Goal: Task Accomplishment & Management: Manage account settings

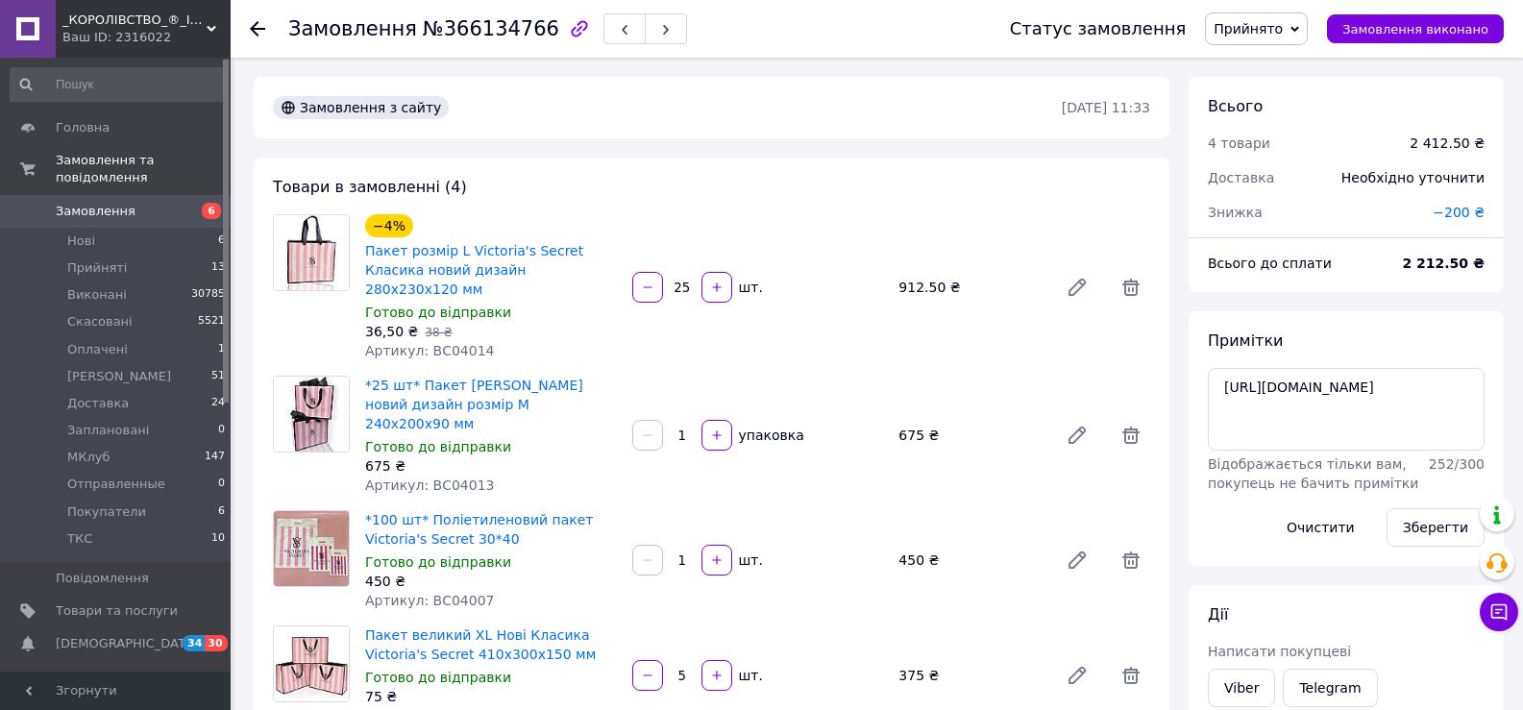
scroll to position [154, 0]
click at [1411, 250] on div "2 212.50 ₴" at bounding box center [1444, 263] width 106 height 42
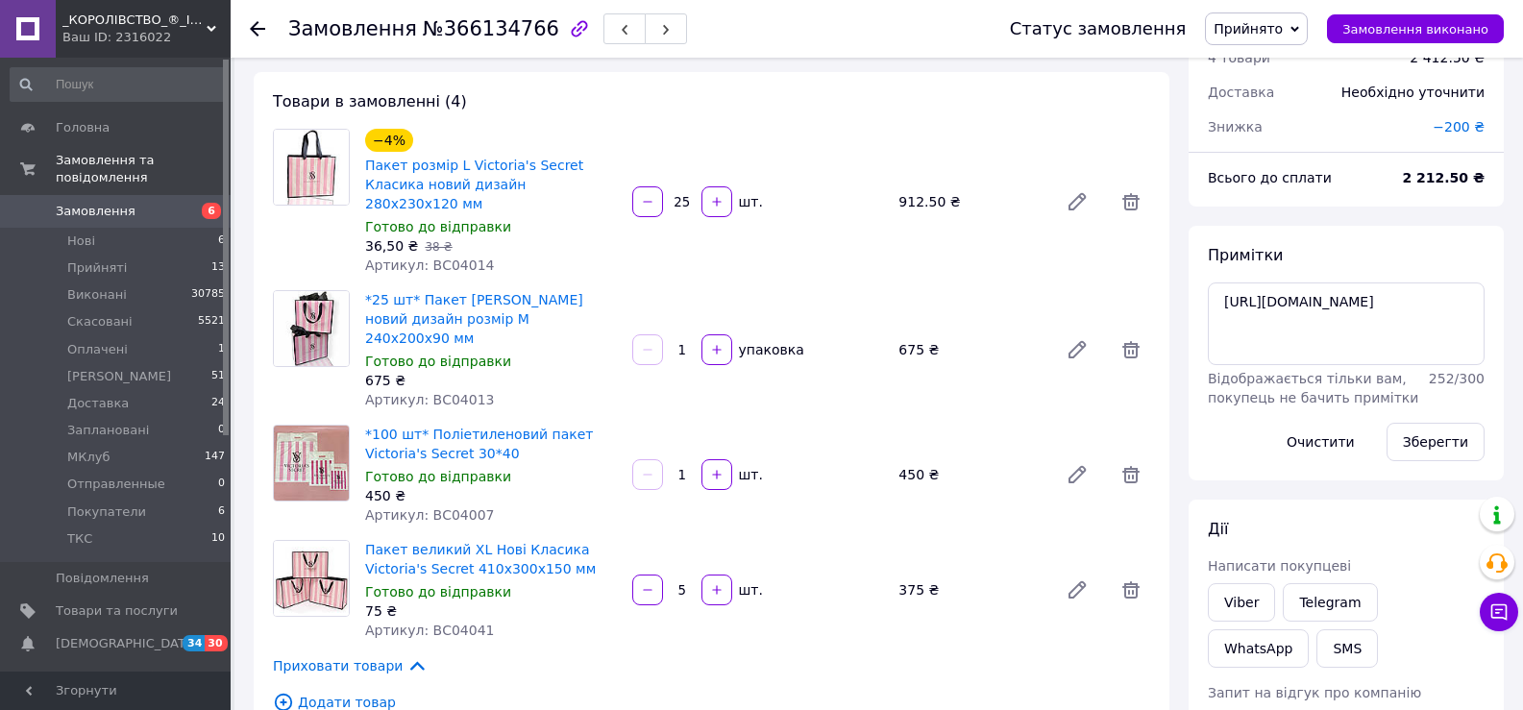
scroll to position [192, 0]
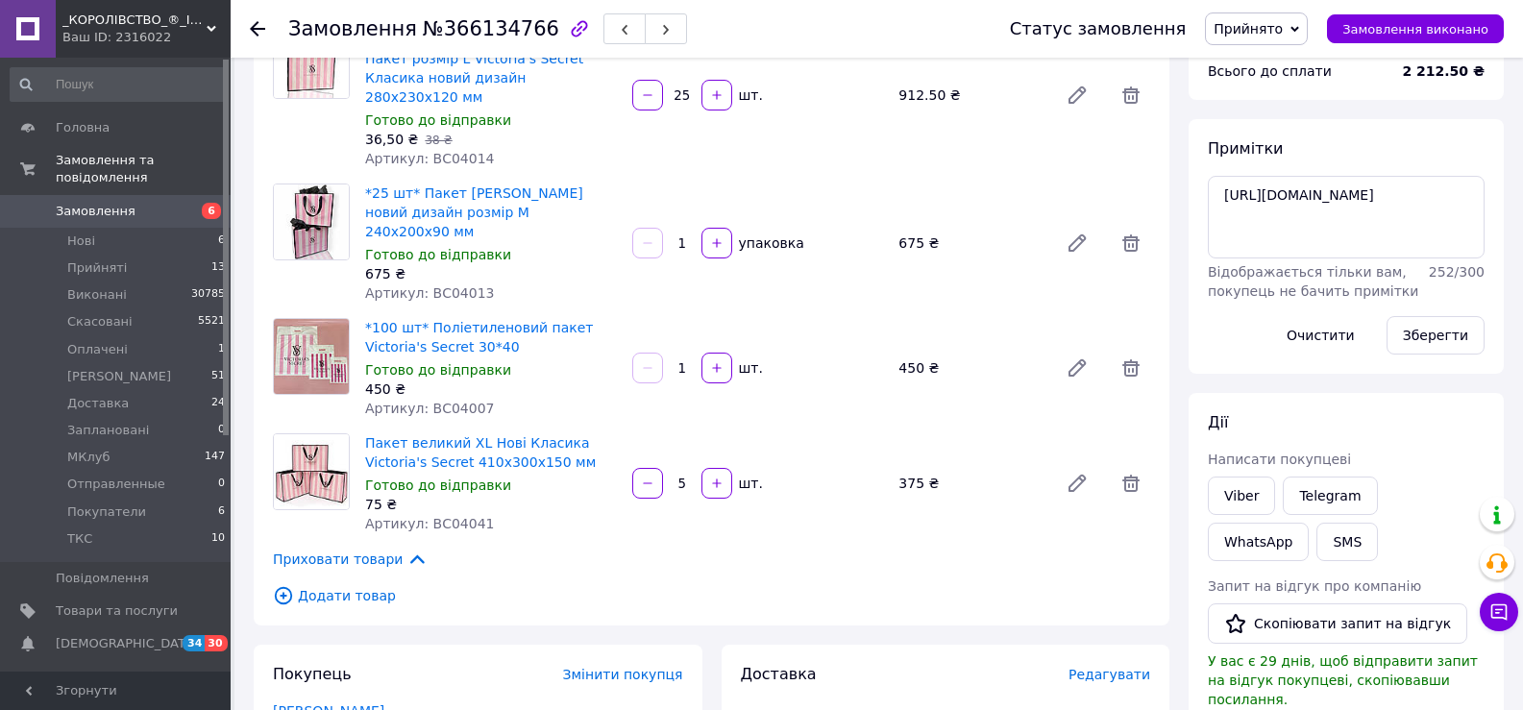
click at [1276, 370] on div "Примітки [URL][DOMAIN_NAME] Відображається тільки вам, покупець не бачить примі…" at bounding box center [1346, 246] width 315 height 255
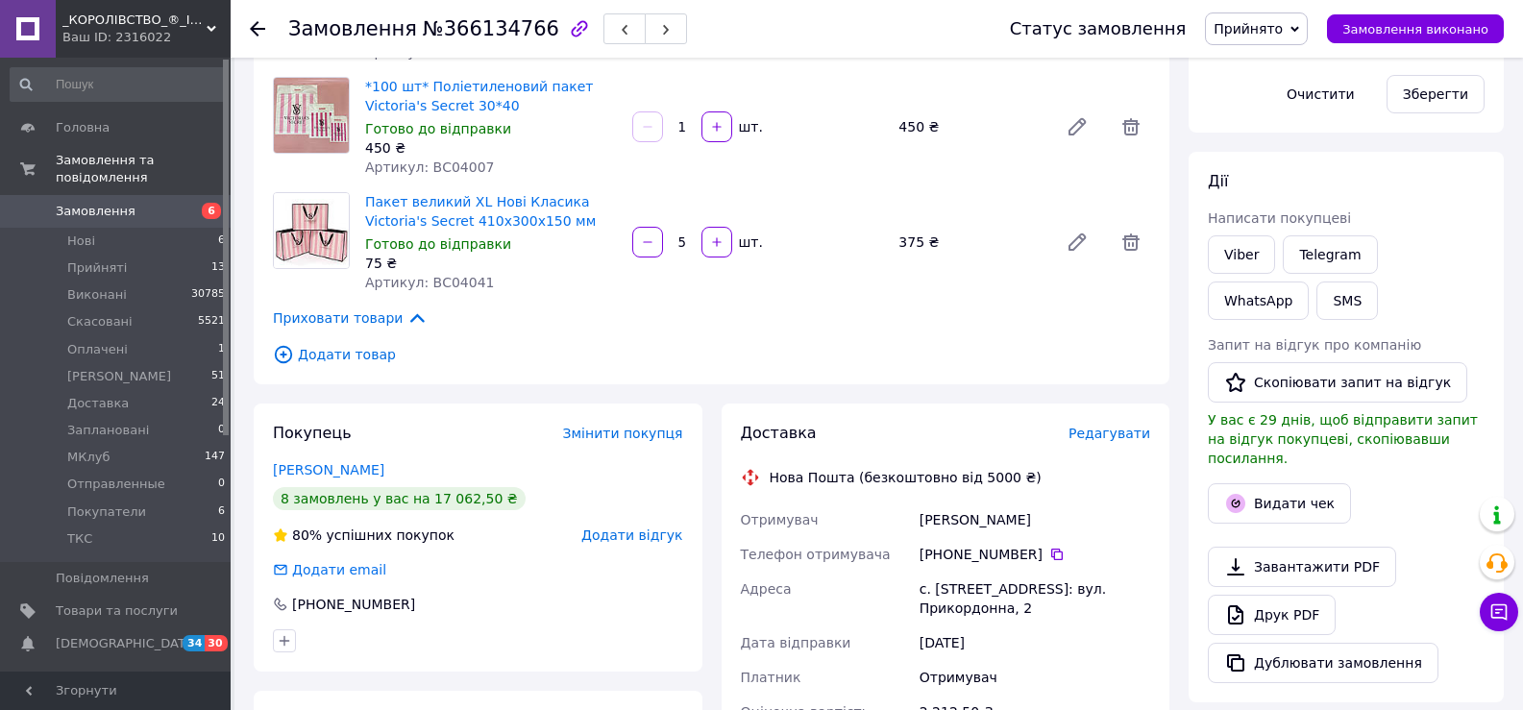
scroll to position [384, 0]
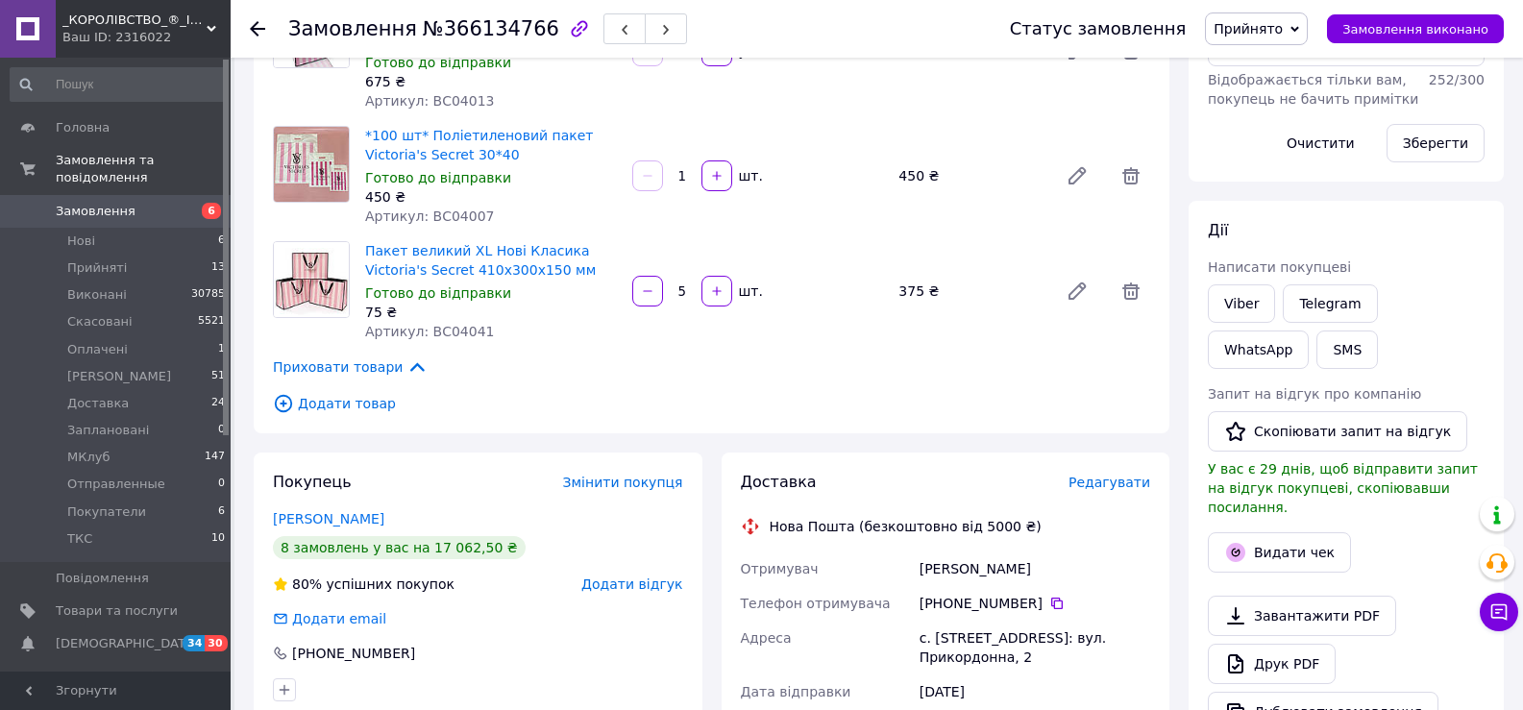
click at [1238, 203] on div "[PERSON_NAME] покупцеві Viber Telegram WhatsApp SMS Запит на відгук про компані…" at bounding box center [1346, 476] width 315 height 551
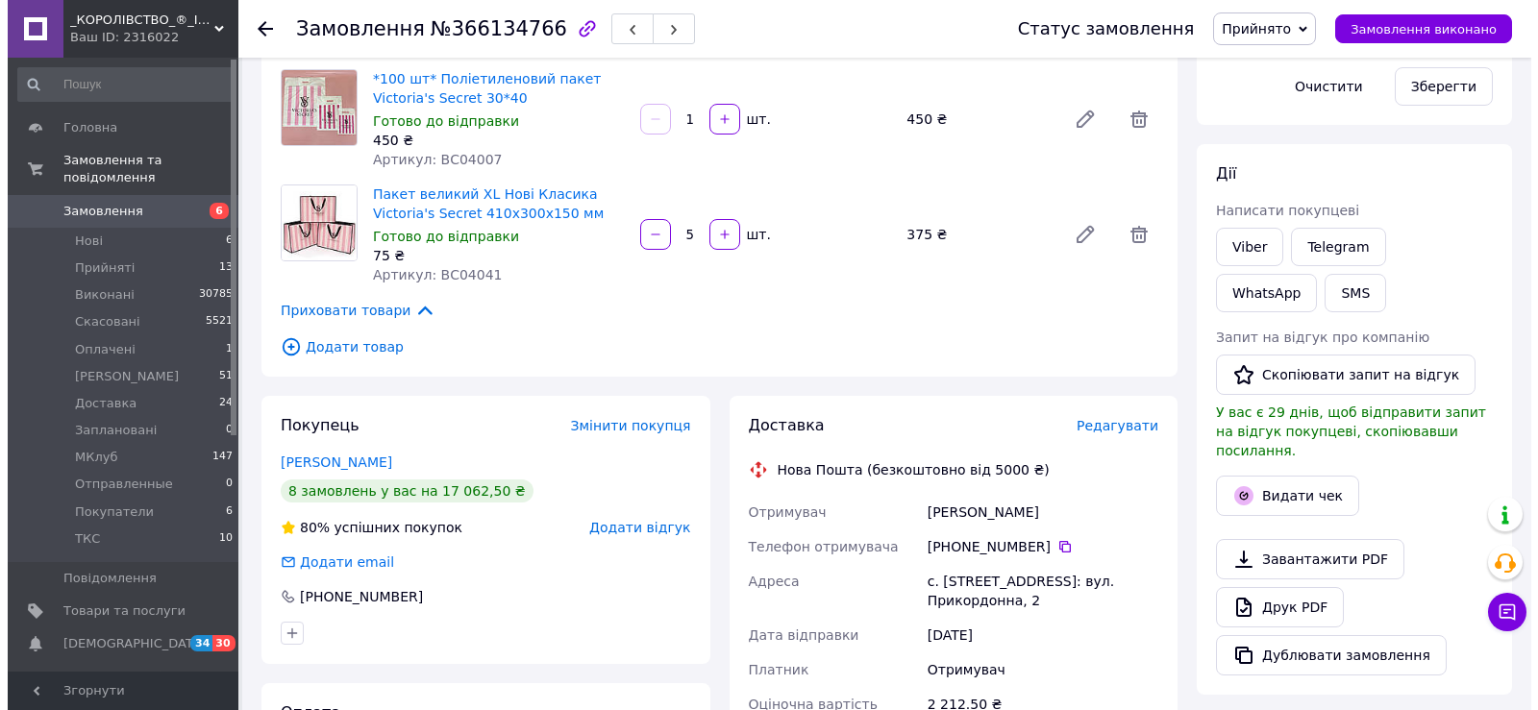
scroll to position [480, 0]
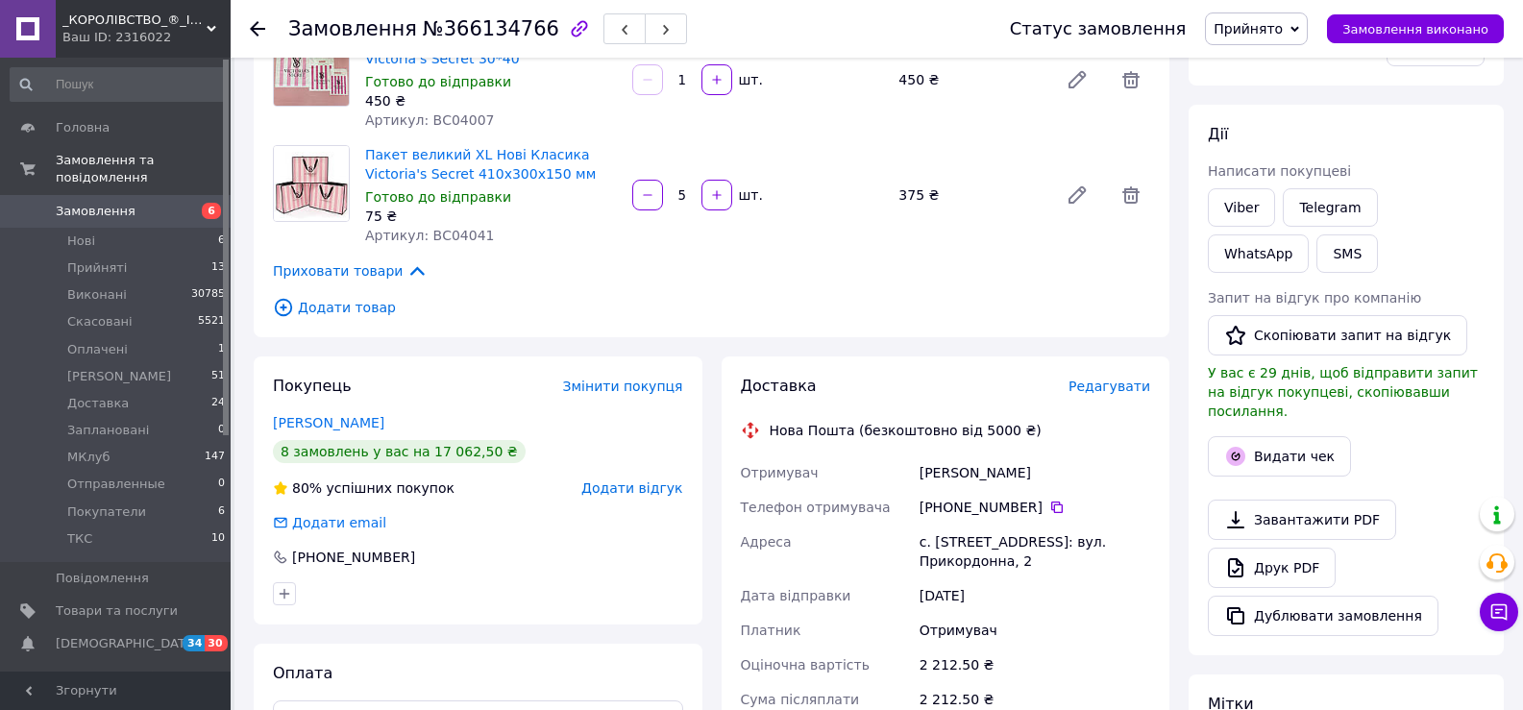
click at [1293, 107] on div "Дії Написати покупцеві Viber Telegram WhatsApp SMS Запит на відгук про компанію…" at bounding box center [1346, 380] width 315 height 551
click at [1121, 379] on span "Редагувати" at bounding box center [1110, 386] width 82 height 15
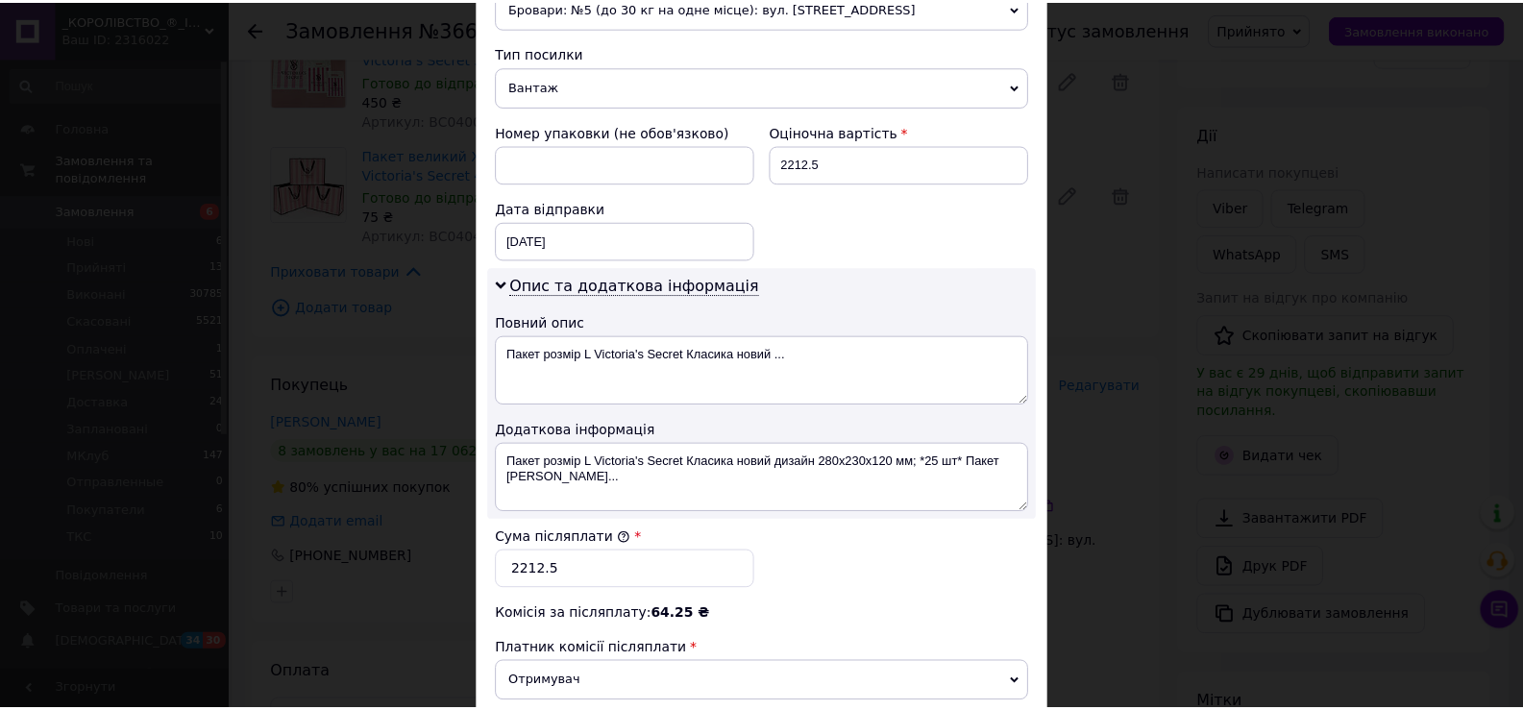
scroll to position [972, 0]
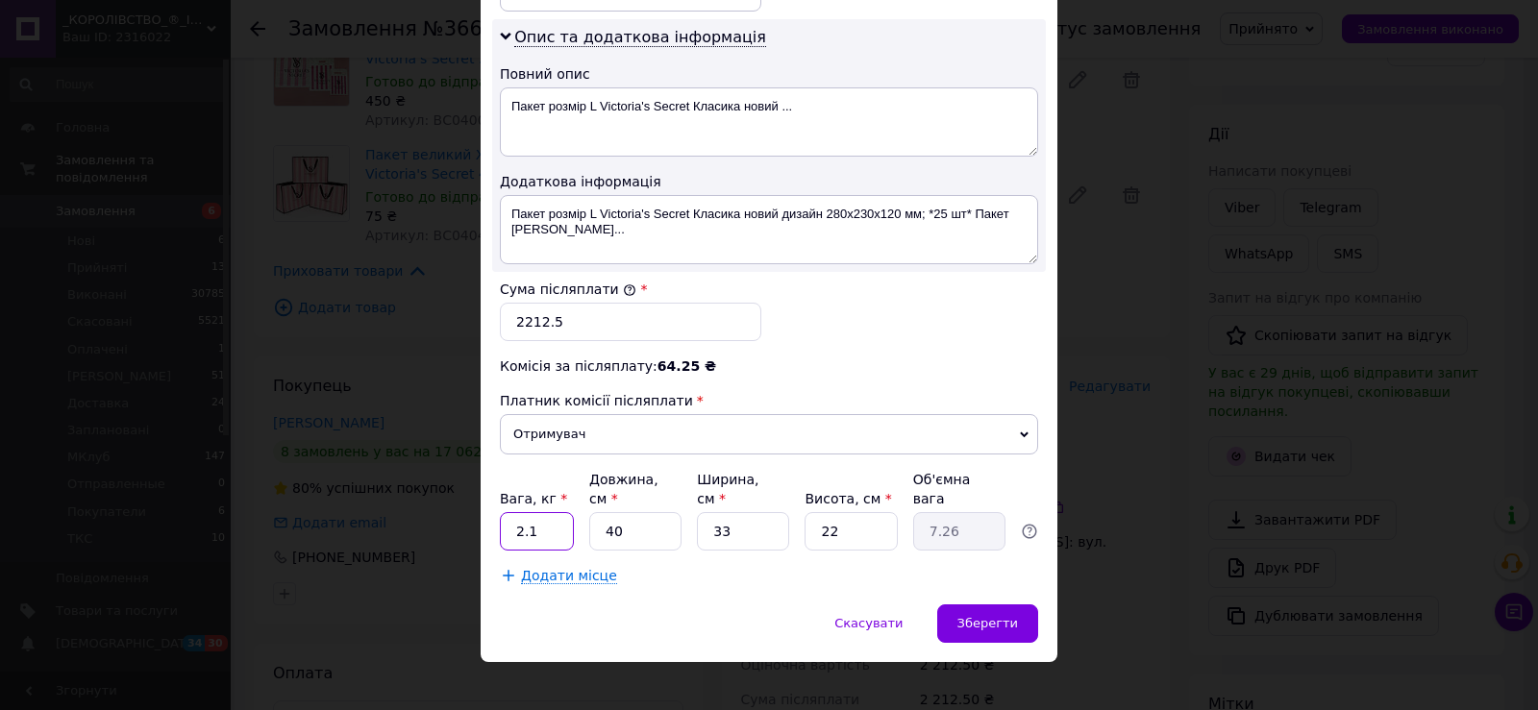
click at [548, 516] on input "2.1" at bounding box center [537, 531] width 74 height 38
type input "5"
click at [619, 512] on input "40" at bounding box center [635, 531] width 92 height 38
type input "4"
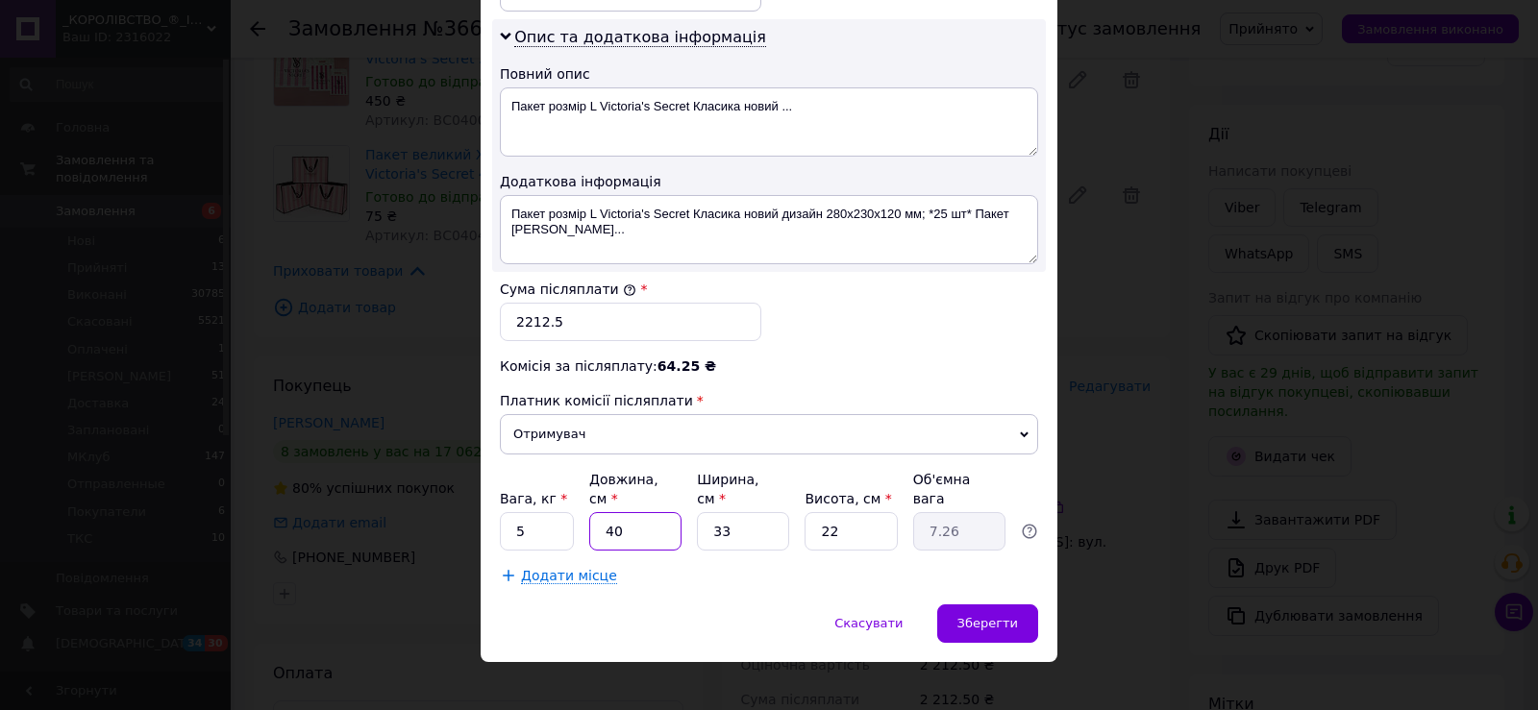
type input "0.73"
type input "45"
type input "8.17"
type input "45"
click at [737, 512] on input "33" at bounding box center [743, 531] width 92 height 38
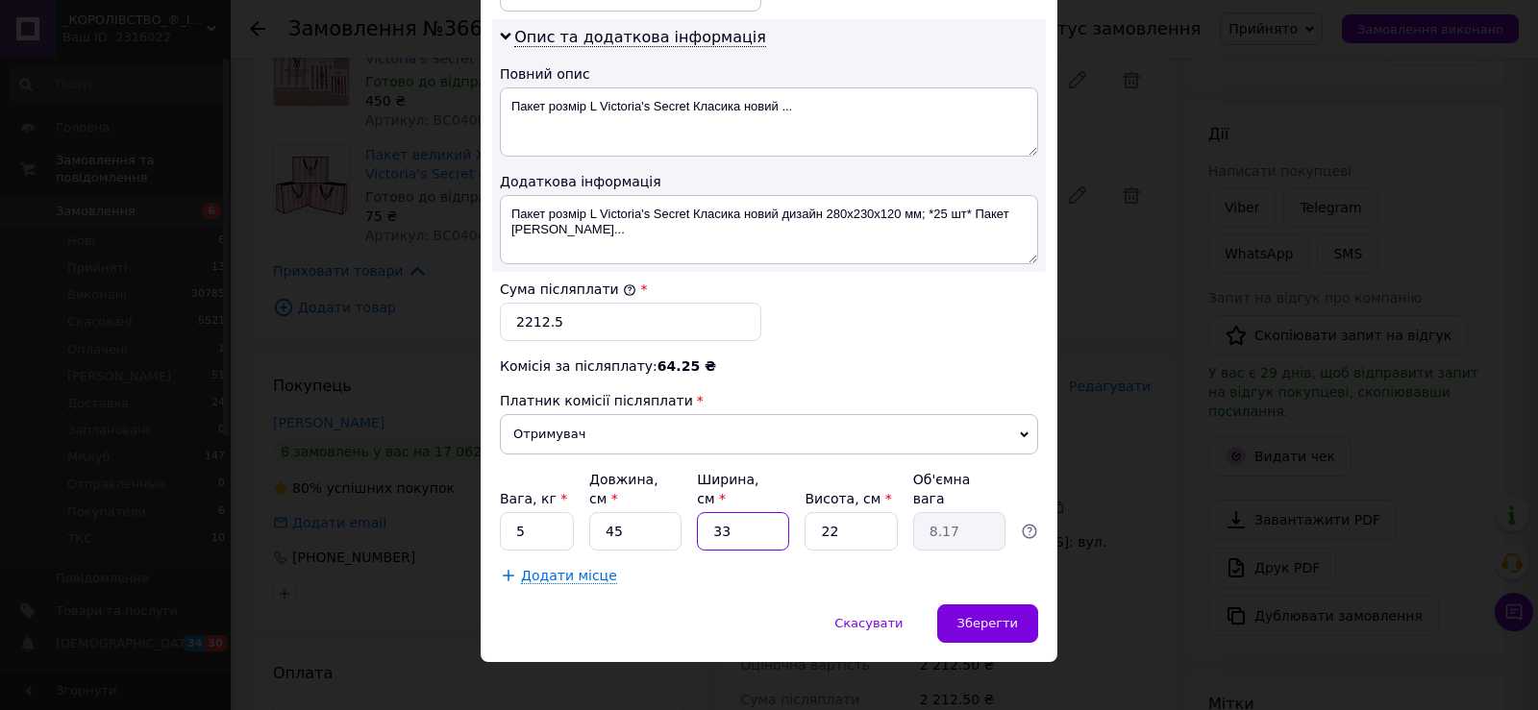
click at [737, 512] on input "33" at bounding box center [743, 531] width 92 height 38
type input "4"
type input "0.99"
type input "43"
type input "10.64"
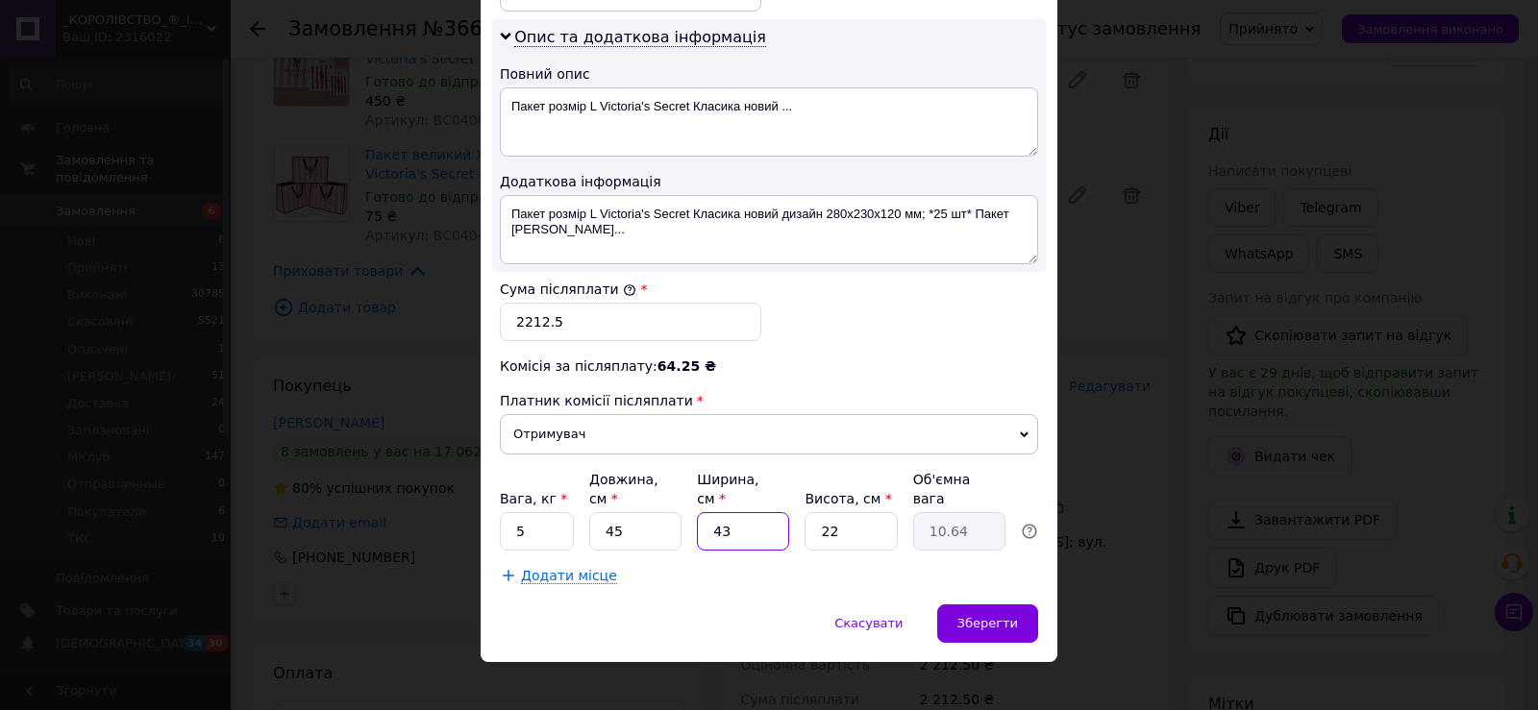
type input "43"
click at [847, 520] on input "22" at bounding box center [850, 531] width 92 height 38
type input "1"
type input "0.48"
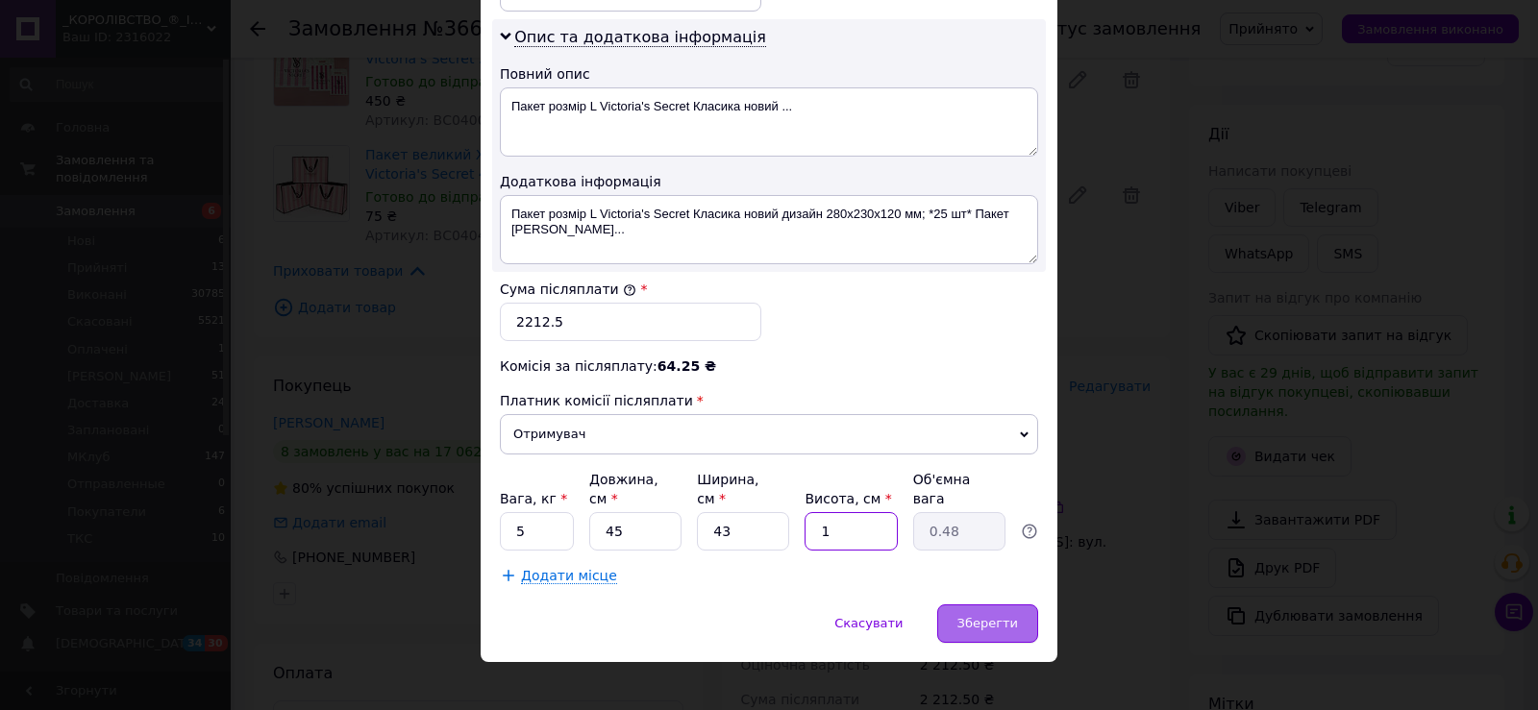
type input "15"
type input "7.26"
type input "15"
click at [1019, 604] on div "Зберегти" at bounding box center [987, 623] width 101 height 38
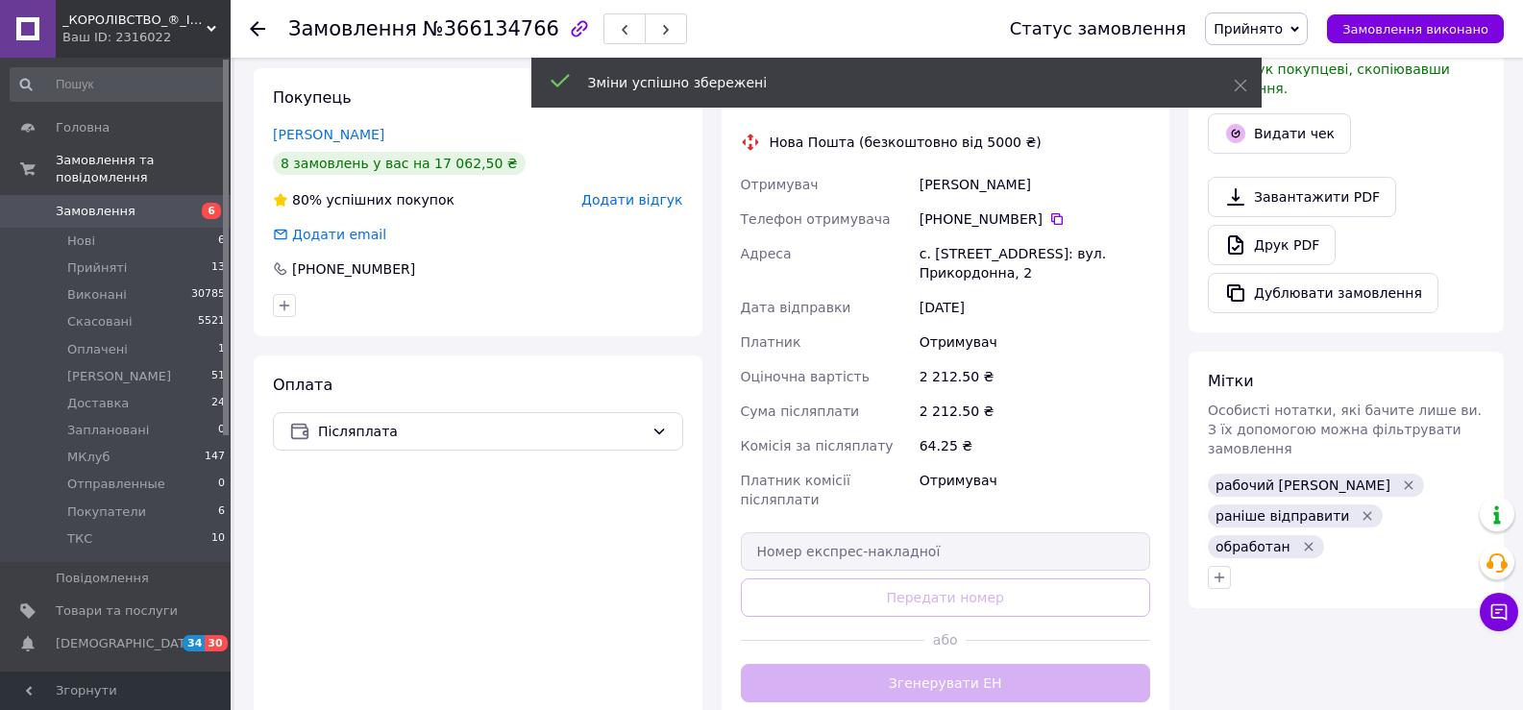
scroll to position [296, 0]
click at [1019, 664] on button "Згенерувати ЕН" at bounding box center [946, 683] width 410 height 38
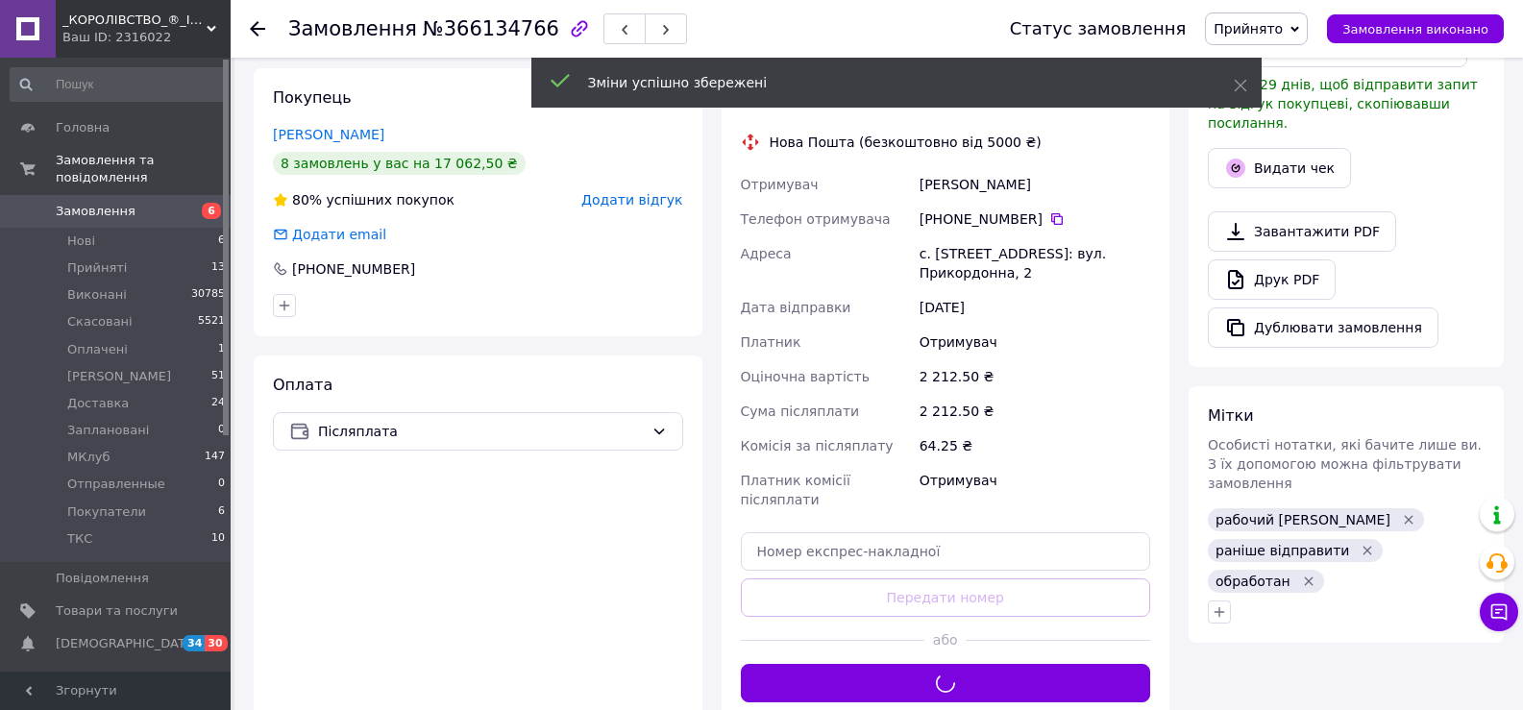
click at [1308, 22] on span "Прийнято" at bounding box center [1256, 28] width 103 height 33
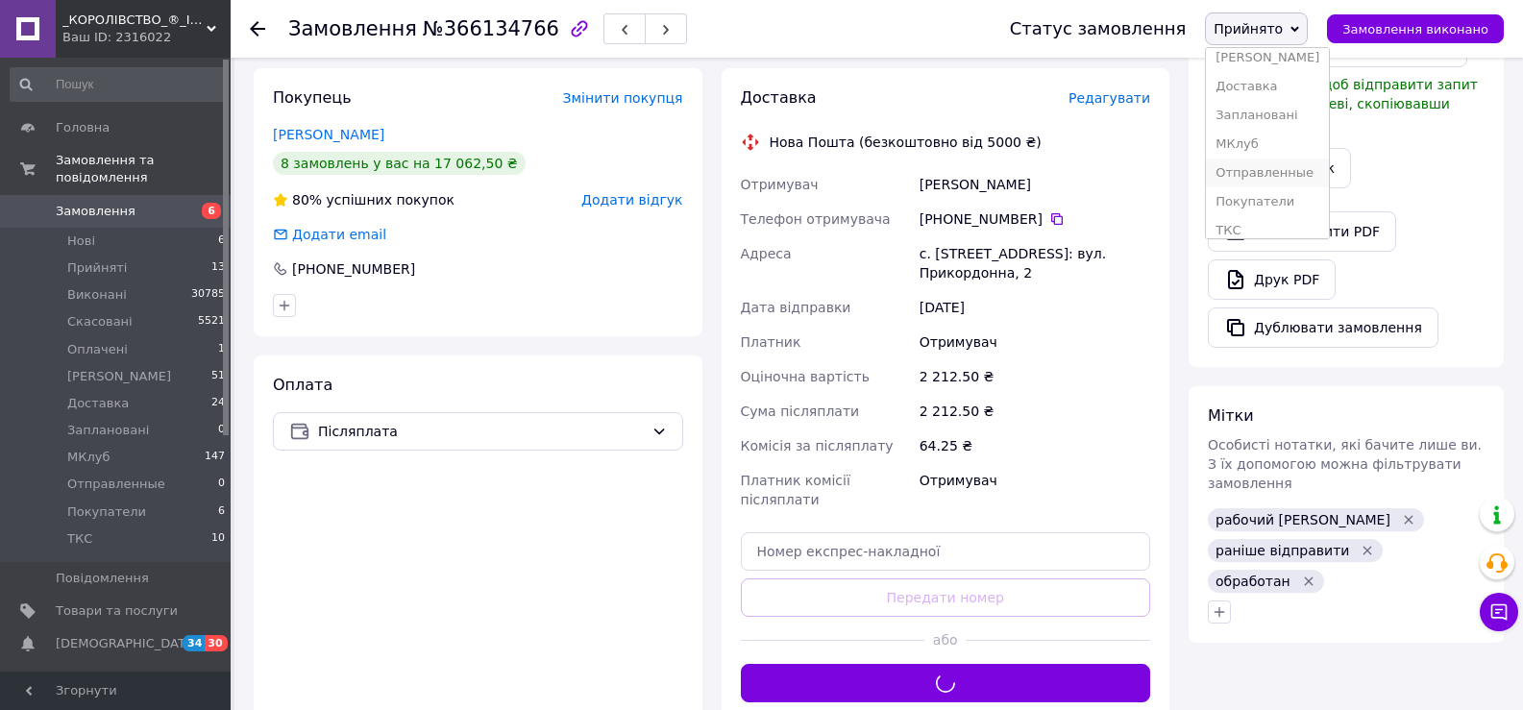
click at [1304, 179] on li "Отправленные" at bounding box center [1267, 173] width 123 height 29
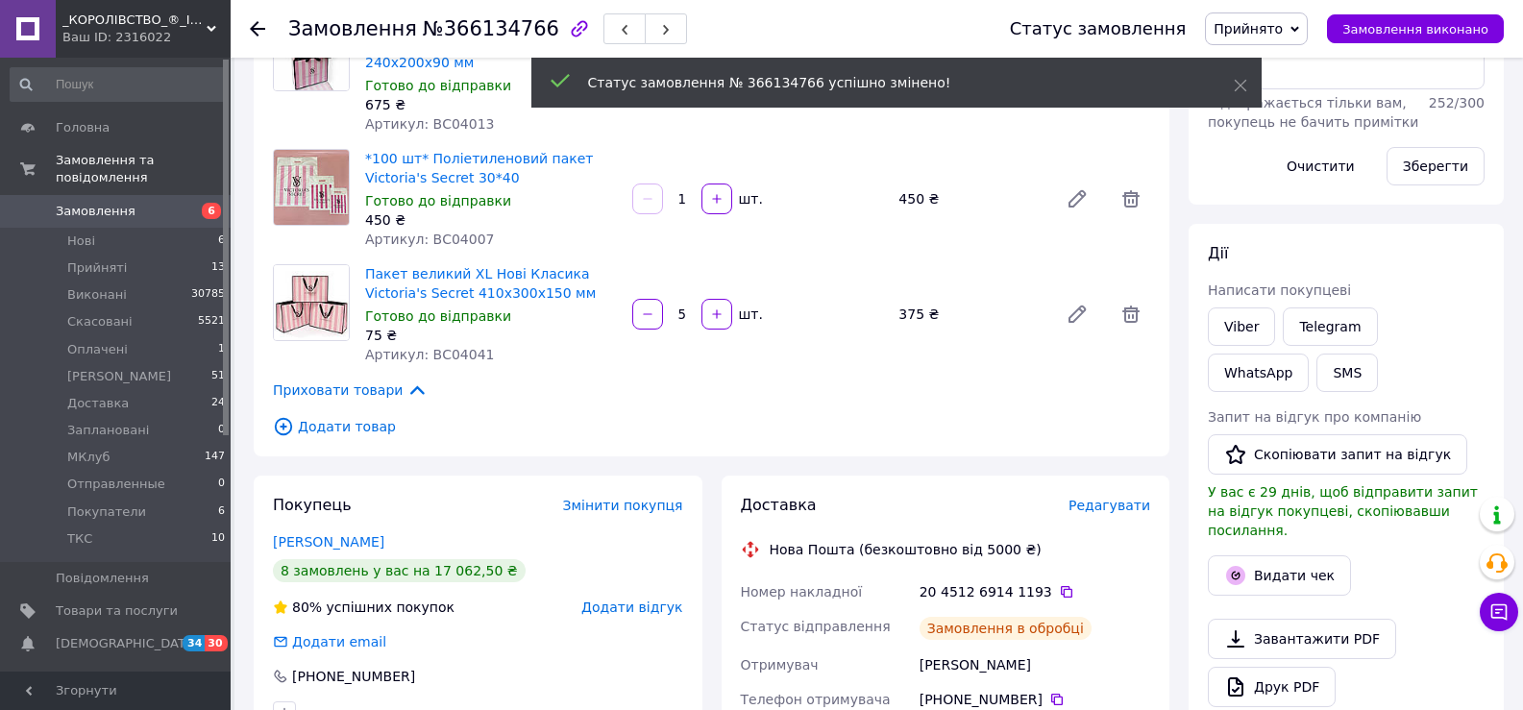
scroll to position [384, 0]
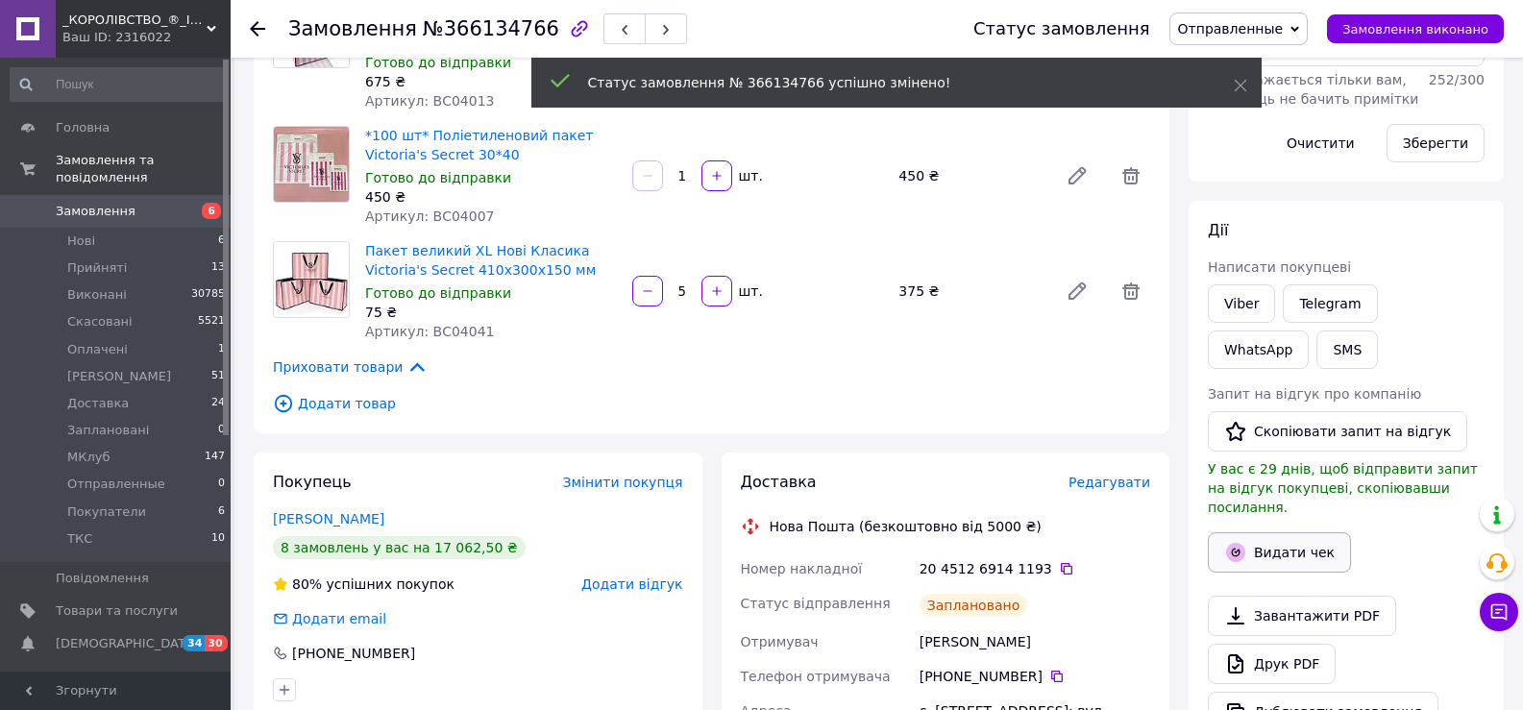
click at [1285, 532] on button "Видати чек" at bounding box center [1279, 552] width 143 height 40
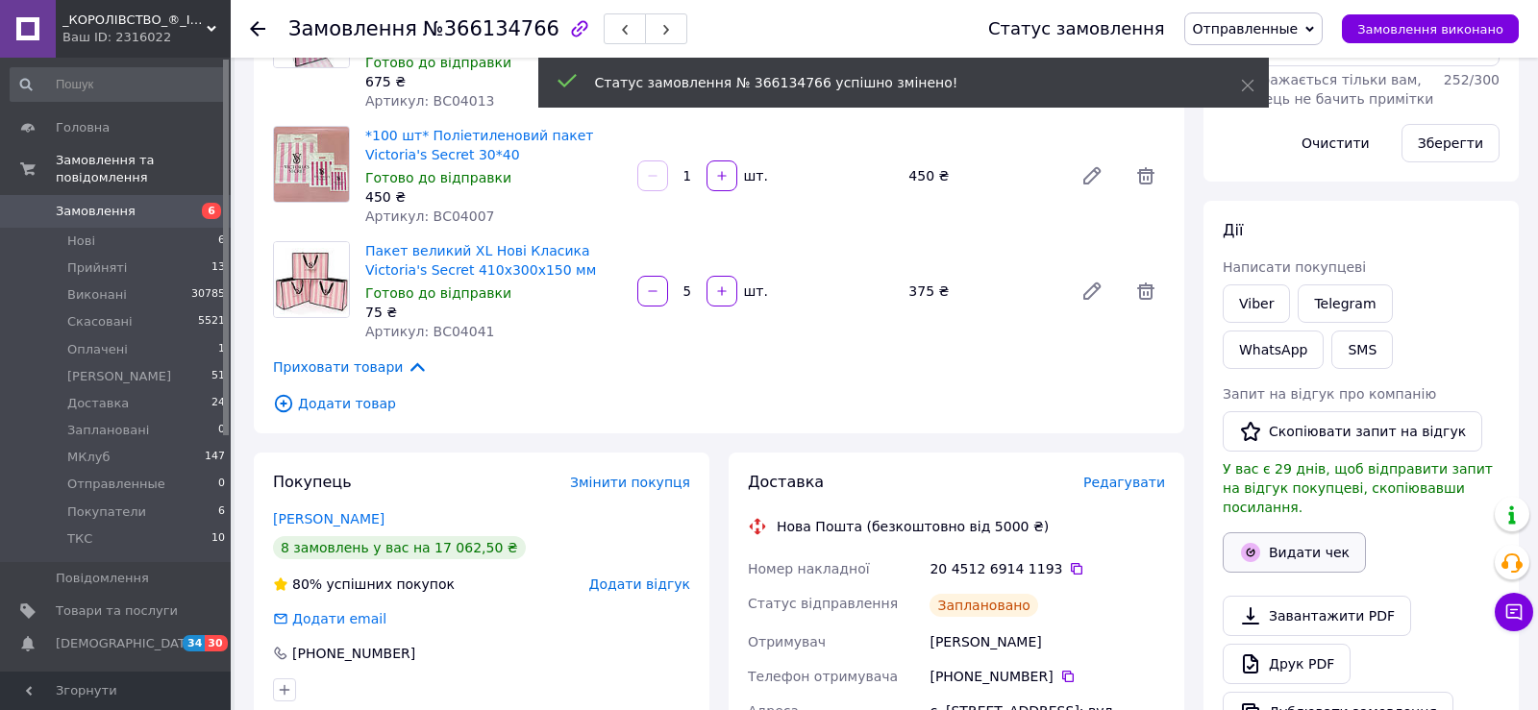
scroll to position [369, 0]
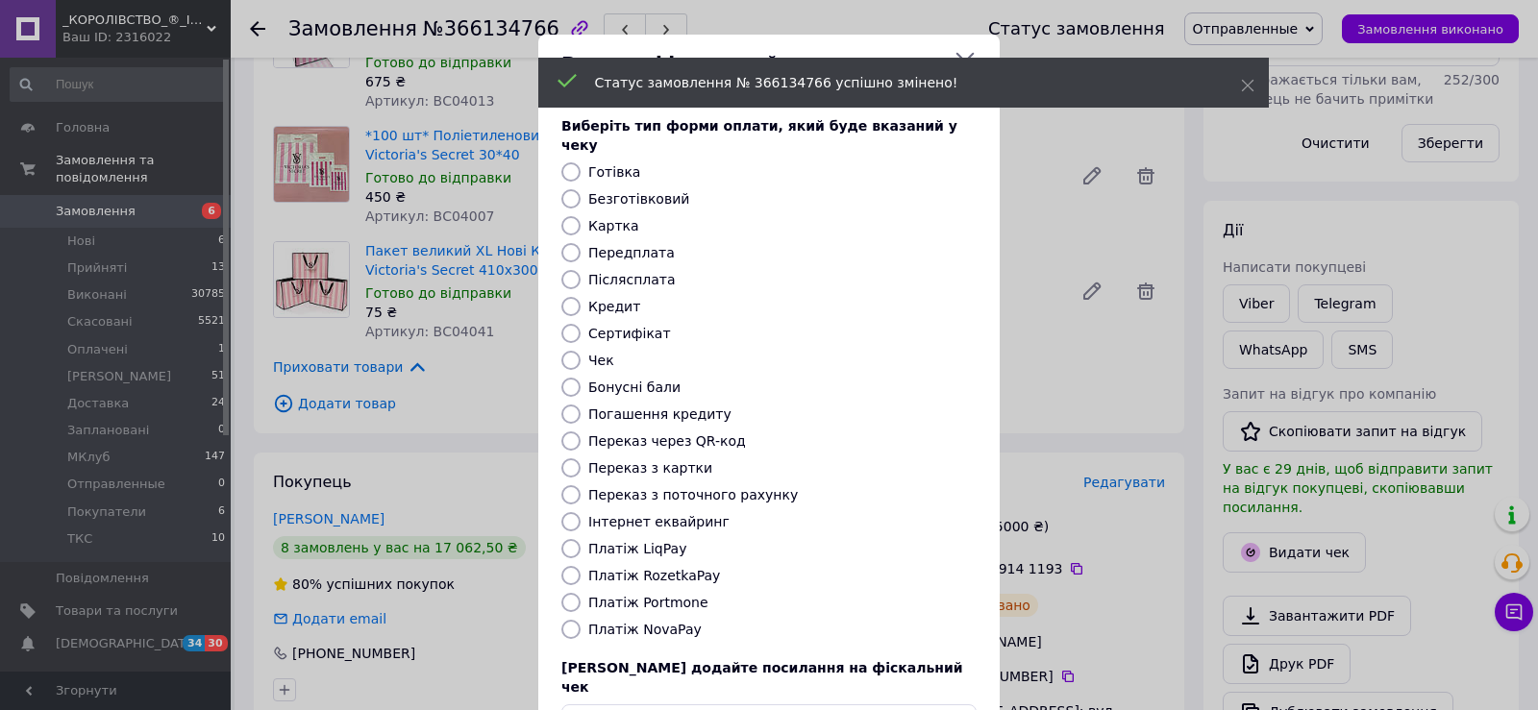
click at [609, 191] on label "Безготівковий" at bounding box center [638, 198] width 101 height 15
click at [580, 189] on input "Безготівковий" at bounding box center [570, 198] width 19 height 19
radio input "true"
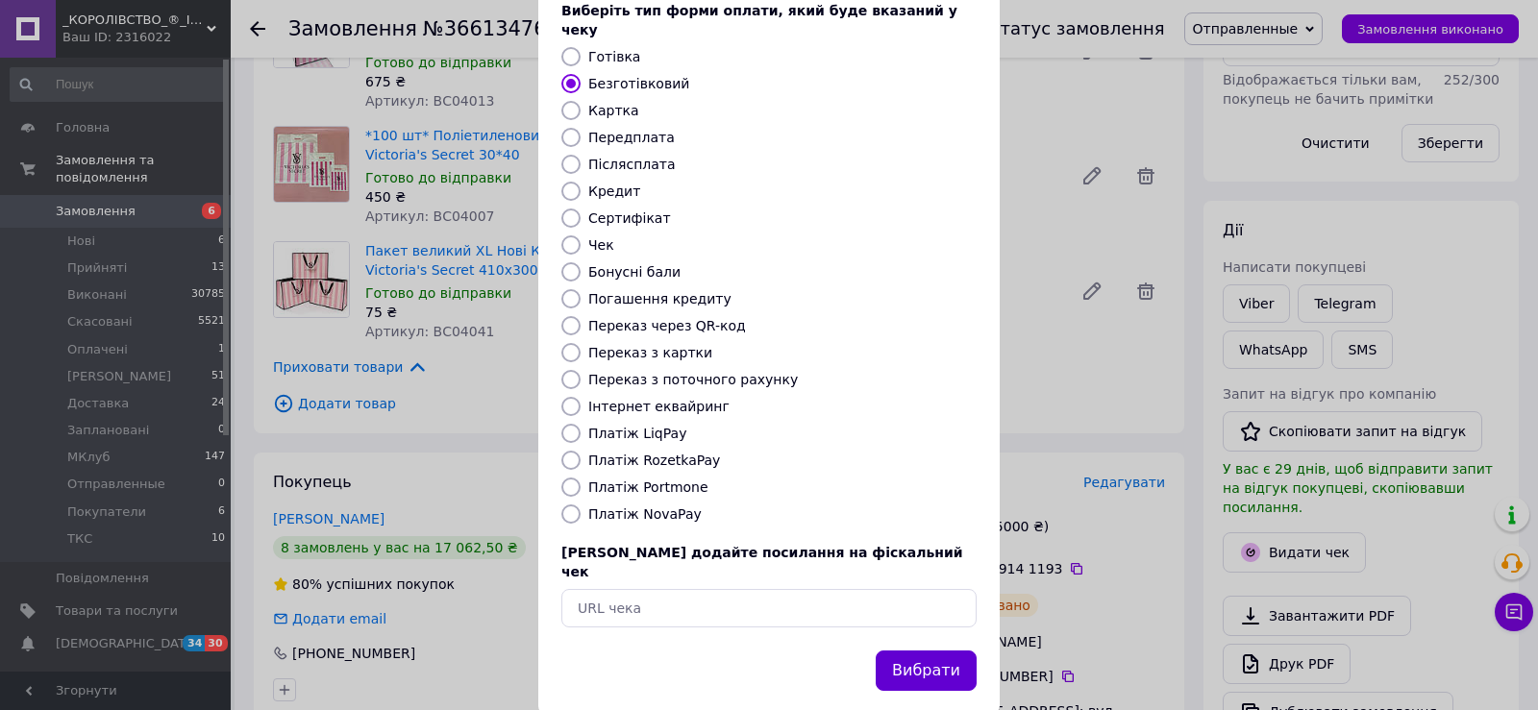
click at [924, 651] on button "Вибрати" at bounding box center [925, 671] width 101 height 41
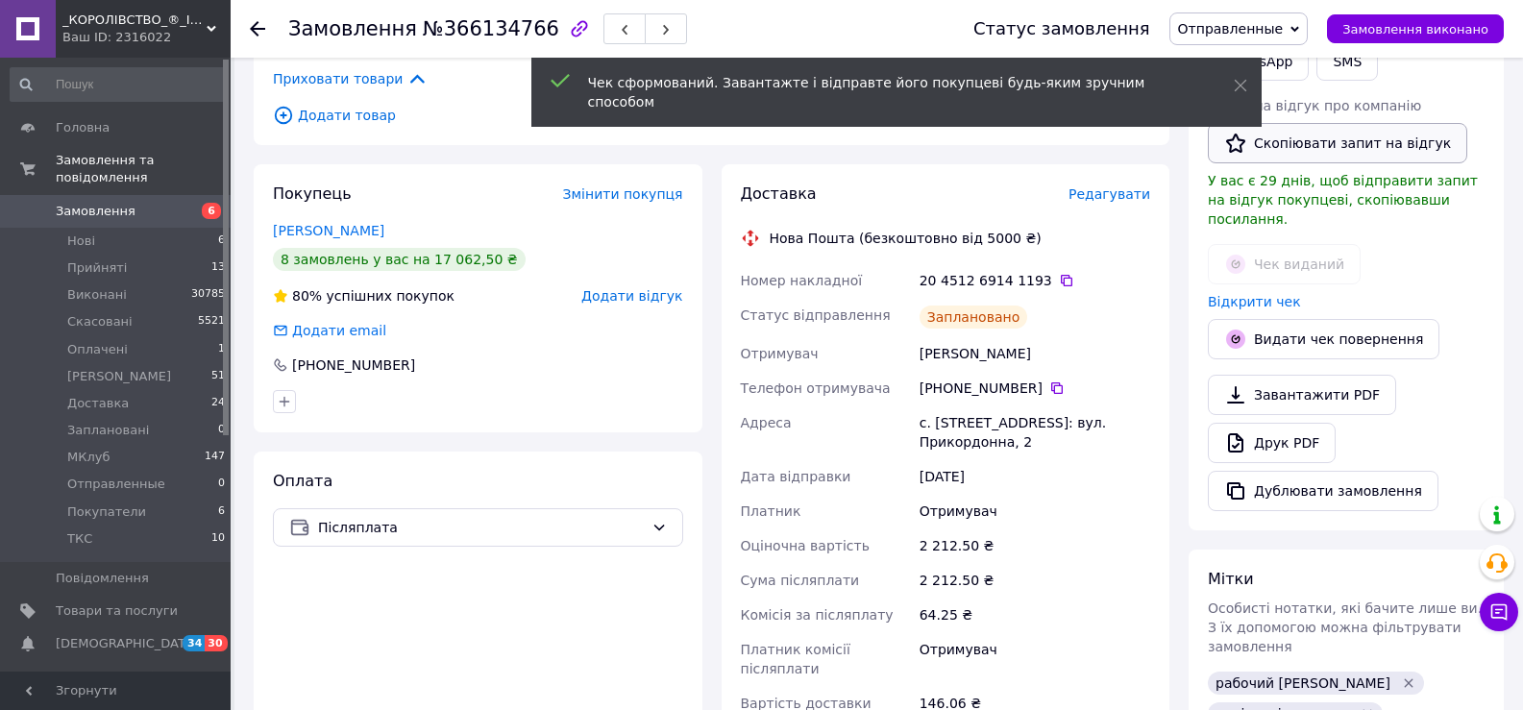
scroll to position [1057, 0]
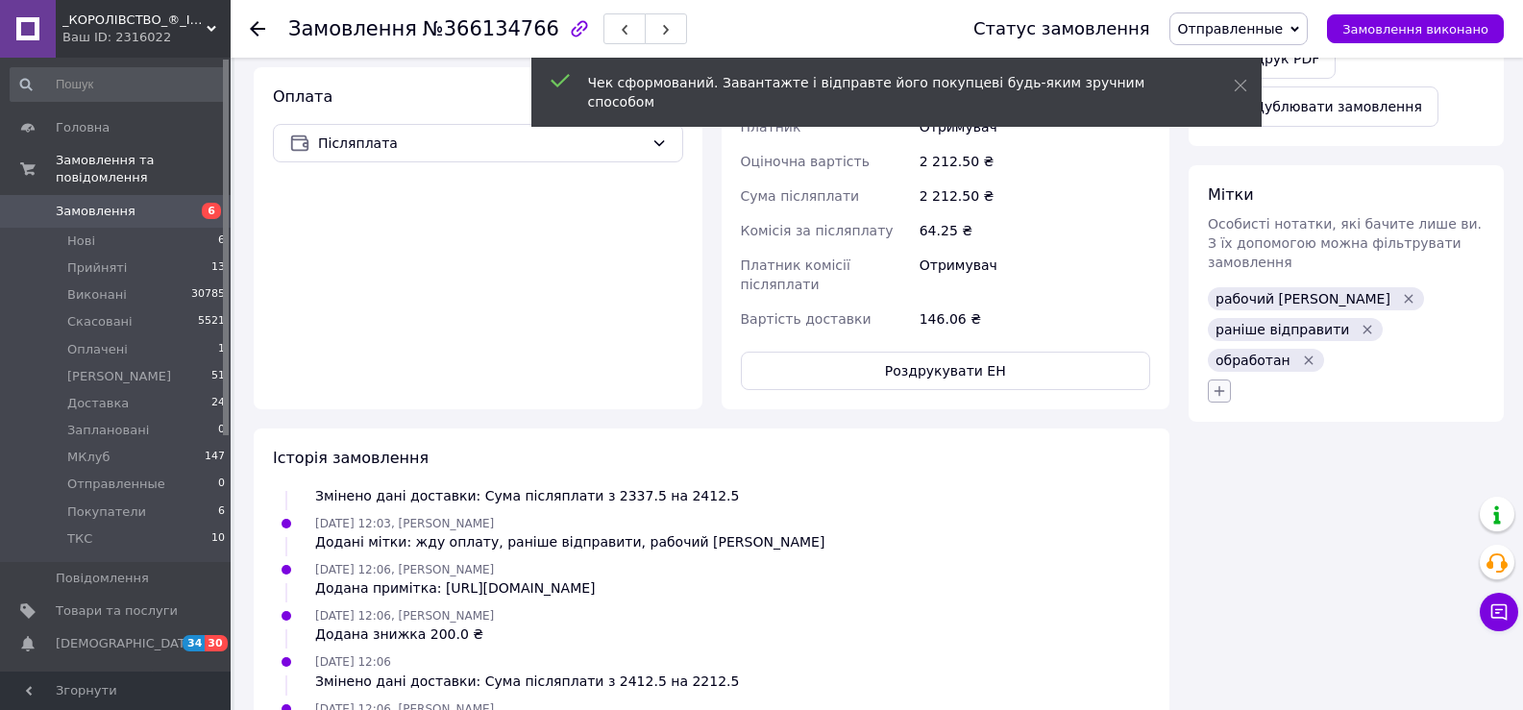
click at [1219, 383] on icon "button" at bounding box center [1219, 390] width 15 height 15
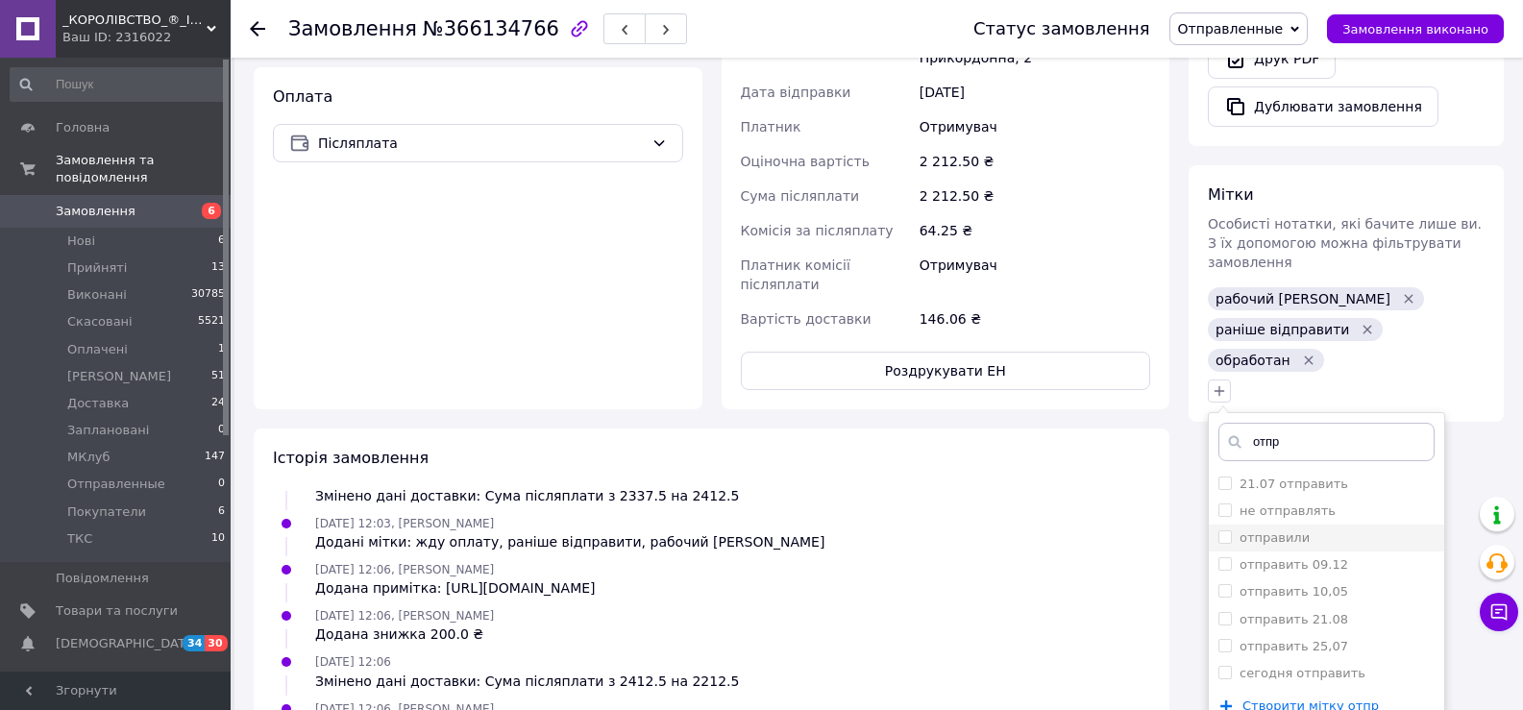
type input "отпр"
click at [1269, 530] on label "отправили" at bounding box center [1275, 537] width 70 height 14
checkbox input "true"
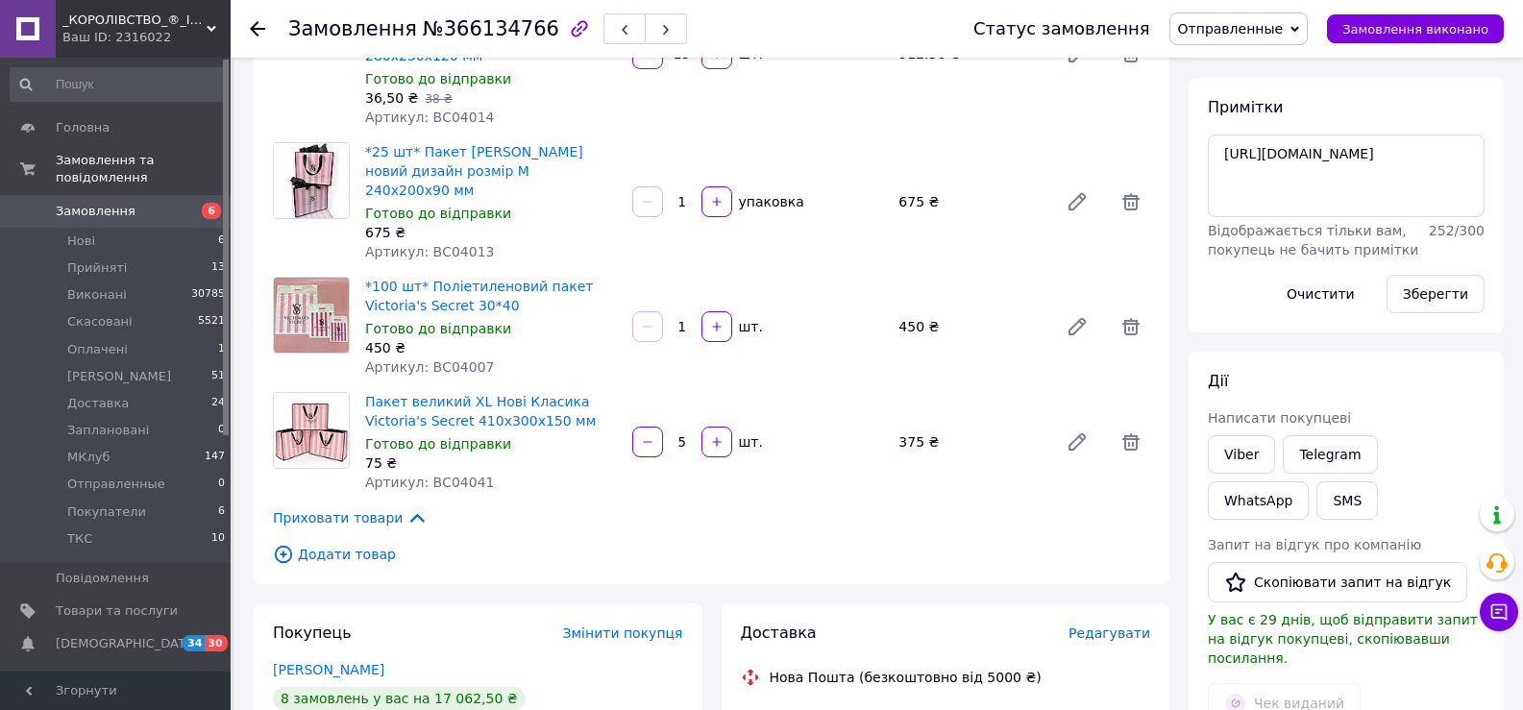
scroll to position [192, 0]
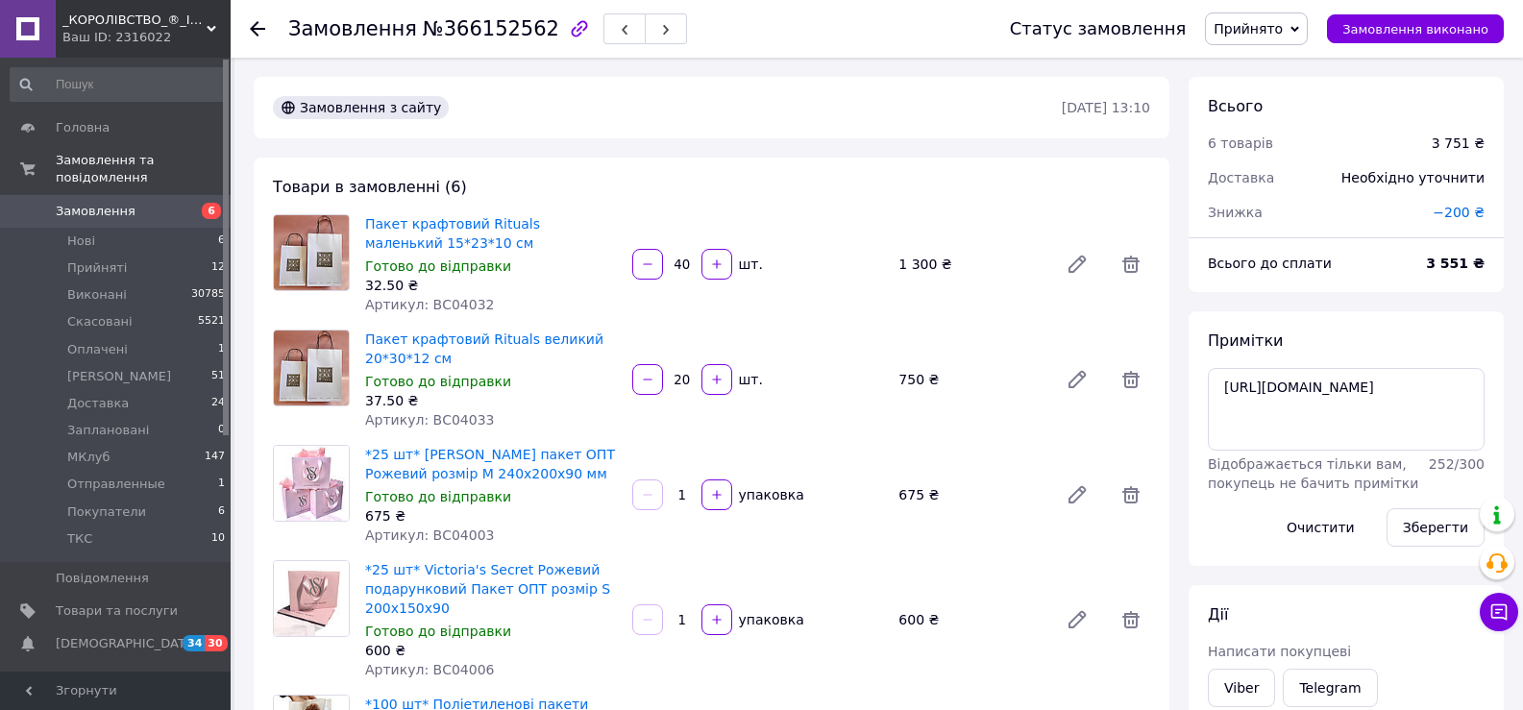
click at [1265, 172] on div "Доставка" at bounding box center [1263, 178] width 134 height 42
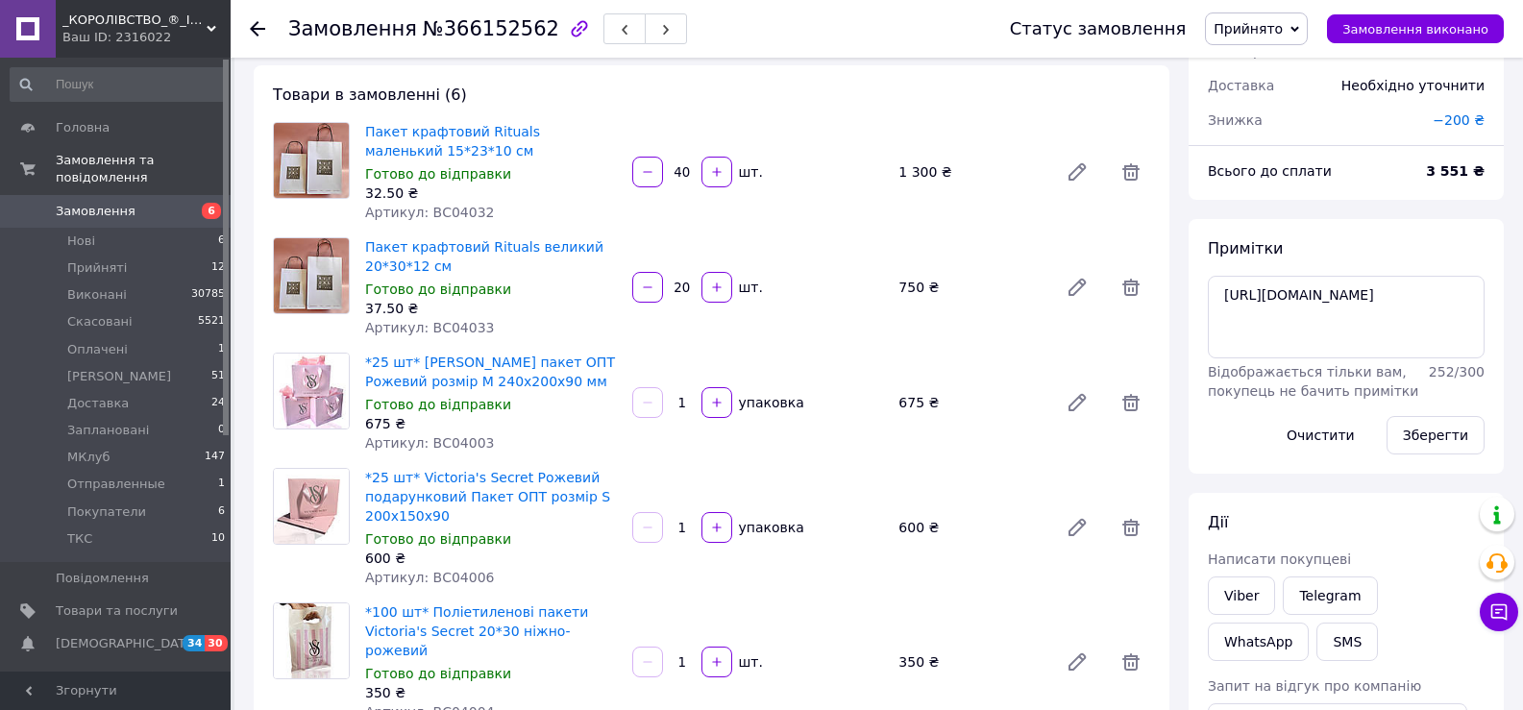
scroll to position [192, 0]
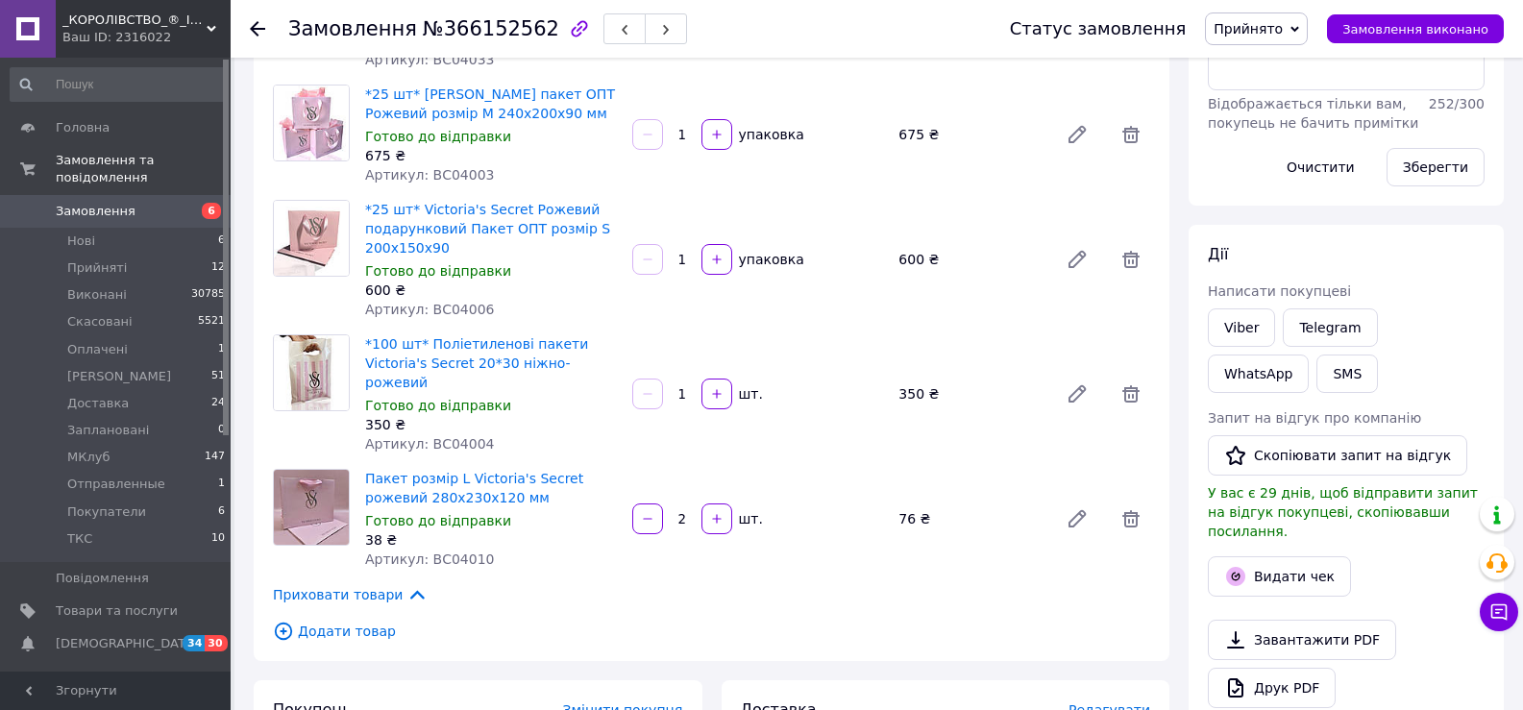
scroll to position [384, 0]
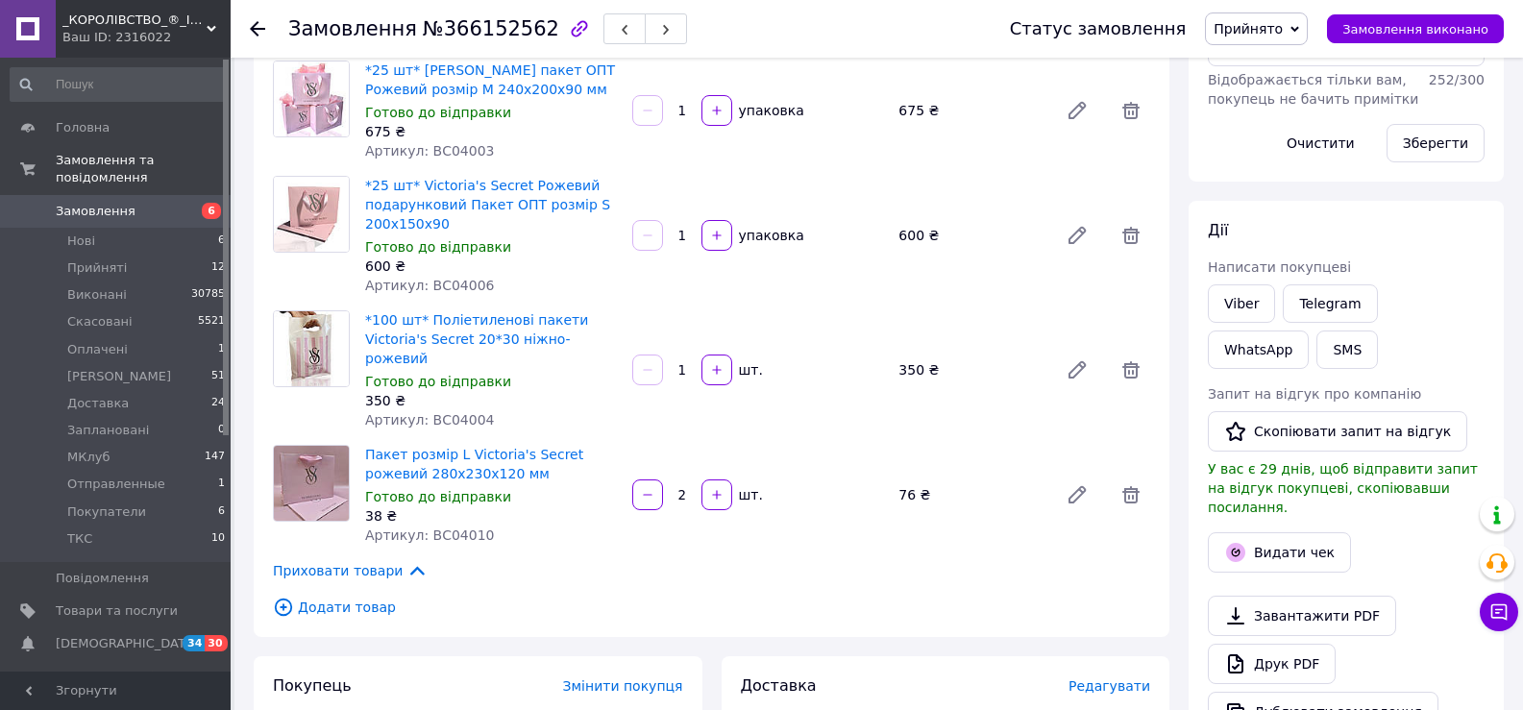
click at [1306, 189] on div "Всього 6 товарів 3 751 ₴ Доставка Необхідно уточнити Знижка −200 ₴ Всього до сп…" at bounding box center [1346, 344] width 315 height 1304
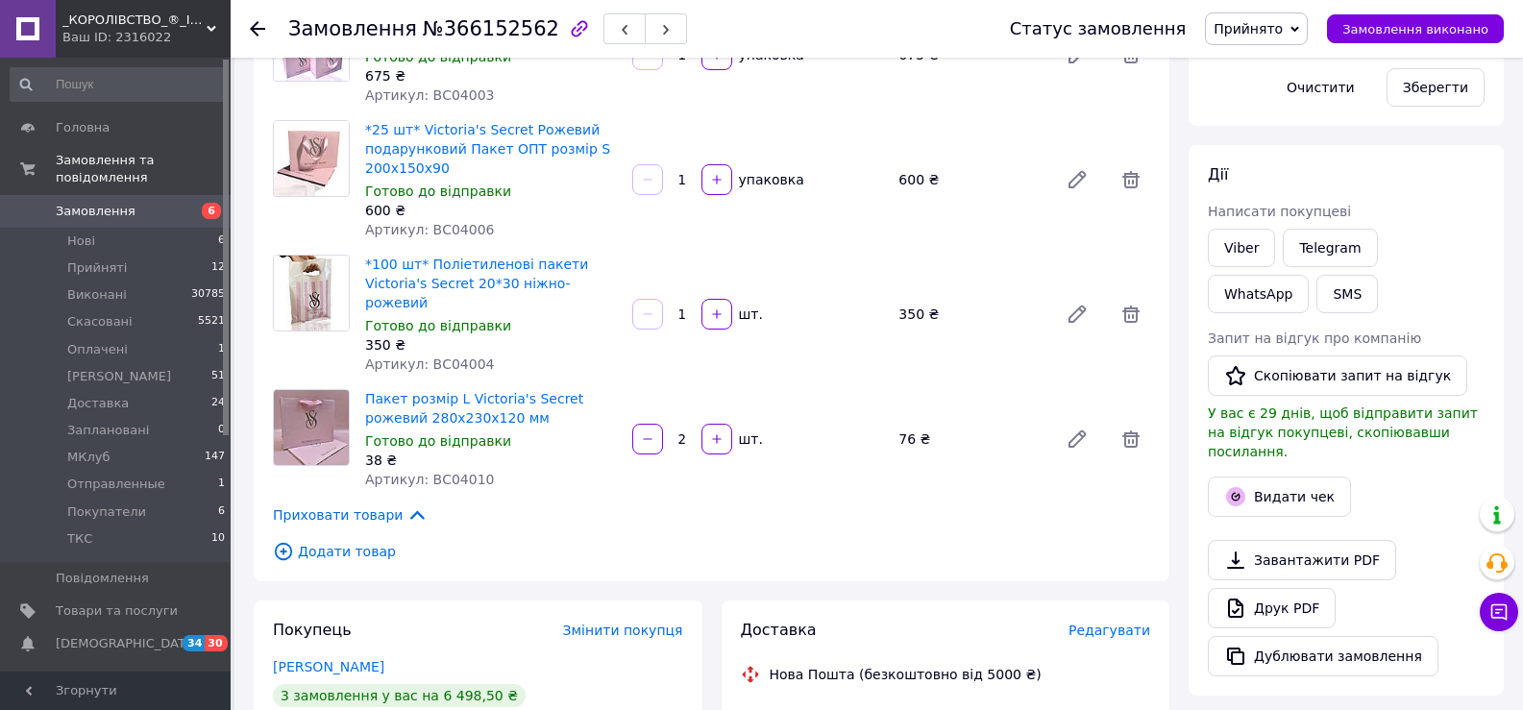
scroll to position [480, 0]
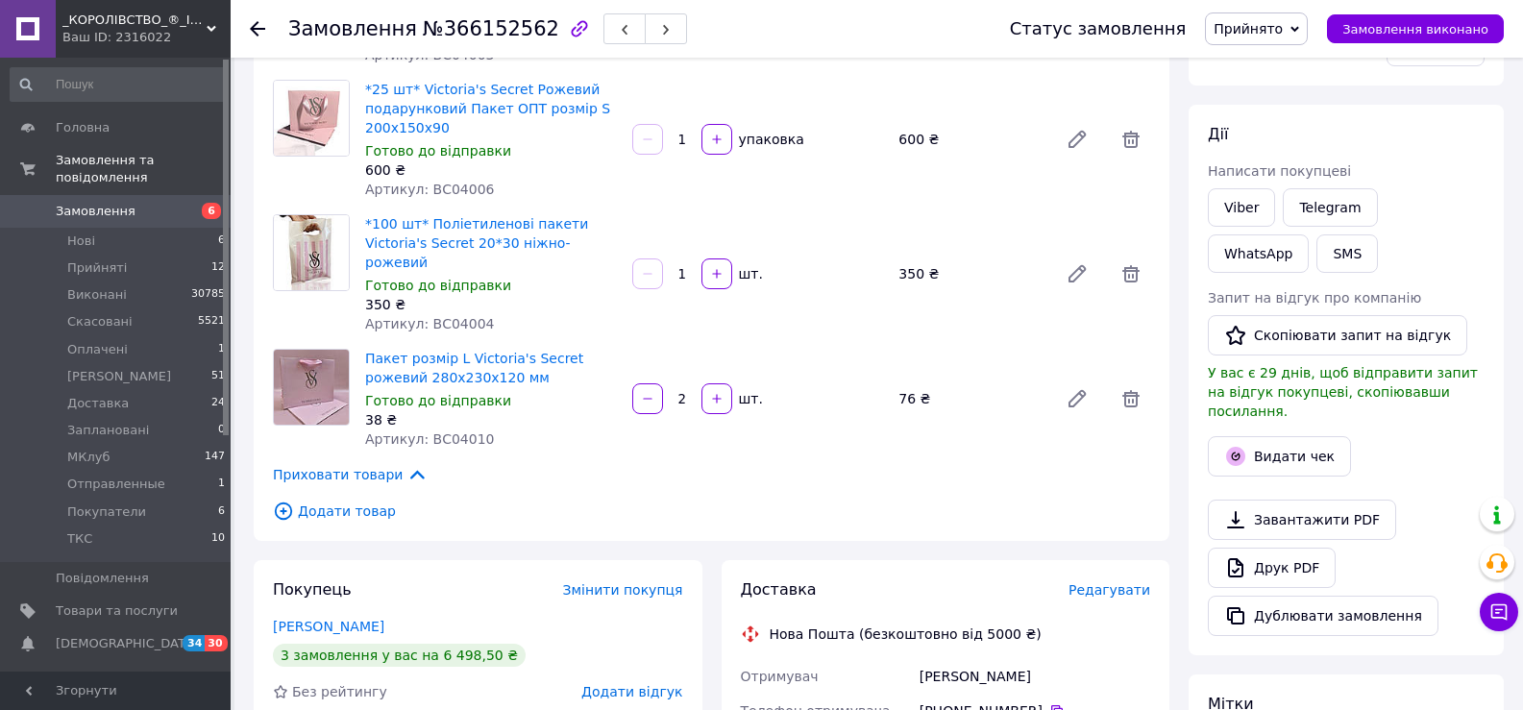
drag, startPoint x: 1485, startPoint y: 465, endPoint x: 1120, endPoint y: 431, distance: 366.8
click at [1484, 480] on div at bounding box center [1346, 484] width 284 height 8
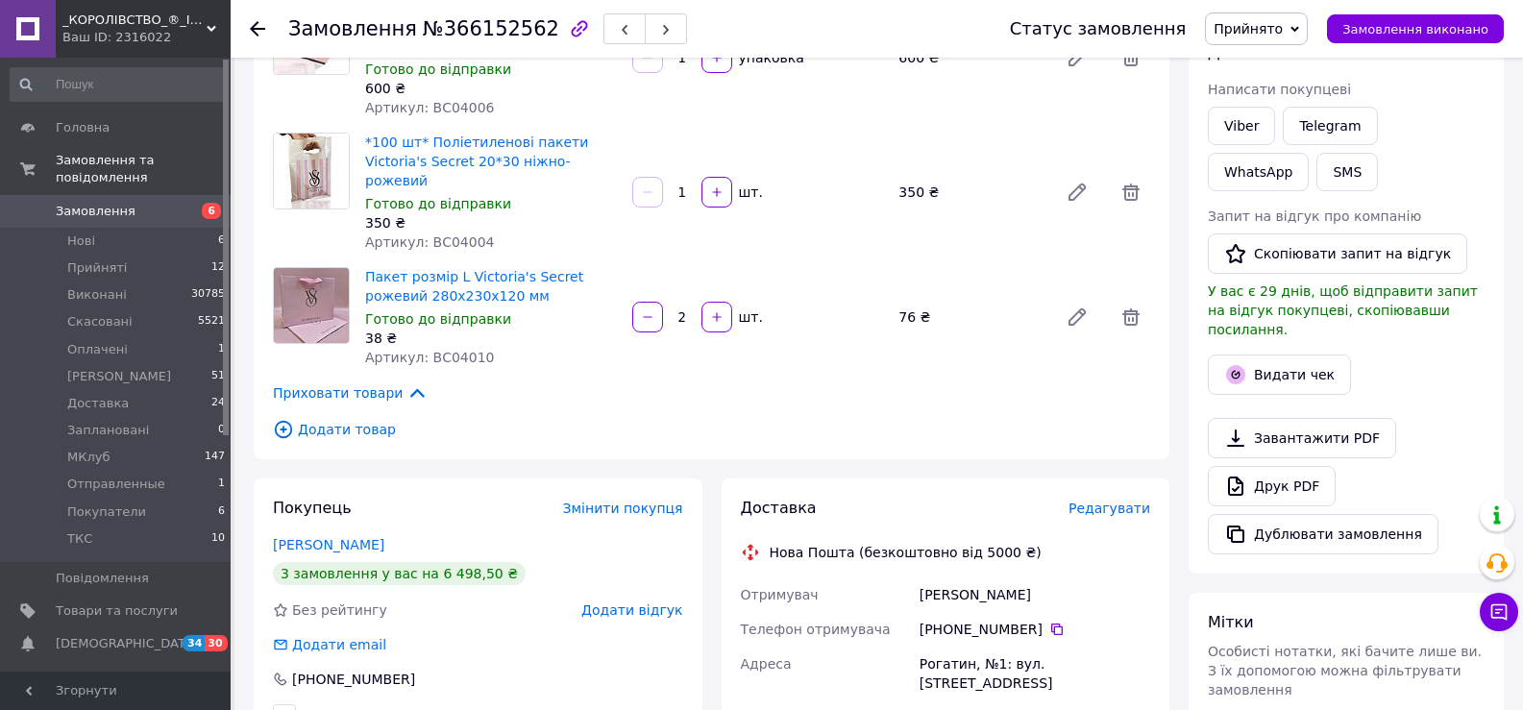
scroll to position [577, 0]
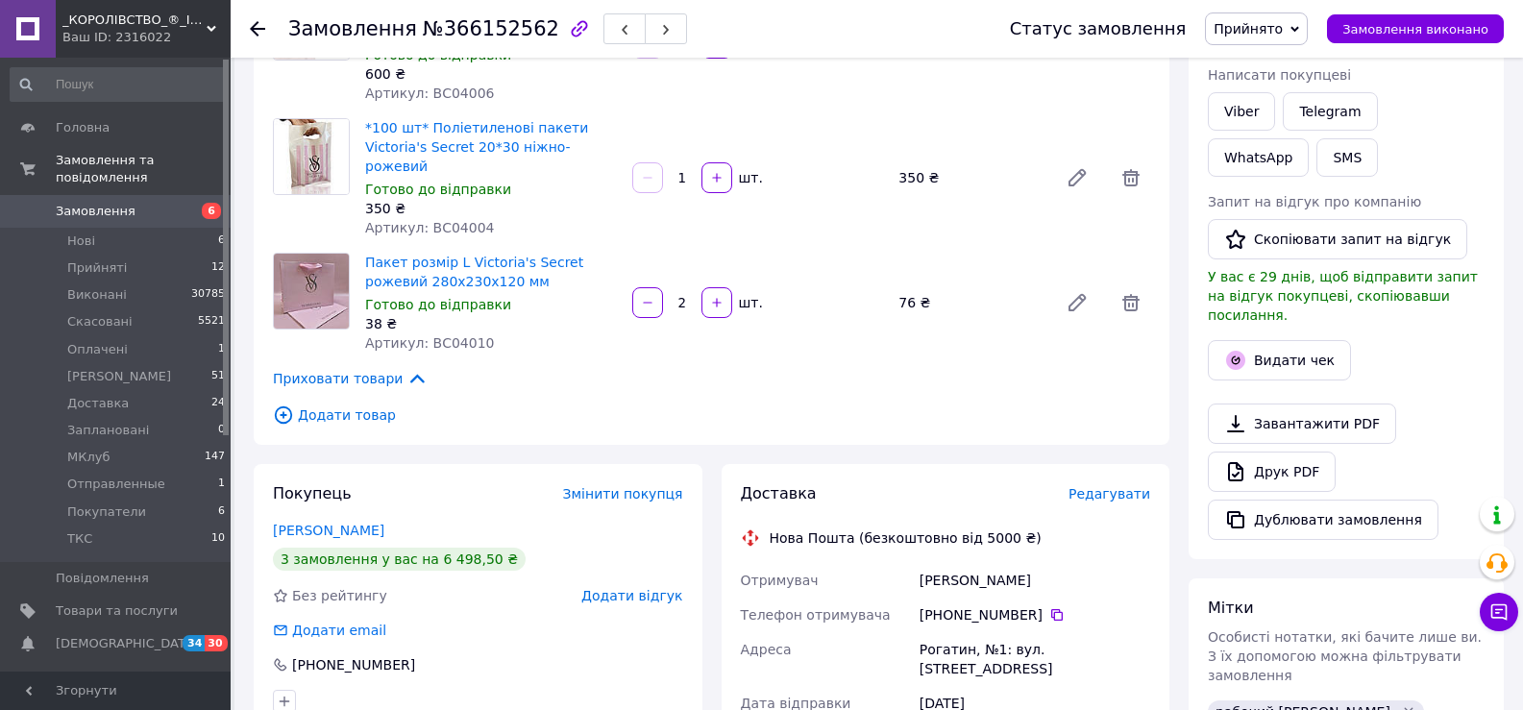
drag, startPoint x: 1220, startPoint y: 574, endPoint x: 938, endPoint y: 509, distance: 289.8
click at [1220, 579] on div "Мітки Особисті нотатки, які бачите лише ви. З їх допомогою можна фільтрувати за…" at bounding box center [1346, 692] width 315 height 226
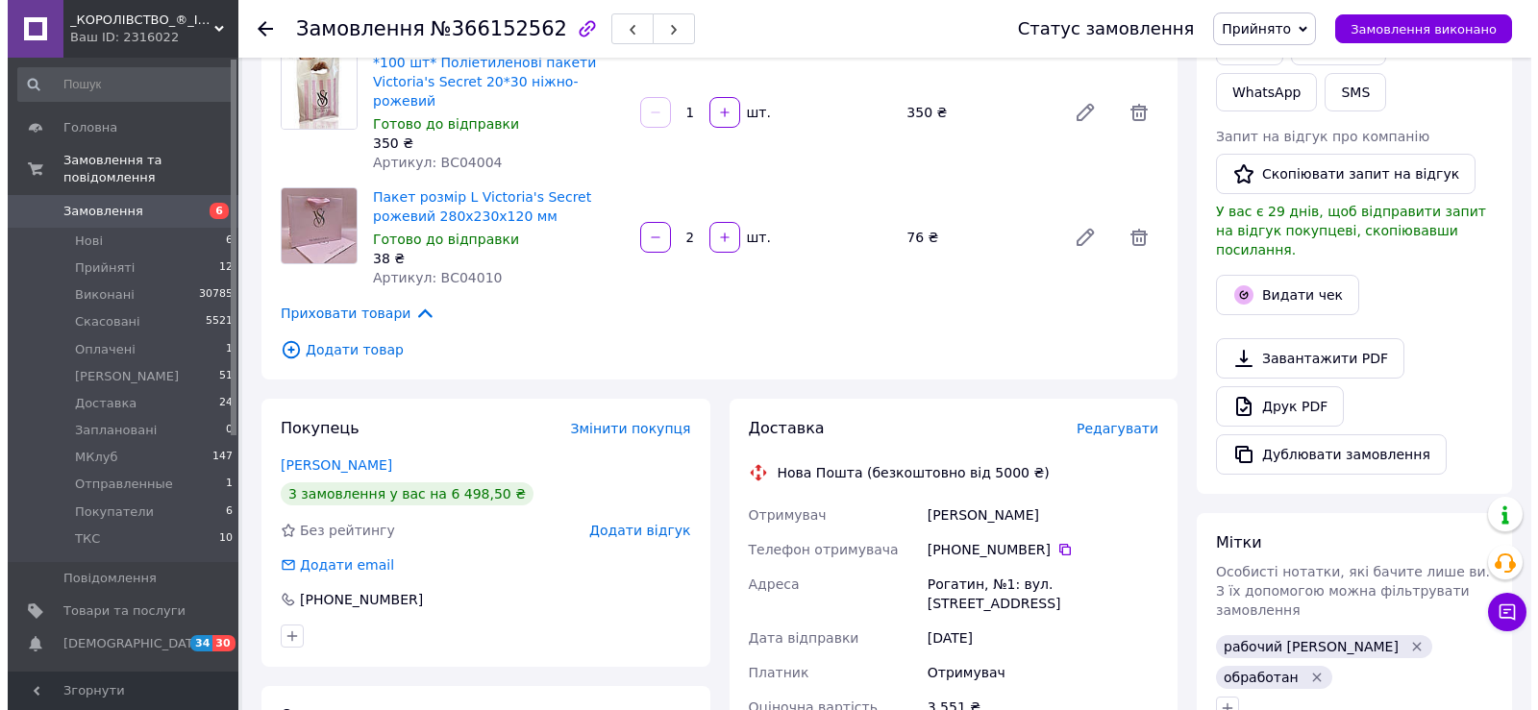
scroll to position [769, 0]
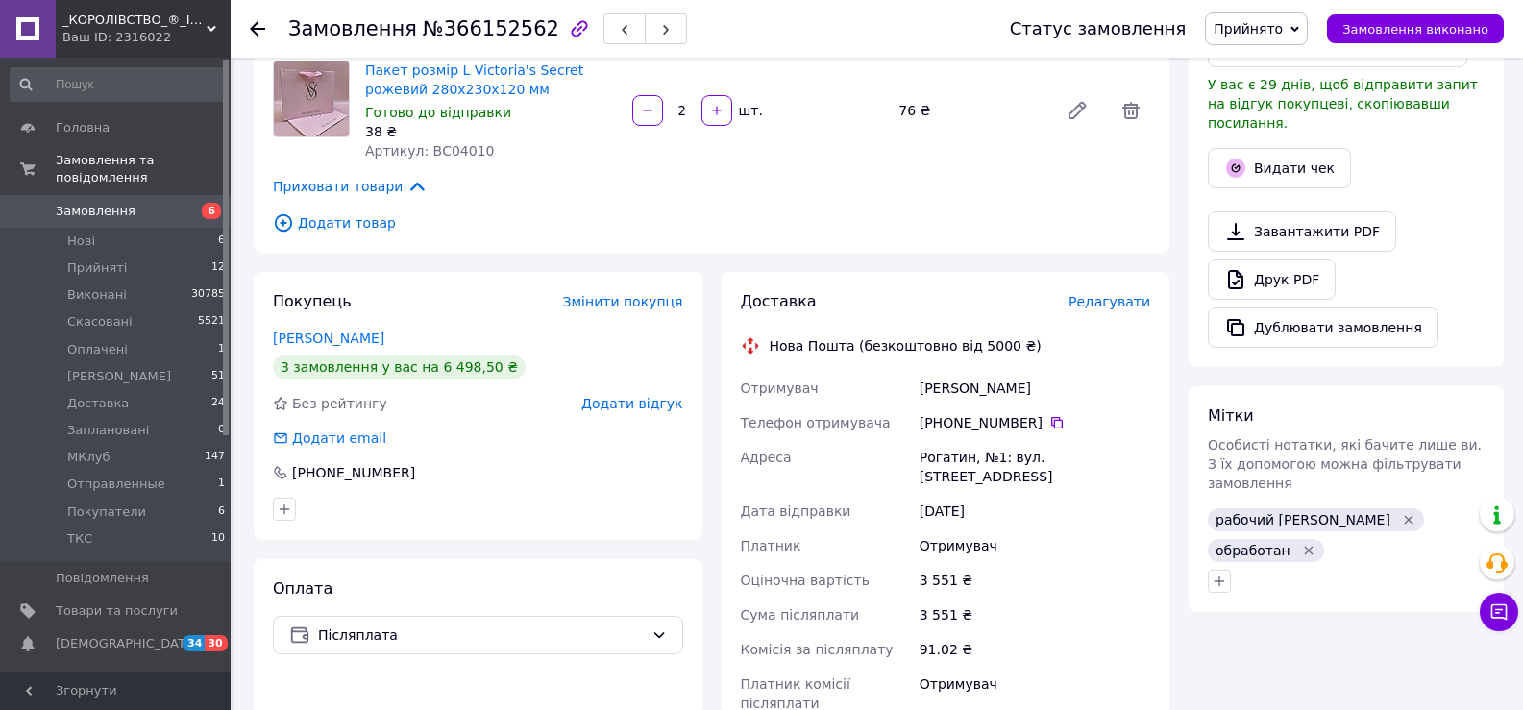
click at [1287, 549] on div "Всього 6 товарів 3 751 ₴ Доставка Необхідно уточнити Знижка −200 ₴ Всього до сп…" at bounding box center [1346, 345] width 334 height 2075
click at [1097, 302] on span "Редагувати" at bounding box center [1110, 301] width 82 height 15
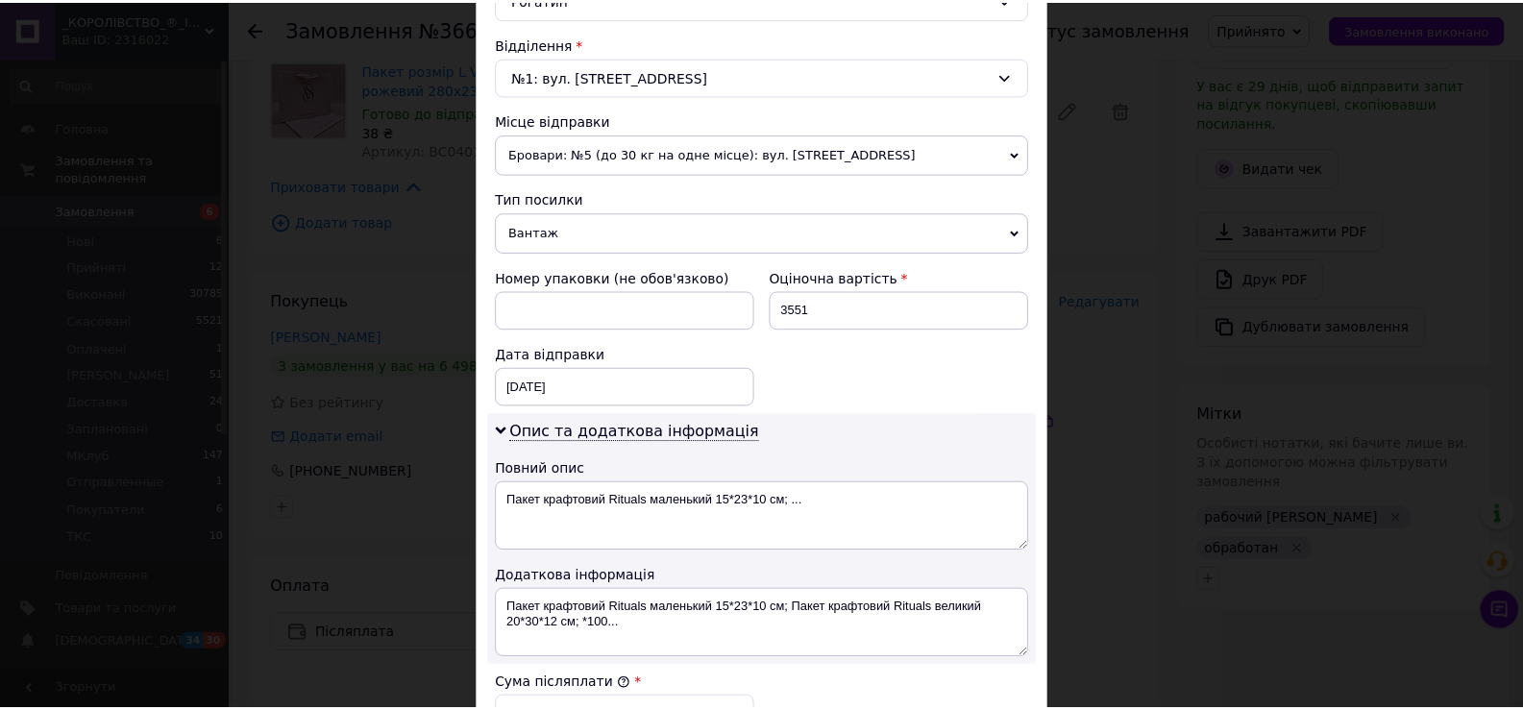
scroll to position [961, 0]
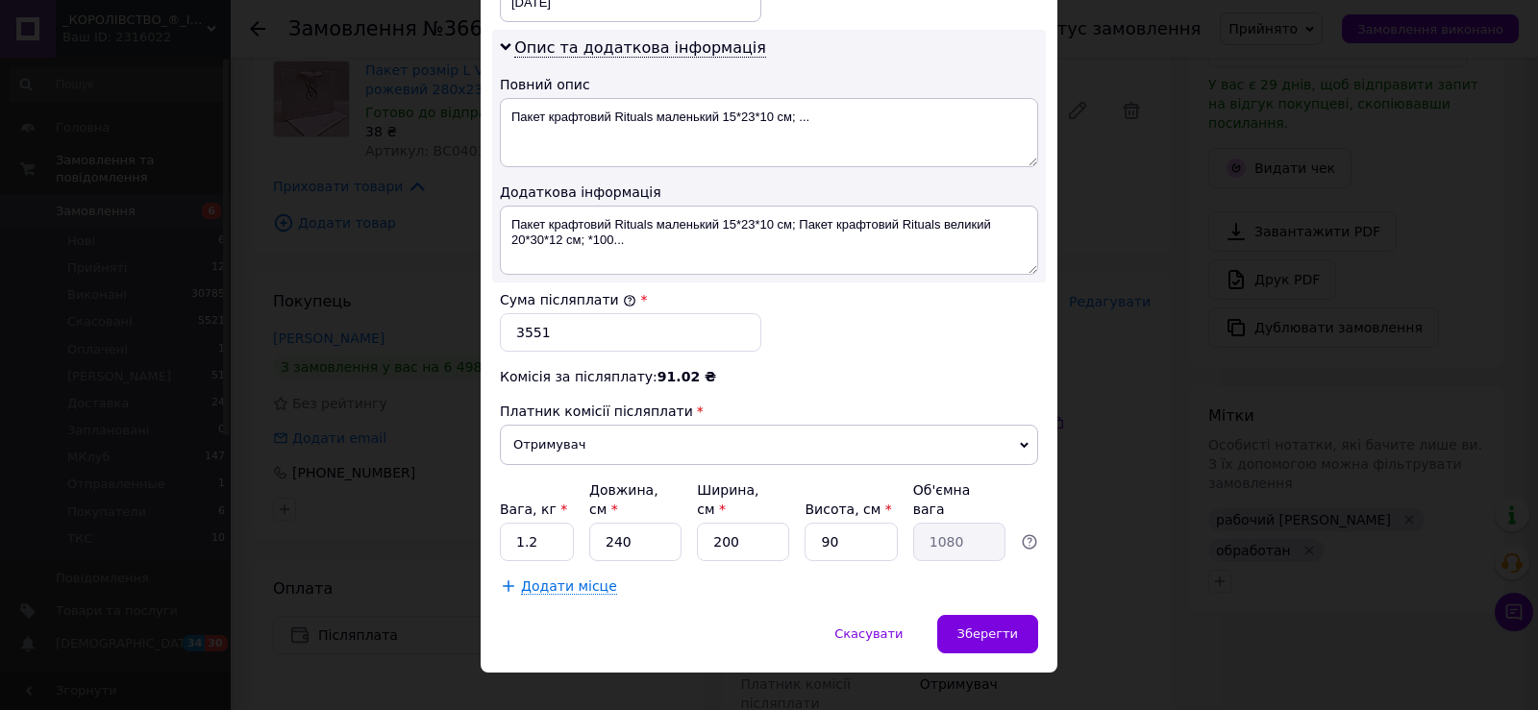
click at [558, 579] on span "Додати місце" at bounding box center [569, 587] width 96 height 16
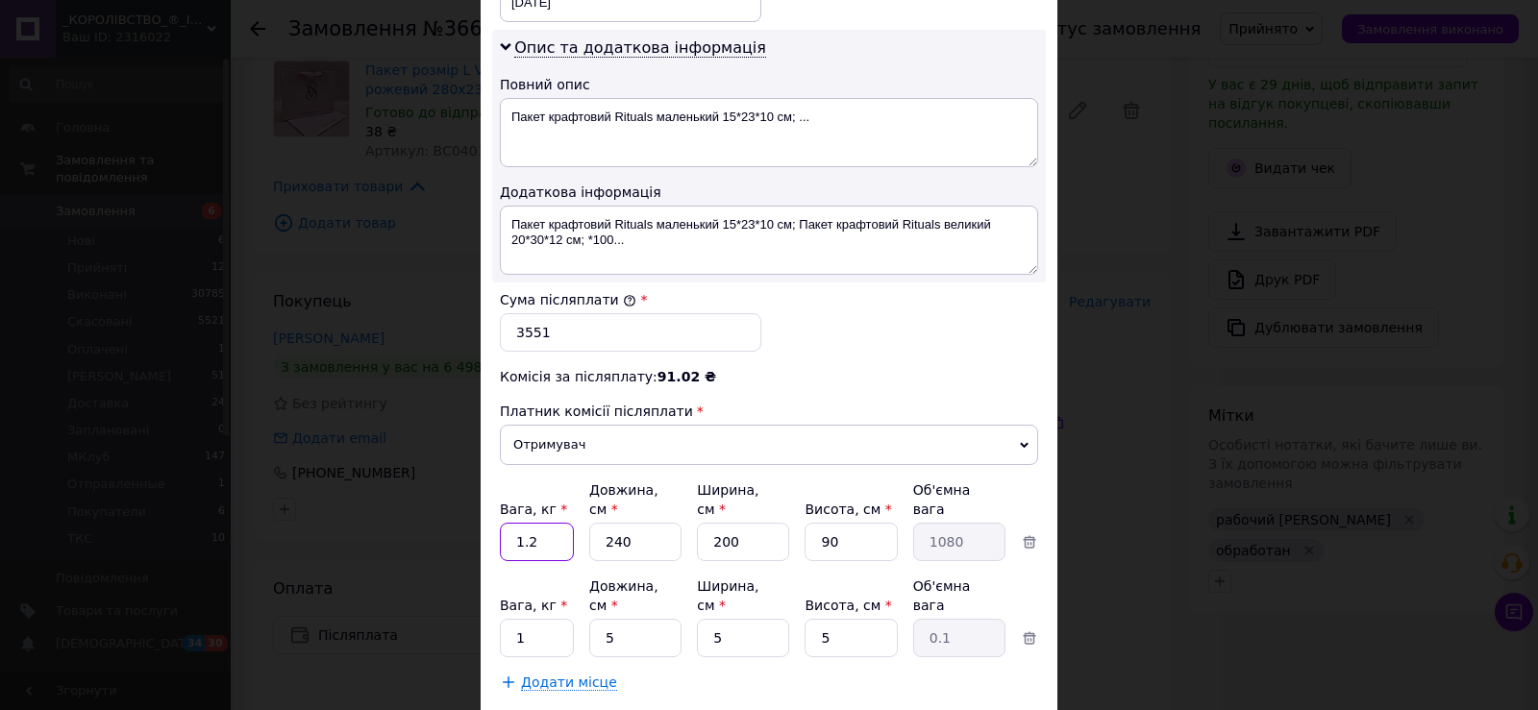
click at [549, 523] on input "1.2" at bounding box center [537, 542] width 74 height 38
type input "5"
click at [631, 523] on input "240" at bounding box center [635, 542] width 92 height 38
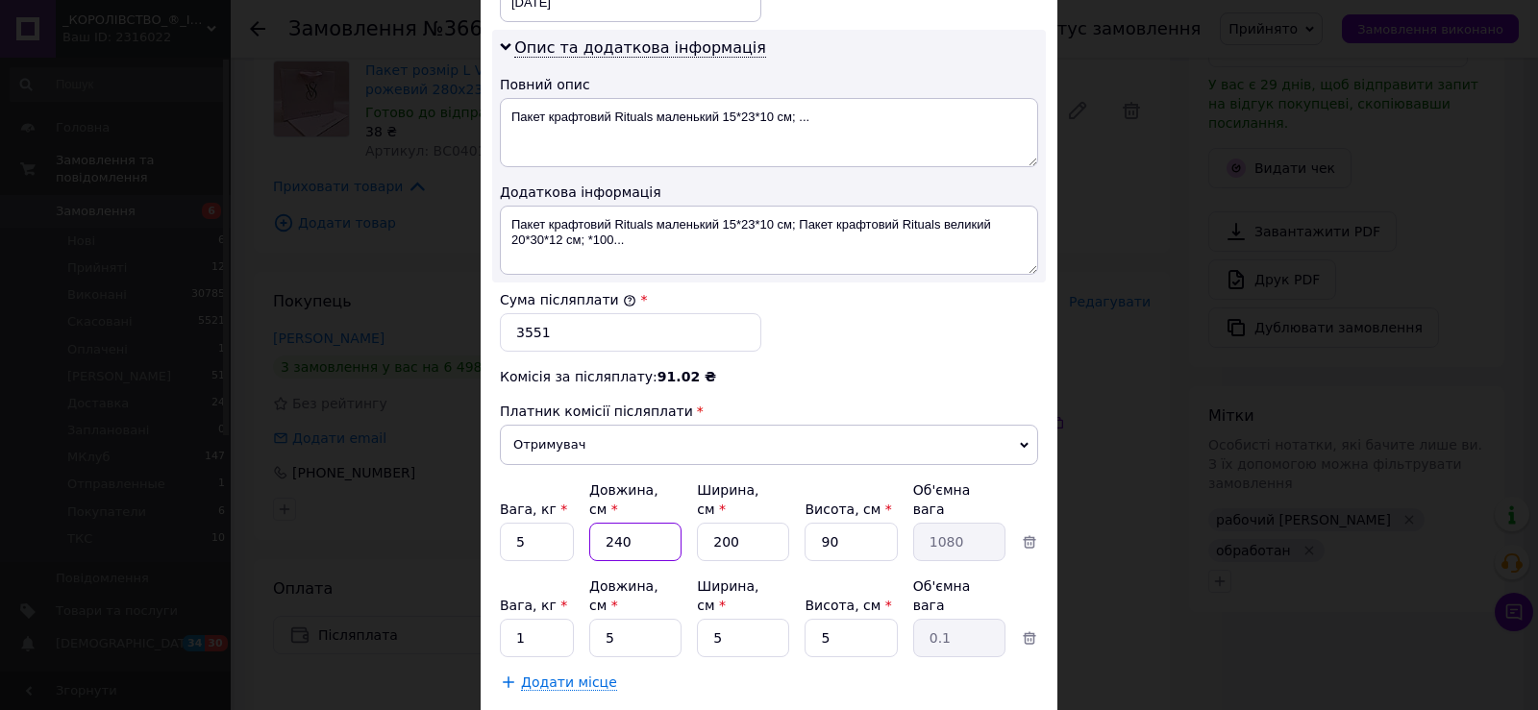
type input "4"
type input "18"
type input "40"
type input "180"
type input "40"
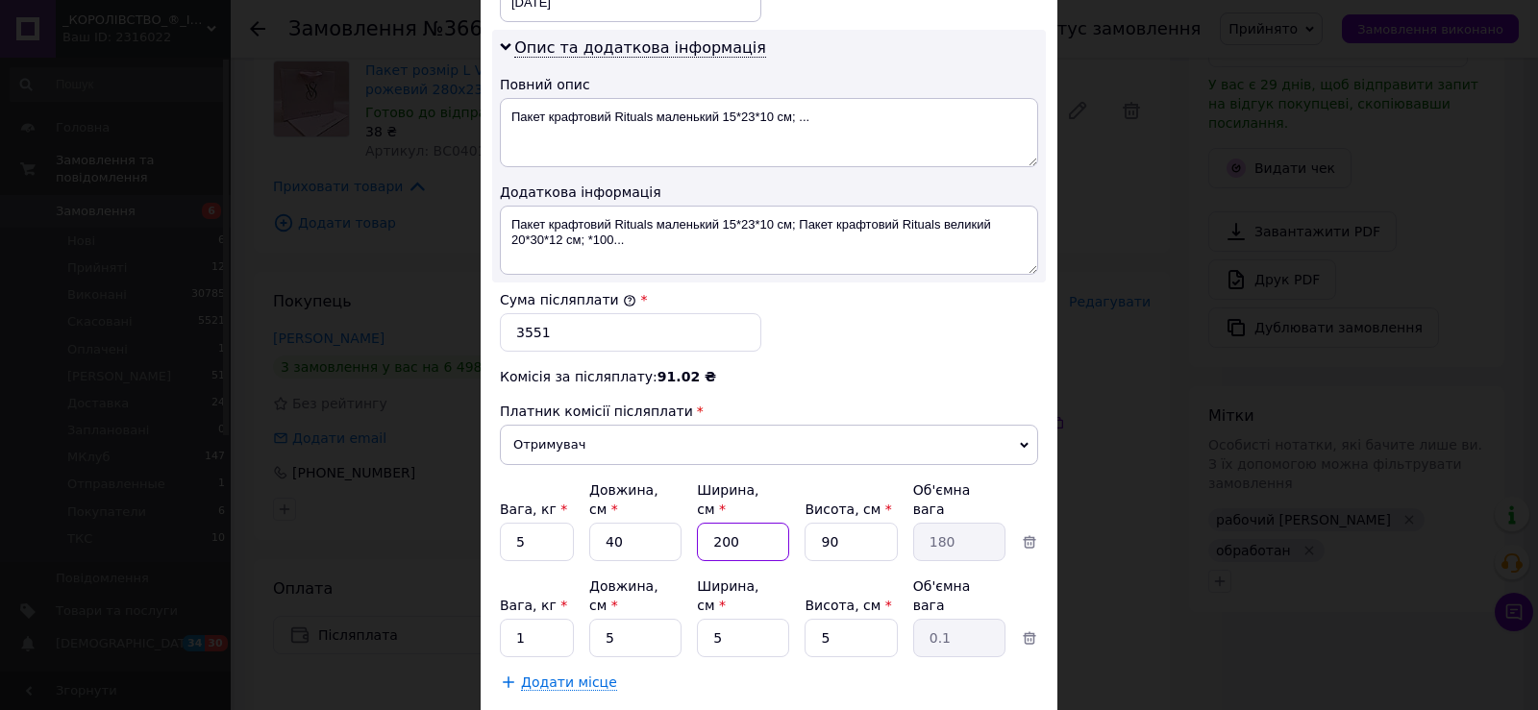
click at [735, 523] on input "200" at bounding box center [743, 542] width 92 height 38
type input "2"
type input "1.8"
type input "24"
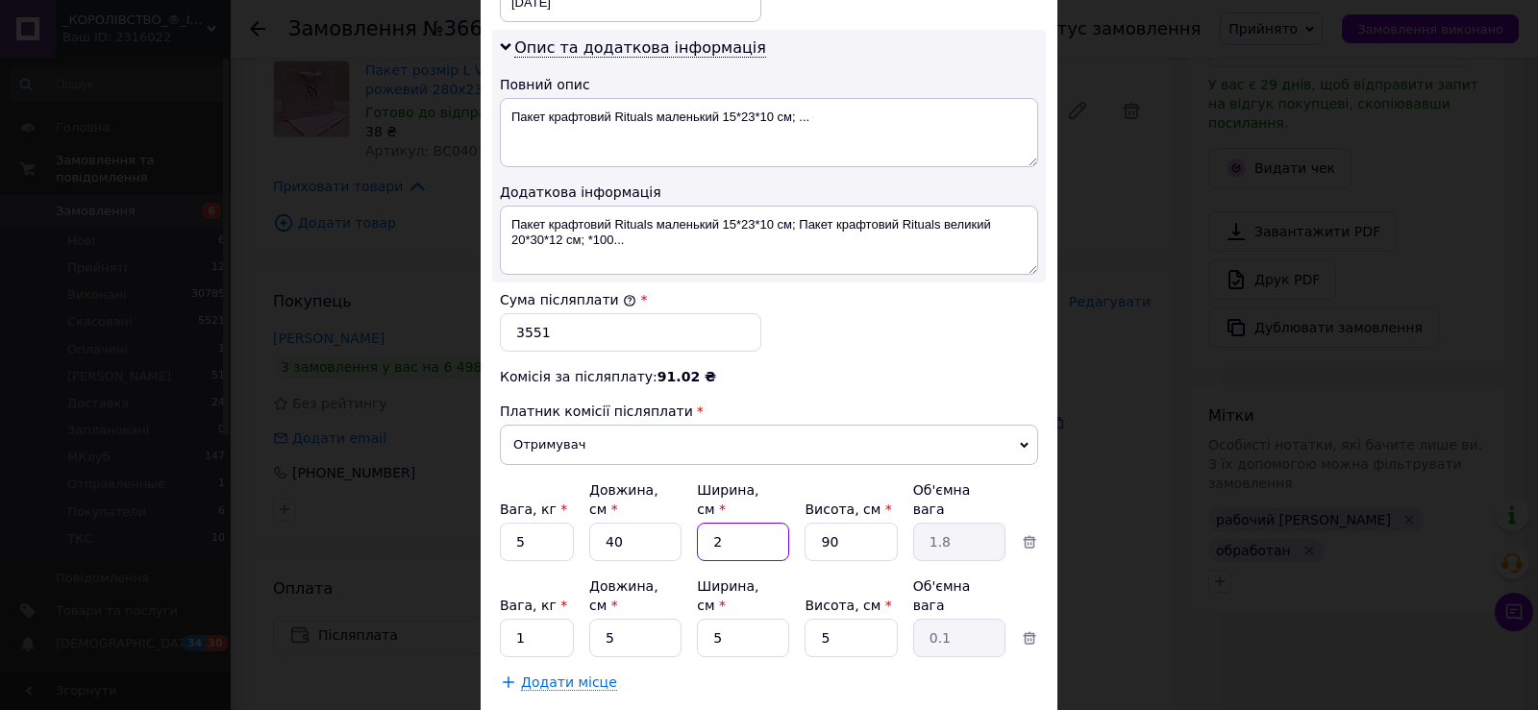
type input "21.6"
type input "24"
click at [832, 528] on input "90" at bounding box center [850, 542] width 92 height 38
type input "2"
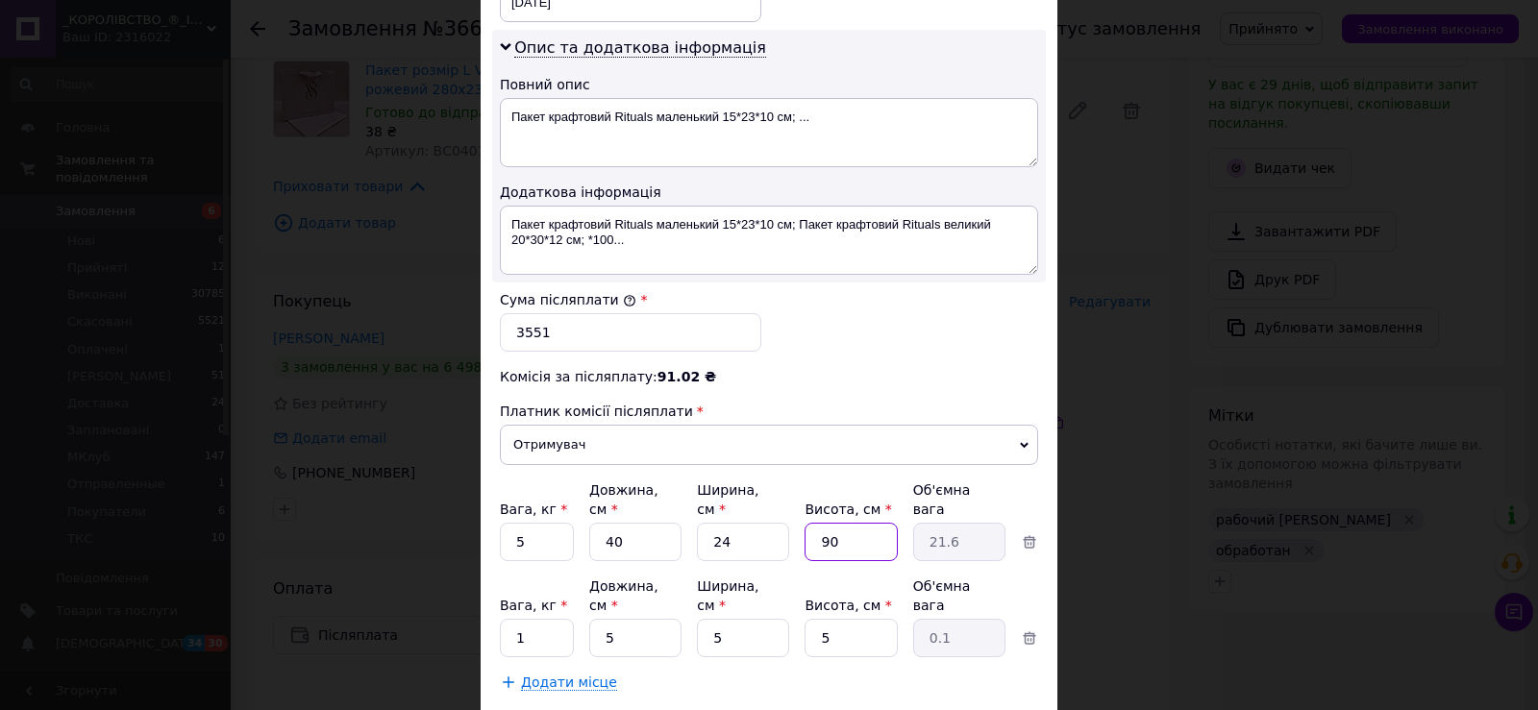
type input "0.48"
type input "20"
type input "4.8"
type input "20"
click at [559, 619] on input "1" at bounding box center [537, 638] width 74 height 38
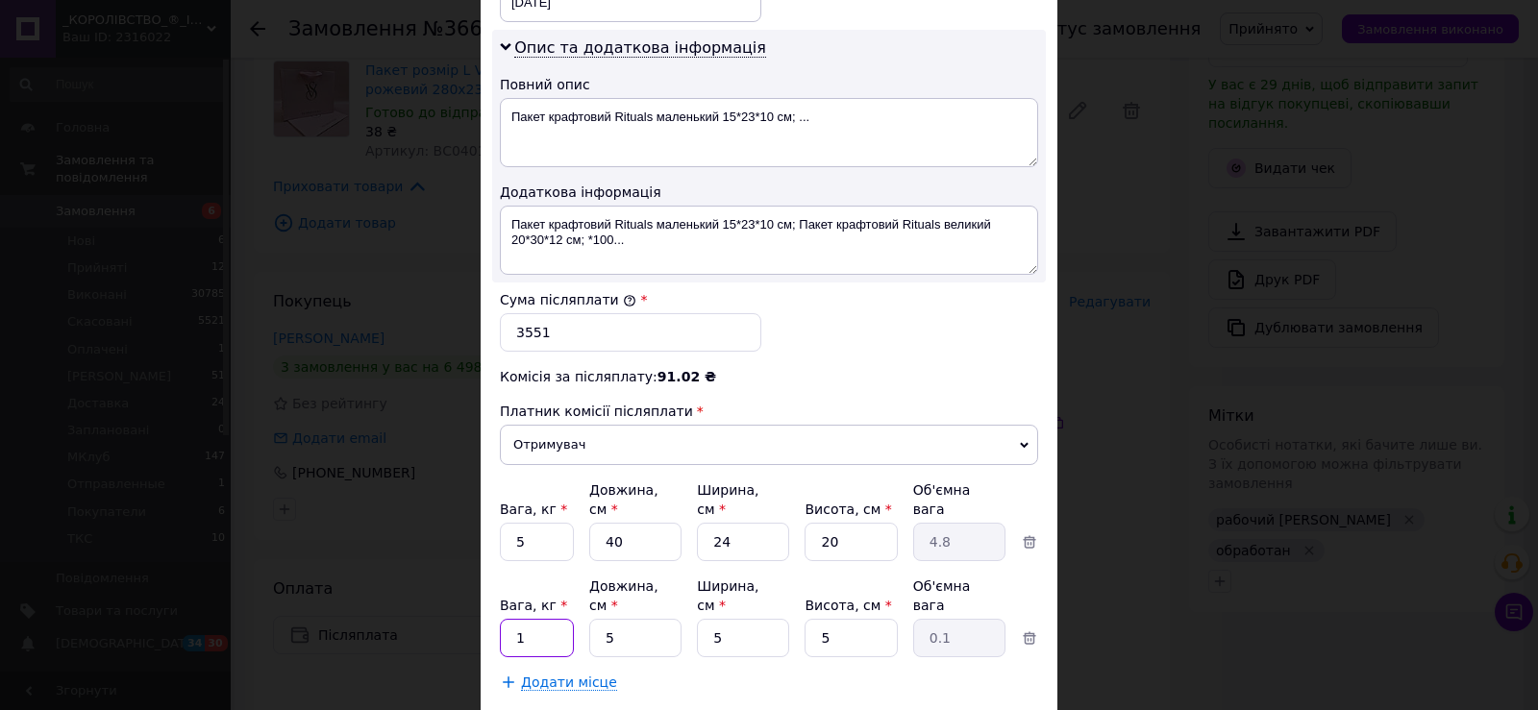
click at [559, 619] on input "1" at bounding box center [537, 638] width 74 height 38
click at [654, 619] on input "5" at bounding box center [635, 638] width 92 height 38
type input "39"
type input "0.24"
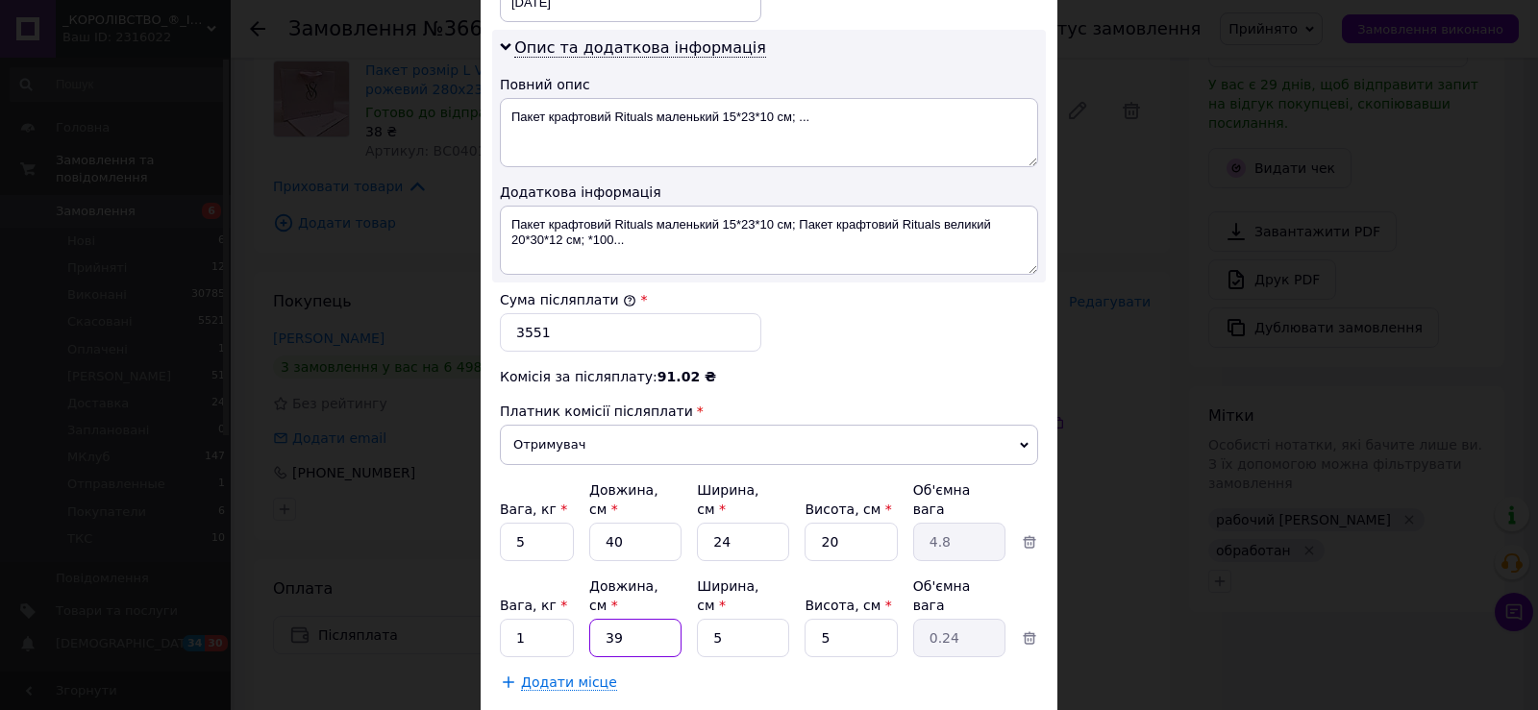
type input "39"
click at [753, 619] on input "5" at bounding box center [743, 638] width 92 height 38
type input "1"
type input "0.1"
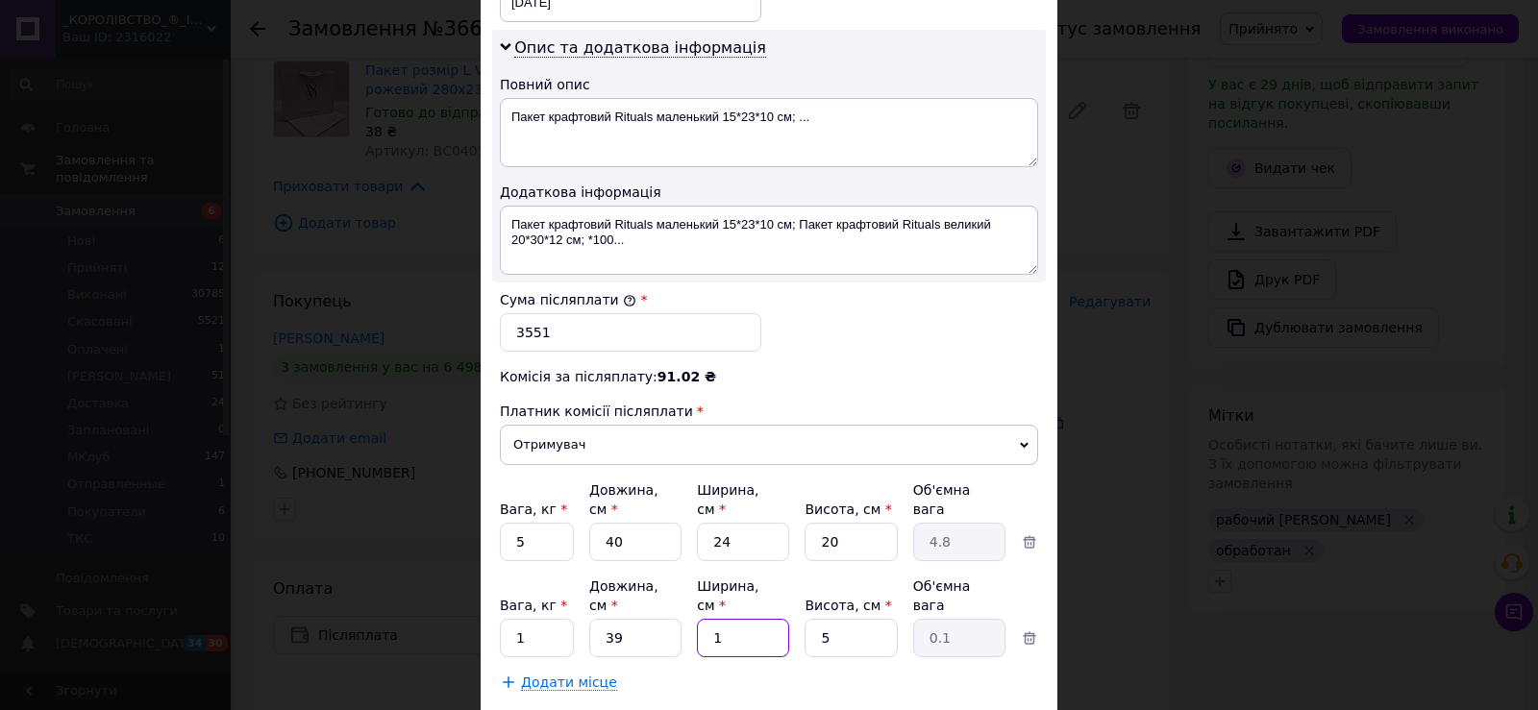
type input "19"
type input "0.93"
type input "19"
click at [833, 619] on input "5" at bounding box center [850, 638] width 92 height 38
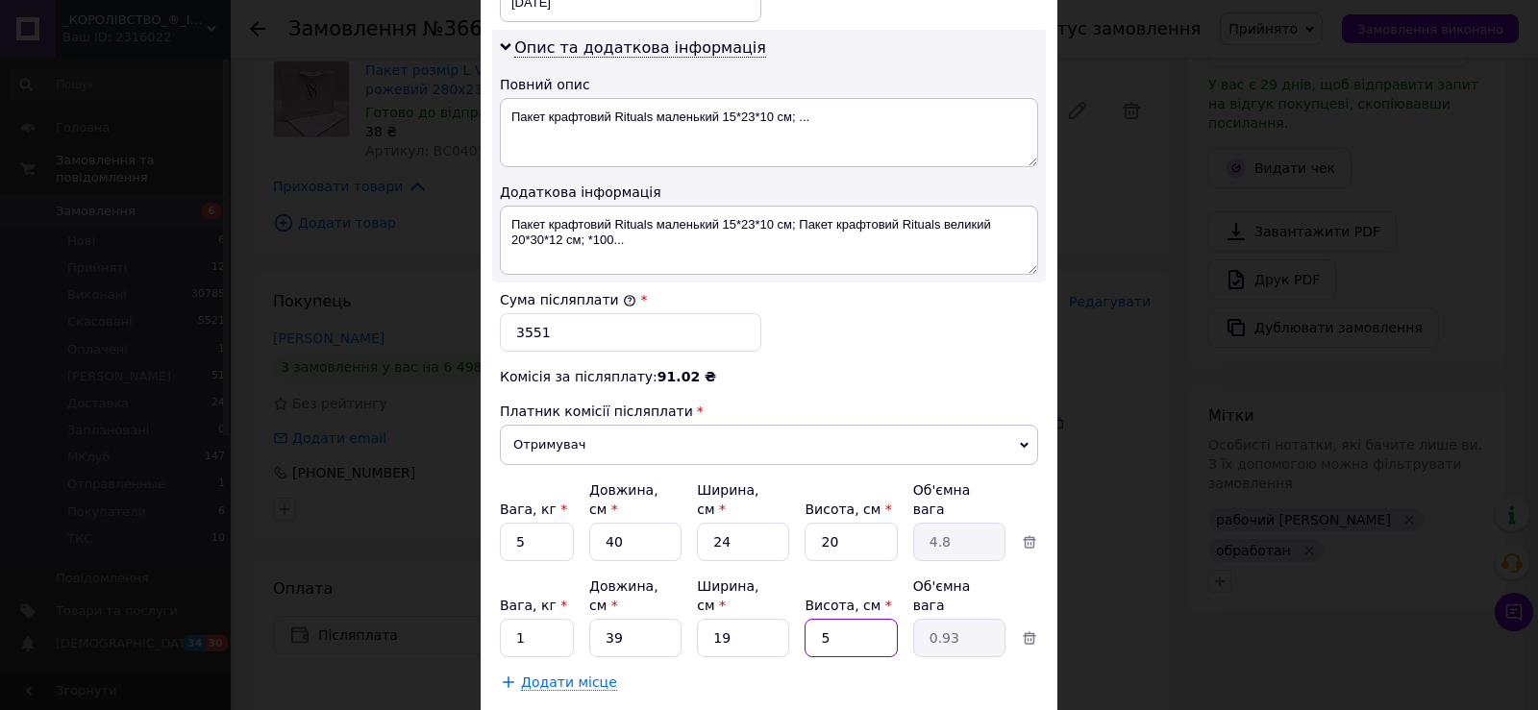
type input "9"
type input "1.67"
type input "9"
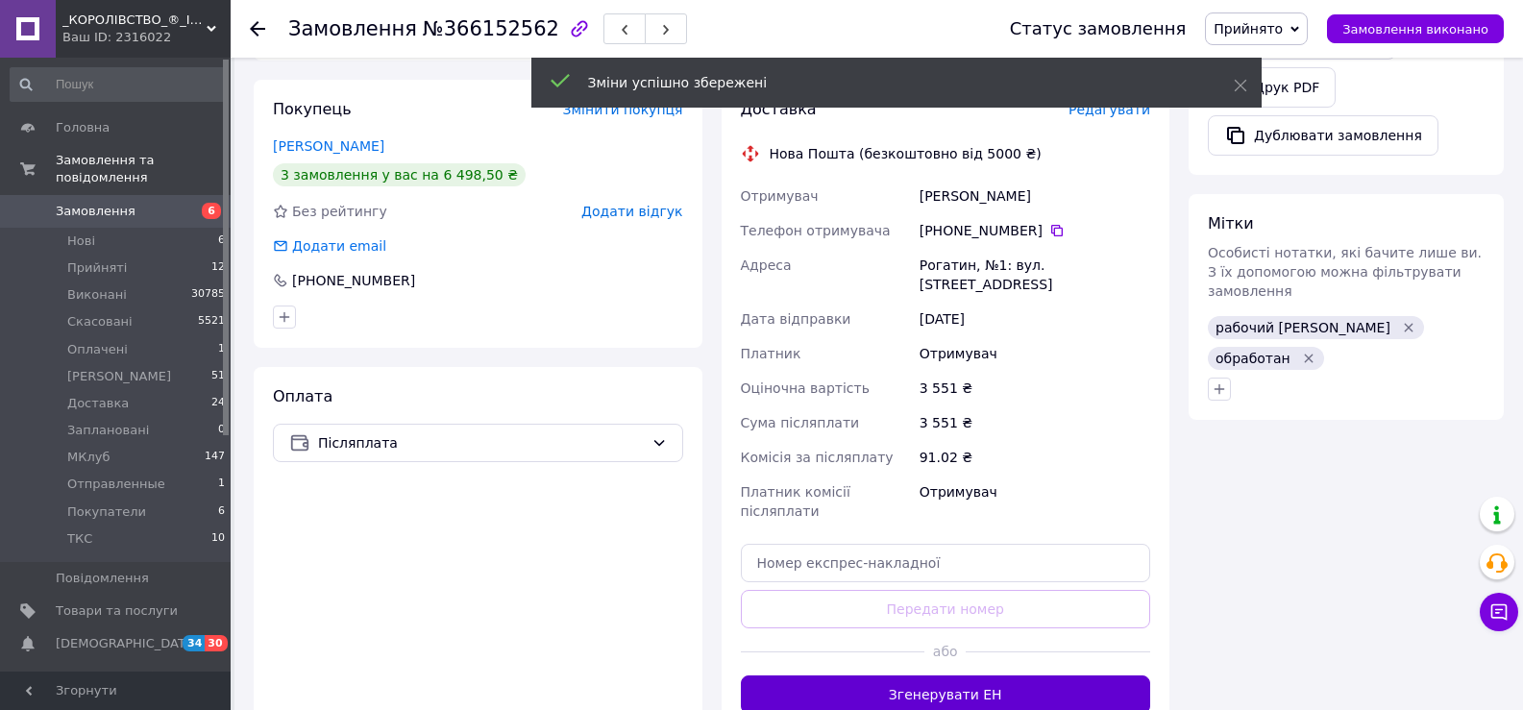
click at [931, 676] on button "Згенерувати ЕН" at bounding box center [946, 695] width 410 height 38
click at [1271, 24] on span "Прийнято" at bounding box center [1248, 28] width 69 height 15
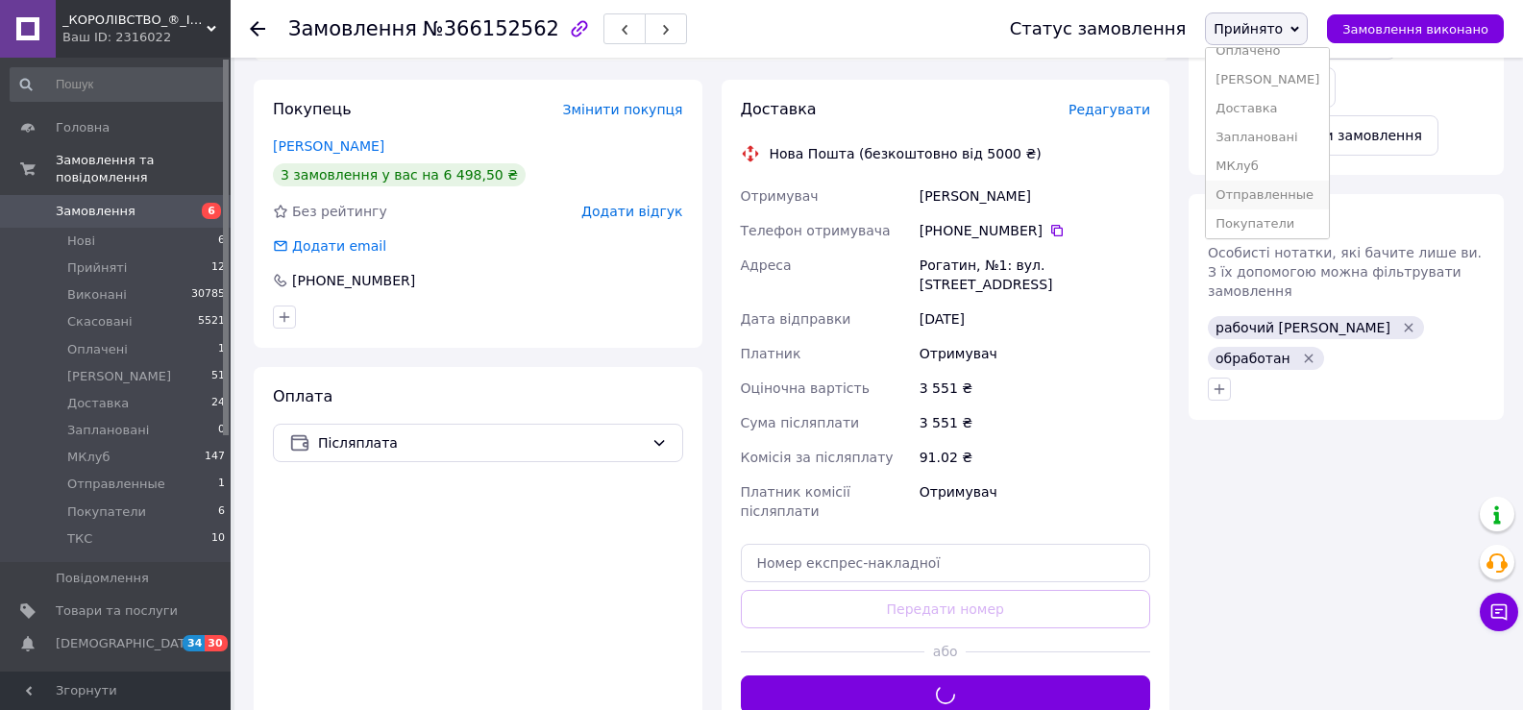
scroll to position [96, 0]
click at [1294, 183] on li "Отправленные" at bounding box center [1267, 173] width 123 height 29
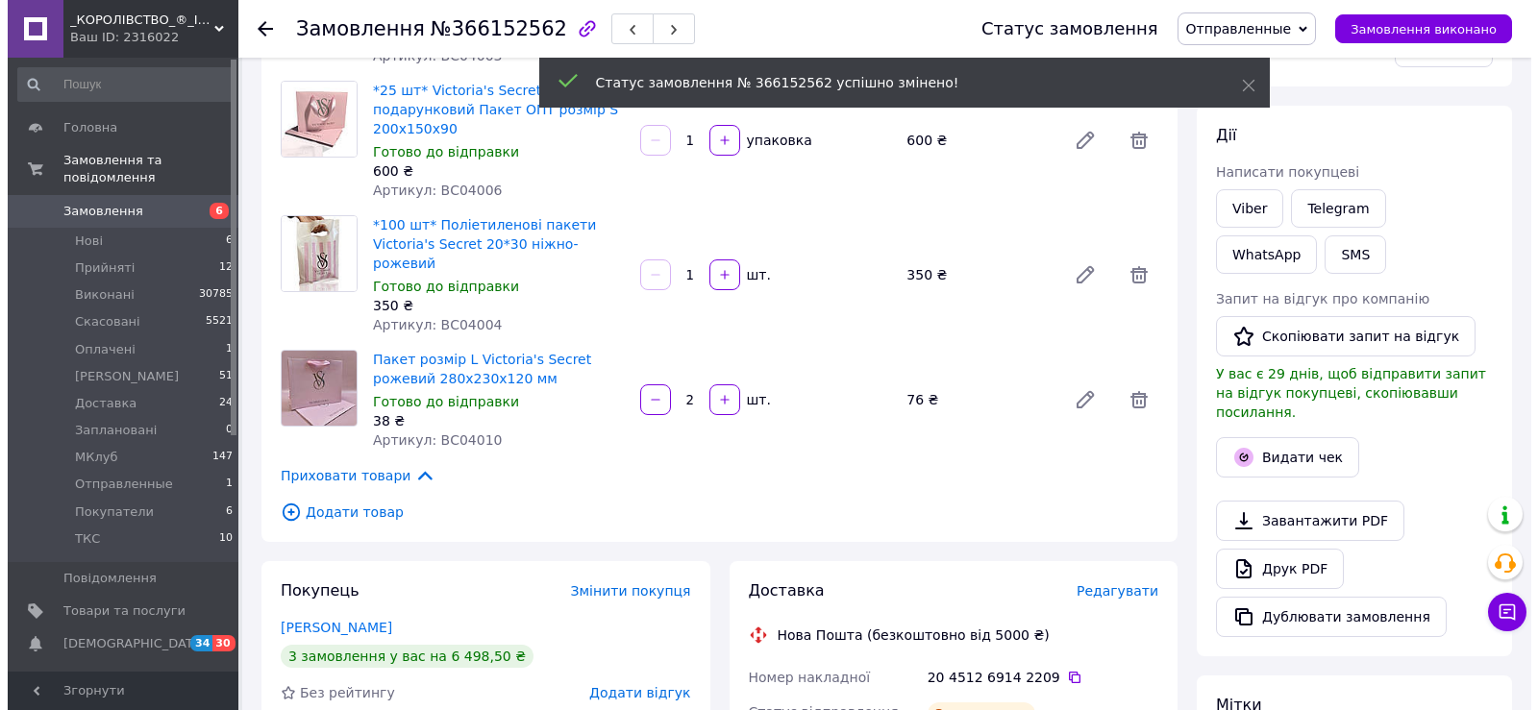
scroll to position [480, 0]
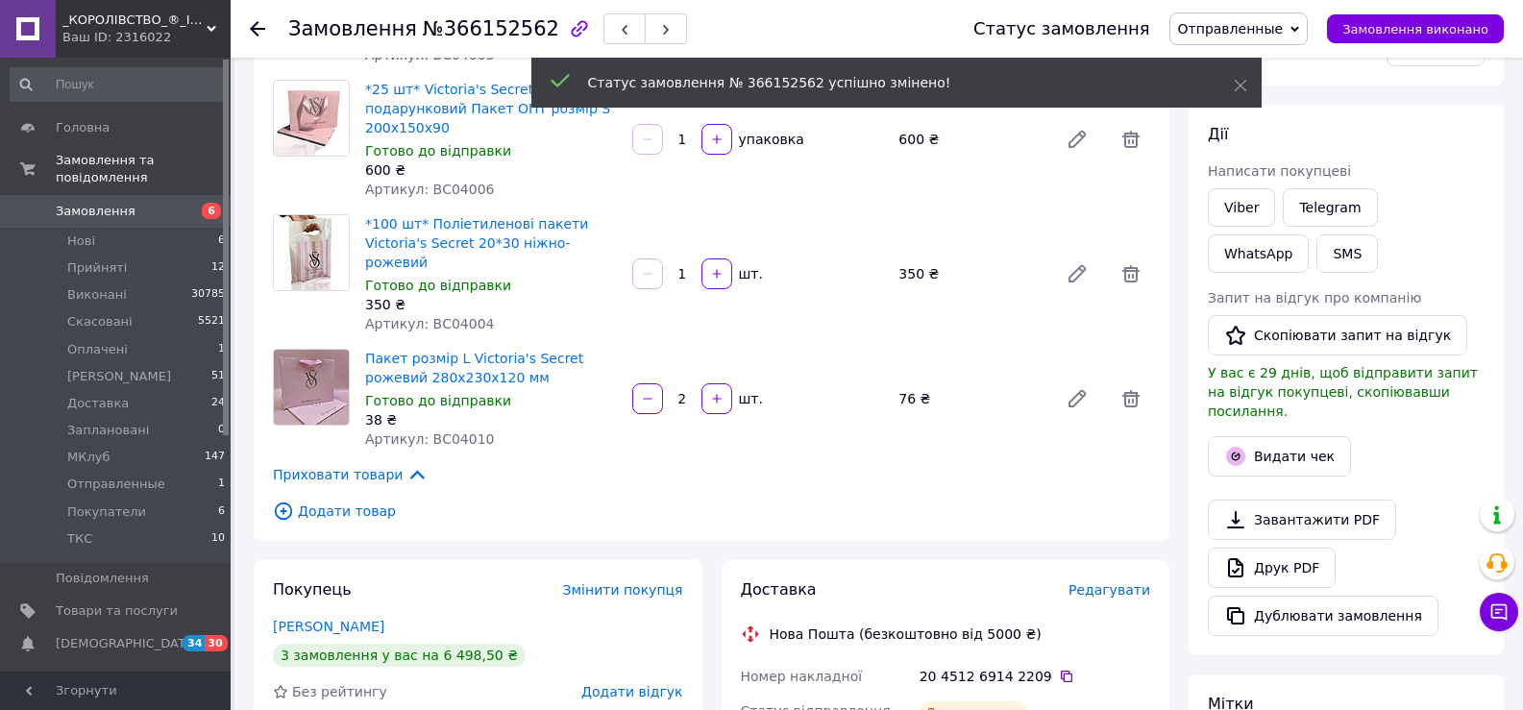
click at [1278, 457] on div "Видати чек" at bounding box center [1346, 456] width 284 height 48
click at [1267, 436] on button "Видати чек" at bounding box center [1279, 456] width 143 height 40
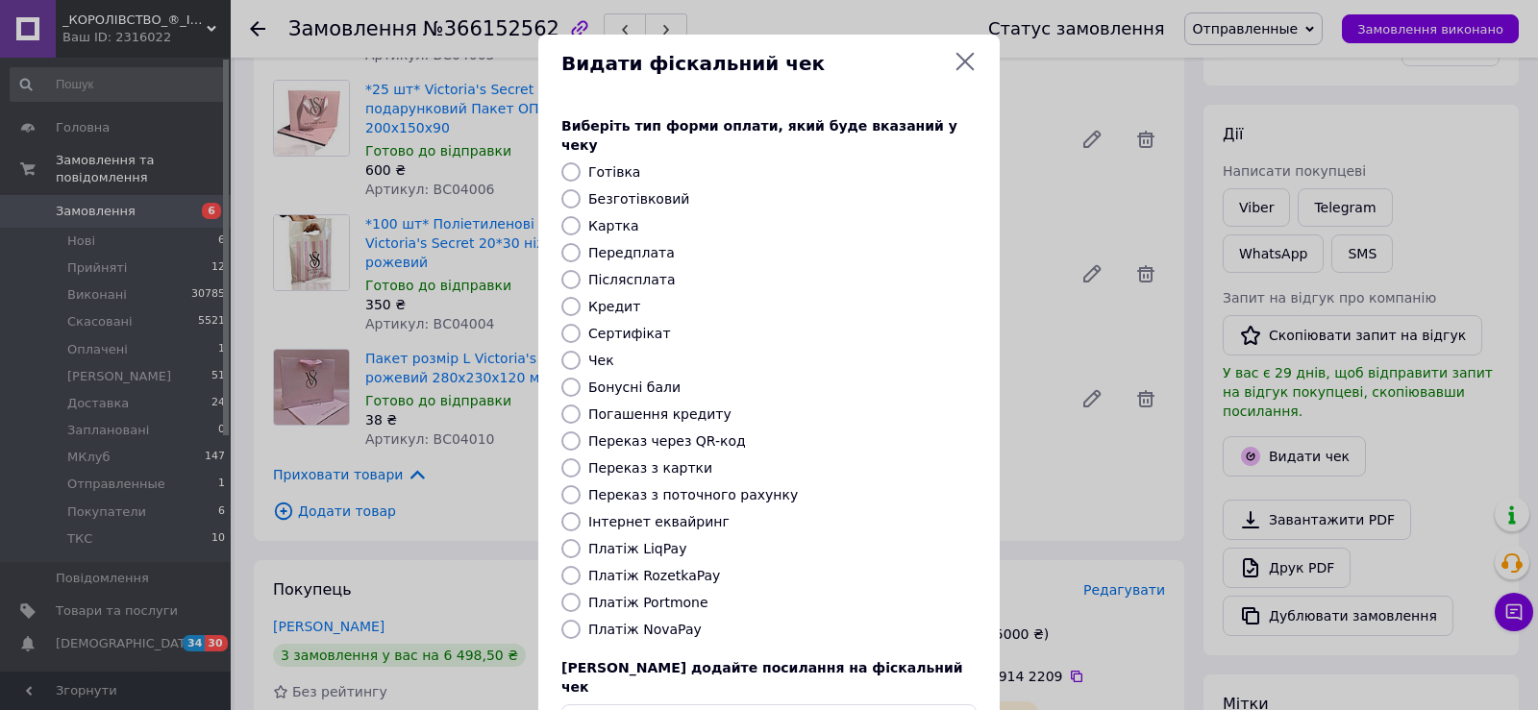
click at [588, 191] on label "Безготівковий" at bounding box center [638, 198] width 101 height 15
click at [580, 189] on input "Безготівковий" at bounding box center [570, 198] width 19 height 19
radio input "true"
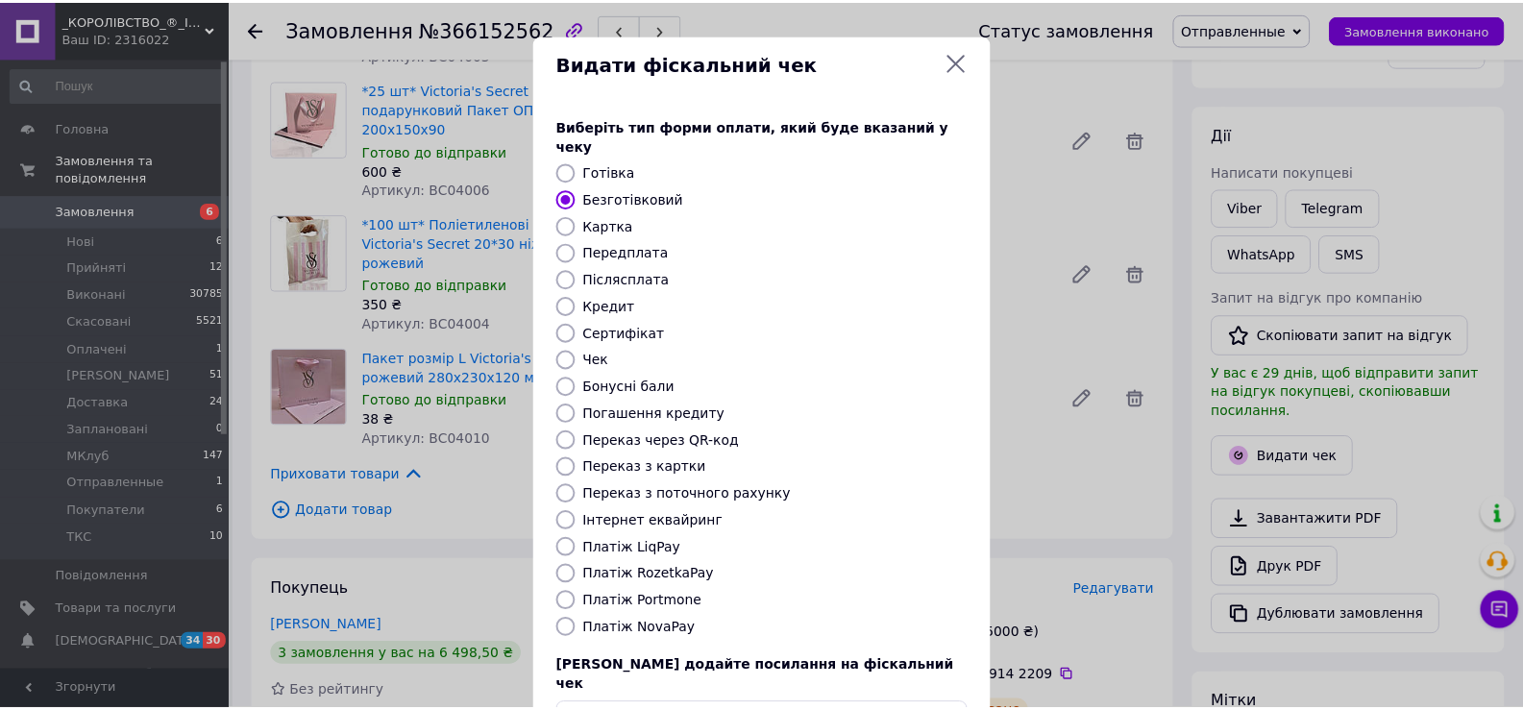
scroll to position [115, 0]
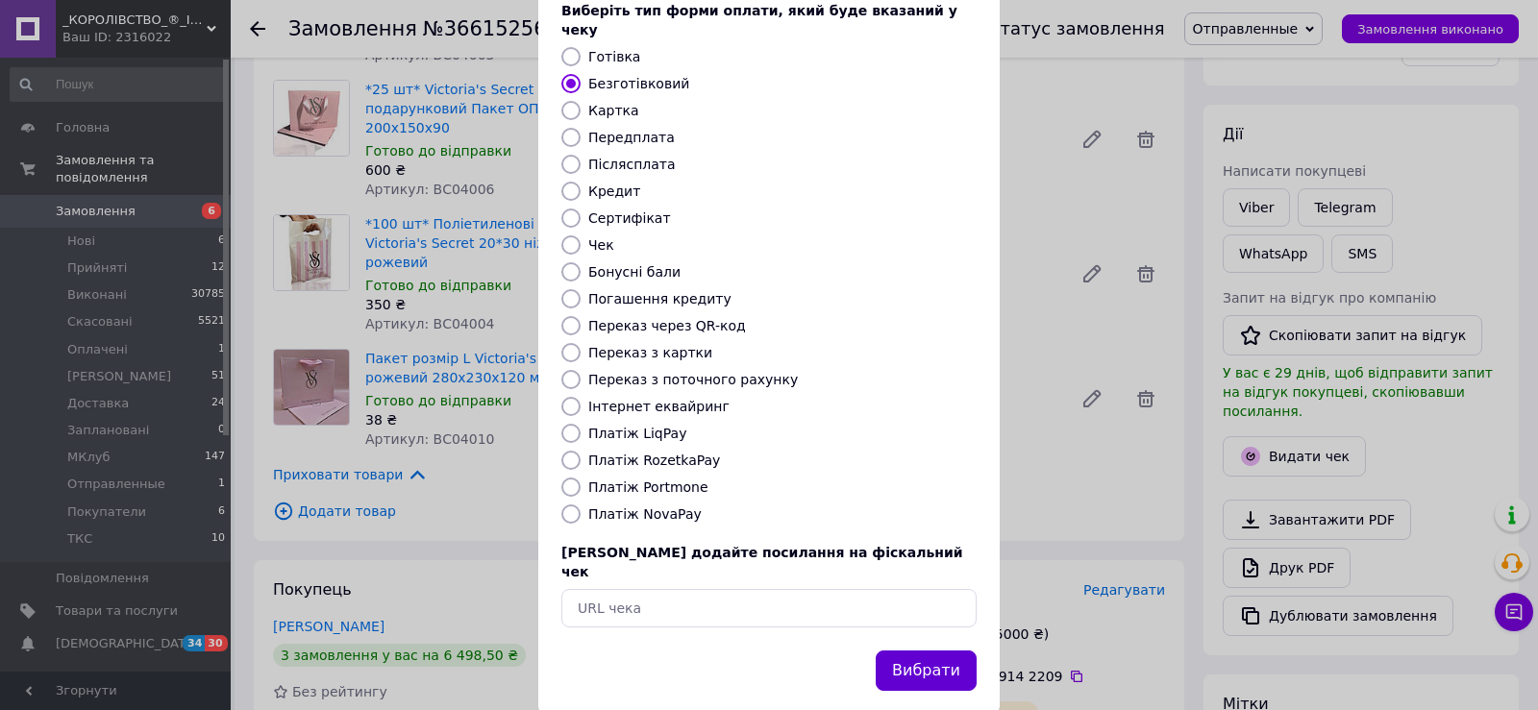
click at [926, 651] on button "Вибрати" at bounding box center [925, 671] width 101 height 41
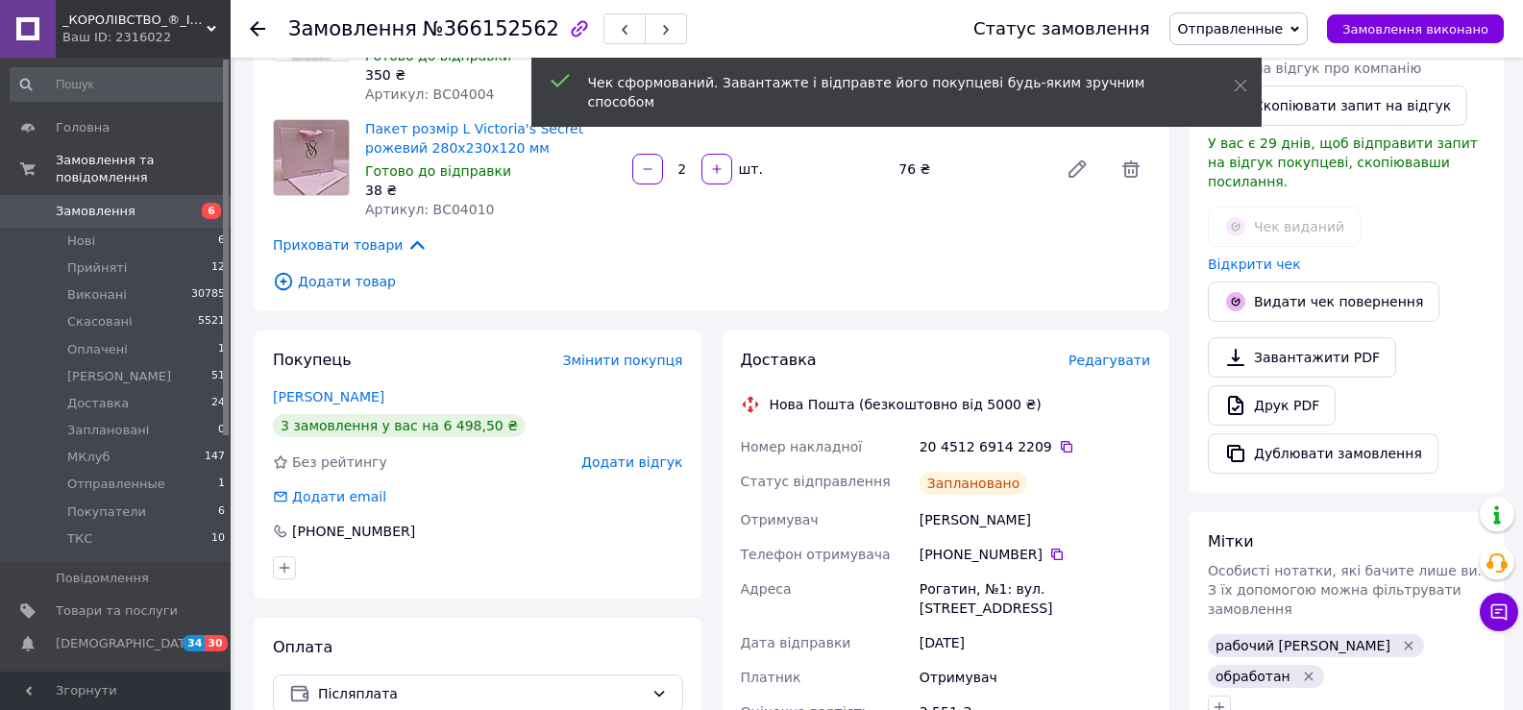
scroll to position [961, 0]
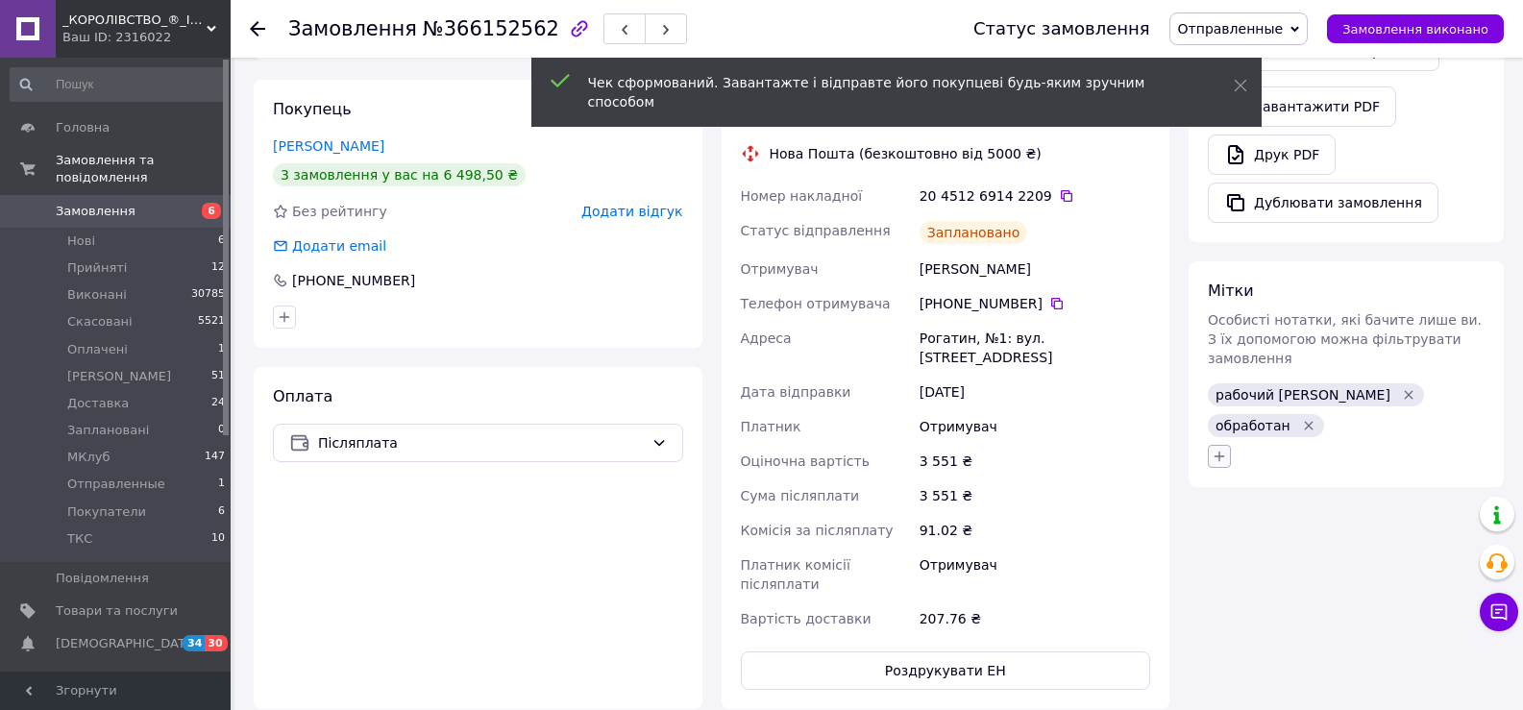
click at [1213, 449] on icon "button" at bounding box center [1219, 456] width 15 height 15
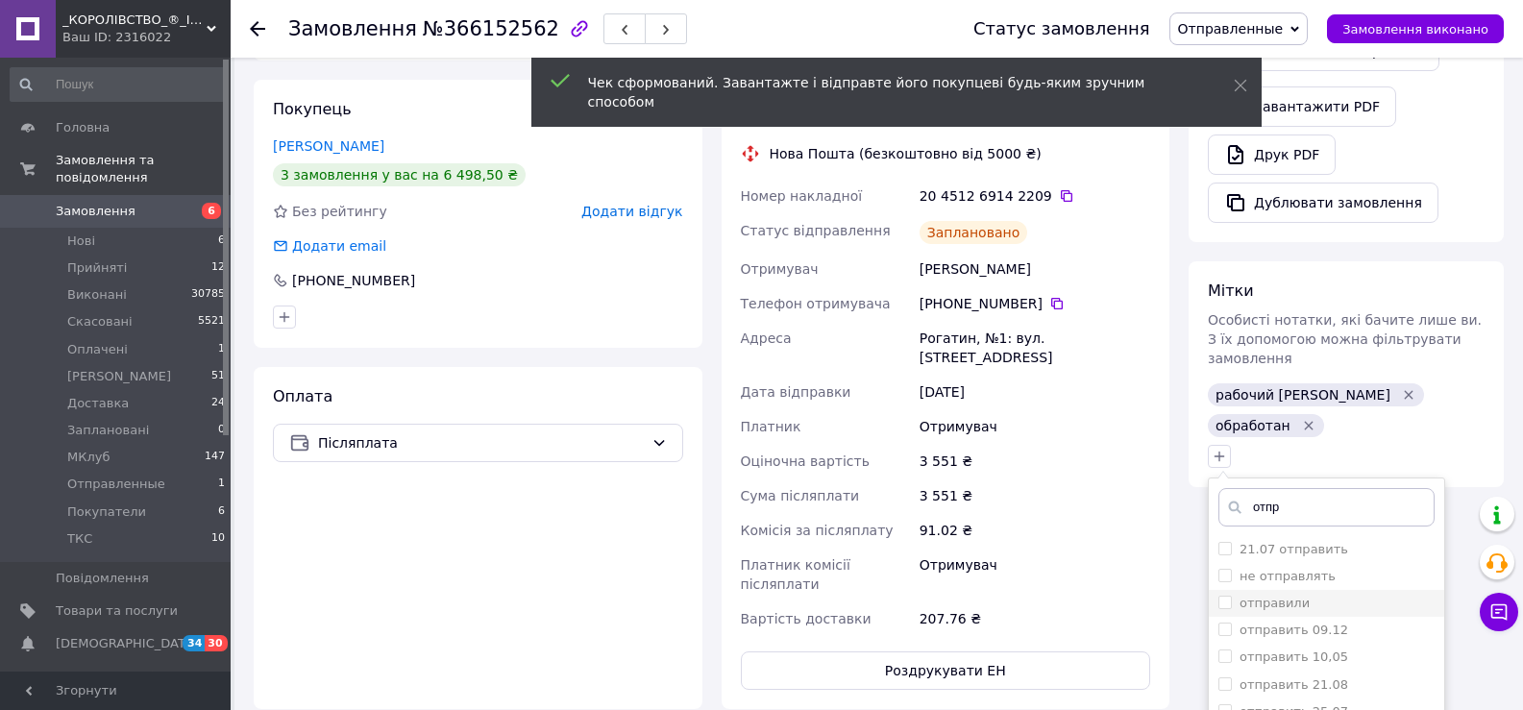
type input "отпр"
click at [1271, 590] on li "отправили" at bounding box center [1326, 603] width 235 height 27
checkbox input "true"
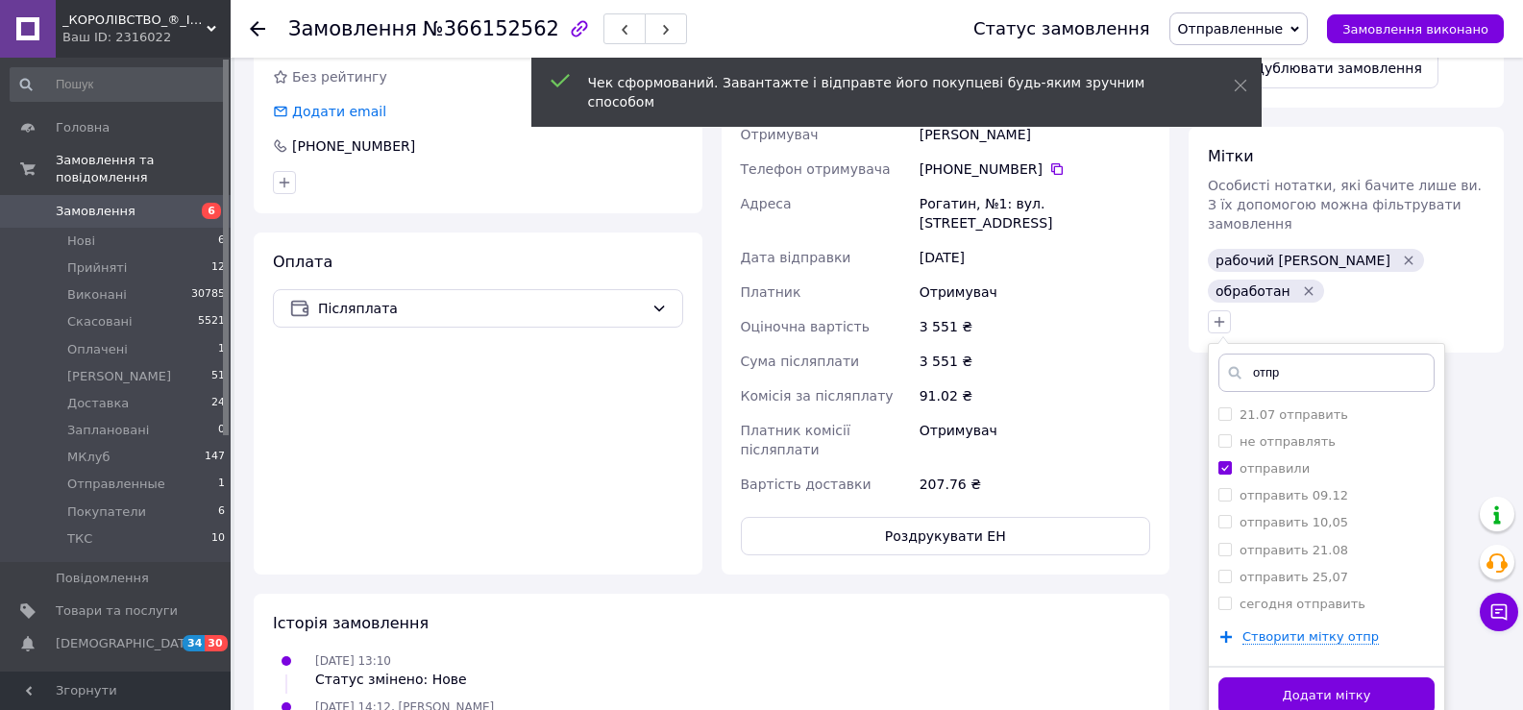
scroll to position [1153, 0]
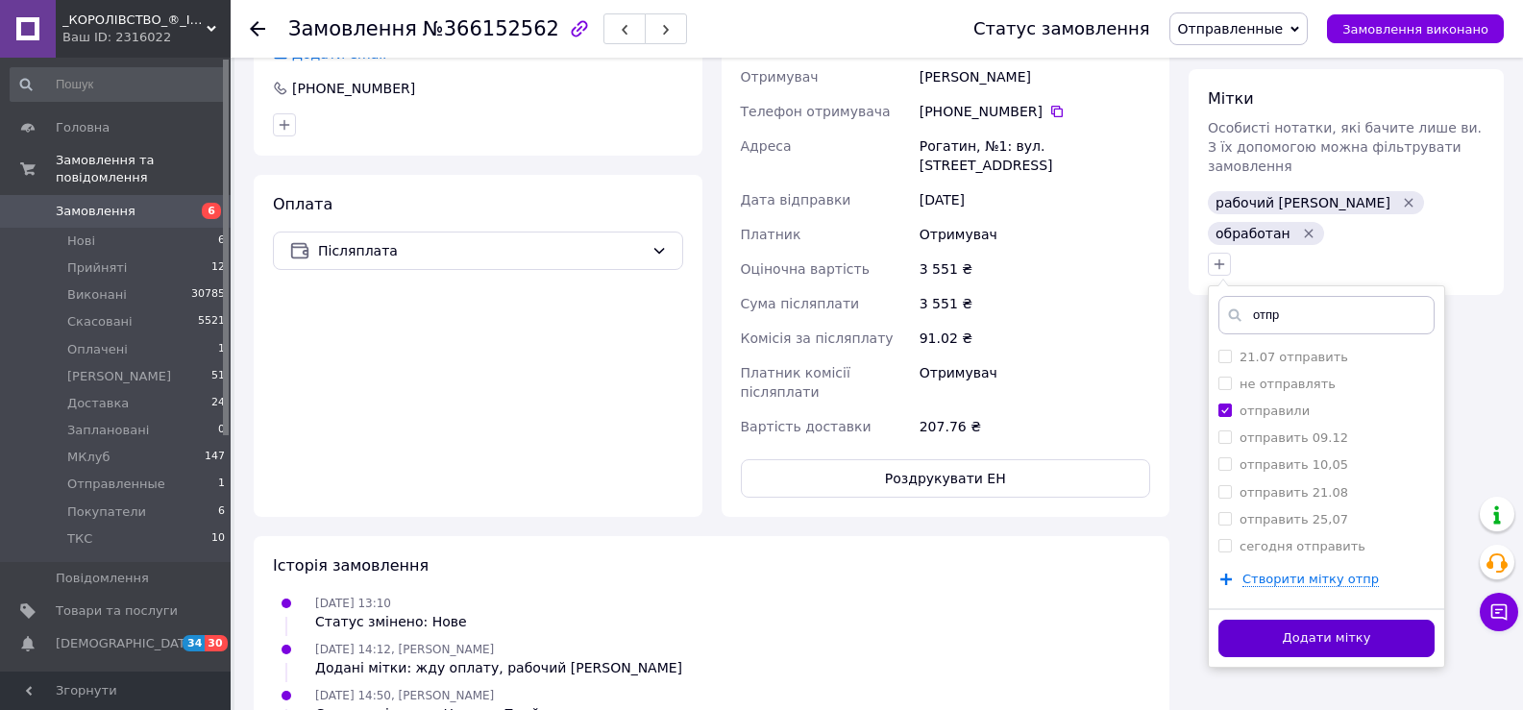
click at [1293, 620] on button "Додати мітку" at bounding box center [1327, 638] width 216 height 37
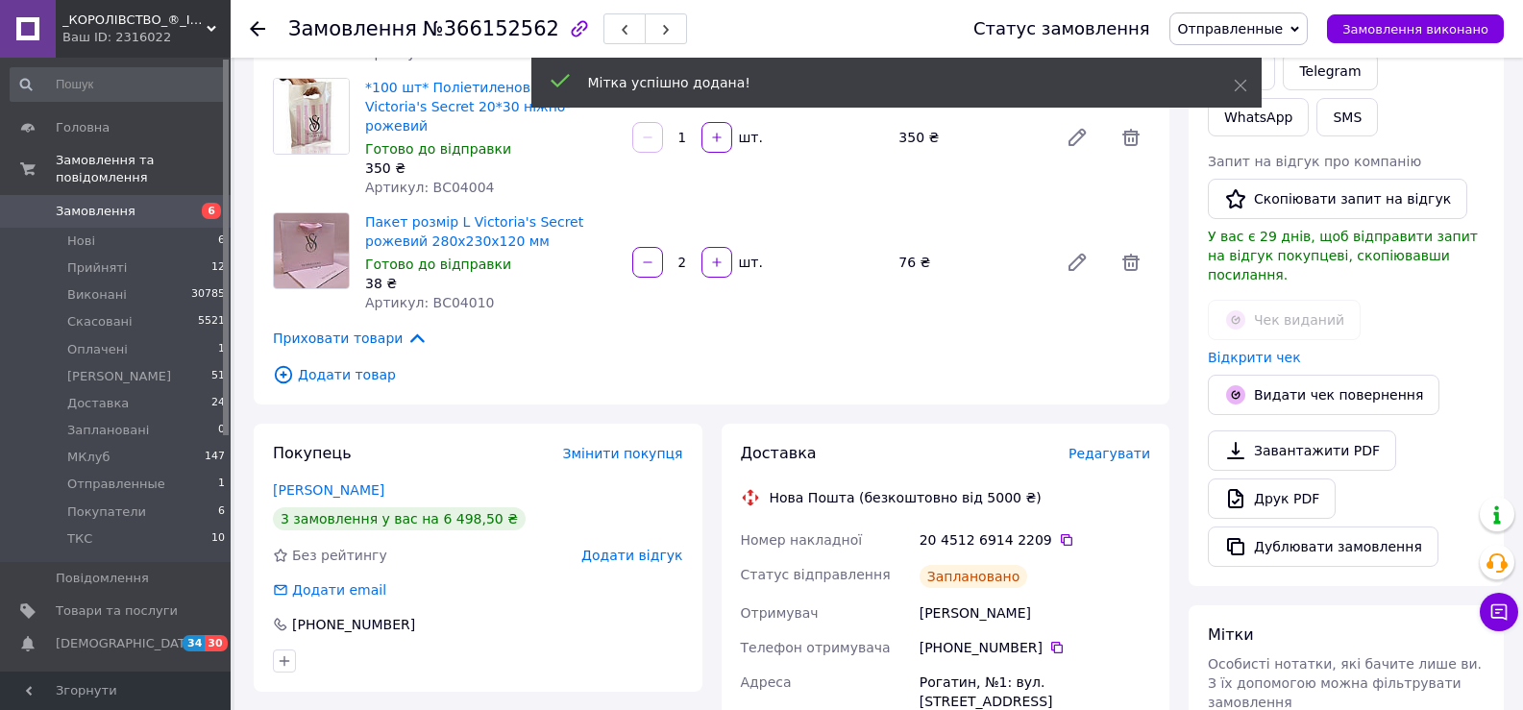
scroll to position [577, 0]
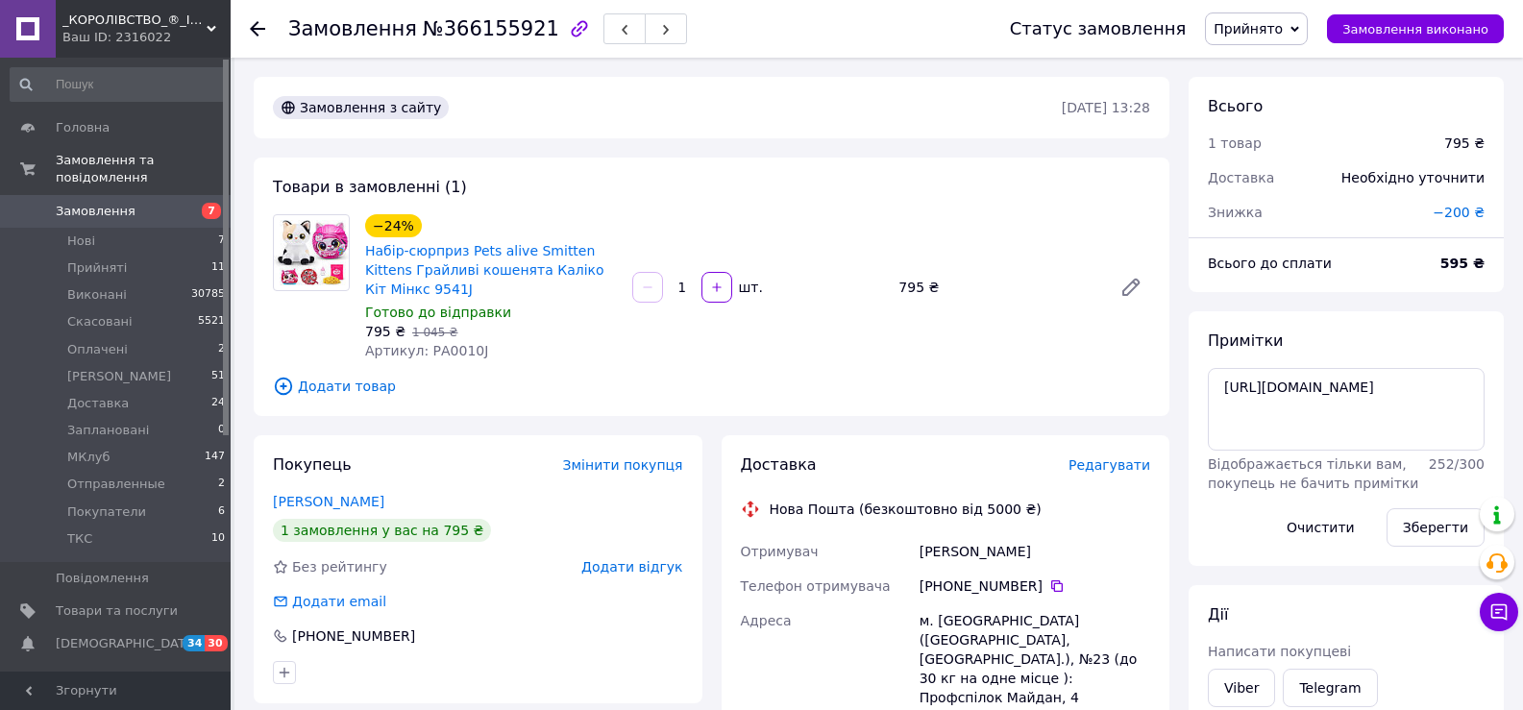
click at [1251, 136] on span "1 товар" at bounding box center [1235, 143] width 54 height 15
click at [1301, 206] on div "Знижка" at bounding box center [1308, 212] width 225 height 42
click at [1114, 473] on span "Редагувати" at bounding box center [1110, 464] width 82 height 15
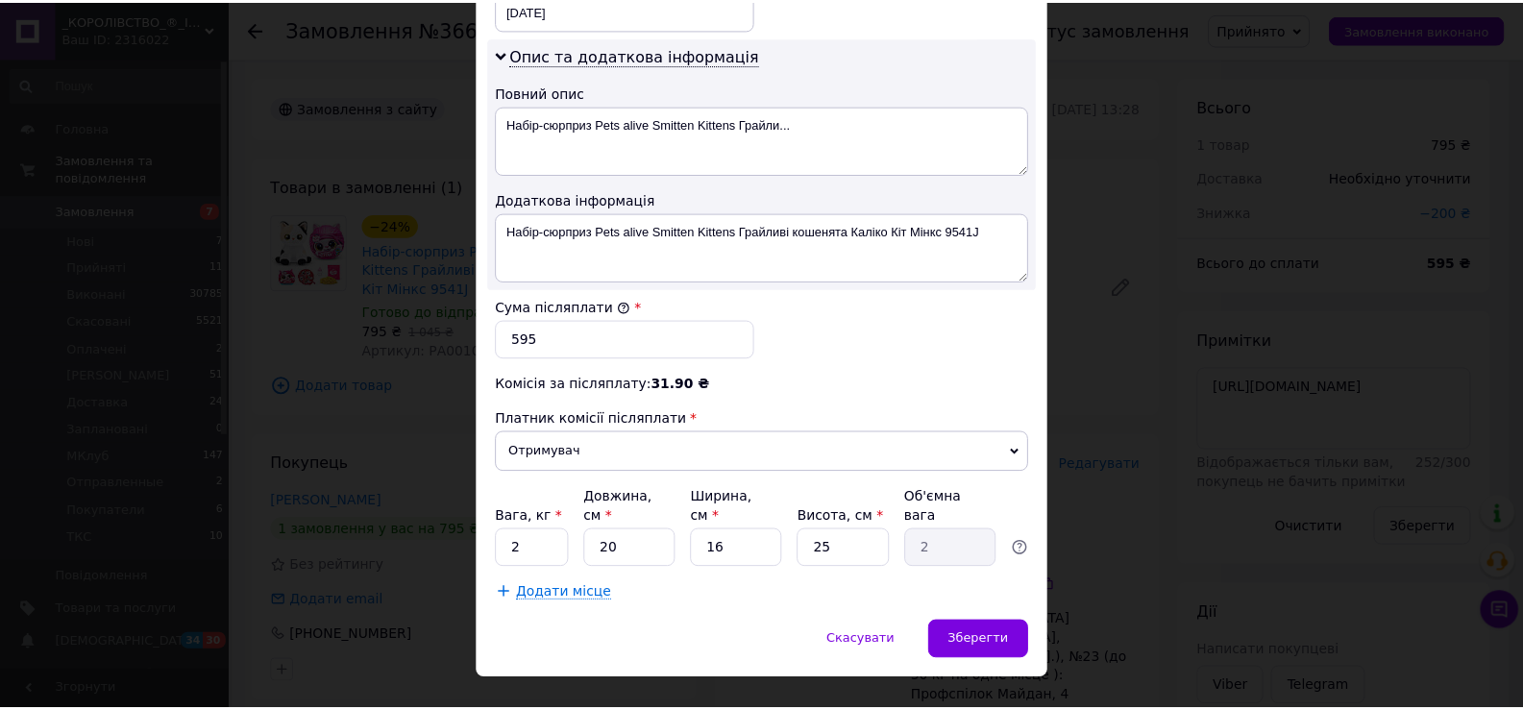
scroll to position [972, 0]
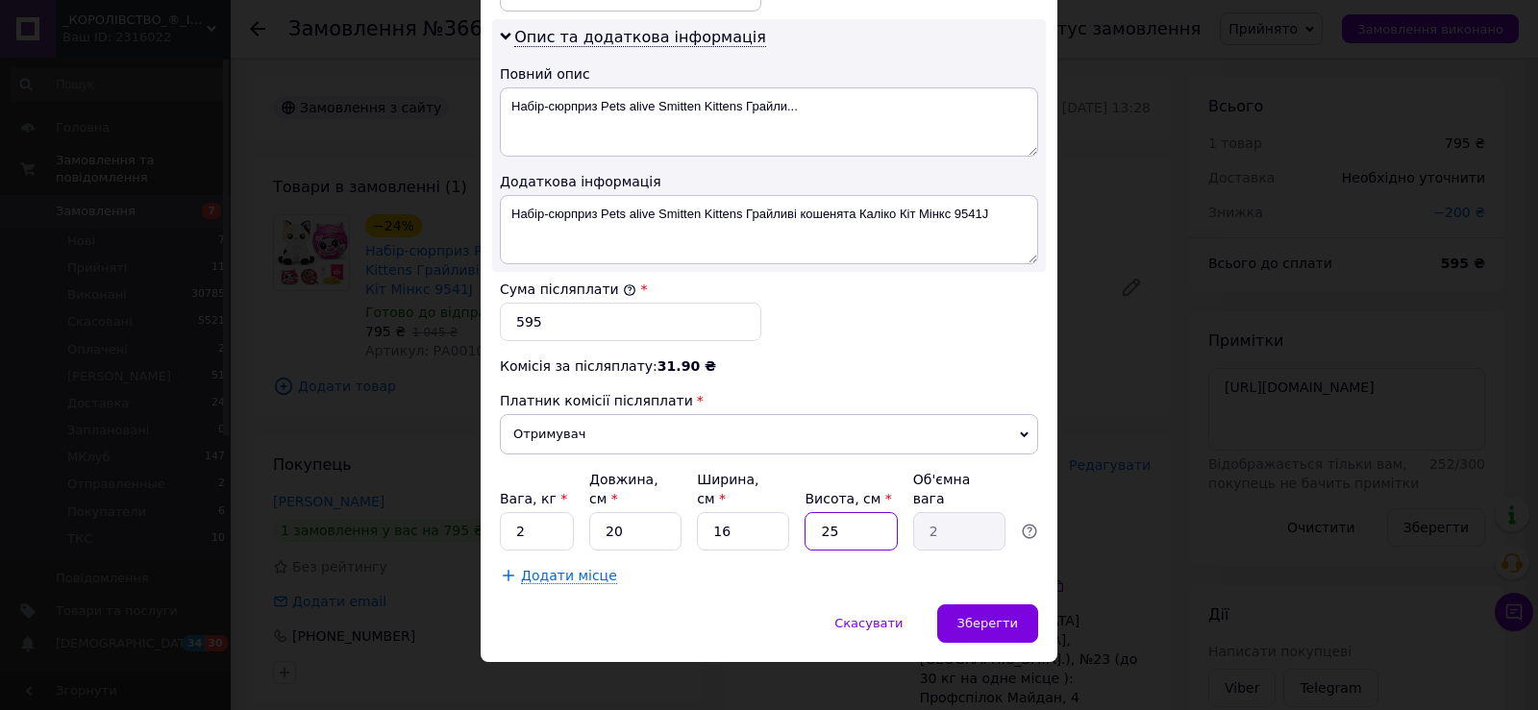
click at [864, 516] on input "25" at bounding box center [850, 531] width 92 height 38
type input "2"
type input "0.16"
type input "24"
type input "1.92"
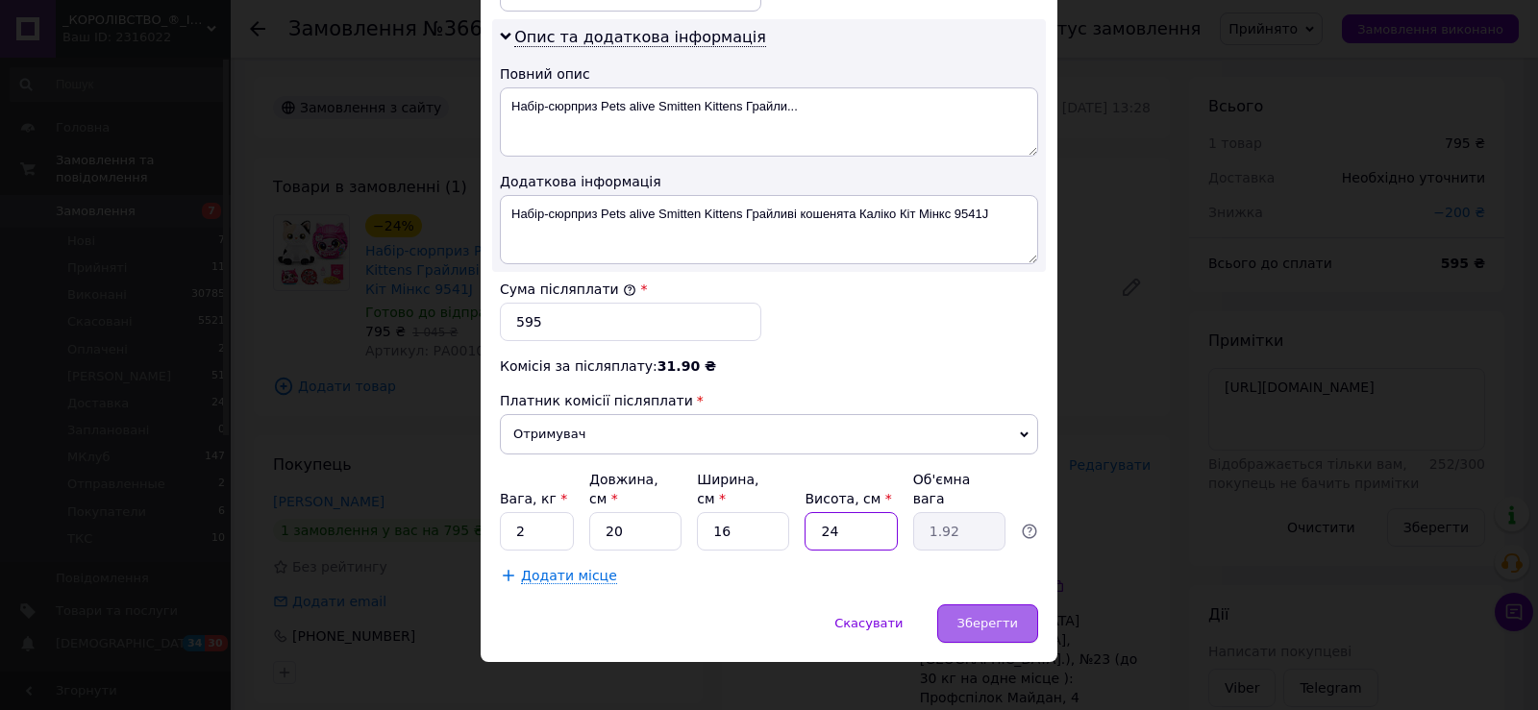
type input "24"
click at [974, 616] on span "Зберегти" at bounding box center [987, 623] width 61 height 14
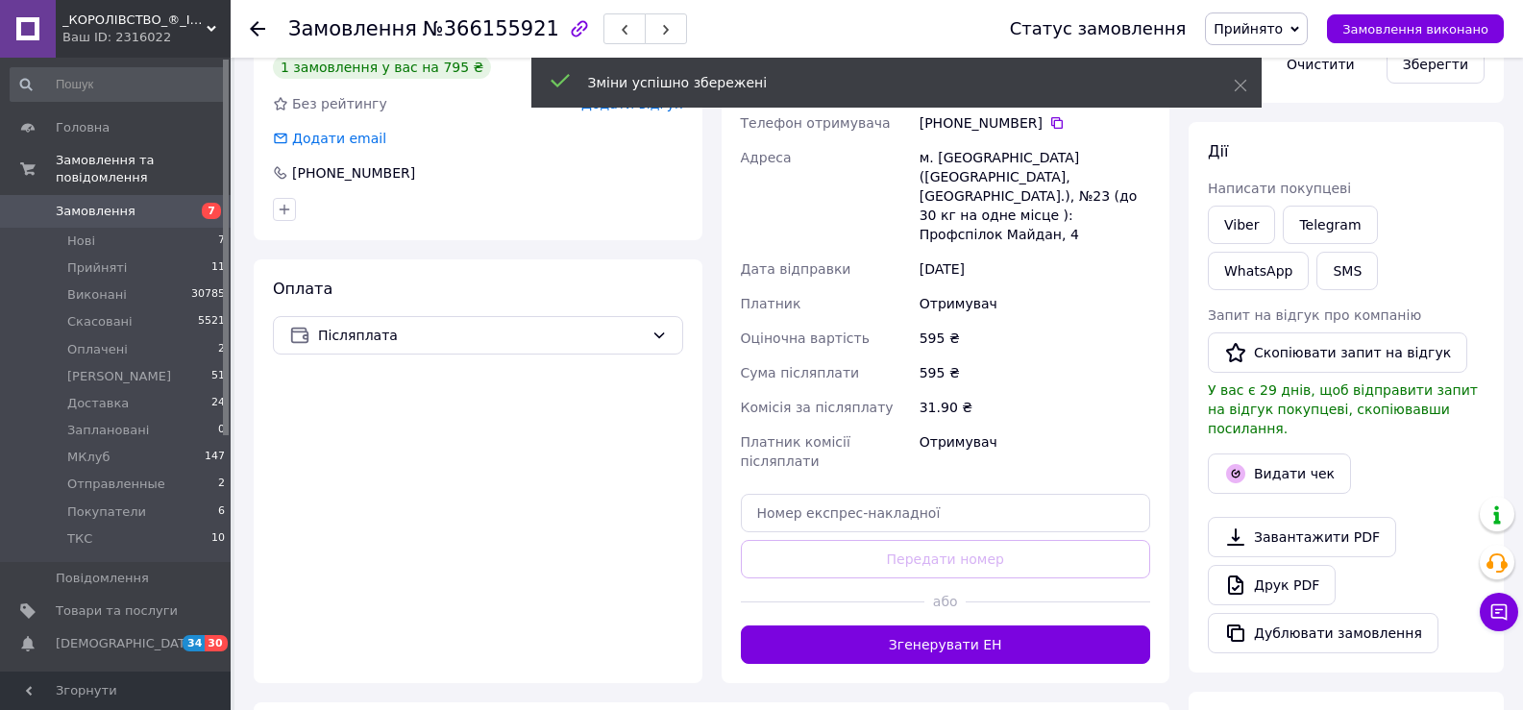
scroll to position [577, 0]
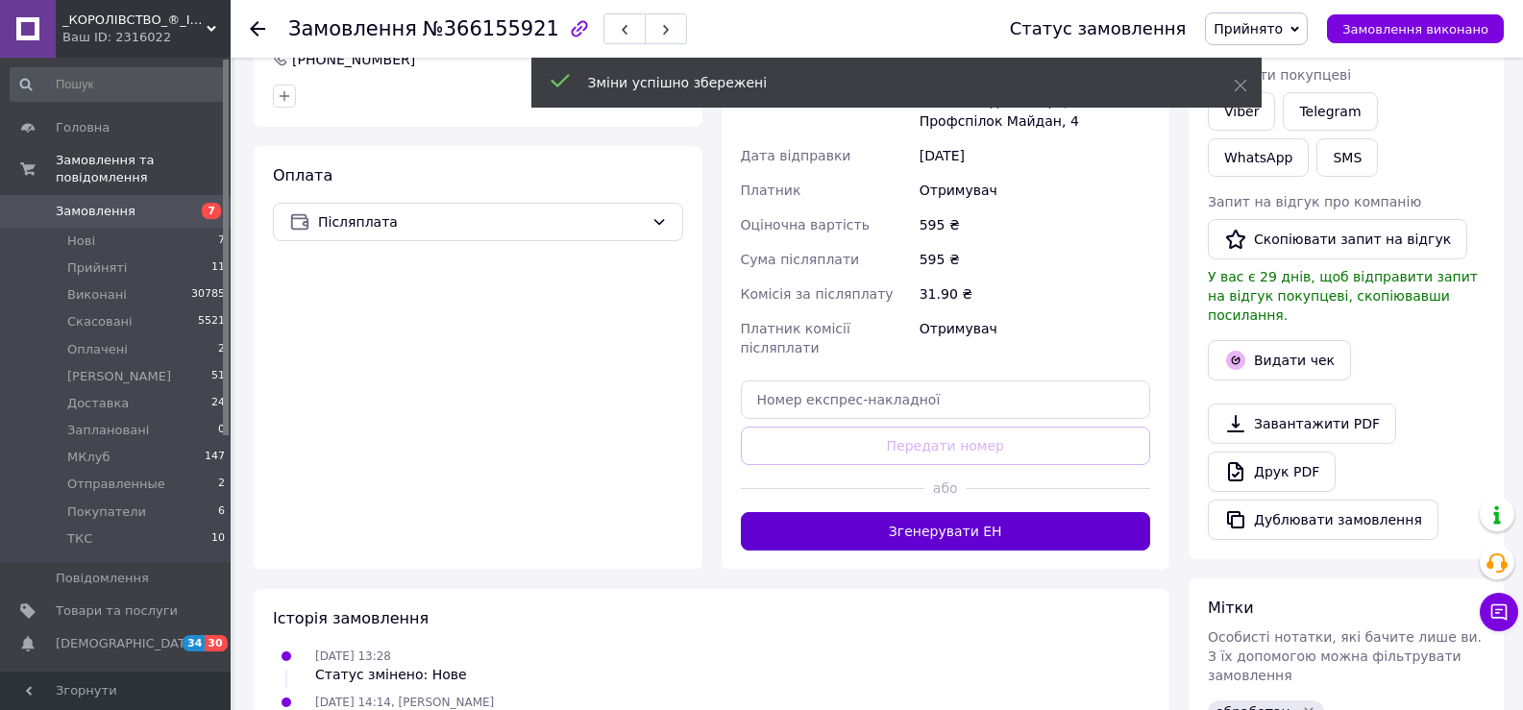
click at [952, 512] on button "Згенерувати ЕН" at bounding box center [946, 531] width 410 height 38
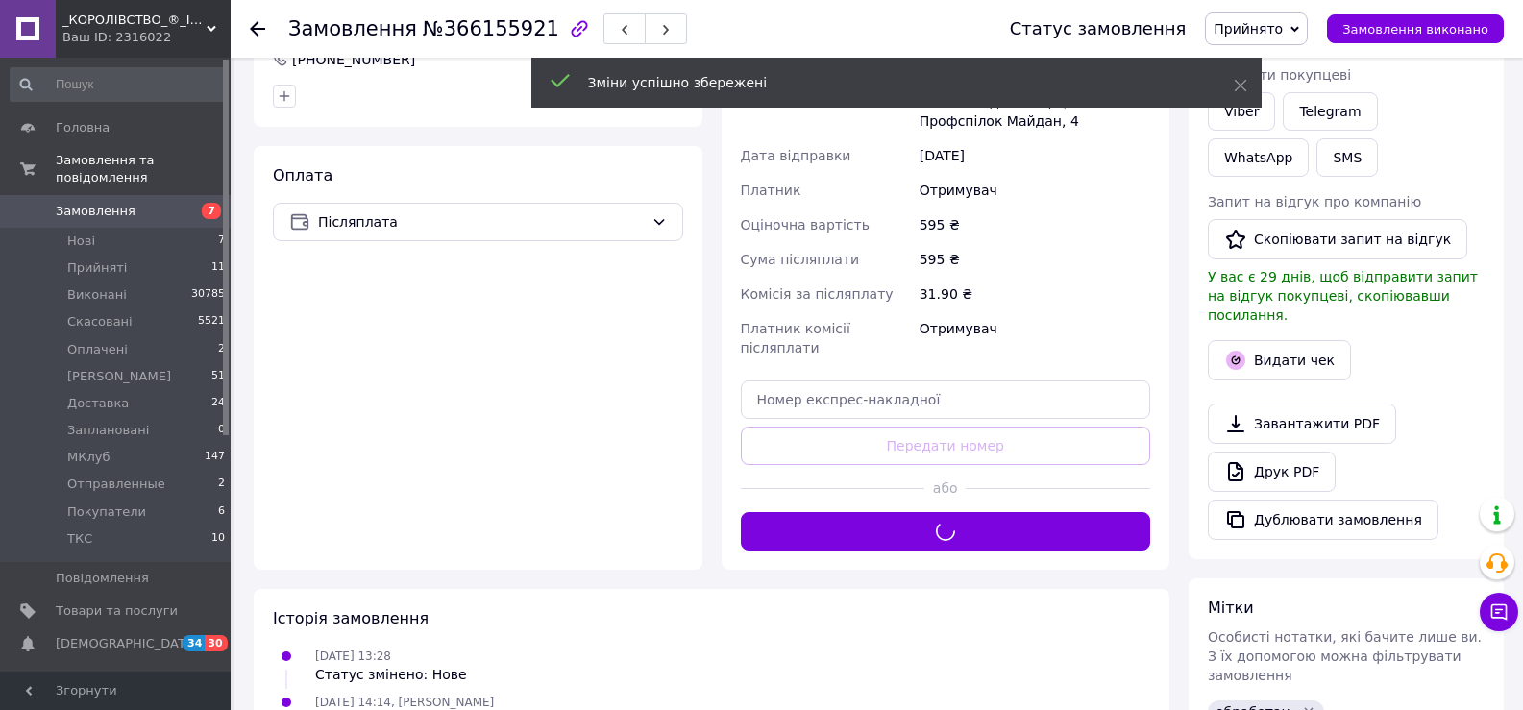
click at [1275, 14] on span "Прийнято" at bounding box center [1256, 28] width 103 height 33
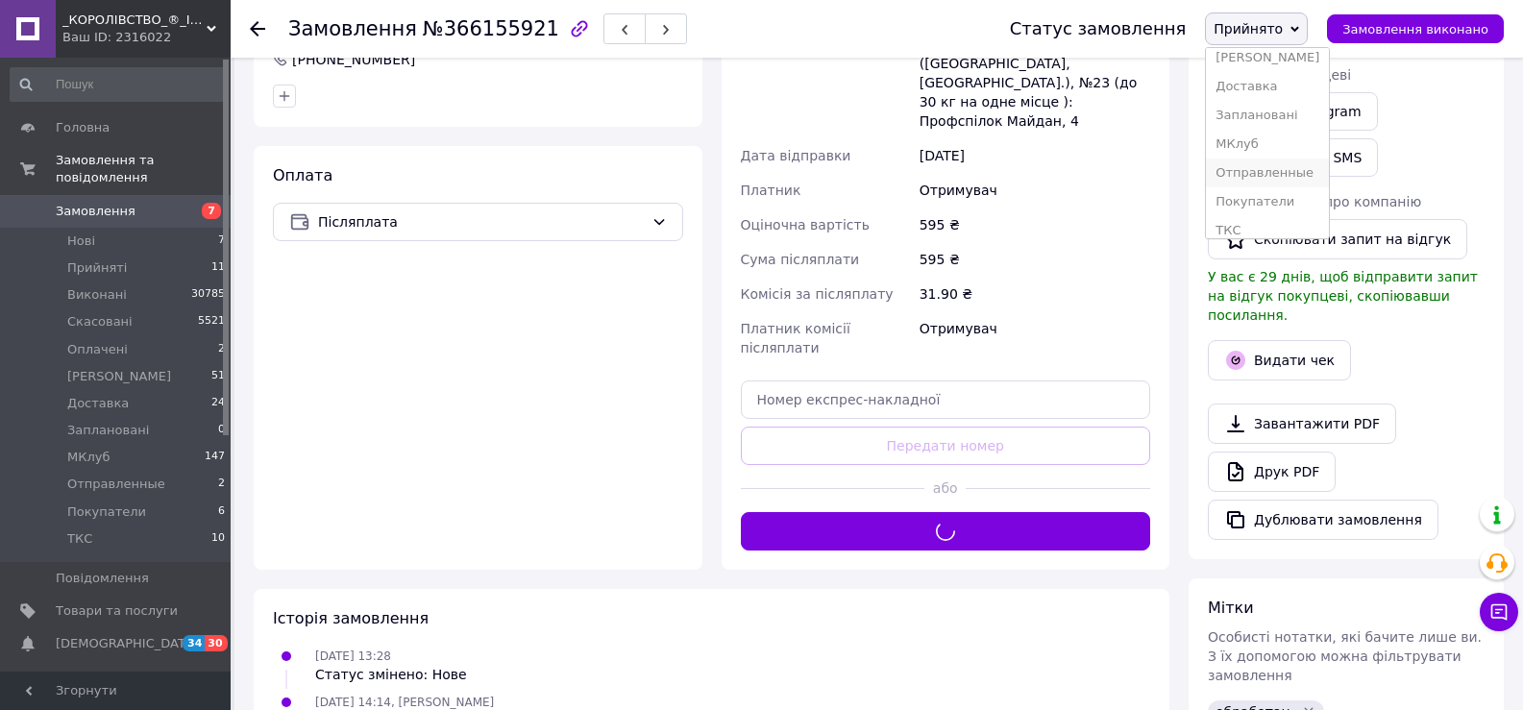
click at [1288, 169] on li "Отправленные" at bounding box center [1267, 173] width 123 height 29
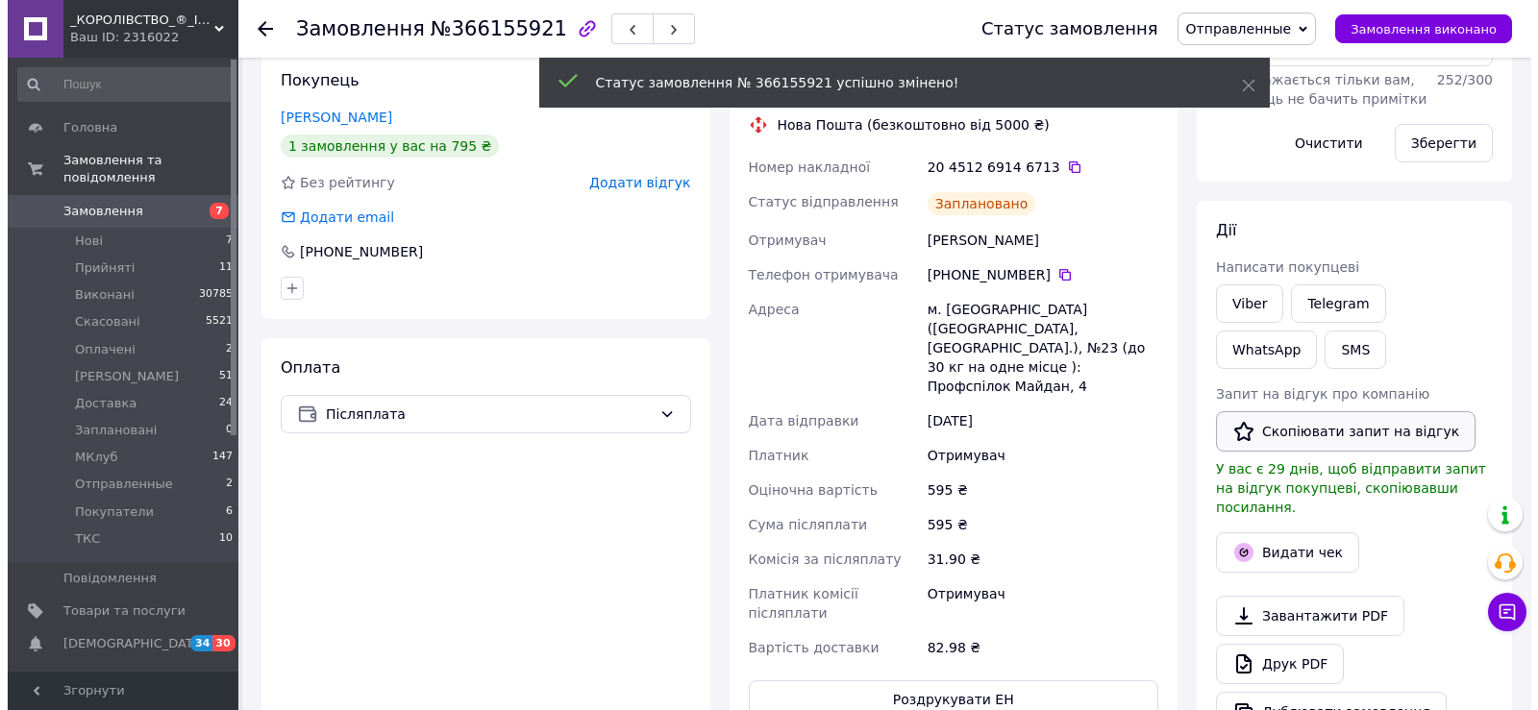
scroll to position [19, 0]
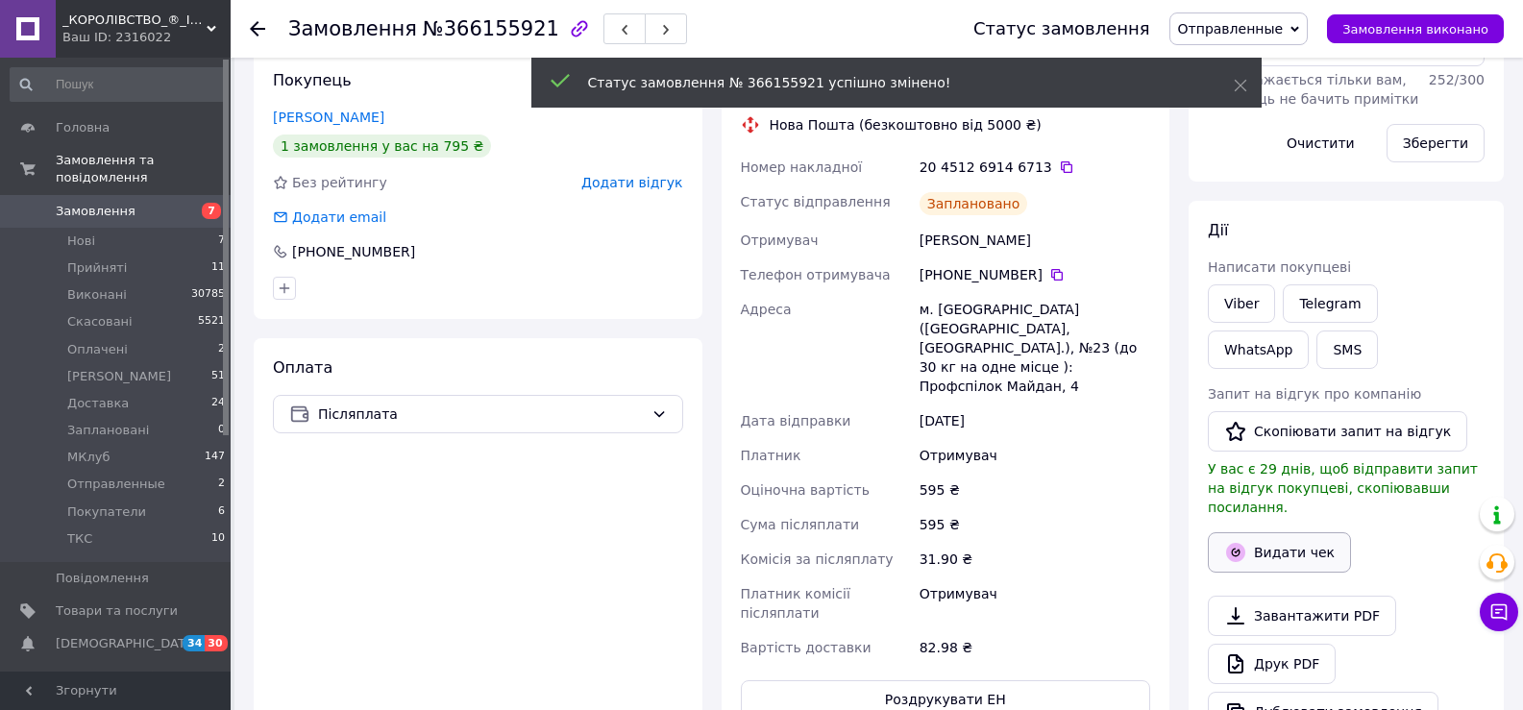
click at [1253, 532] on button "Видати чек" at bounding box center [1279, 552] width 143 height 40
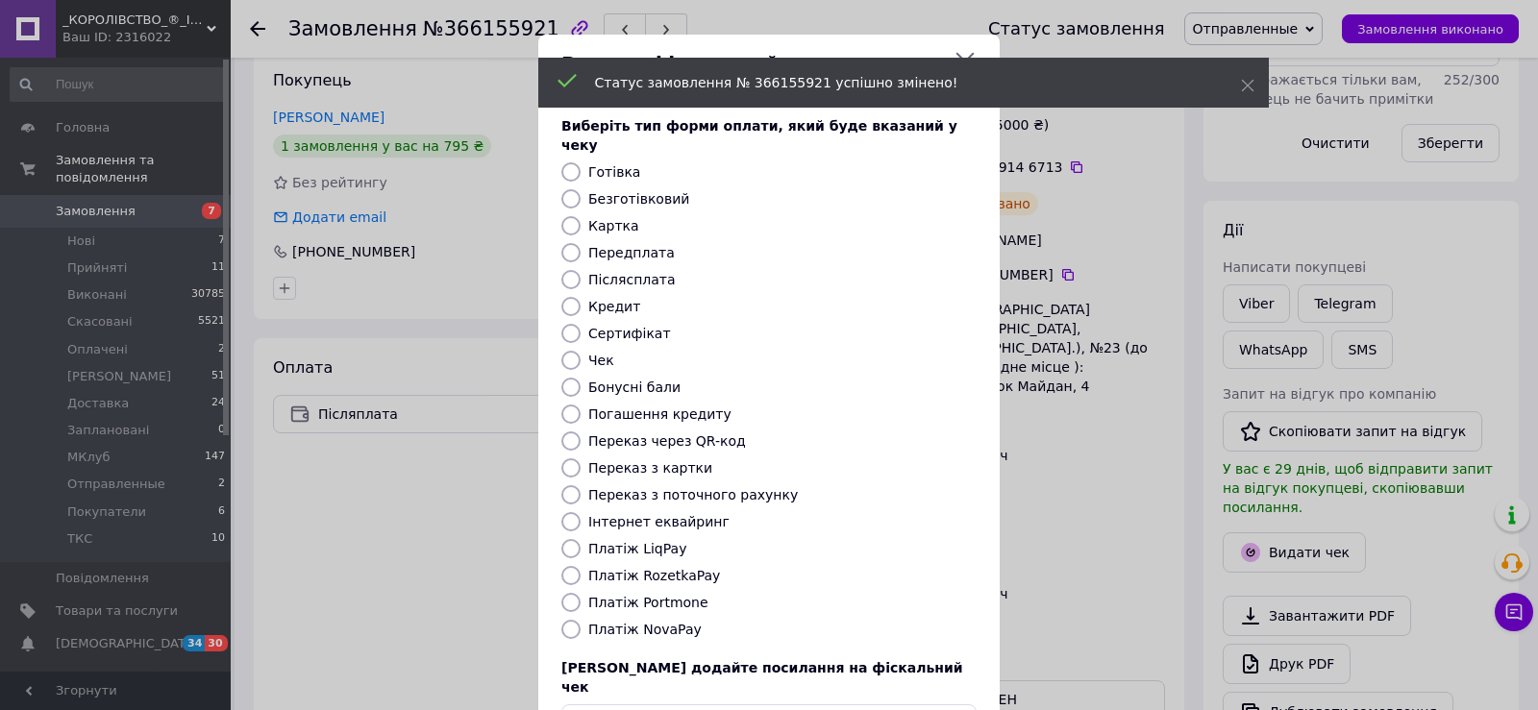
click at [634, 191] on label "Безготівковий" at bounding box center [638, 198] width 101 height 15
click at [580, 189] on input "Безготівковий" at bounding box center [570, 198] width 19 height 19
radio input "true"
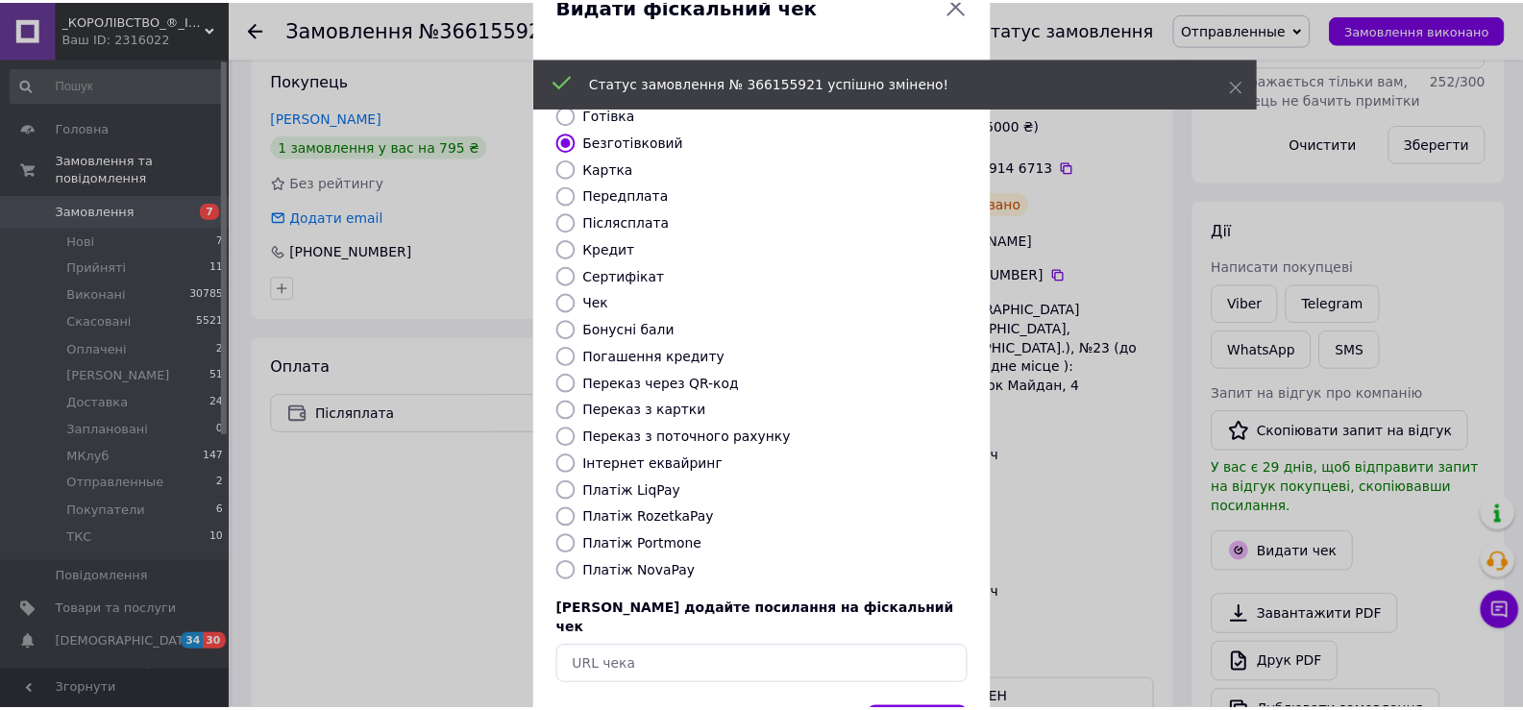
scroll to position [115, 0]
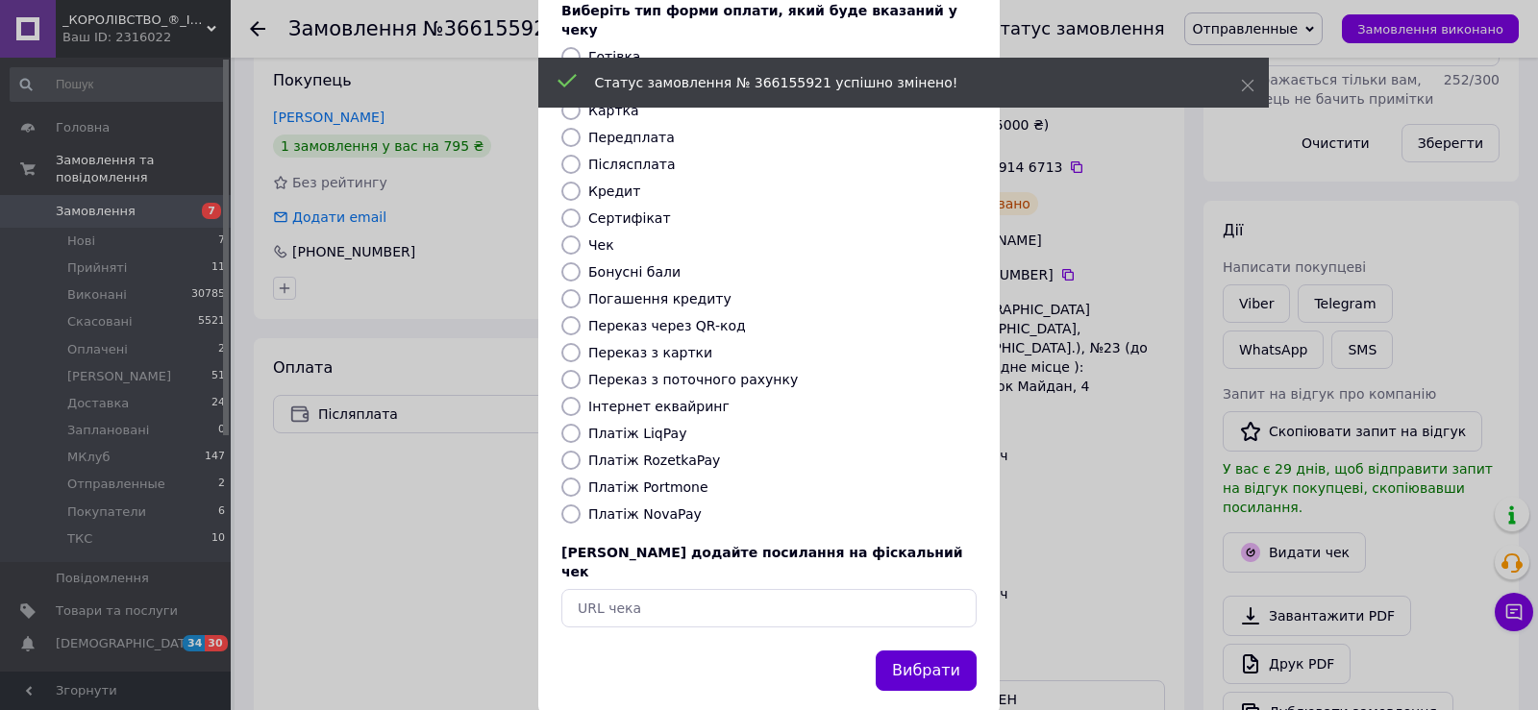
click at [923, 651] on button "Вибрати" at bounding box center [925, 671] width 101 height 41
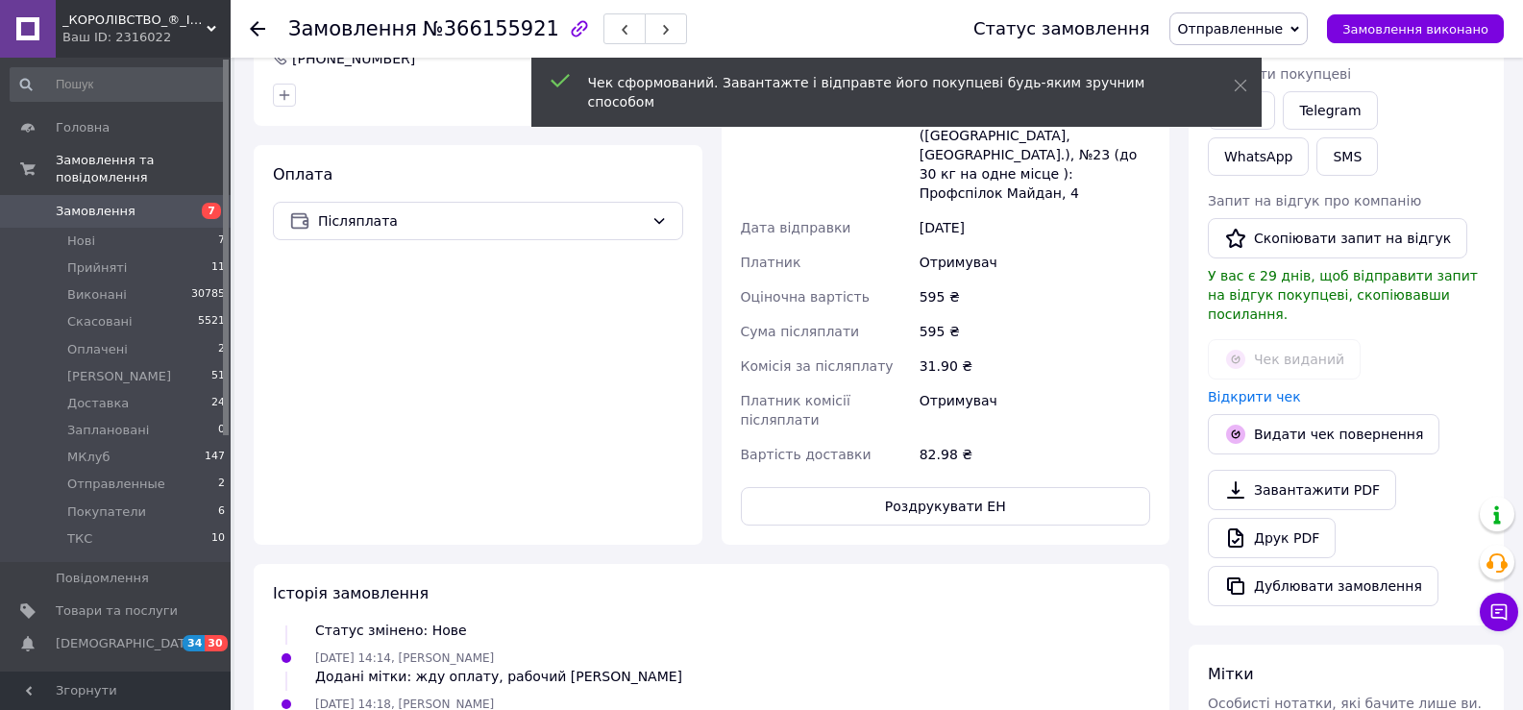
scroll to position [769, 0]
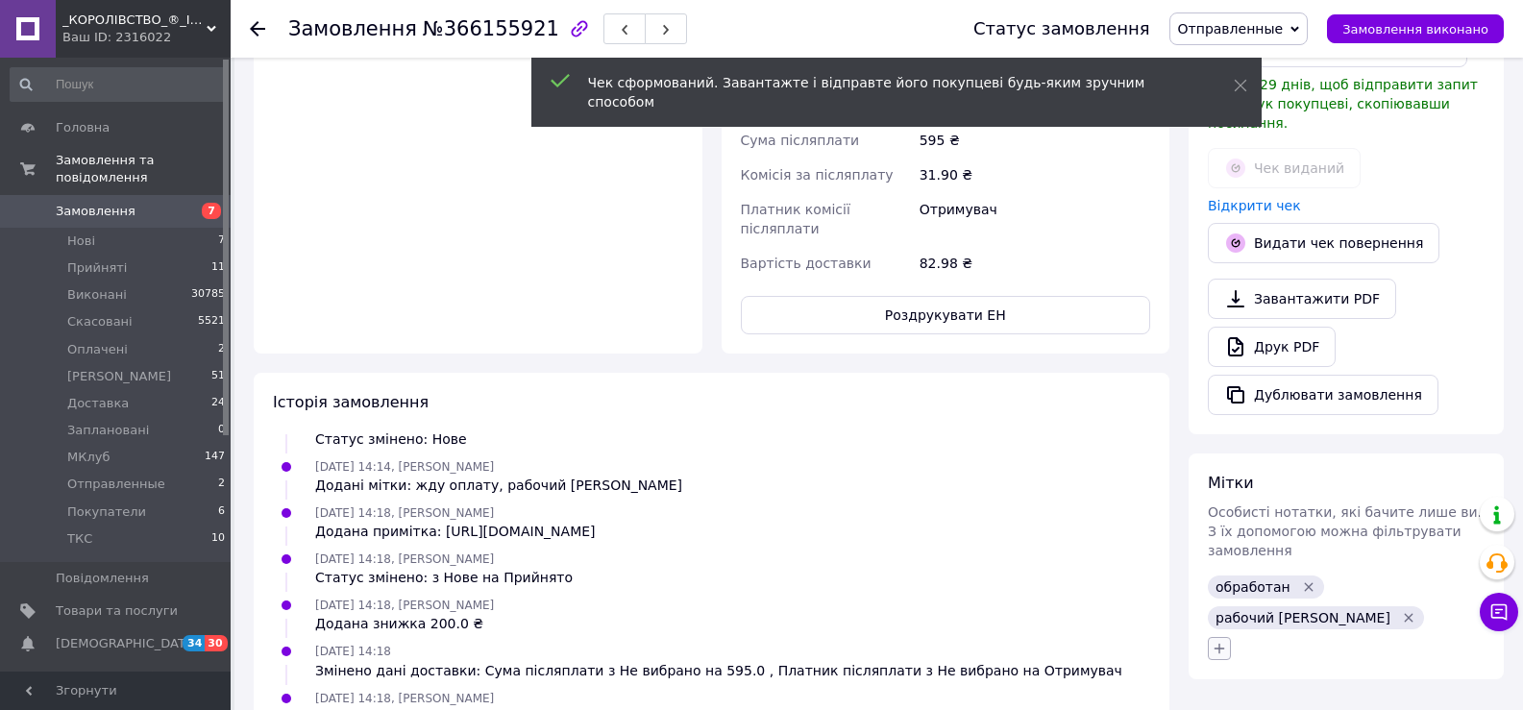
click at [1225, 641] on icon "button" at bounding box center [1219, 648] width 15 height 15
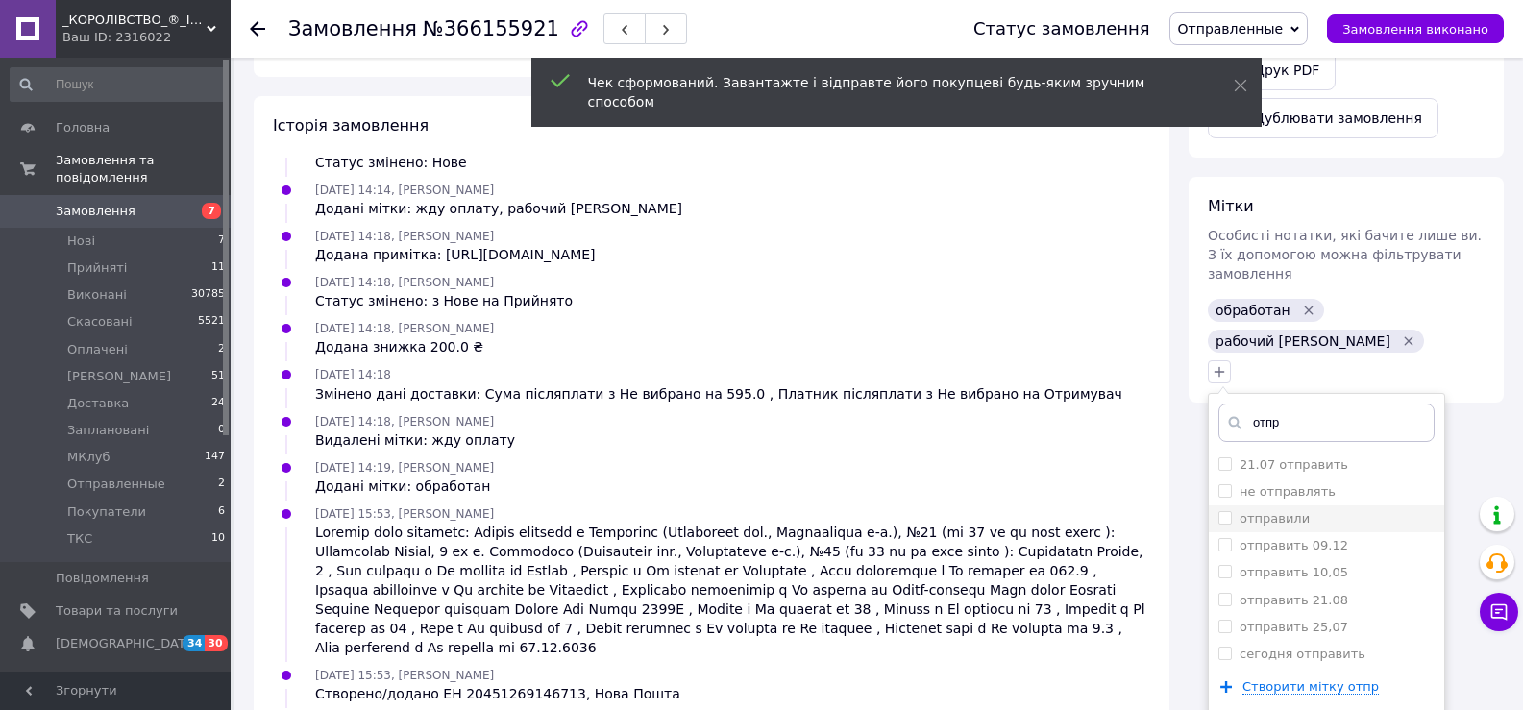
type input "отпр"
click at [1281, 511] on label "отправили" at bounding box center [1275, 518] width 70 height 14
checkbox input "true"
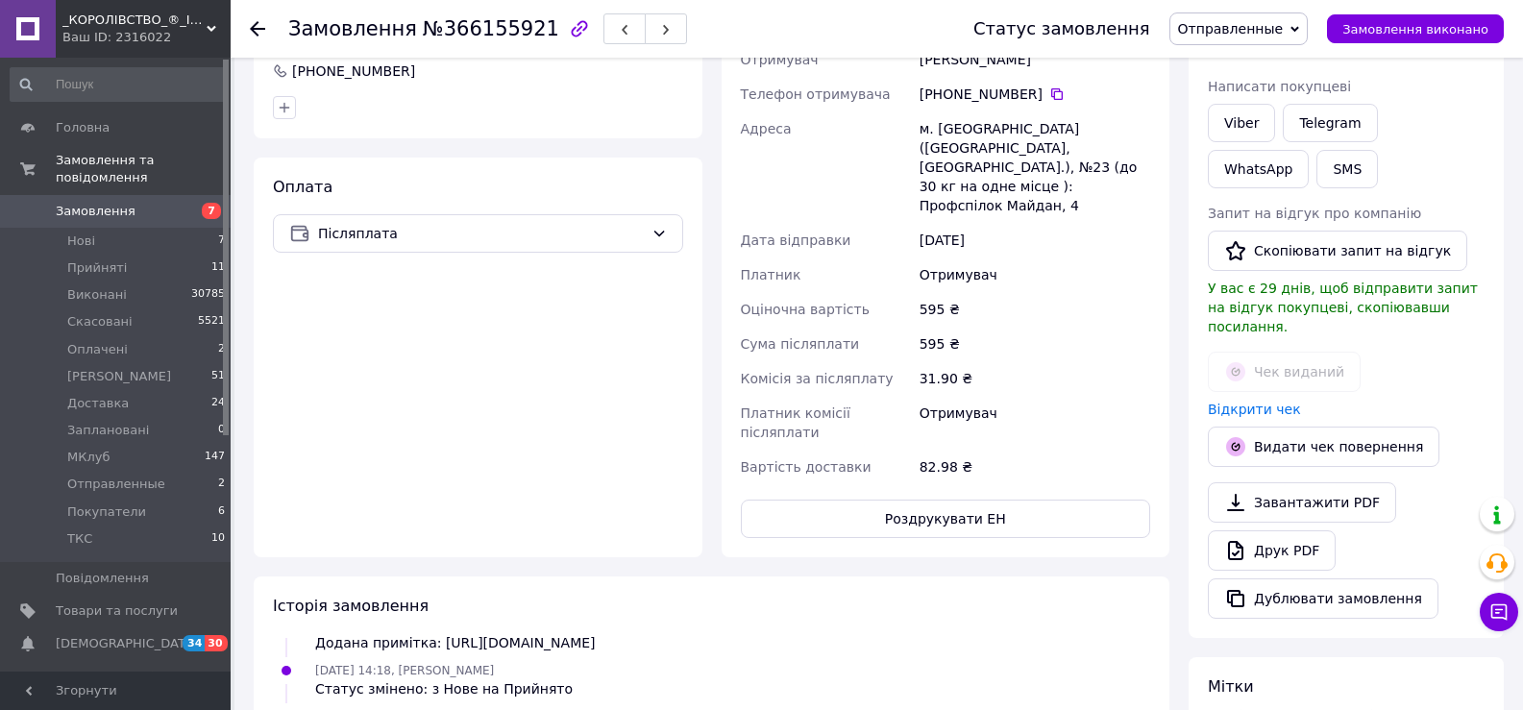
scroll to position [277, 0]
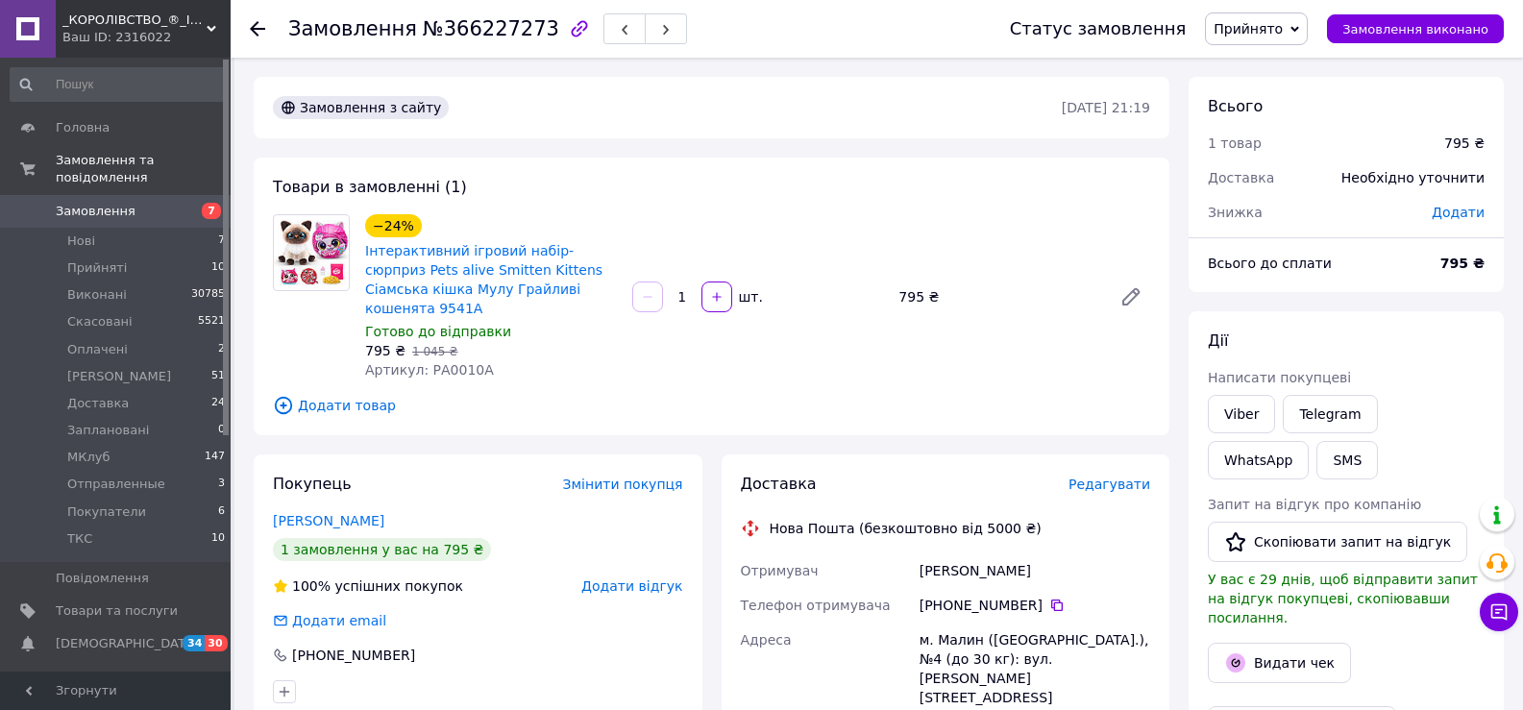
click at [1278, 165] on div "Доставка" at bounding box center [1263, 178] width 134 height 42
click at [1101, 477] on span "Редагувати" at bounding box center [1110, 484] width 82 height 15
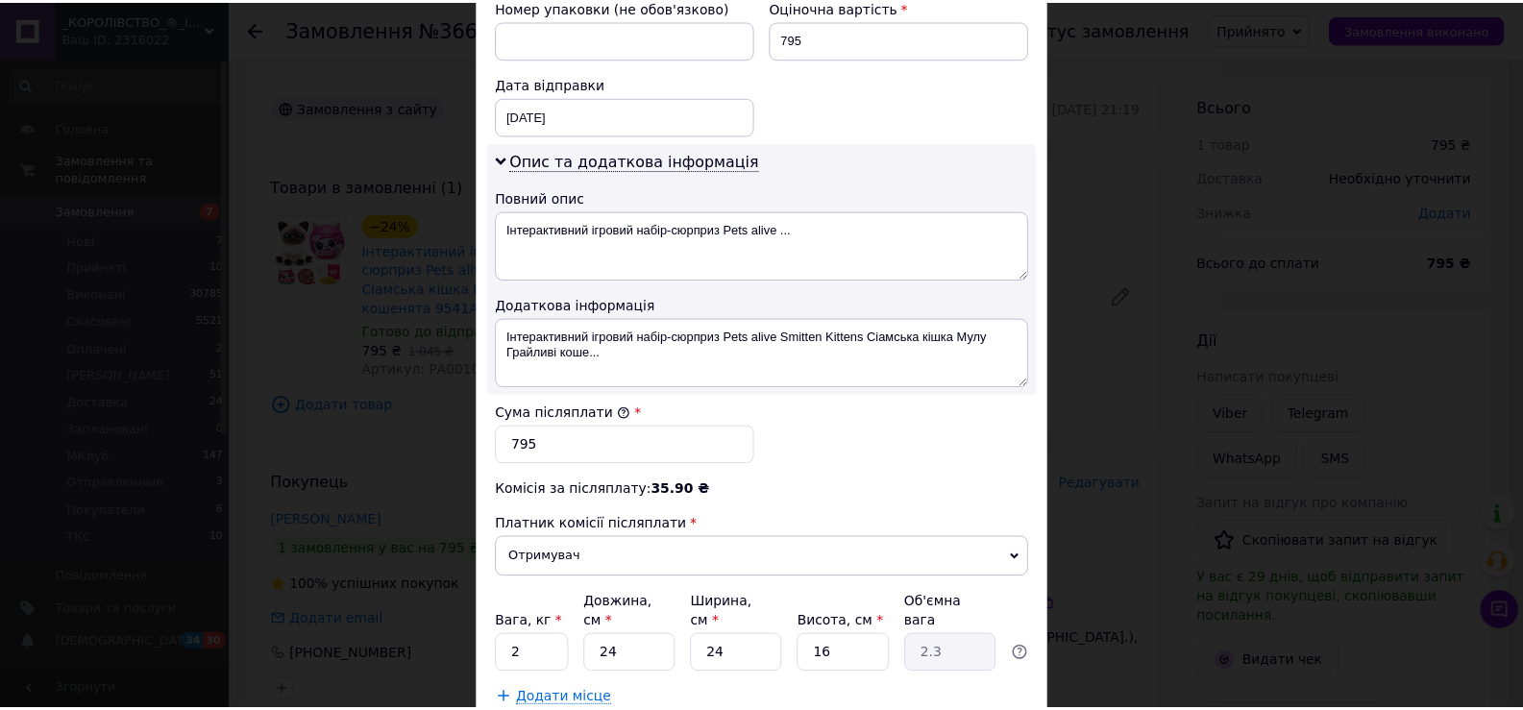
scroll to position [972, 0]
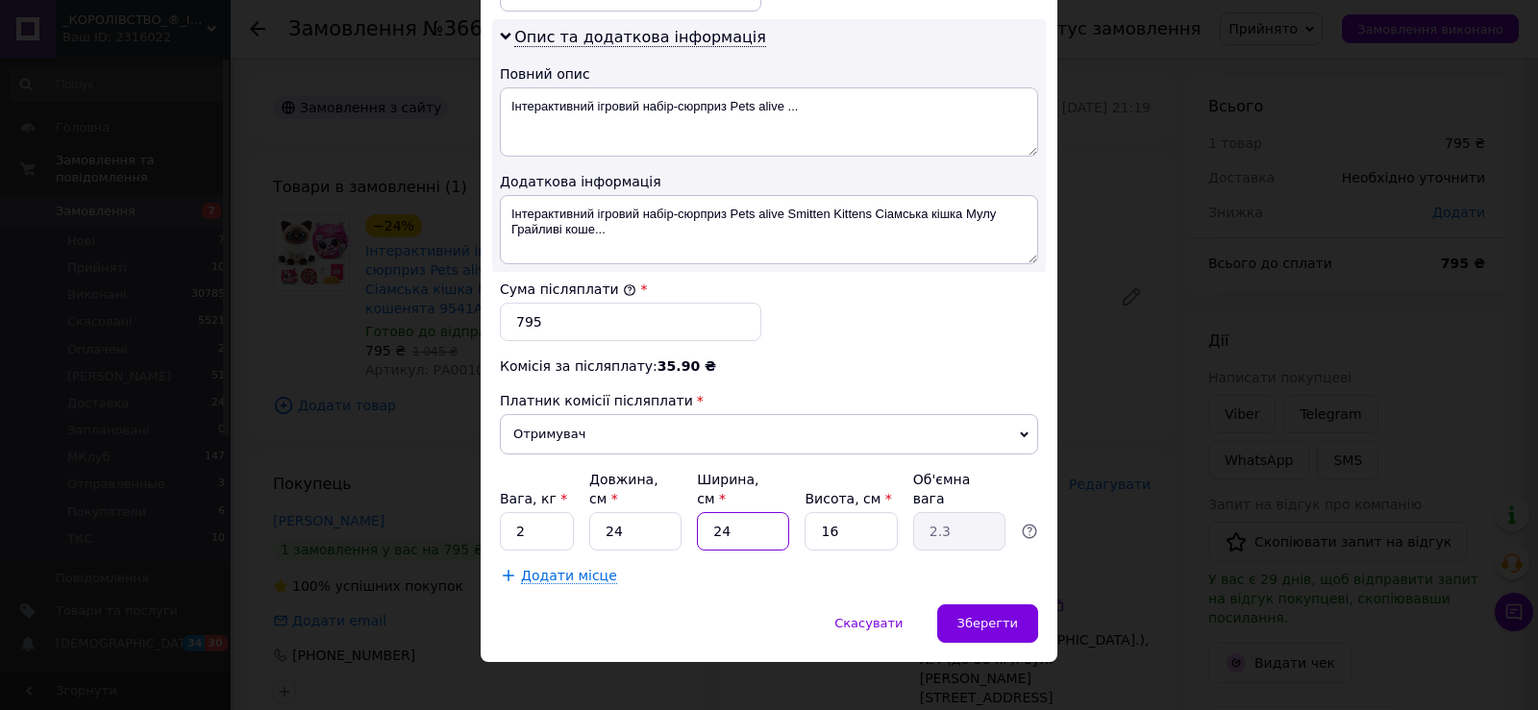
click at [772, 512] on input "24" at bounding box center [743, 531] width 92 height 38
type input "2"
type input "0.19"
type input "20"
type input "1.92"
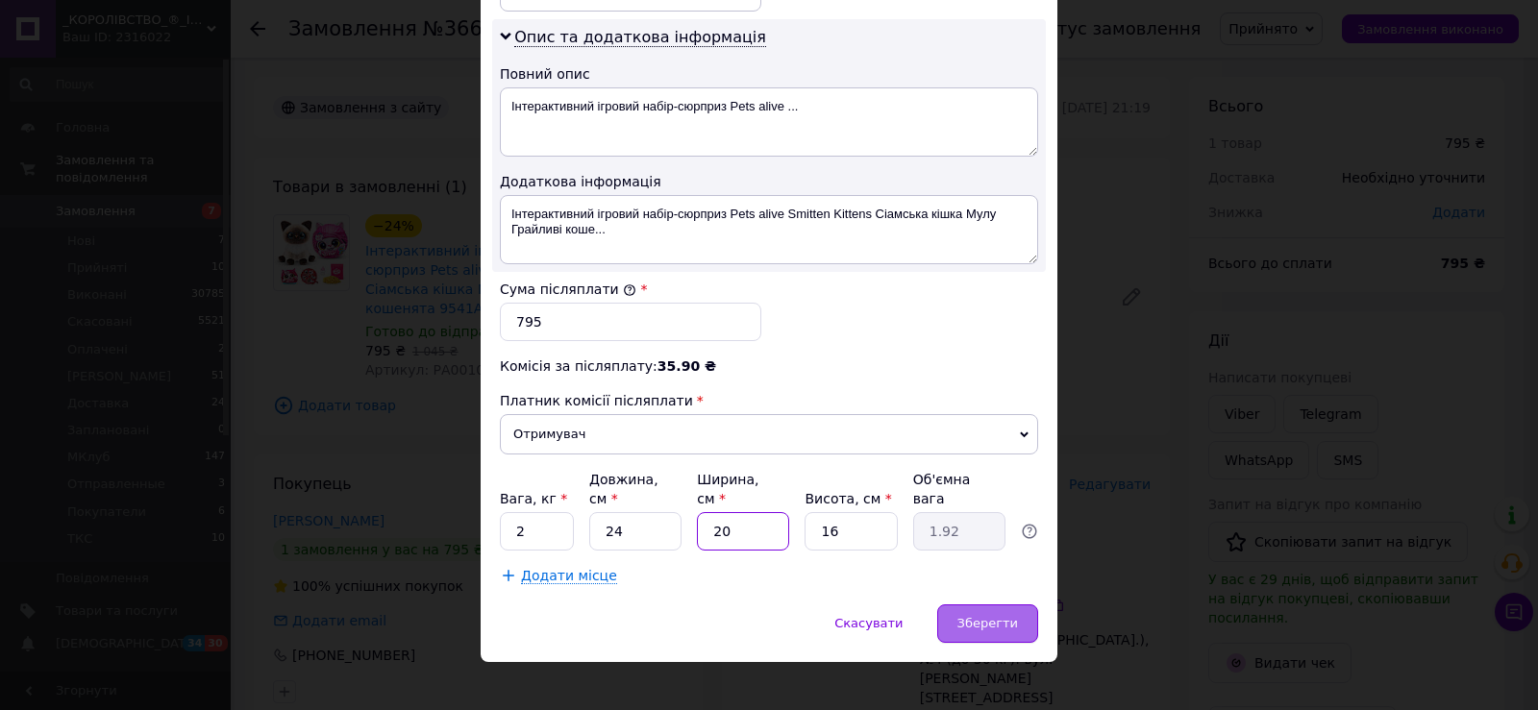
type input "20"
click at [974, 616] on span "Зберегти" at bounding box center [987, 623] width 61 height 14
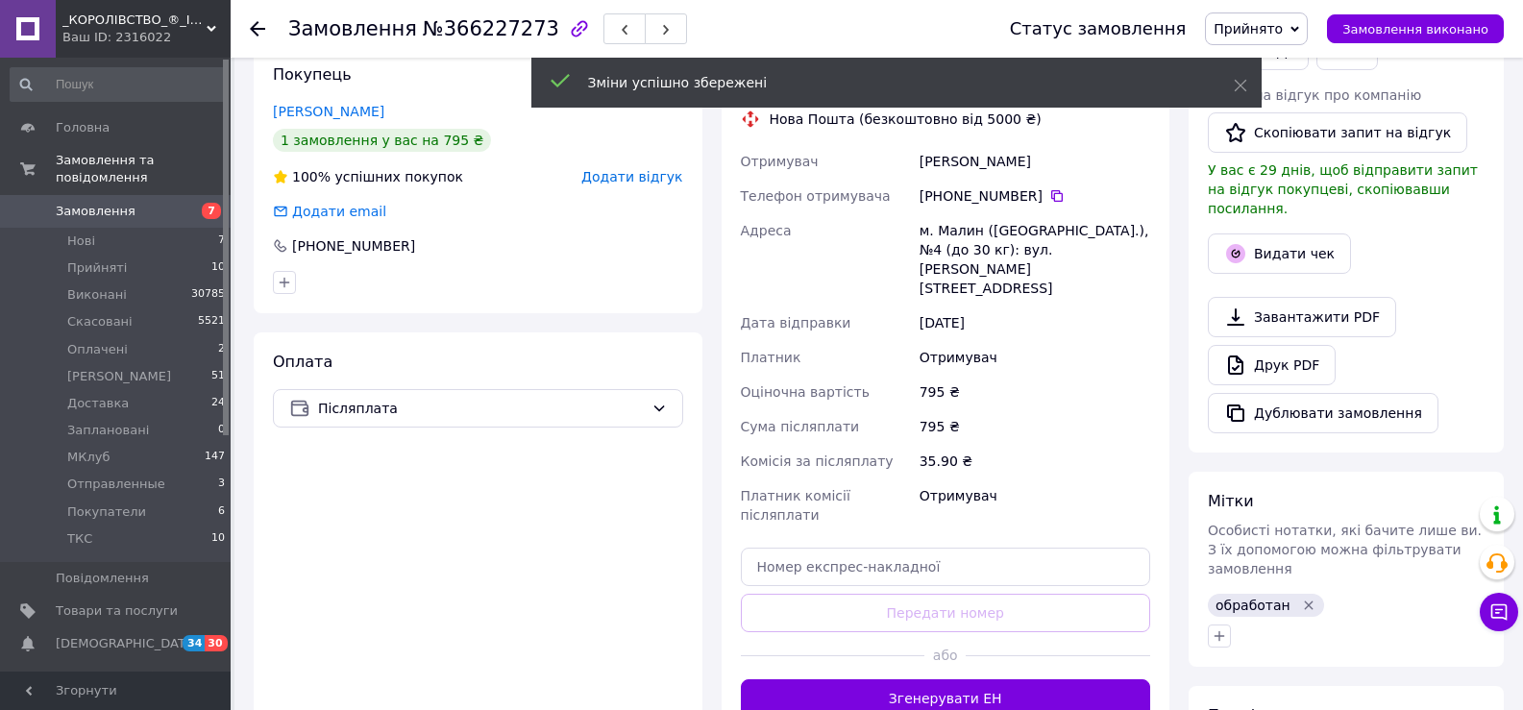
scroll to position [480, 0]
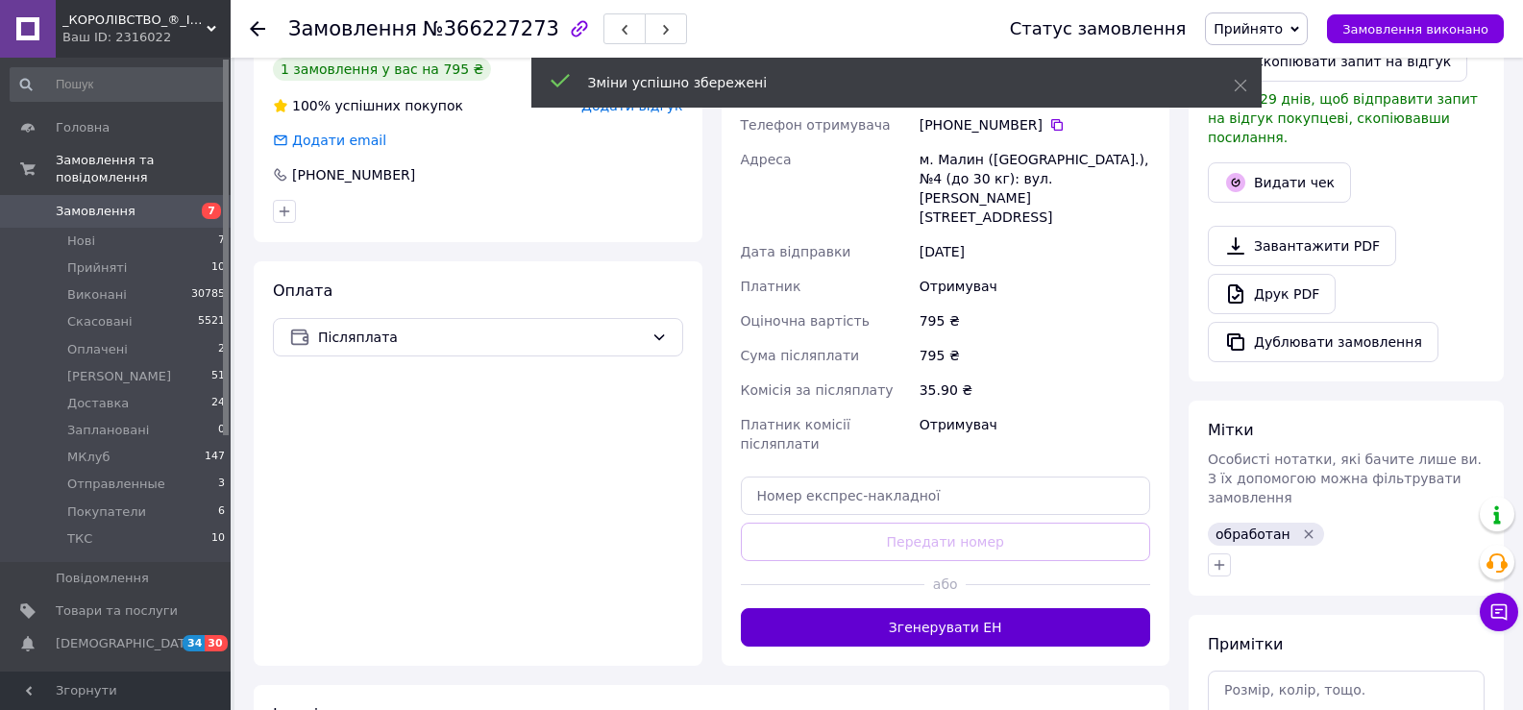
click at [975, 608] on button "Згенерувати ЕН" at bounding box center [946, 627] width 410 height 38
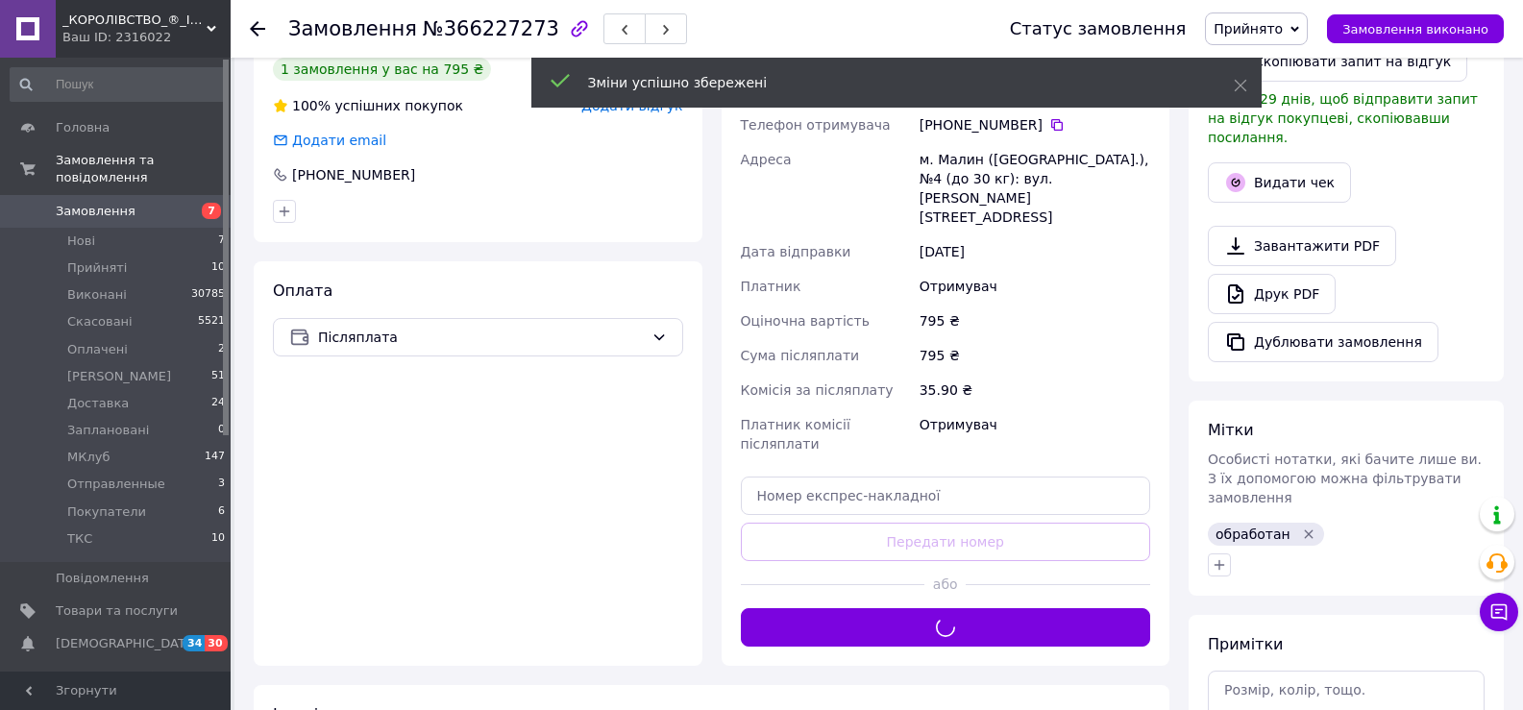
click at [1288, 40] on span "Прийнято" at bounding box center [1256, 28] width 103 height 33
click at [1298, 169] on li "Отправленные" at bounding box center [1267, 173] width 123 height 29
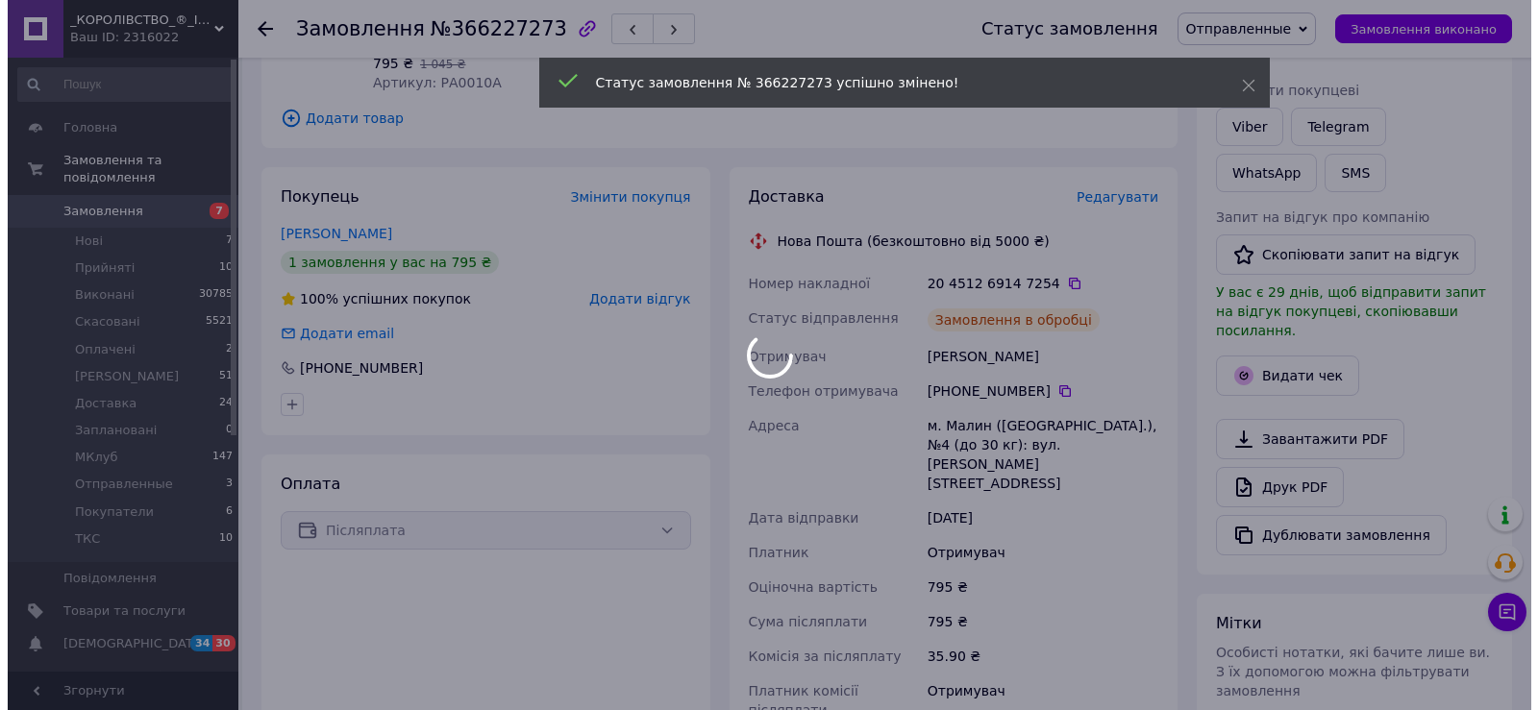
scroll to position [288, 0]
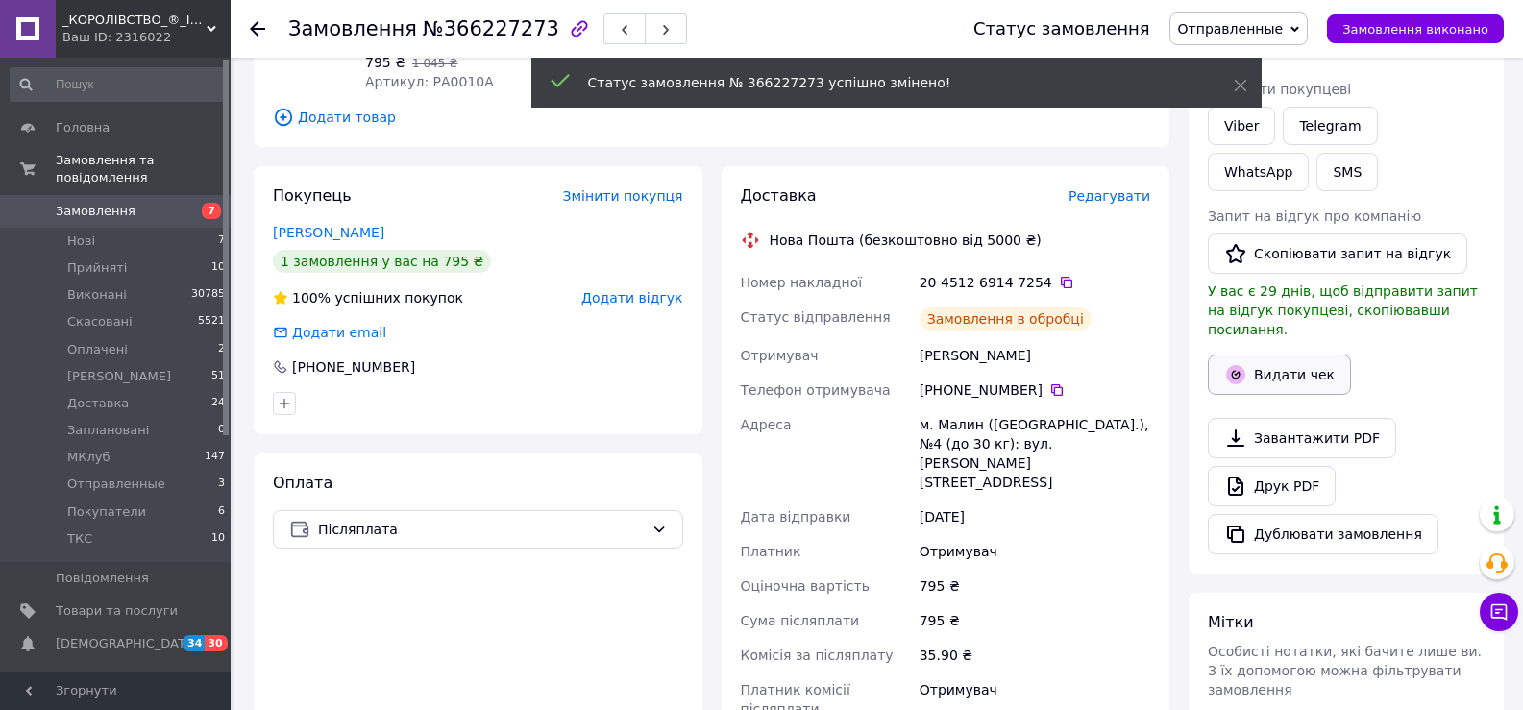
click at [1289, 359] on button "Видати чек" at bounding box center [1279, 375] width 143 height 40
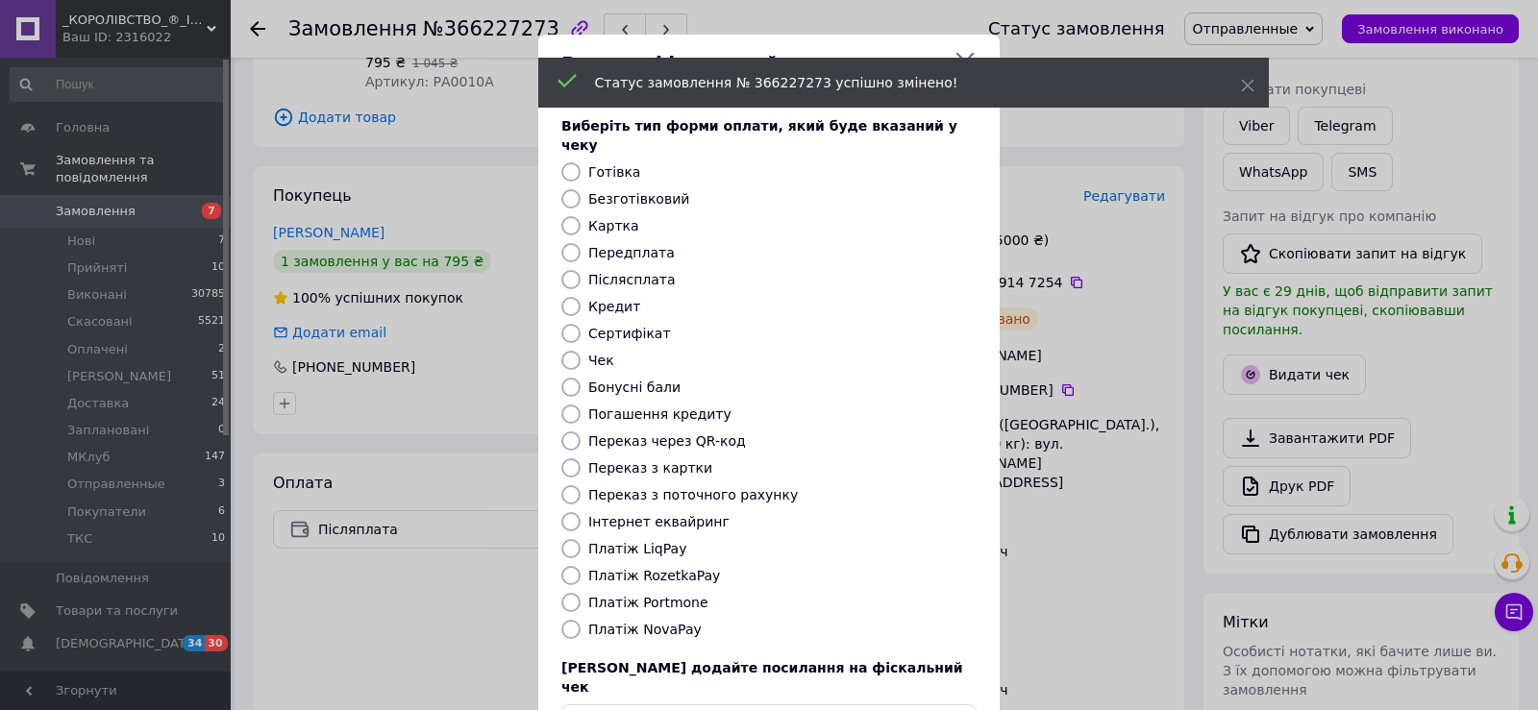
click at [613, 191] on label "Безготівковий" at bounding box center [638, 198] width 101 height 15
click at [580, 189] on input "Безготівковий" at bounding box center [570, 198] width 19 height 19
radio input "true"
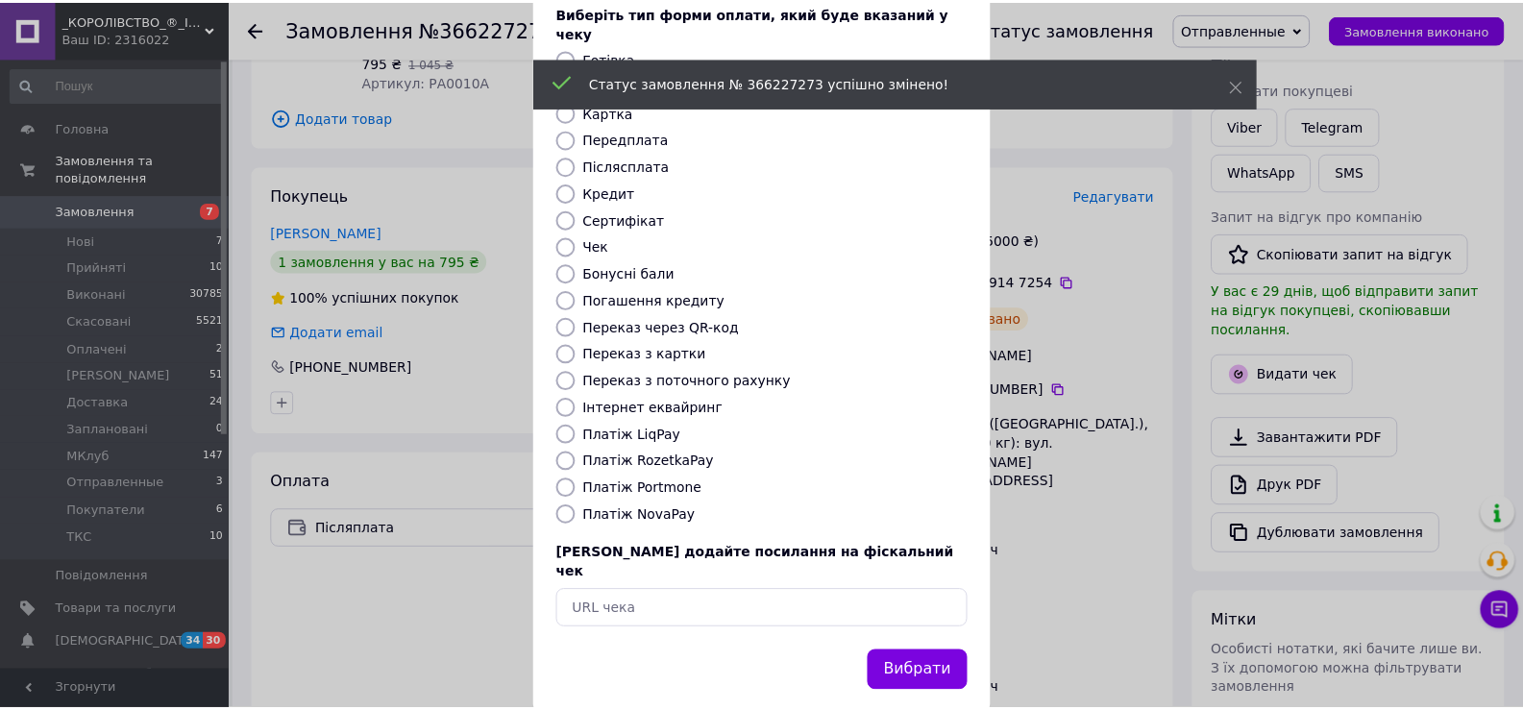
scroll to position [115, 0]
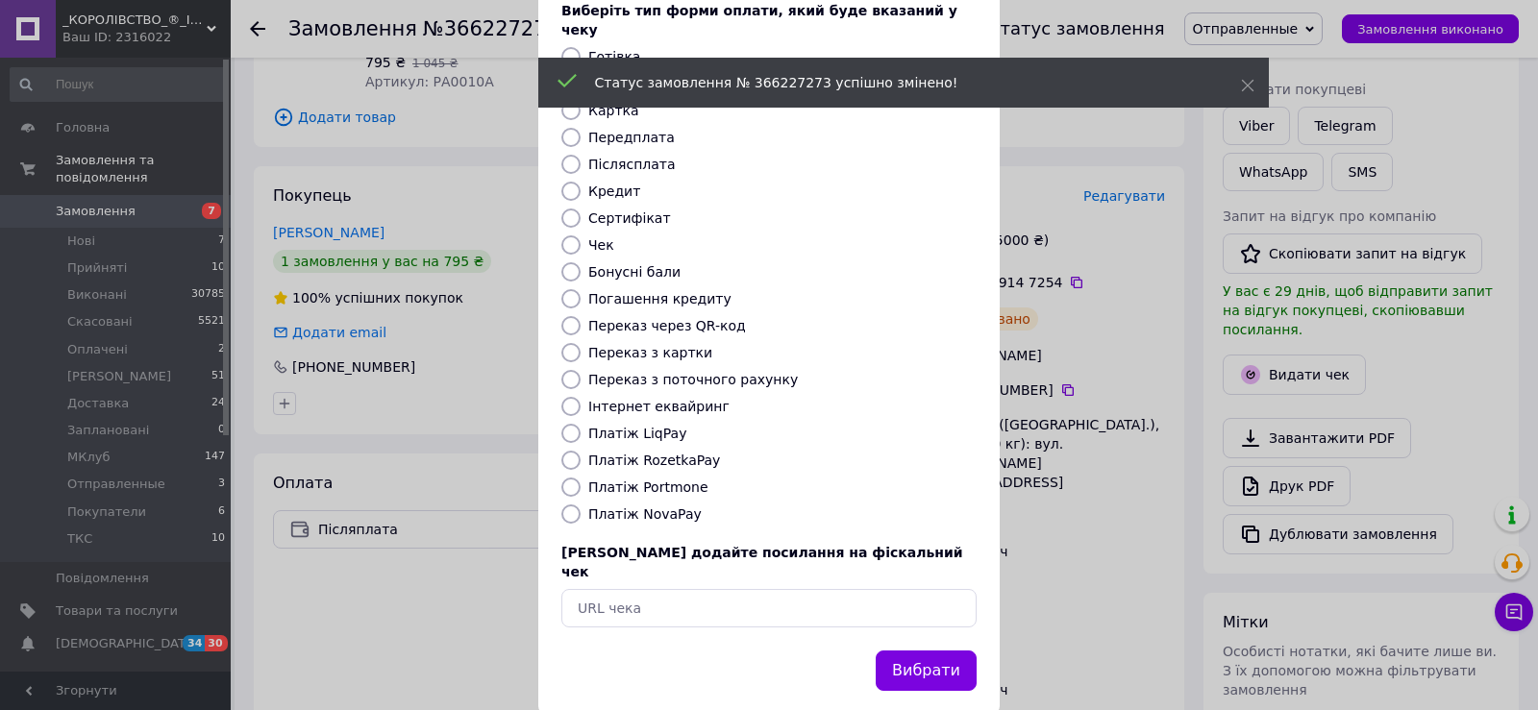
click at [911, 600] on div "Виберіть тип форми оплати, який буде вказаний у чеку Готівка Безготівковий Карт…" at bounding box center [768, 314] width 461 height 673
click at [927, 651] on button "Вибрати" at bounding box center [925, 671] width 101 height 41
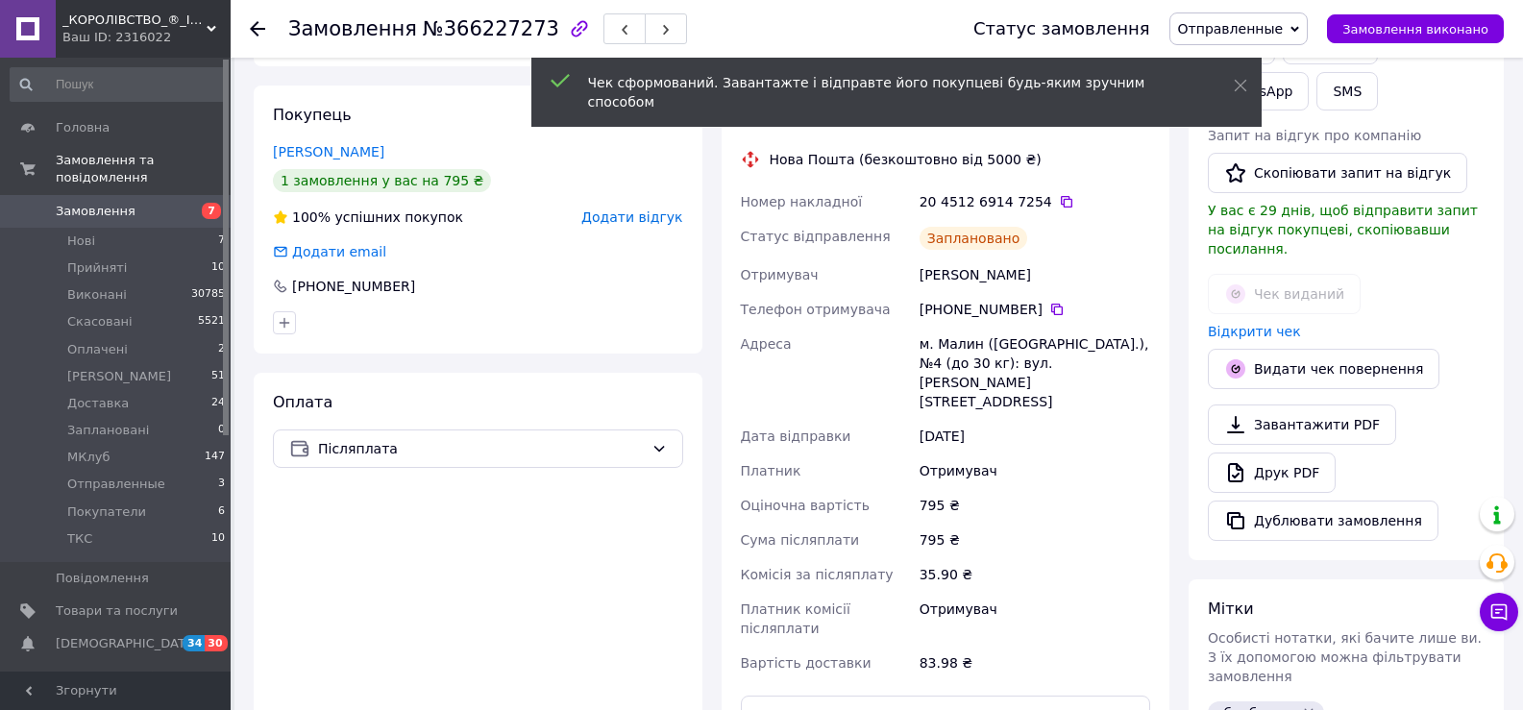
scroll to position [673, 0]
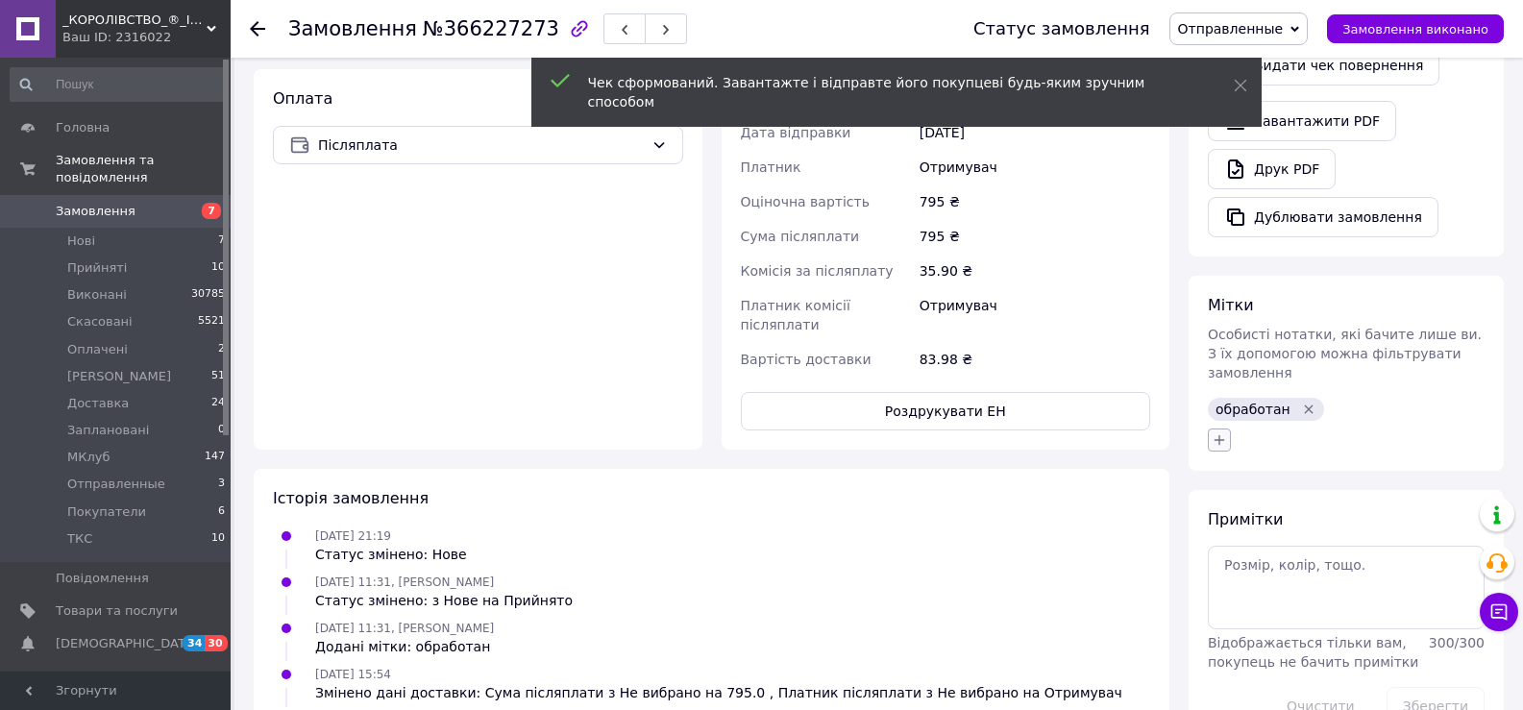
click at [1217, 429] on button "button" at bounding box center [1219, 440] width 23 height 23
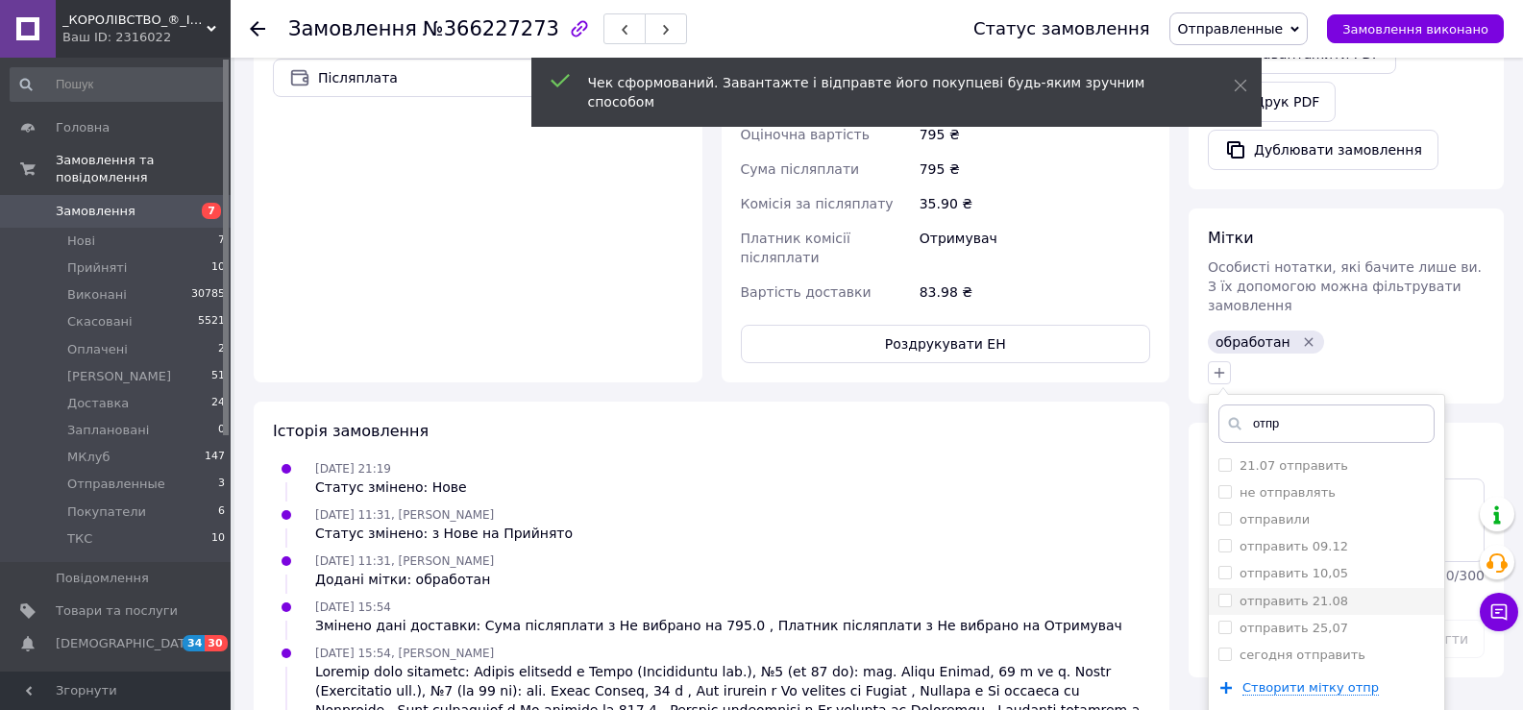
scroll to position [865, 0]
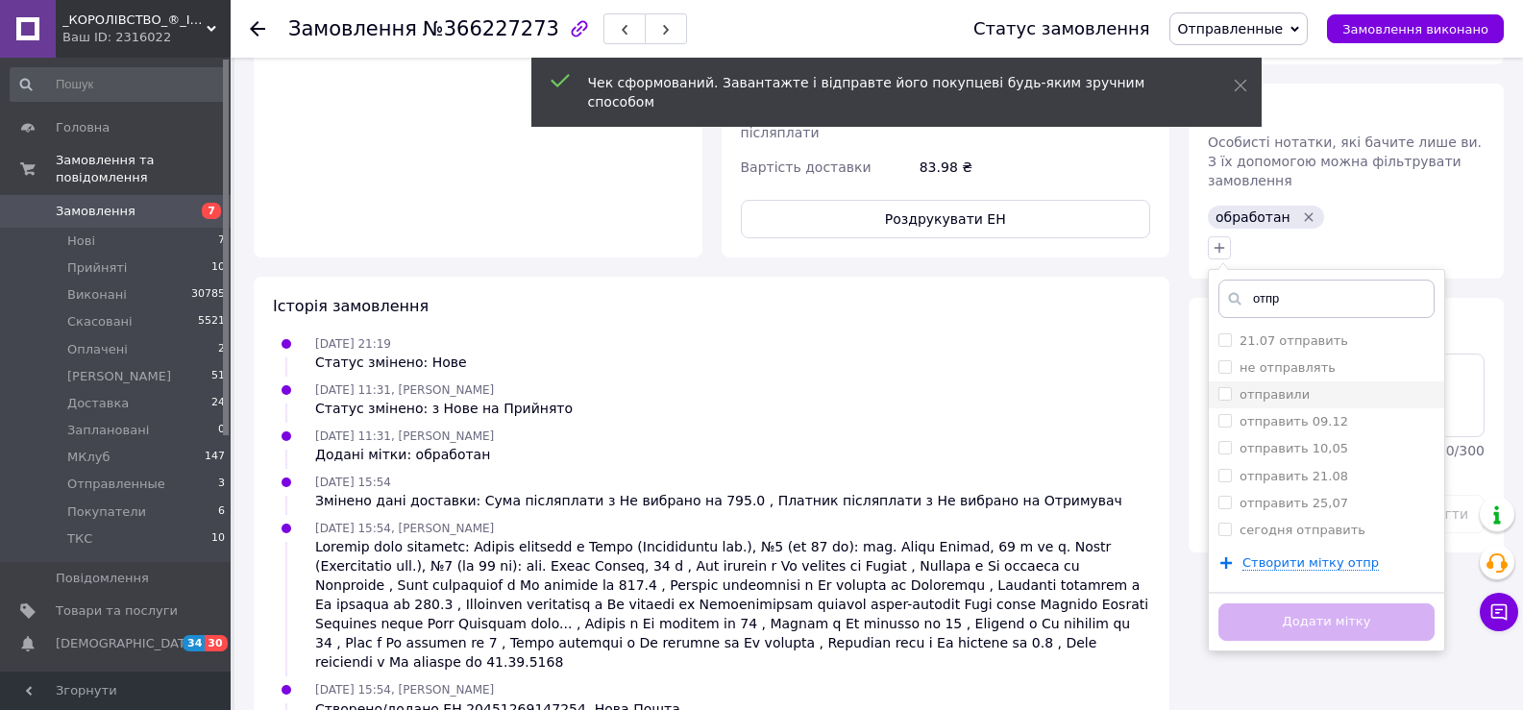
type input "отпр"
click at [1277, 387] on label "отправили" at bounding box center [1275, 394] width 70 height 14
checkbox input "true"
click at [1291, 604] on button "Додати мітку" at bounding box center [1327, 622] width 216 height 37
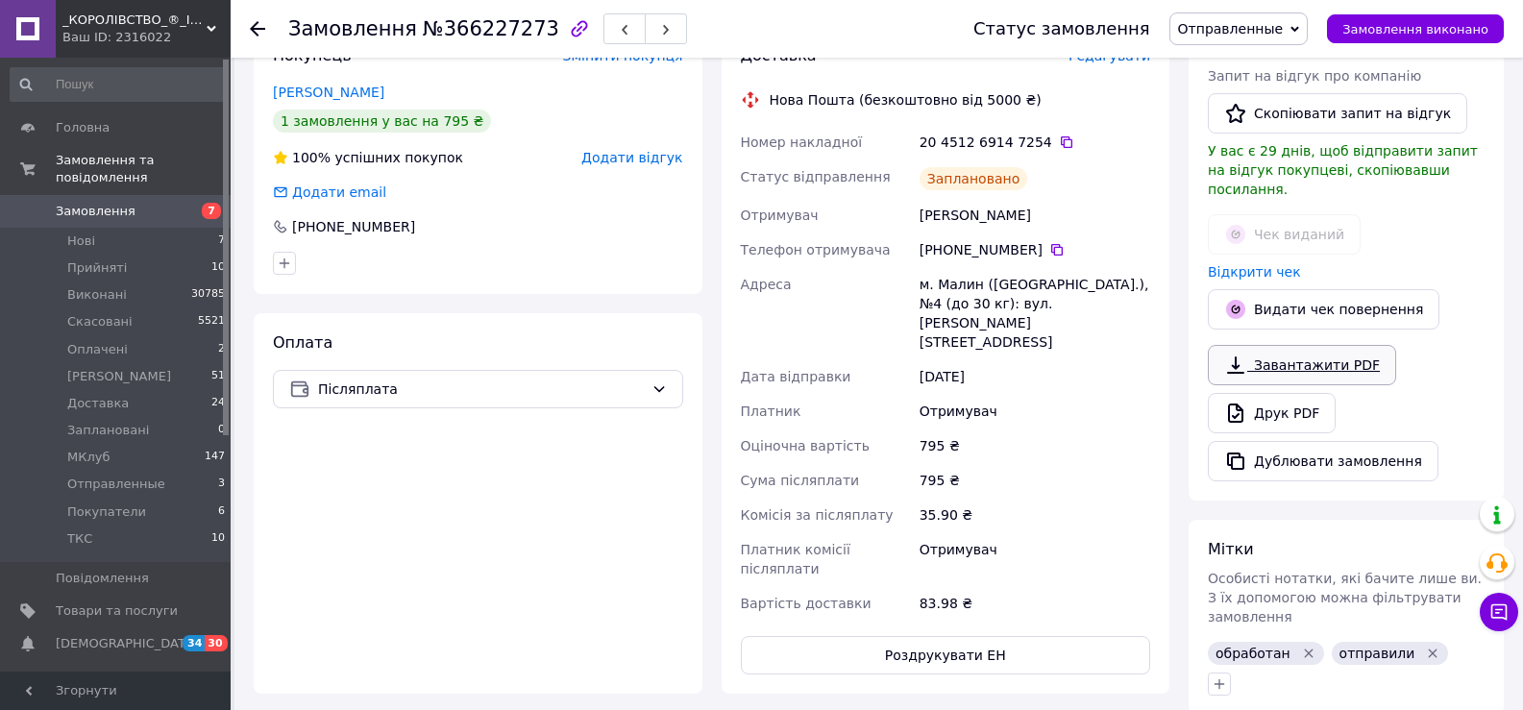
scroll to position [288, 0]
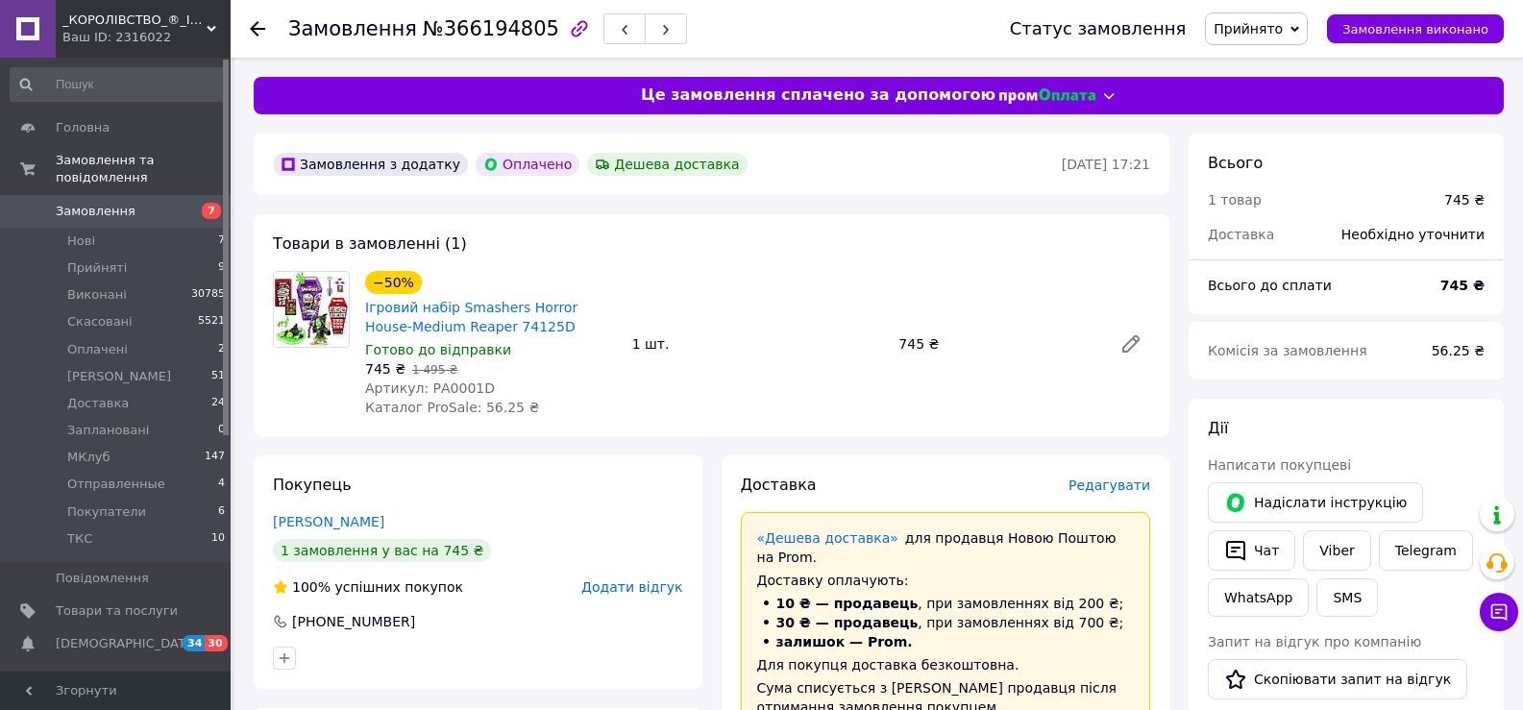
click at [1268, 173] on div "Всього" at bounding box center [1346, 164] width 277 height 22
click at [1119, 475] on div "Доставка Редагувати" at bounding box center [946, 486] width 410 height 22
click at [1113, 478] on span "Редагувати" at bounding box center [1110, 485] width 82 height 15
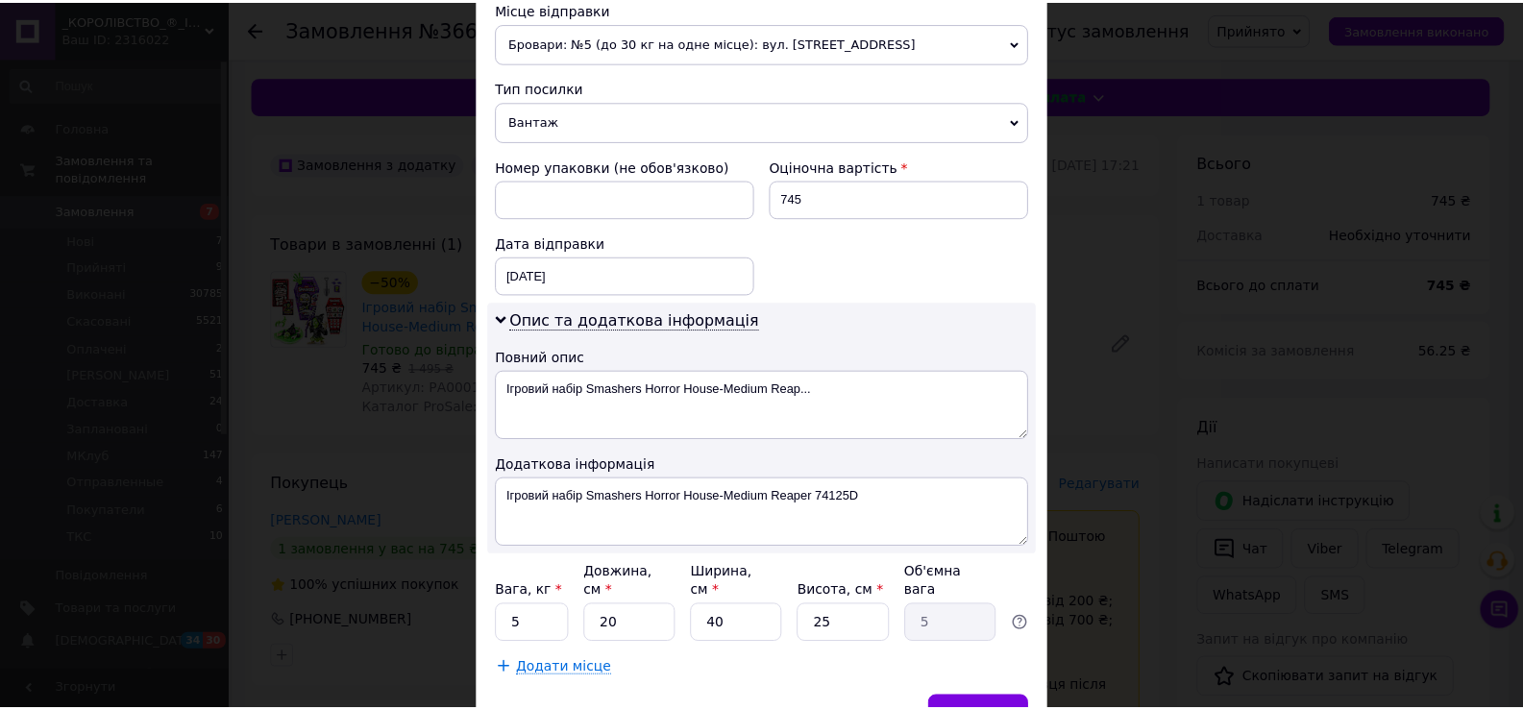
scroll to position [781, 0]
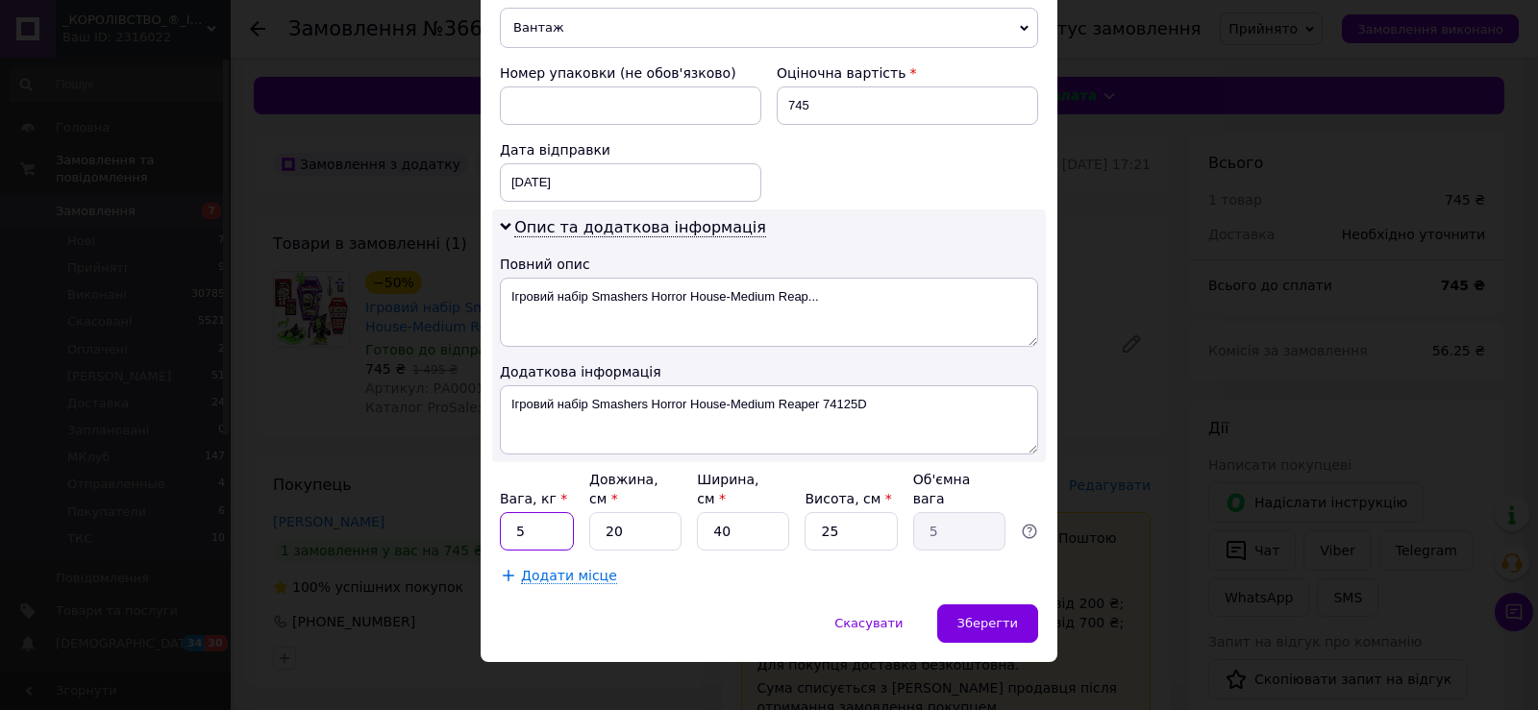
click at [533, 512] on input "5" at bounding box center [537, 531] width 74 height 38
type input "3"
click at [623, 513] on input "20" at bounding box center [635, 531] width 92 height 38
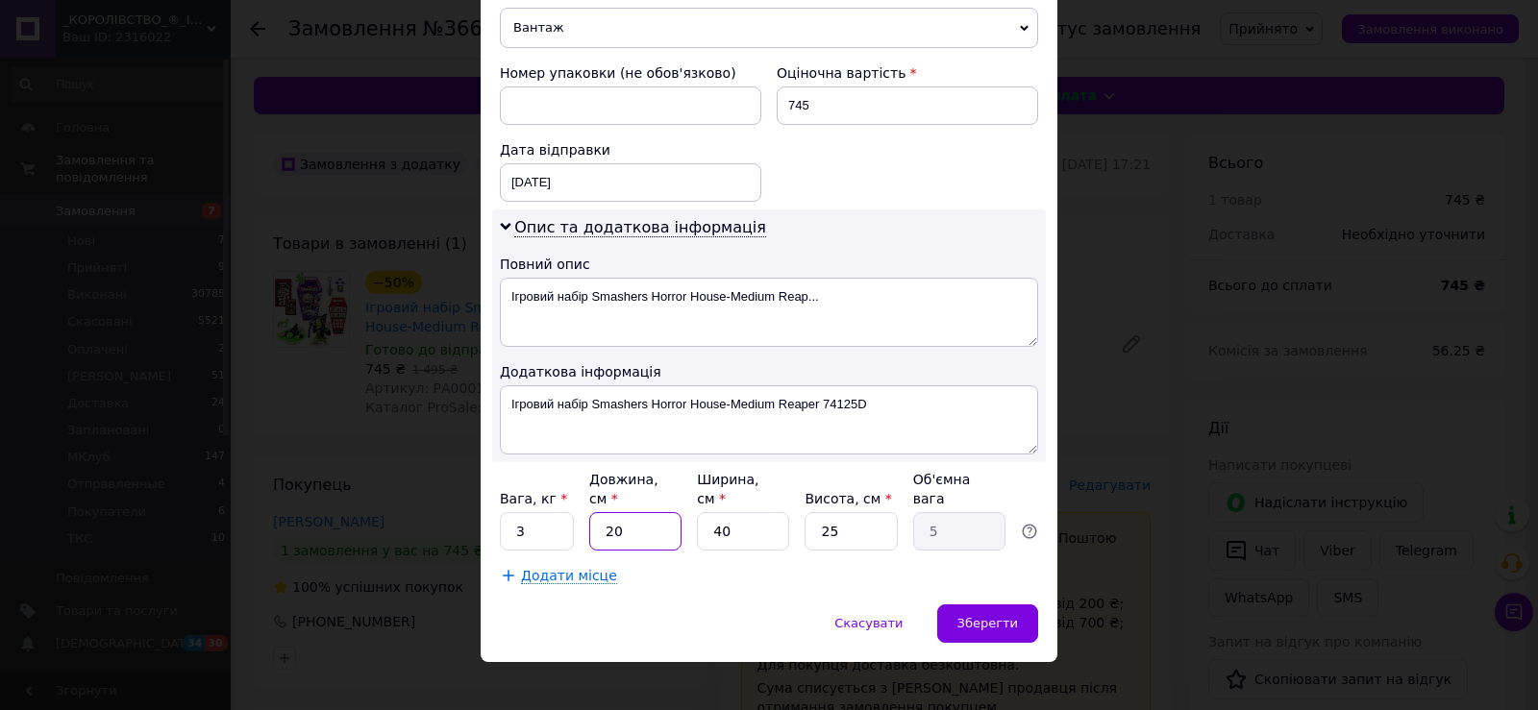
type input "3"
type input "0.75"
type input "34"
type input "8.5"
type input "34"
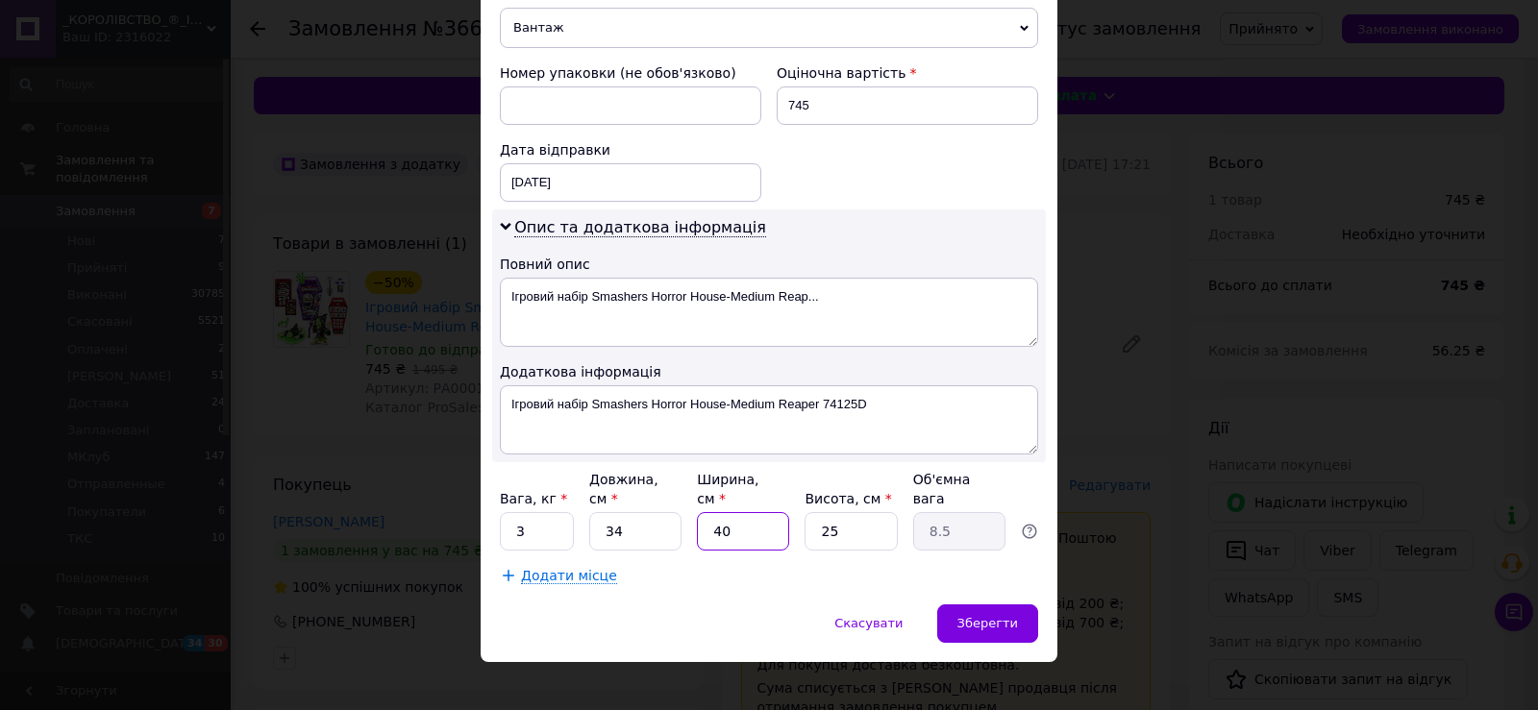
click at [733, 514] on input "40" at bounding box center [743, 531] width 92 height 38
type input "2"
type input "0.43"
type input "24"
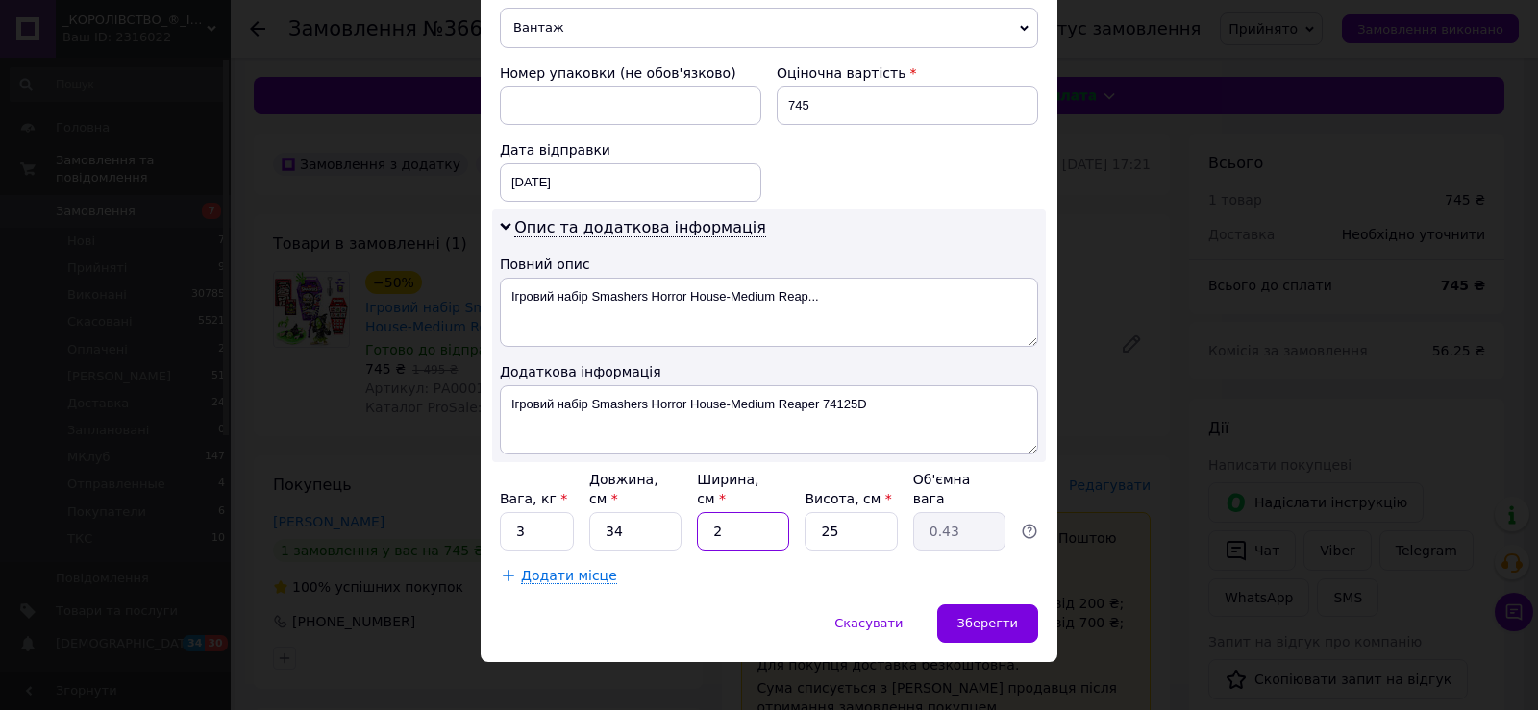
type input "5.1"
type input "24"
click at [860, 513] on input "25" at bounding box center [850, 531] width 92 height 38
type input "1"
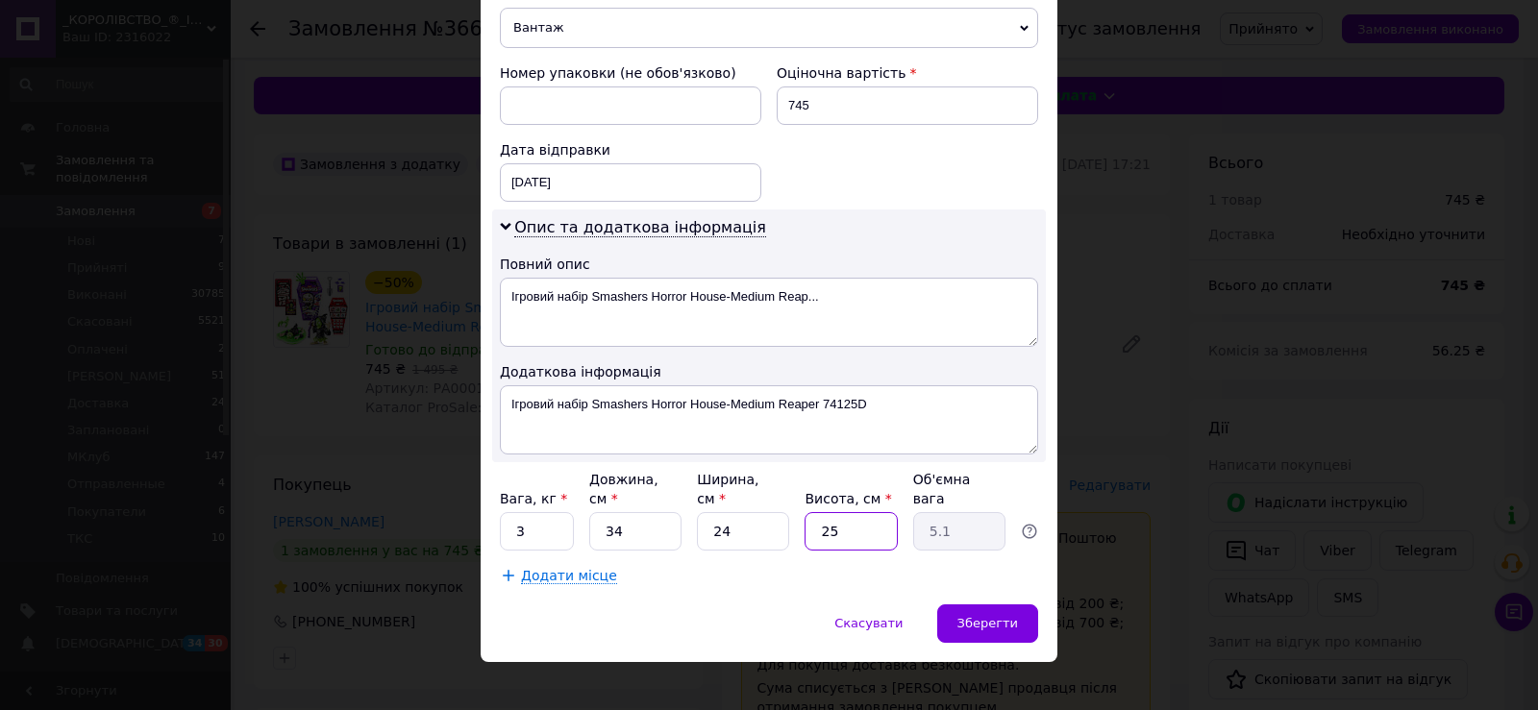
type input "0.2"
type input "14"
type input "2.86"
type input "14"
click at [969, 616] on span "Зберегти" at bounding box center [987, 623] width 61 height 14
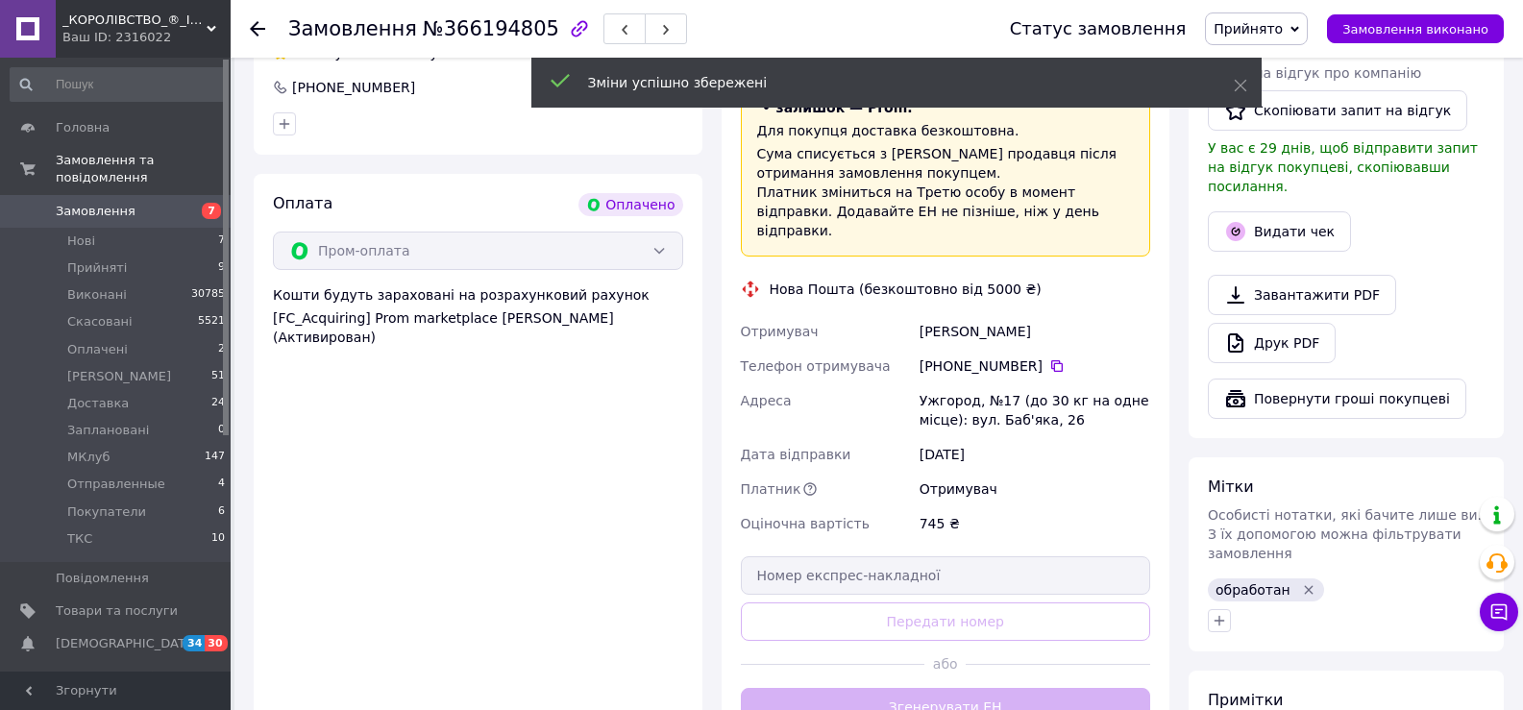
scroll to position [577, 0]
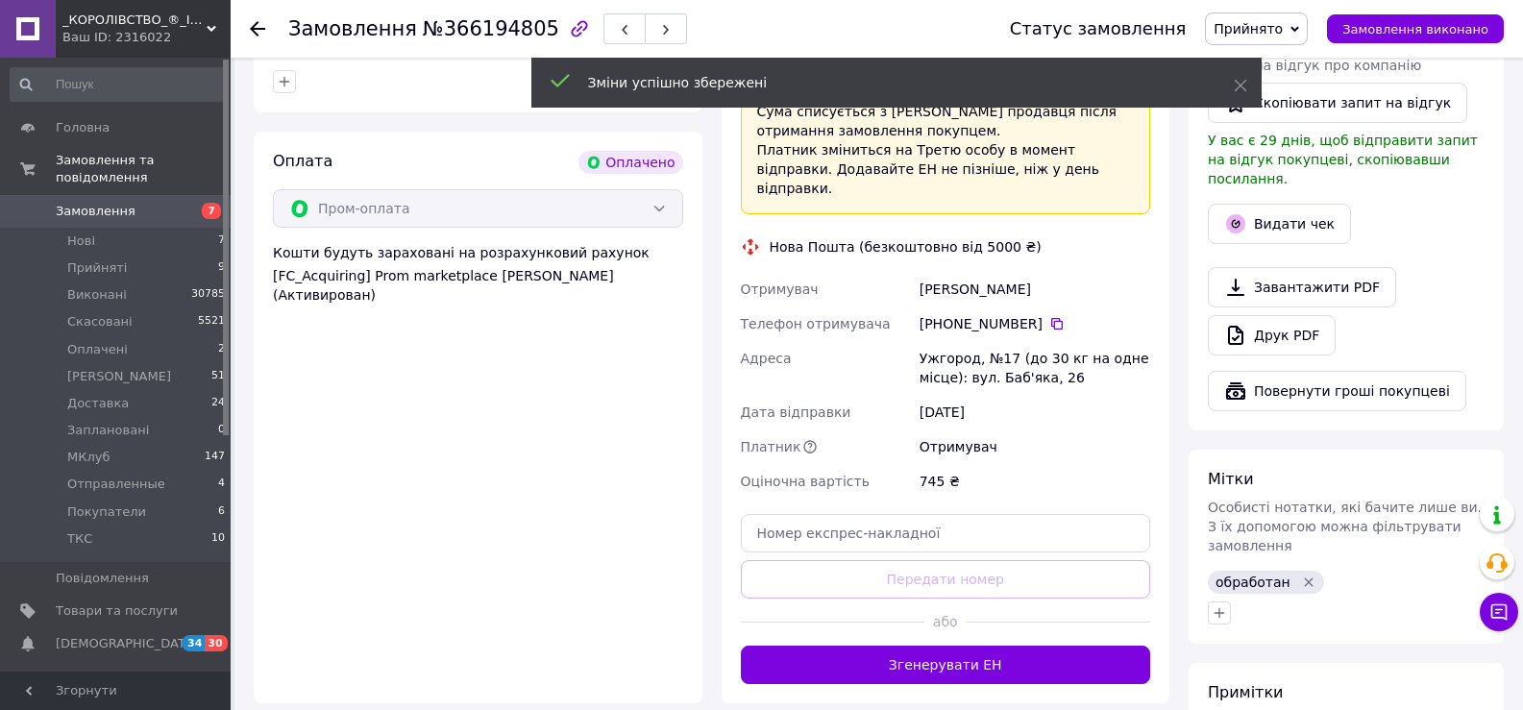
click at [1032, 646] on button "Згенерувати ЕН" at bounding box center [946, 665] width 410 height 38
click at [1303, 36] on span "Прийнято" at bounding box center [1256, 28] width 103 height 33
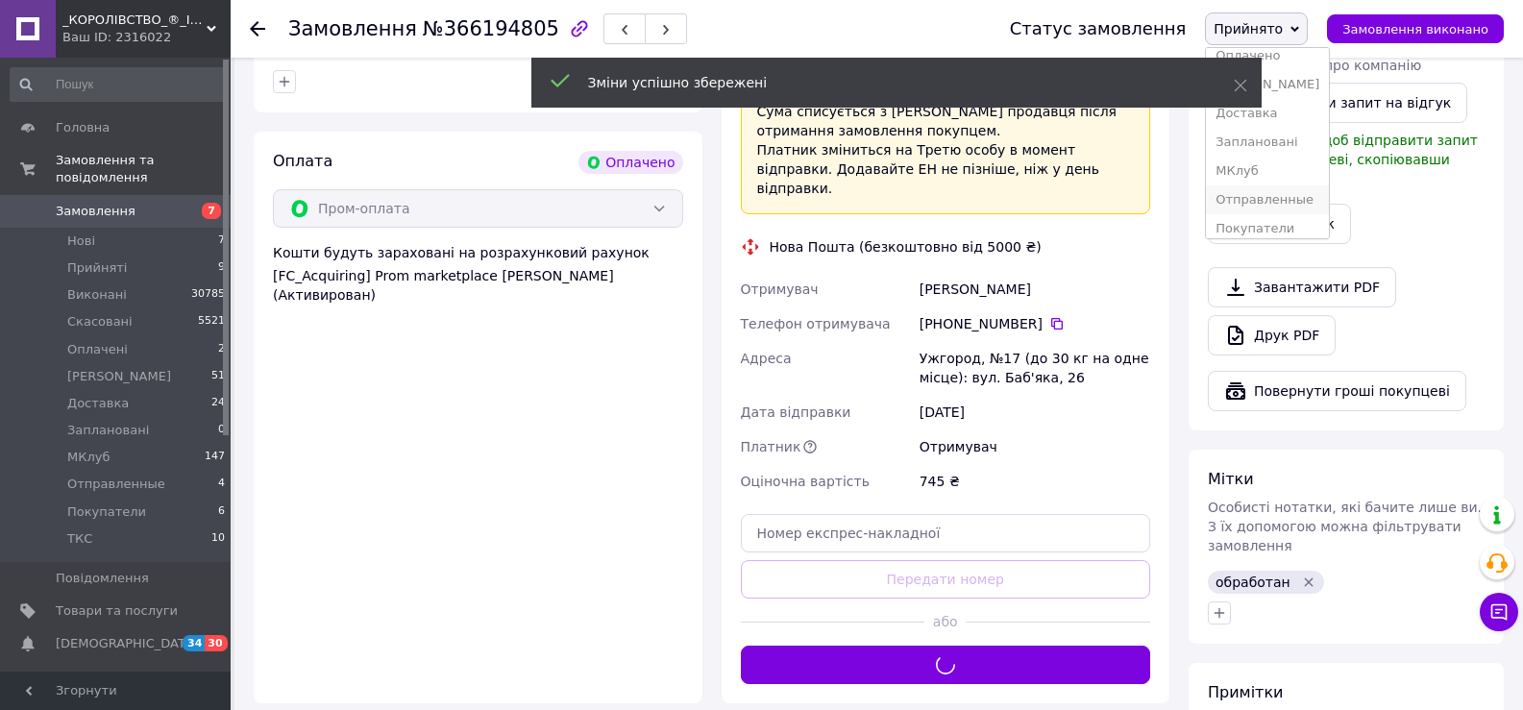
scroll to position [96, 0]
click at [1299, 177] on li "Отправленные" at bounding box center [1267, 173] width 123 height 29
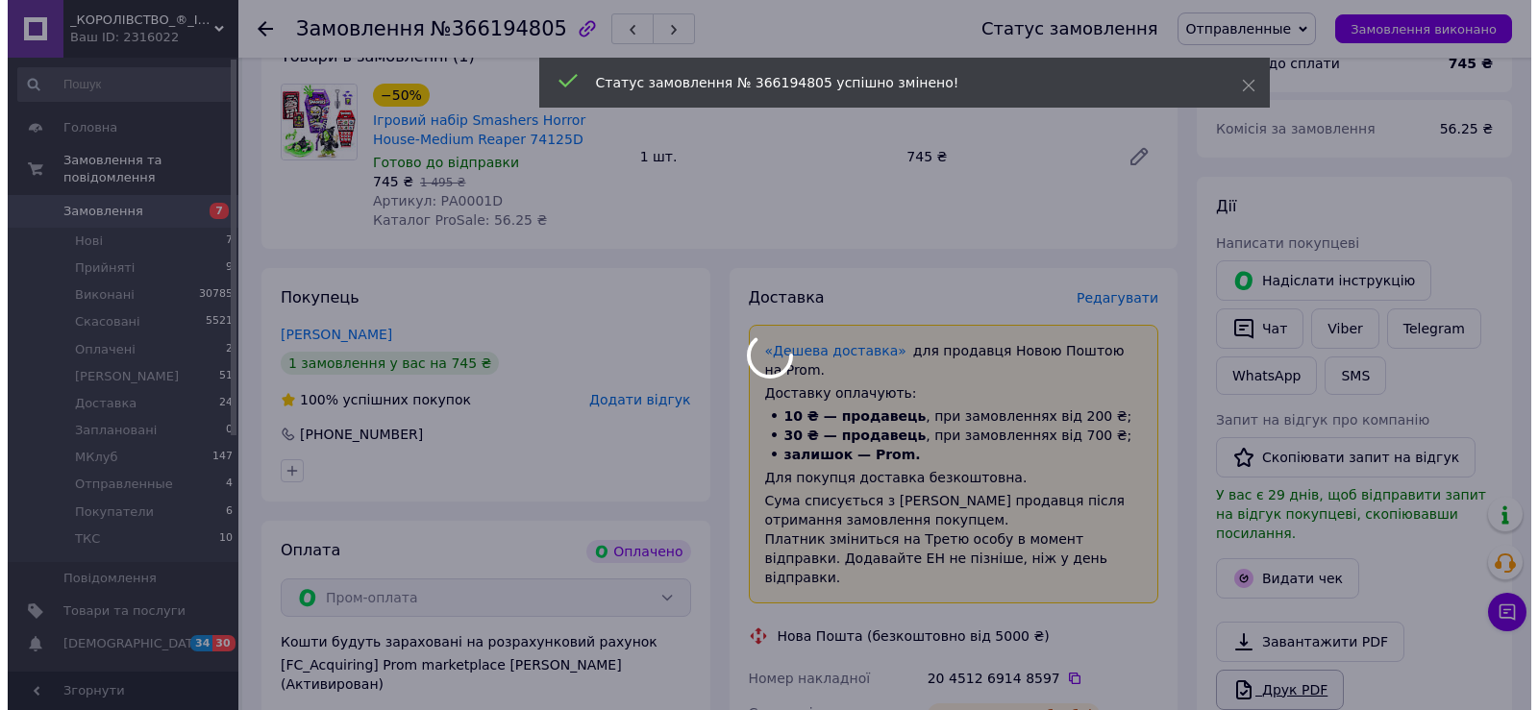
scroll to position [384, 0]
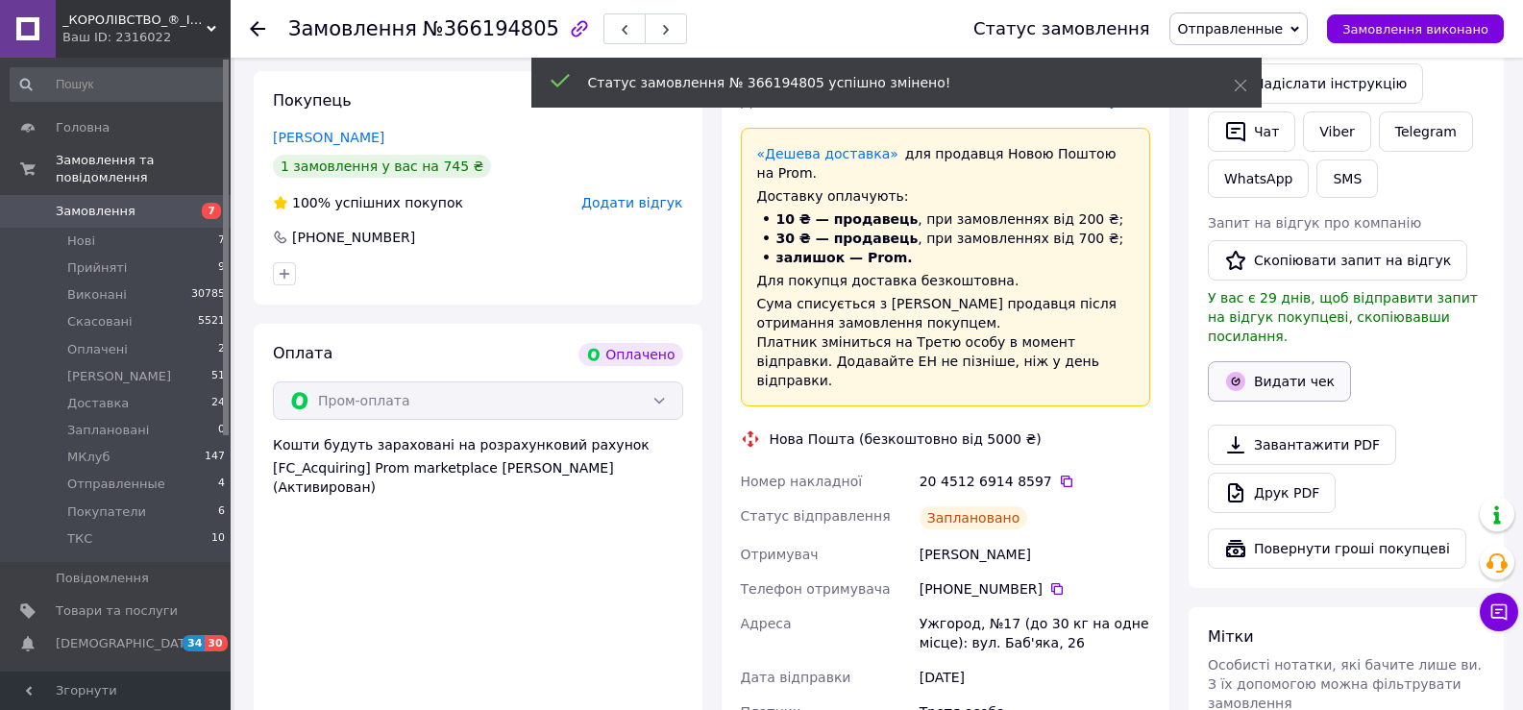
click at [1264, 361] on button "Видати чек" at bounding box center [1279, 381] width 143 height 40
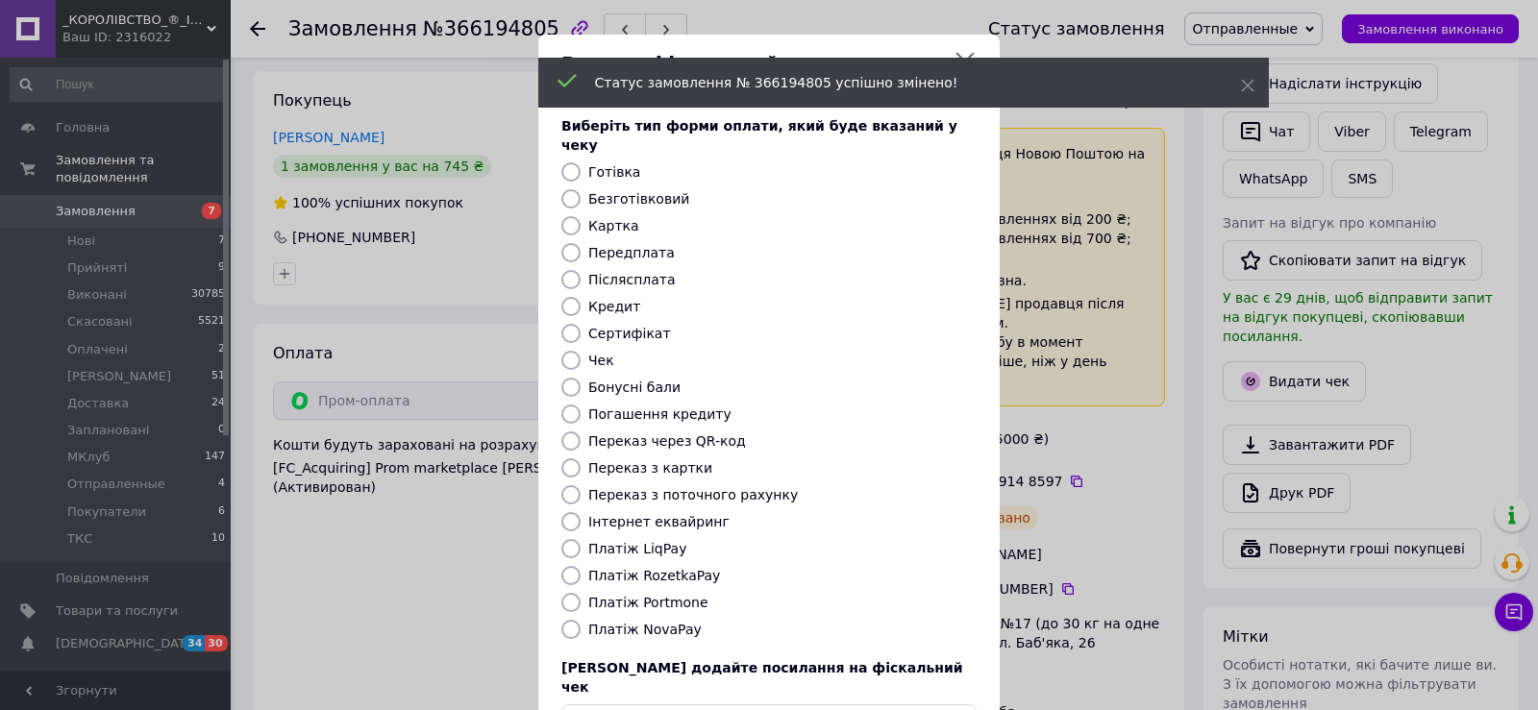
click at [646, 191] on label "Безготівковий" at bounding box center [638, 198] width 101 height 15
click at [580, 189] on input "Безготівковий" at bounding box center [570, 198] width 19 height 19
radio input "true"
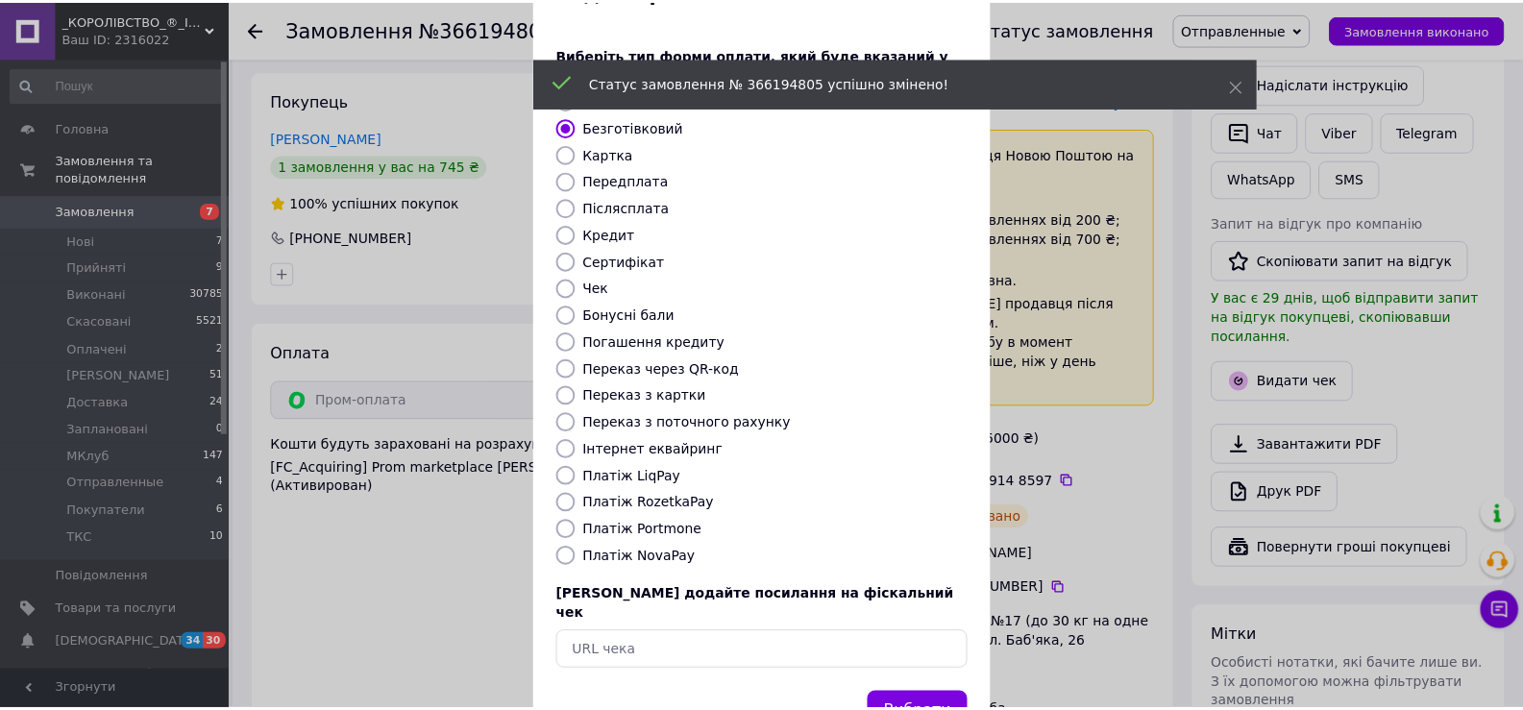
scroll to position [115, 0]
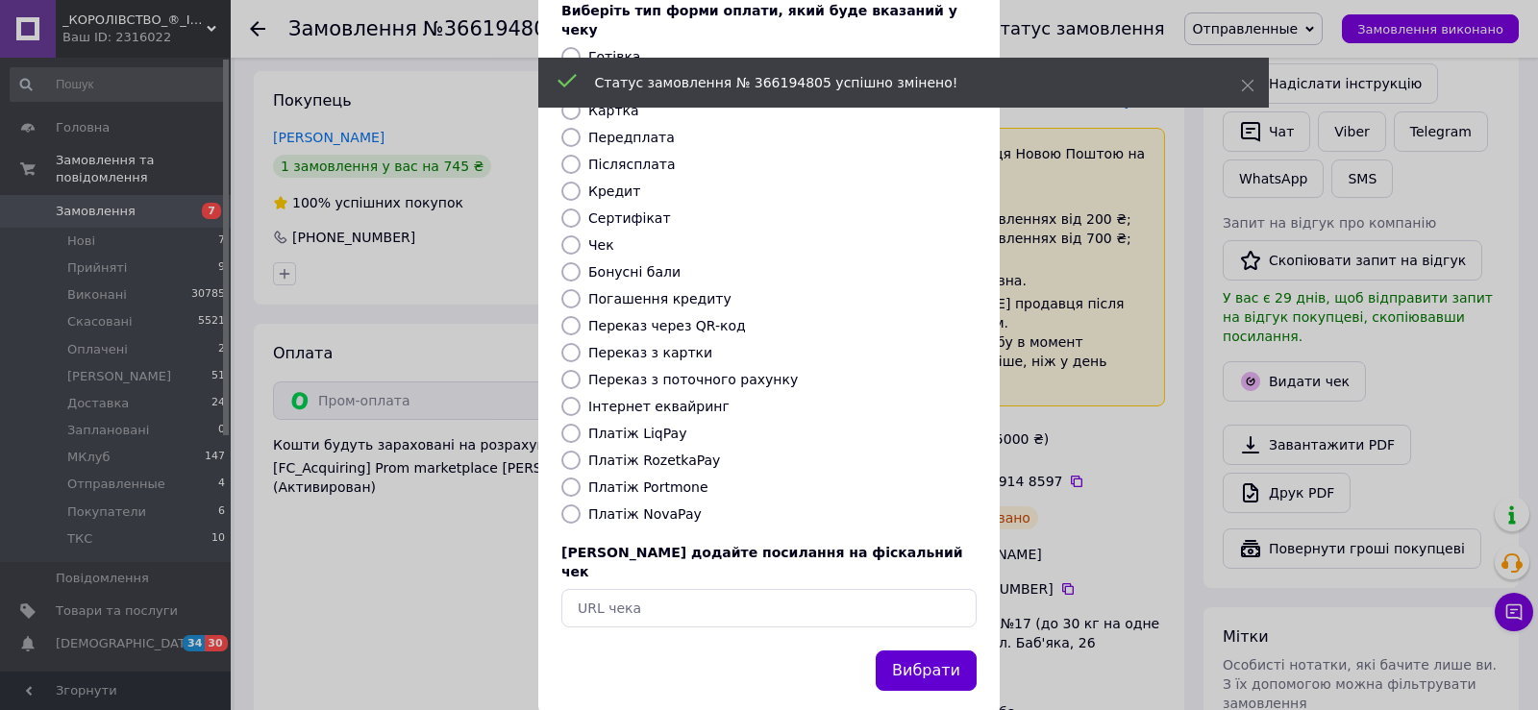
click at [917, 651] on button "Вибрати" at bounding box center [925, 671] width 101 height 41
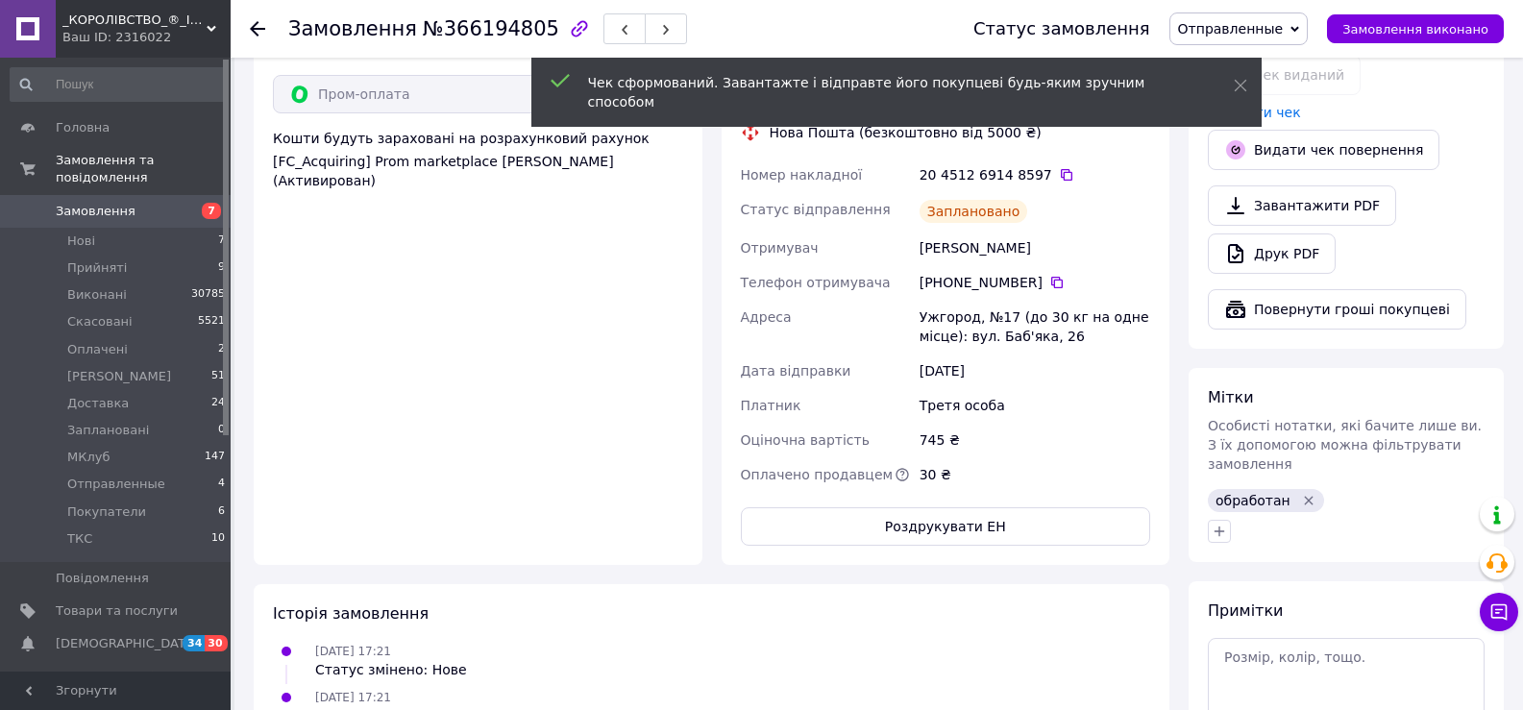
scroll to position [769, 0]
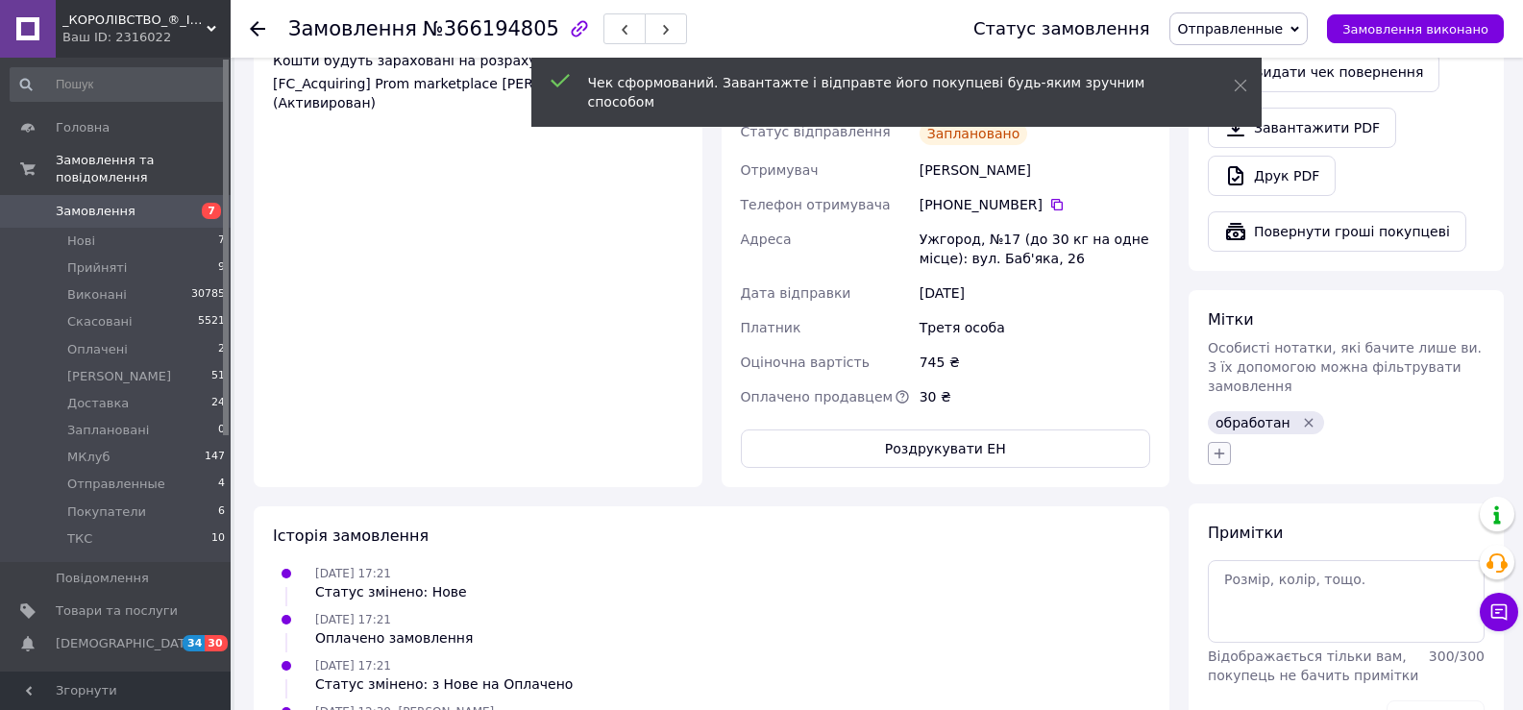
click at [1228, 442] on button "button" at bounding box center [1219, 453] width 23 height 23
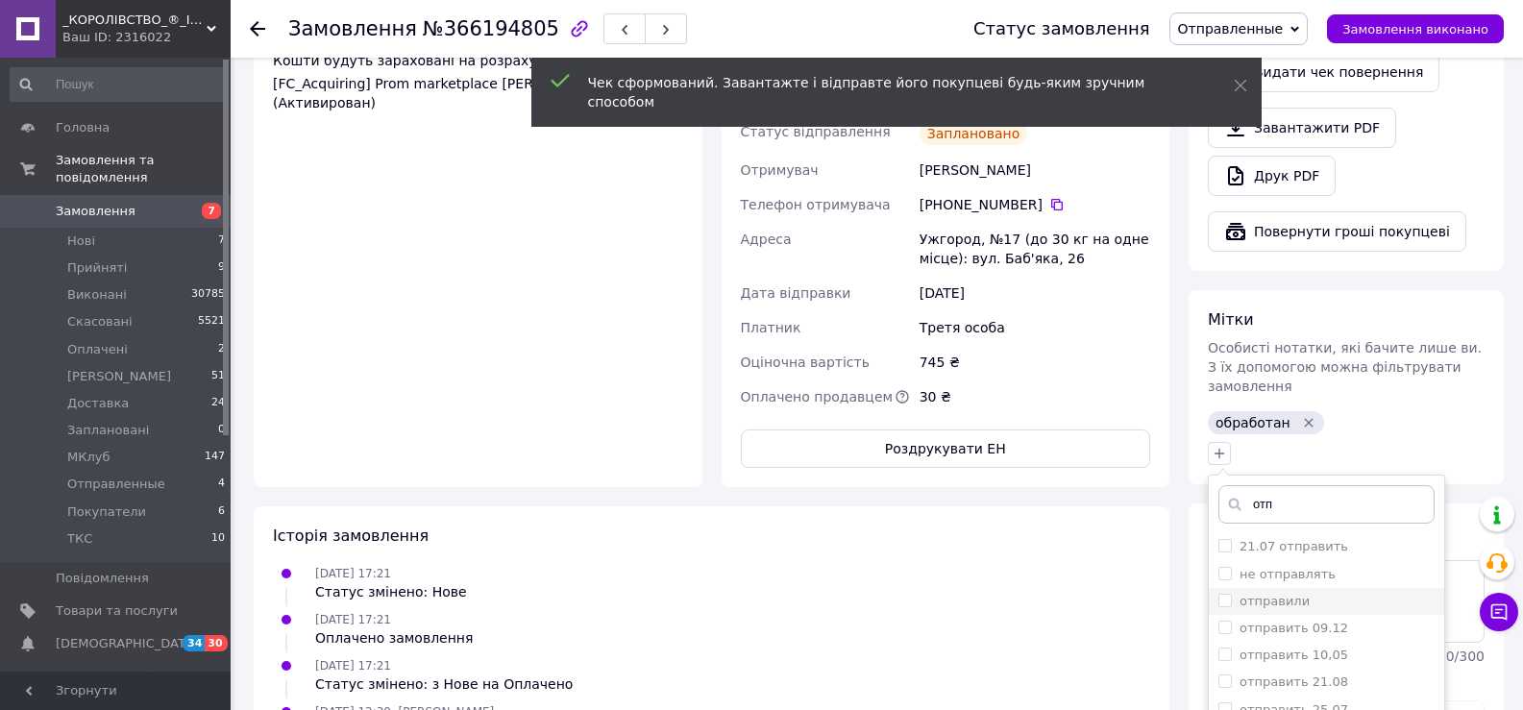
type input "отп"
click at [1298, 594] on label "отправили" at bounding box center [1275, 601] width 70 height 14
checkbox input "true"
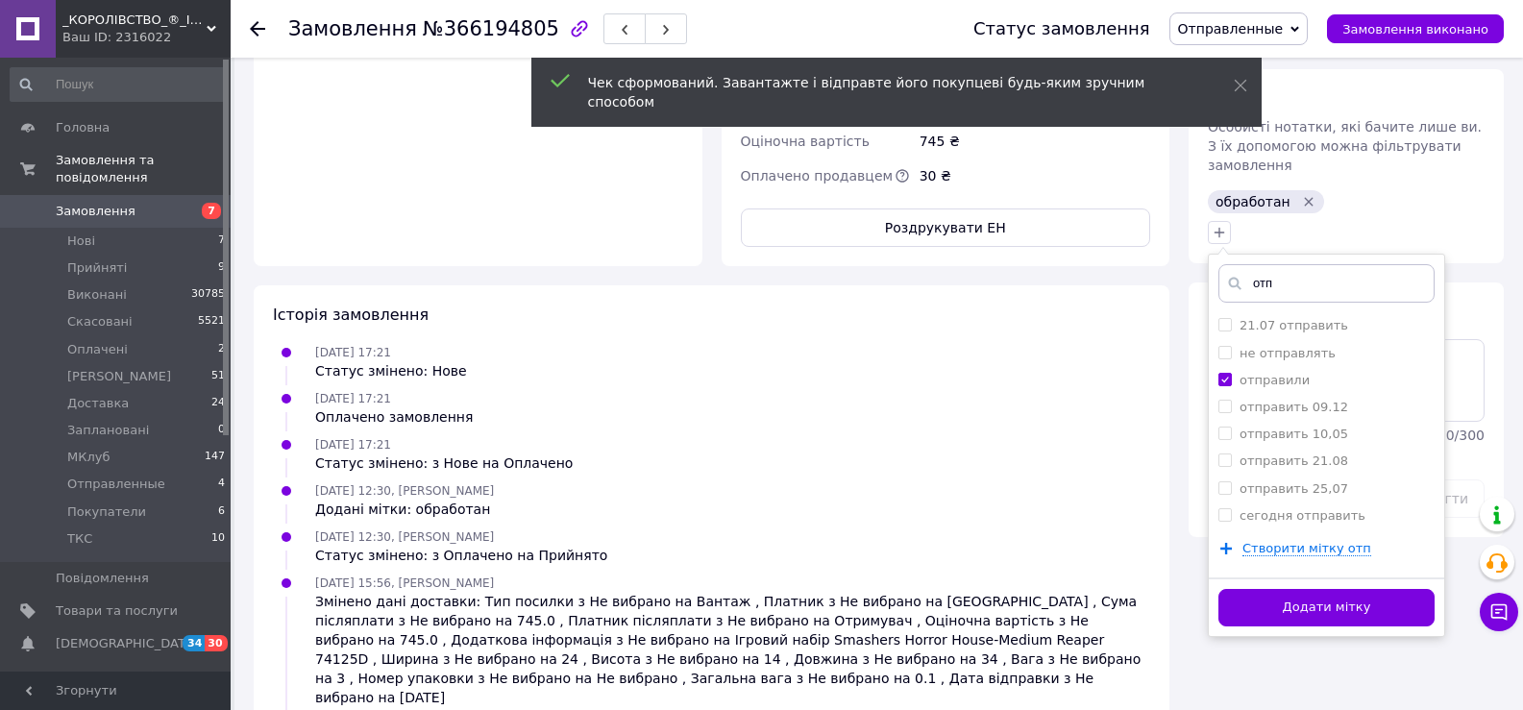
scroll to position [1057, 0]
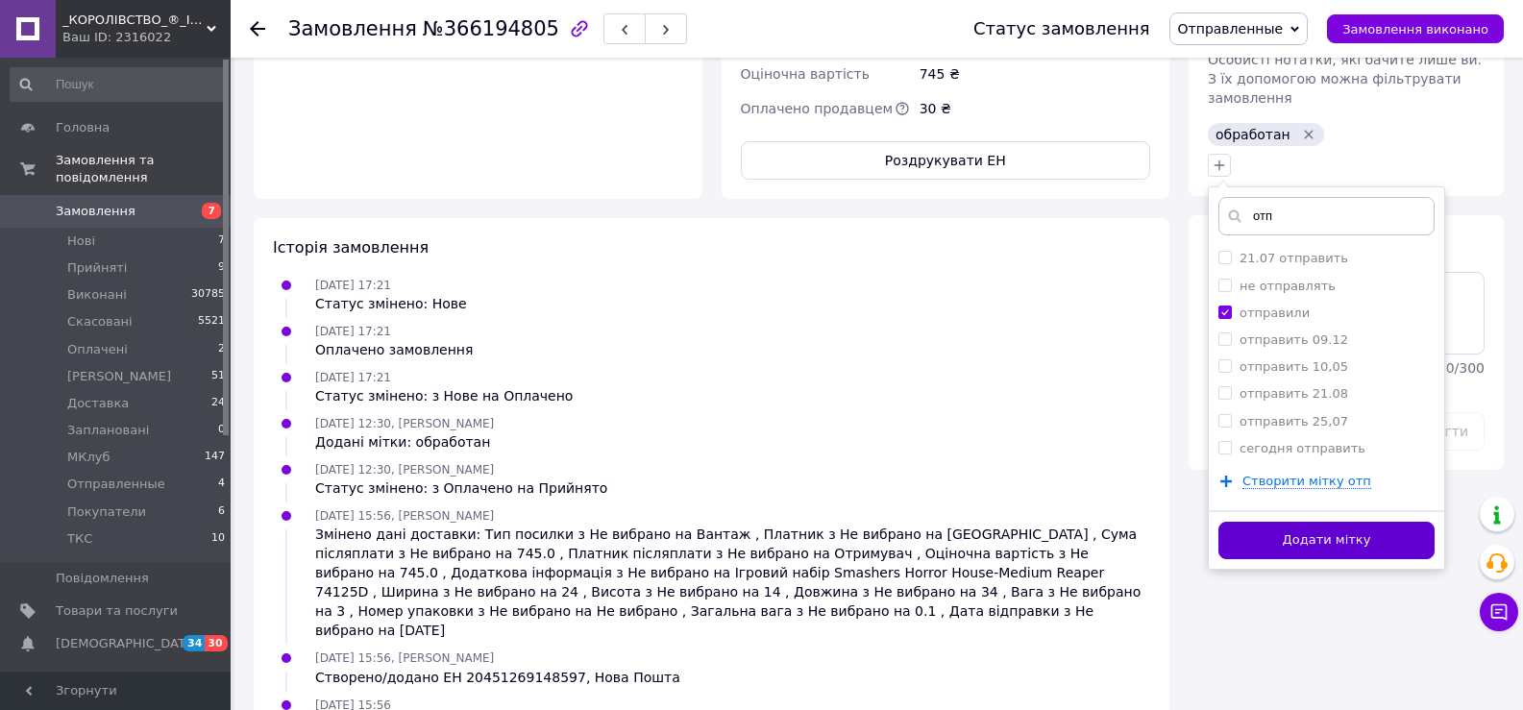
click at [1290, 522] on button "Додати мітку" at bounding box center [1327, 540] width 216 height 37
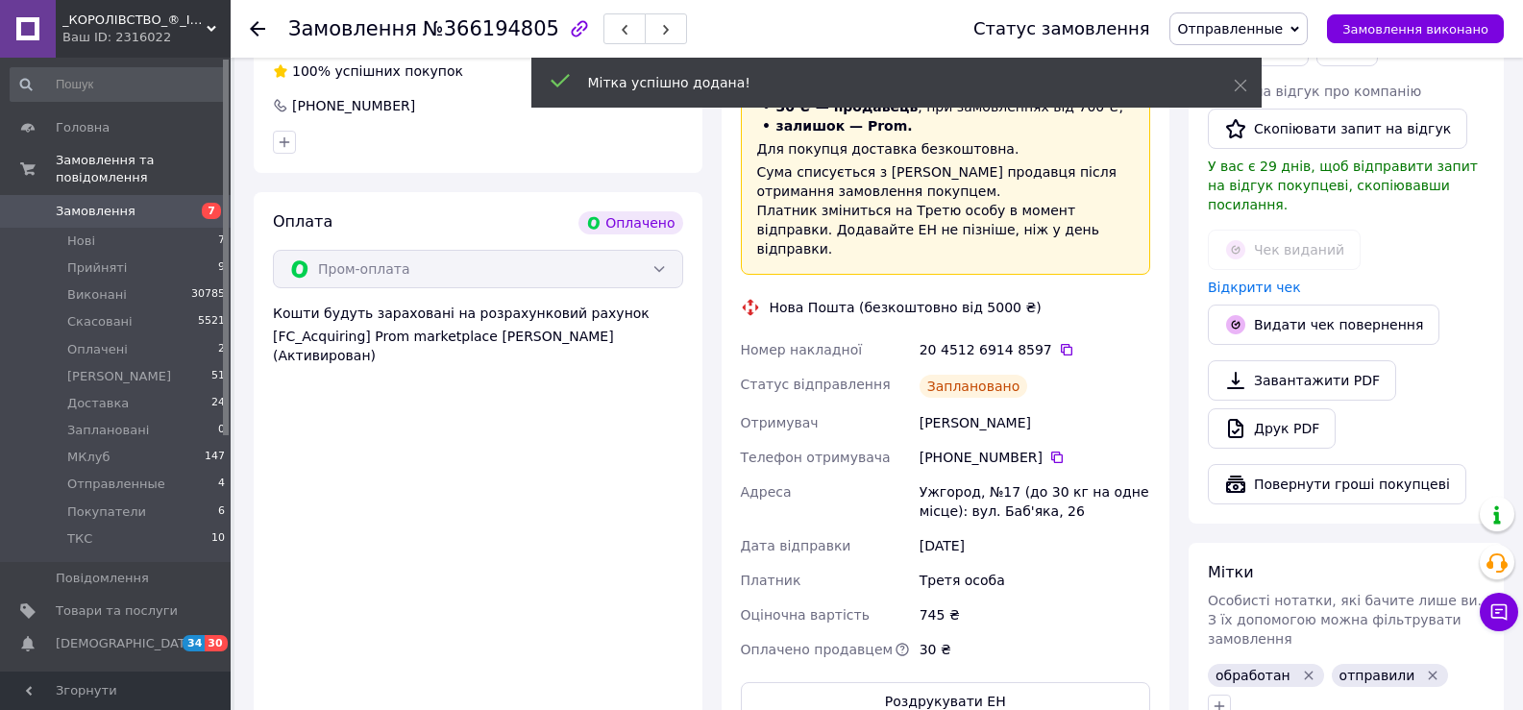
scroll to position [384, 0]
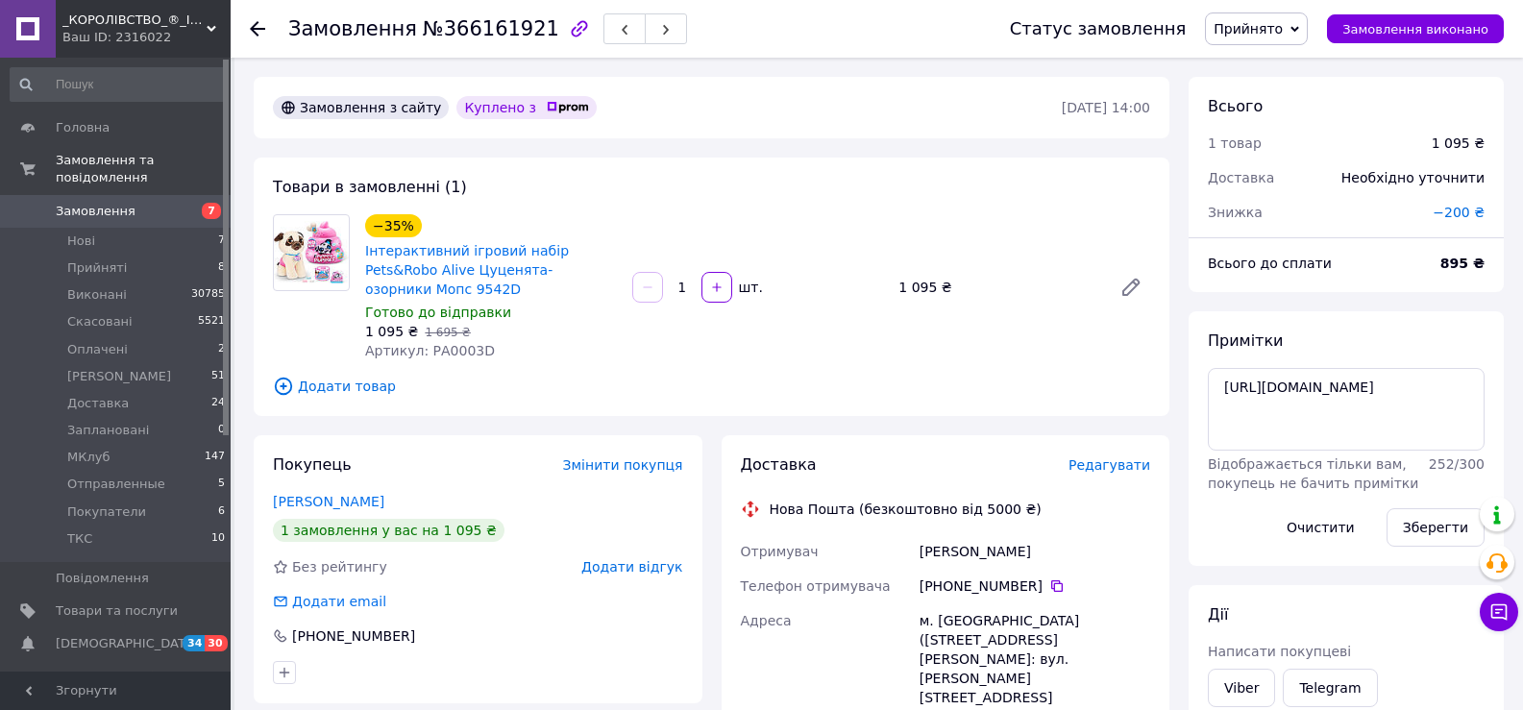
drag, startPoint x: 1277, startPoint y: 150, endPoint x: 1185, endPoint y: 391, distance: 258.2
click at [1277, 154] on div "1 товар" at bounding box center [1308, 143] width 224 height 42
click at [1112, 457] on span "Редагувати" at bounding box center [1110, 464] width 82 height 15
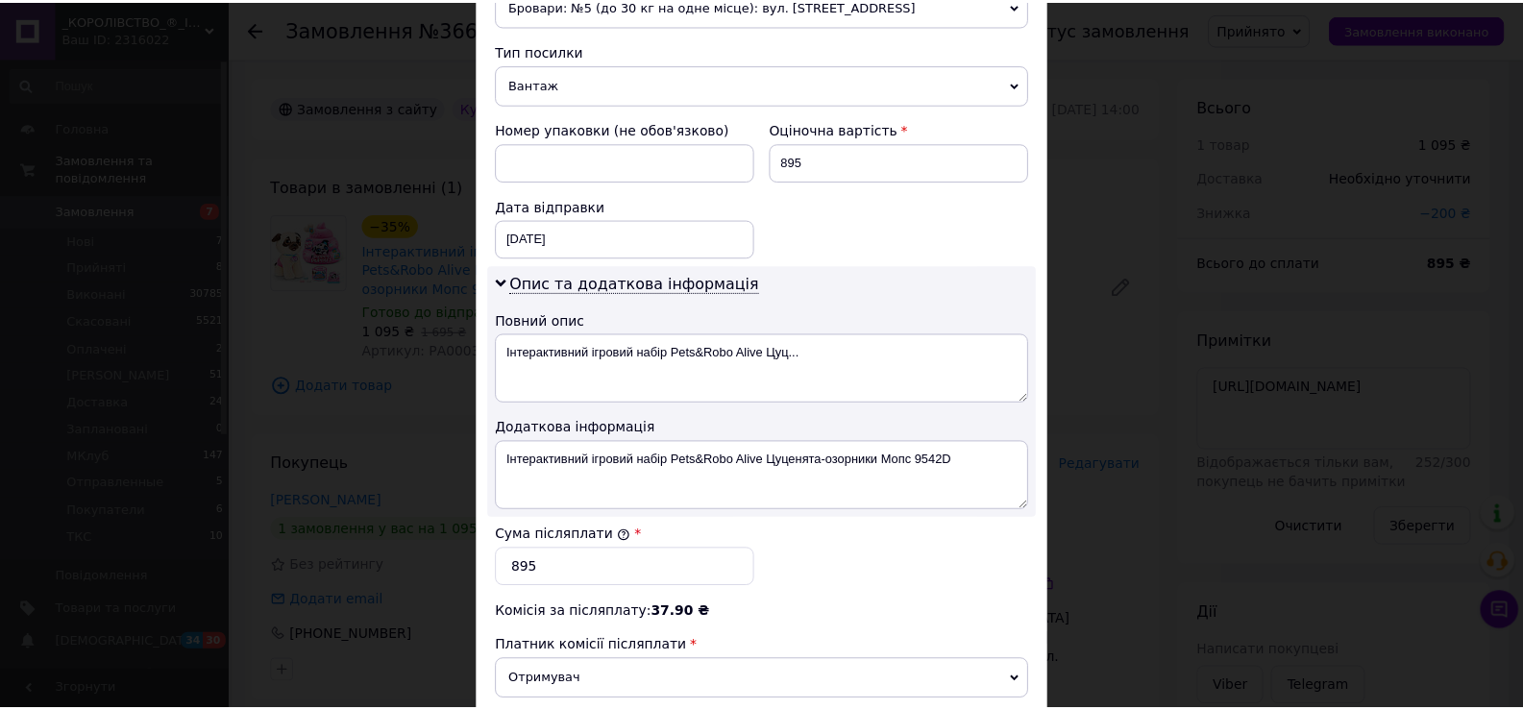
scroll to position [972, 0]
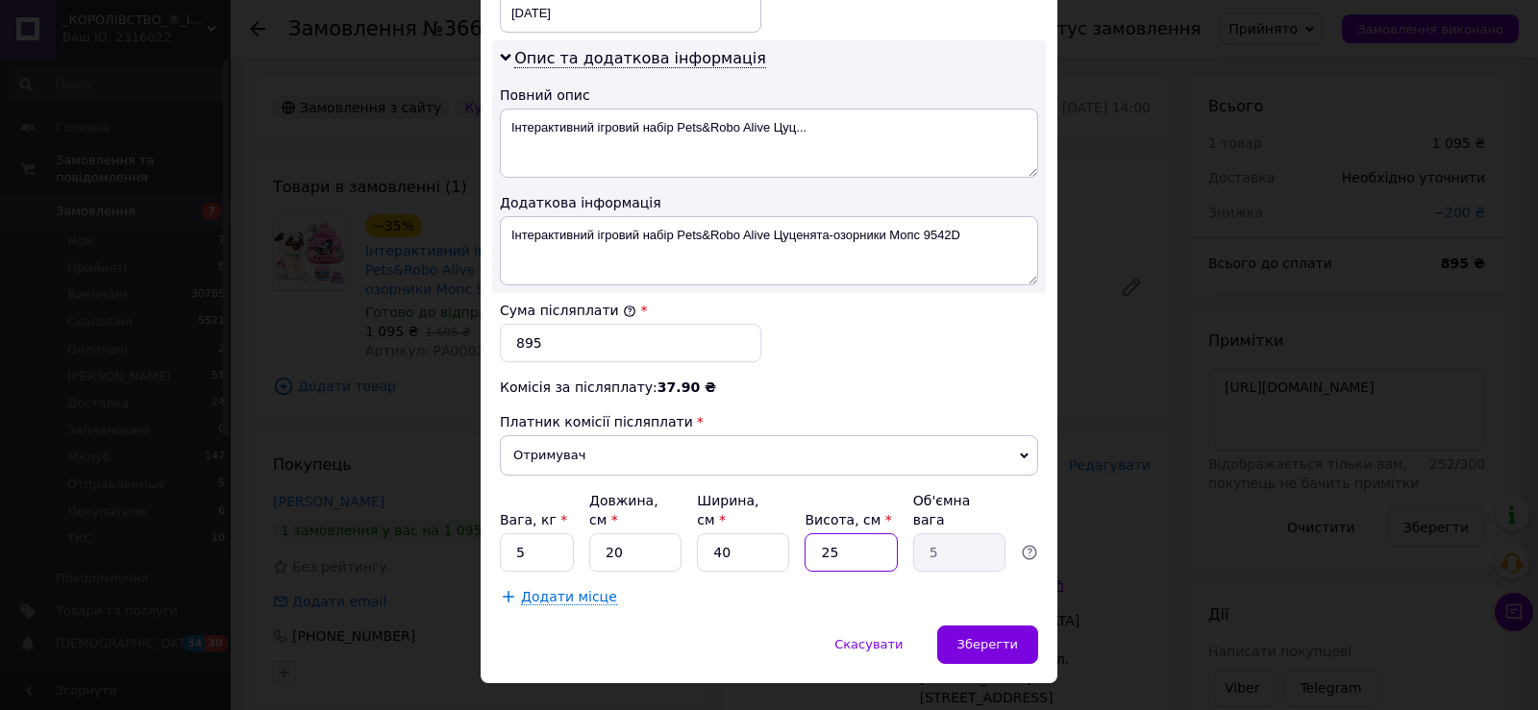
click at [856, 533] on input "25" at bounding box center [850, 552] width 92 height 38
type input "2"
type input "0.4"
type input "24"
type input "4.8"
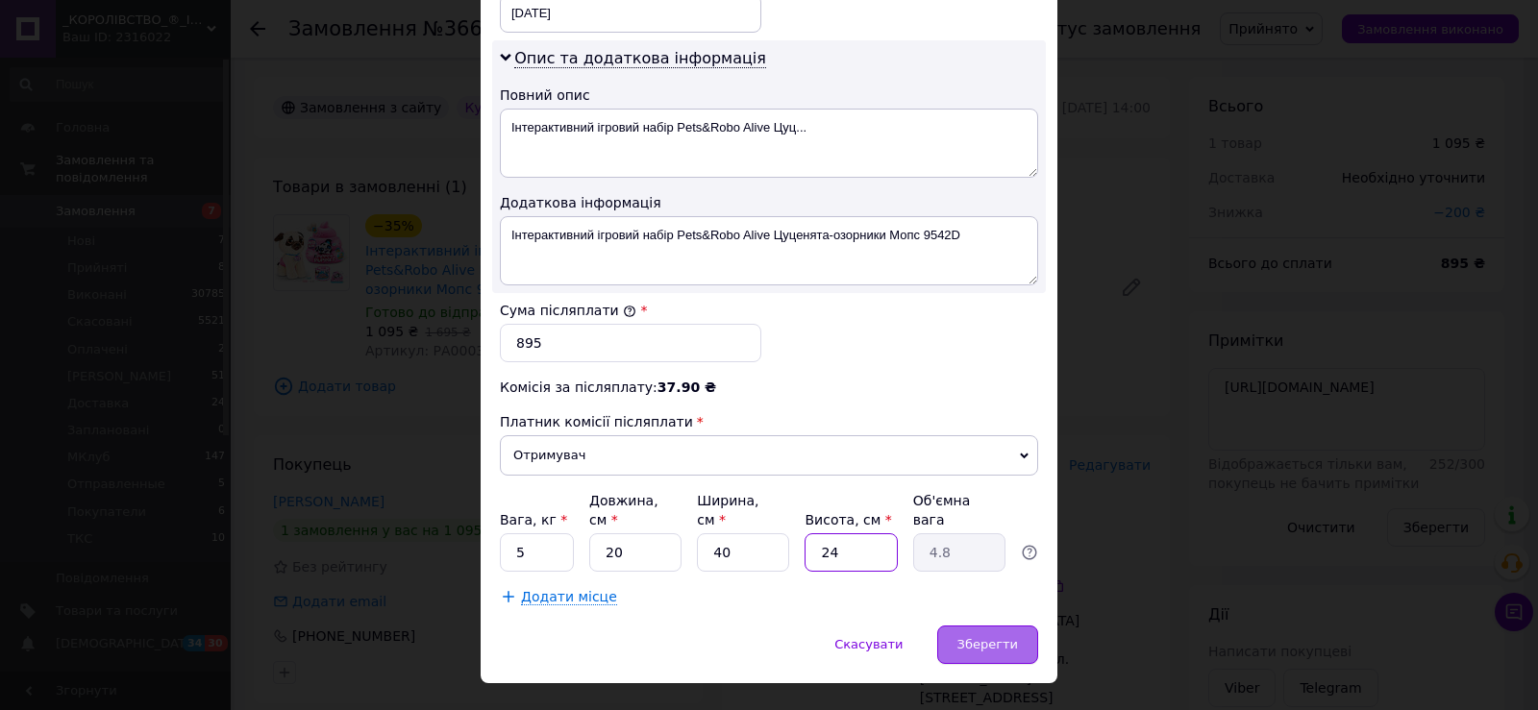
type input "24"
click at [977, 637] on span "Зберегти" at bounding box center [987, 644] width 61 height 14
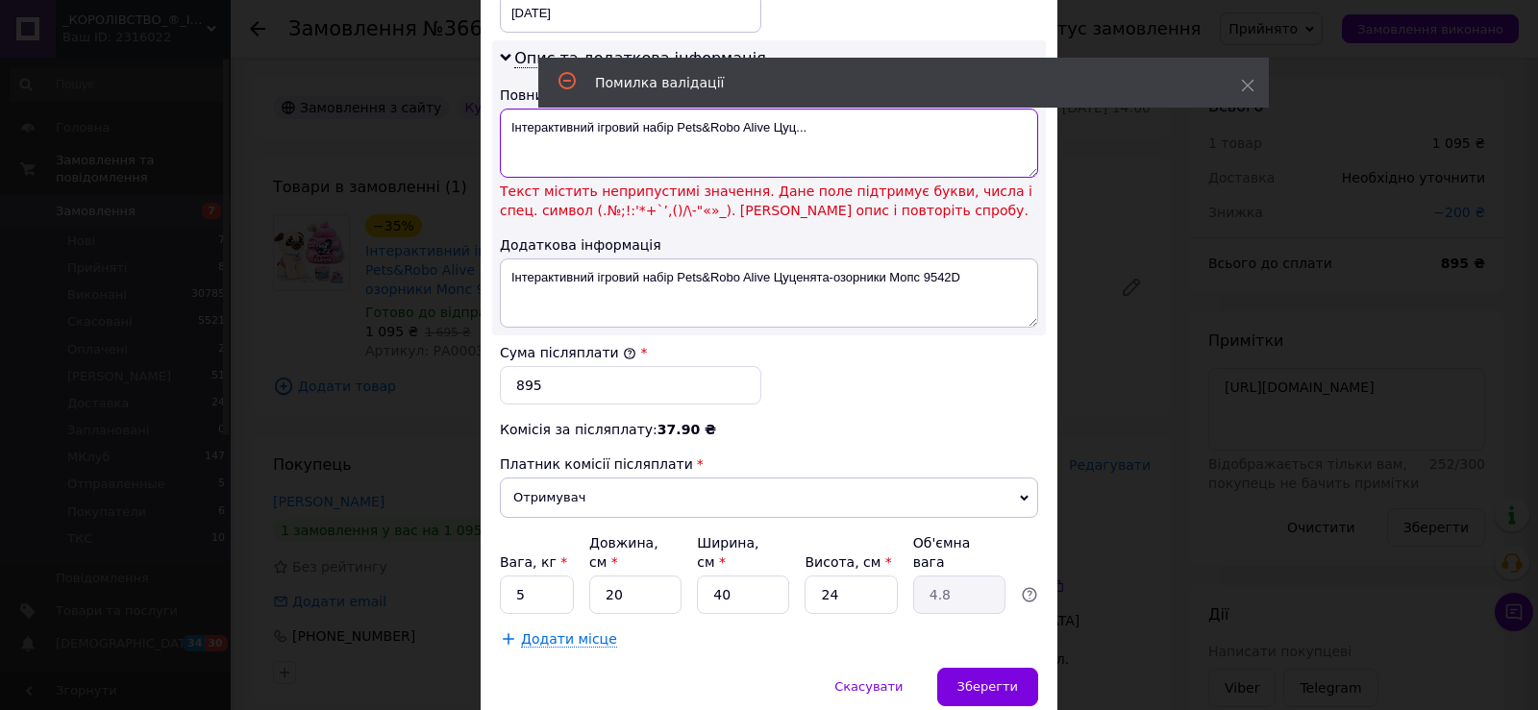
click at [791, 130] on textarea "Інтерактивний ігровий набір Pets&Robo Alive Цуц..." at bounding box center [769, 143] width 538 height 69
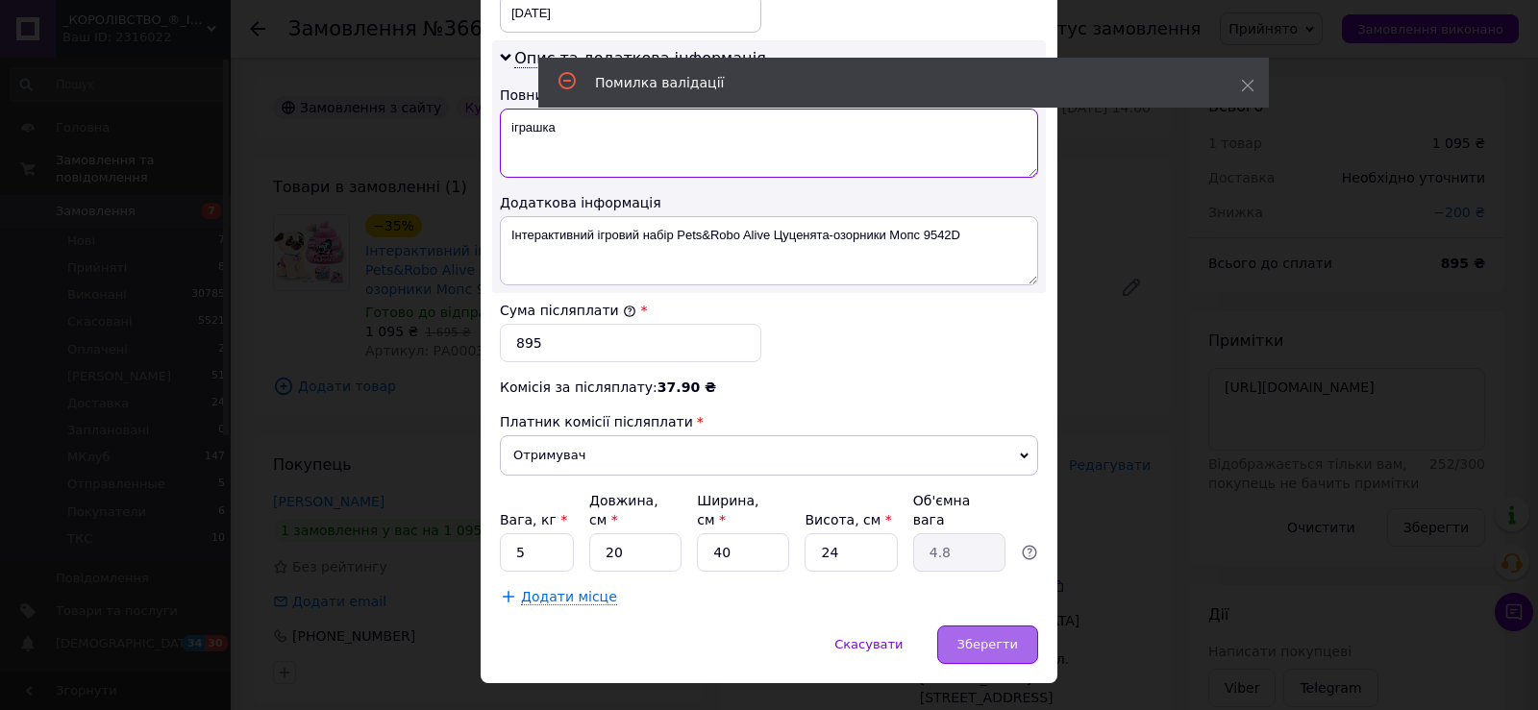
type textarea "іграшка"
click at [966, 626] on div "Зберегти" at bounding box center [987, 645] width 101 height 38
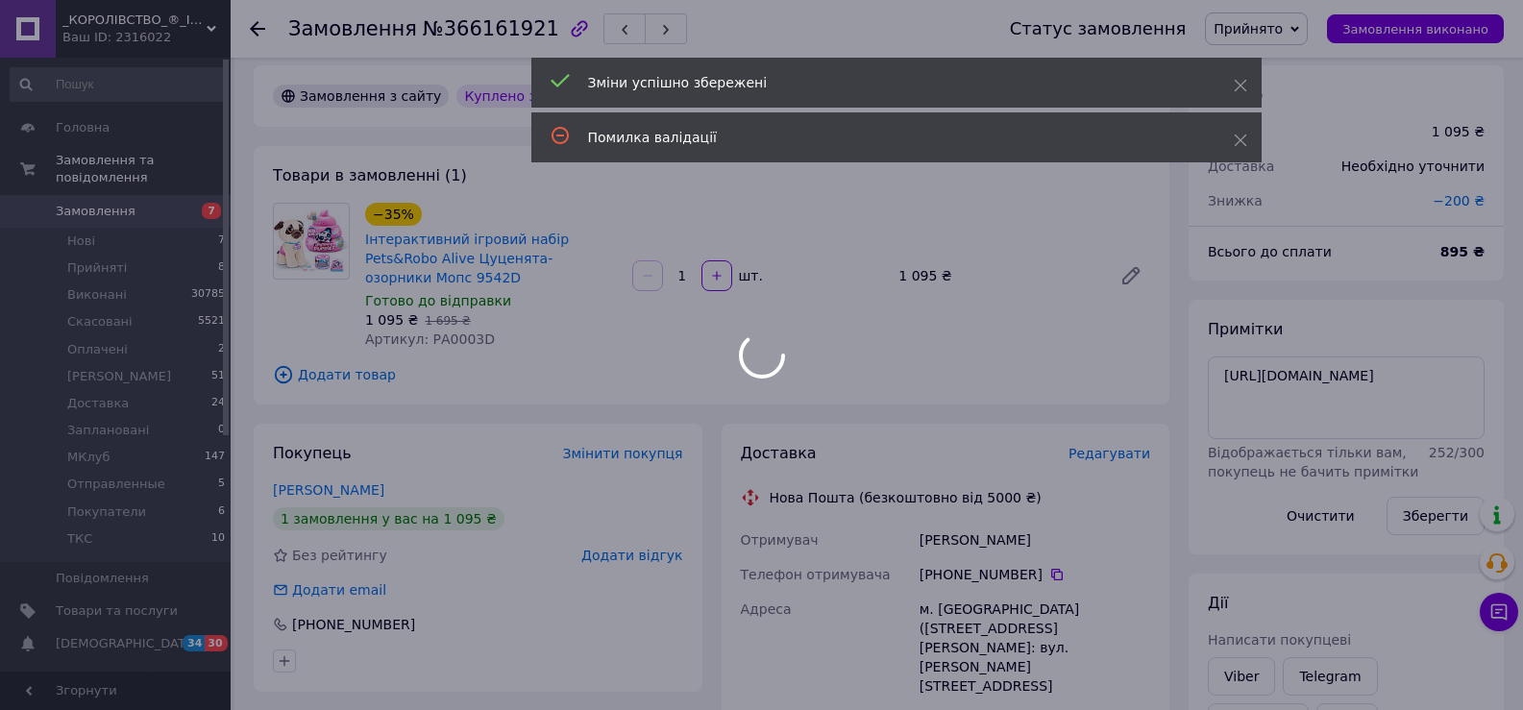
scroll to position [384, 0]
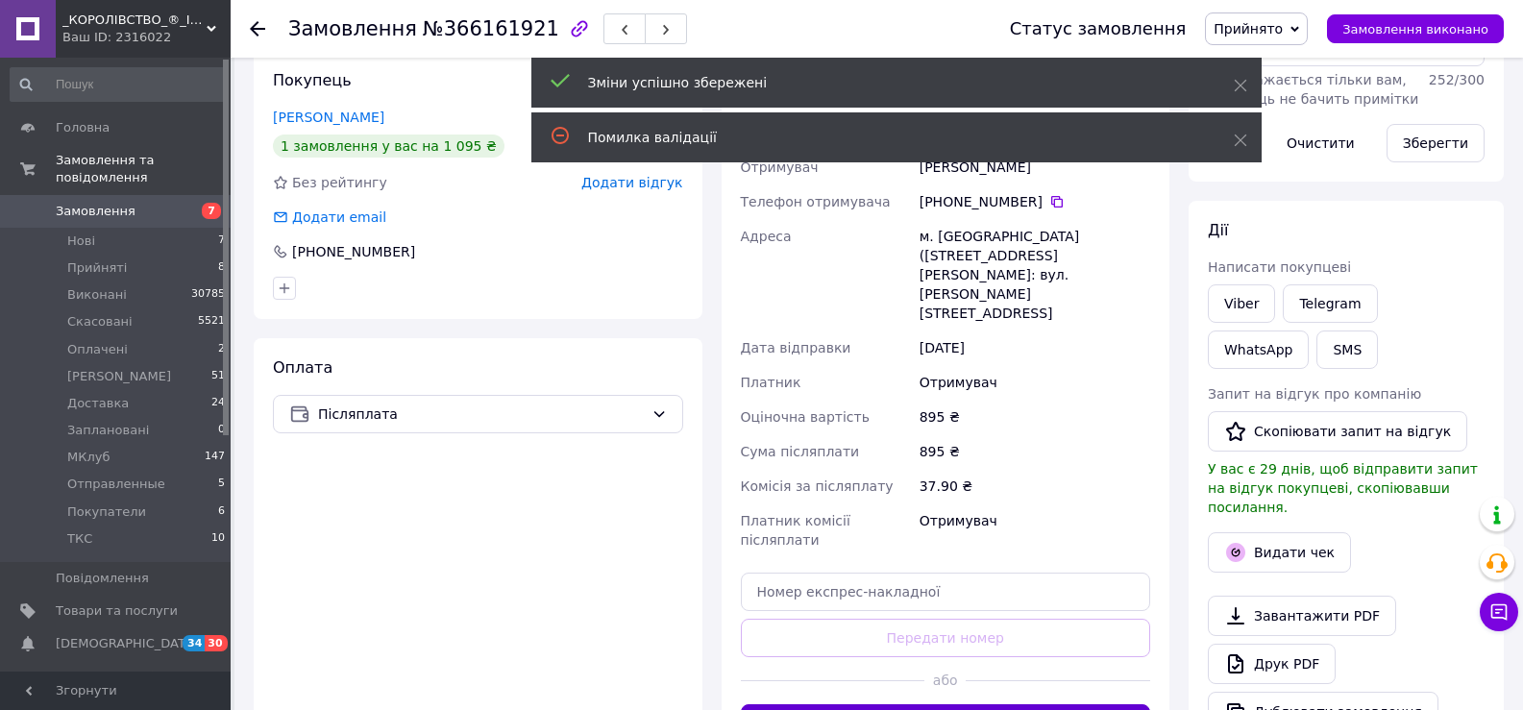
click at [1018, 704] on button "Згенерувати ЕН" at bounding box center [946, 723] width 410 height 38
click at [1277, 21] on span "Прийнято" at bounding box center [1248, 28] width 69 height 15
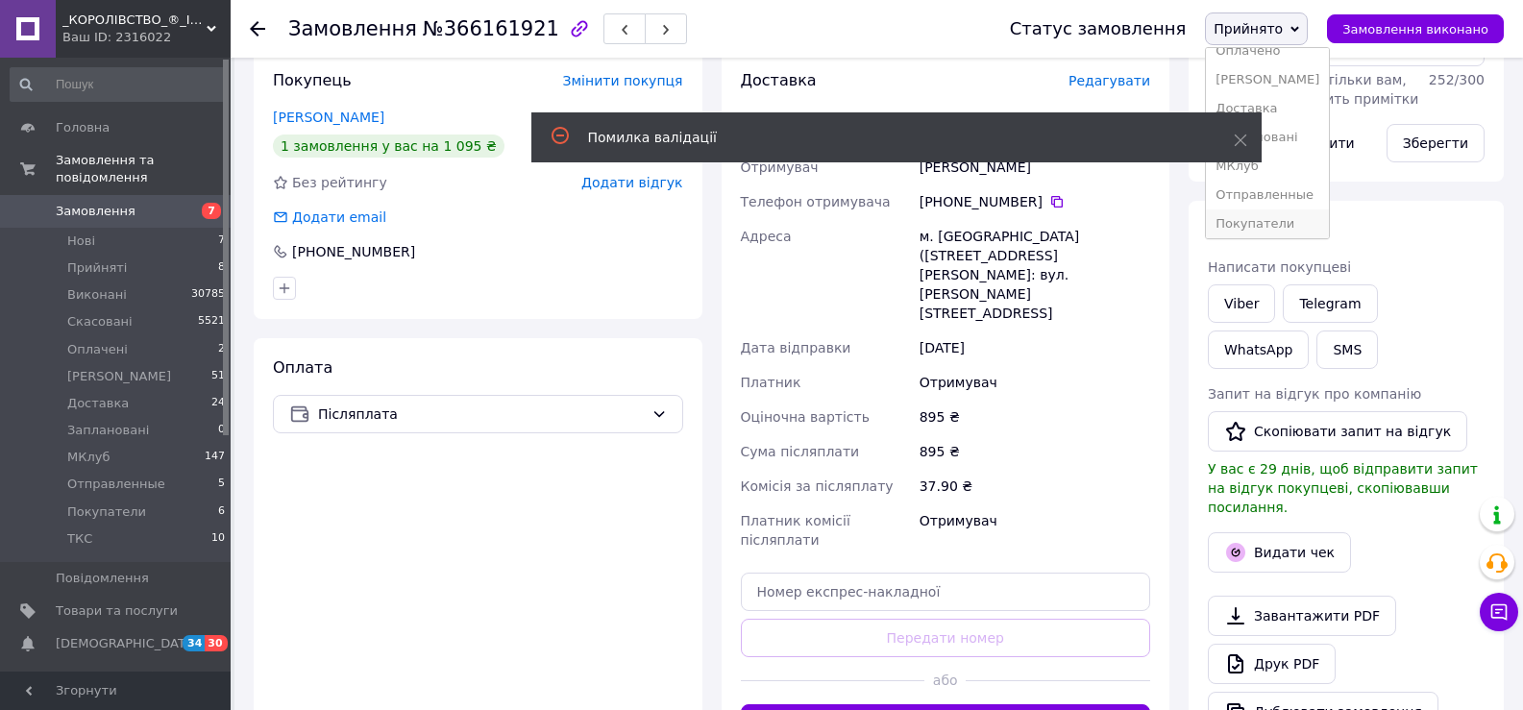
scroll to position [108, 0]
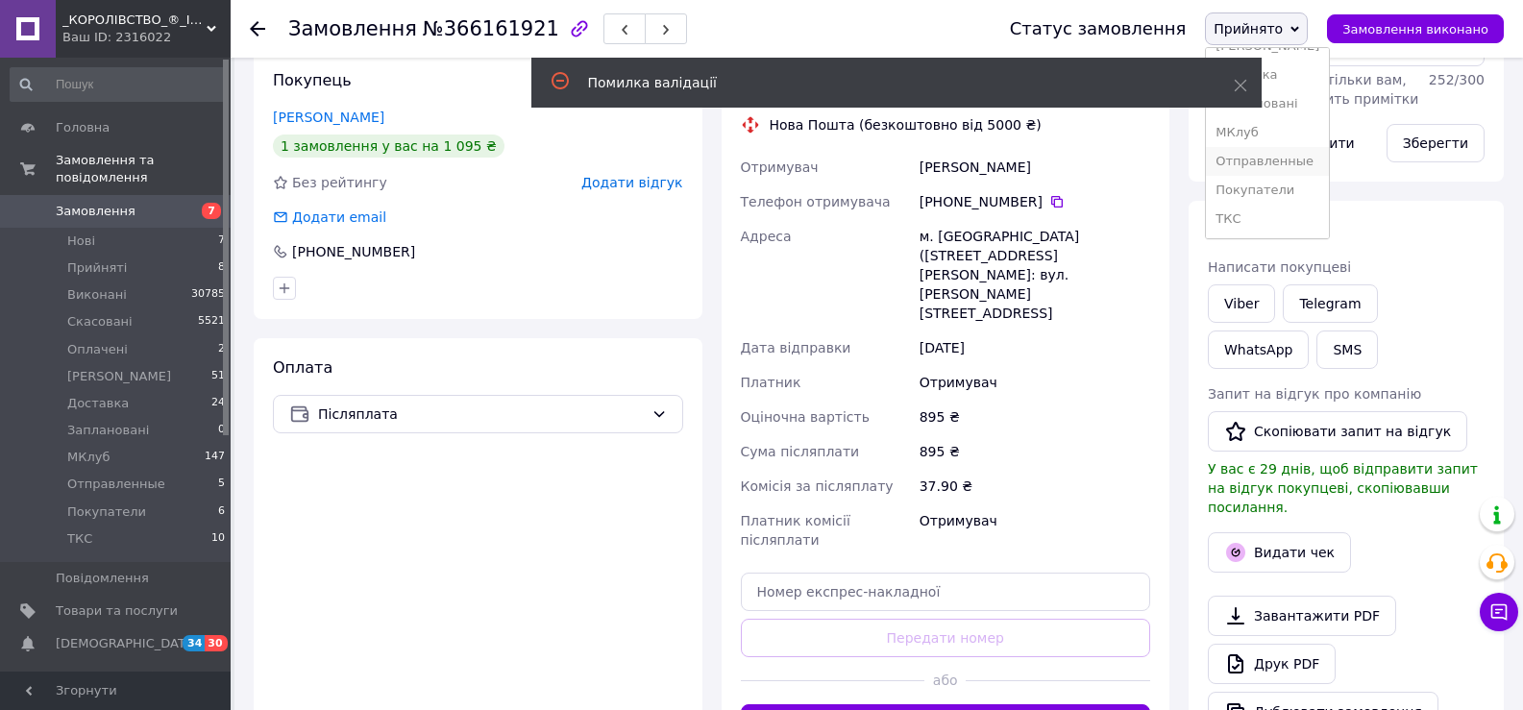
click at [1300, 160] on li "Отправленные" at bounding box center [1267, 161] width 123 height 29
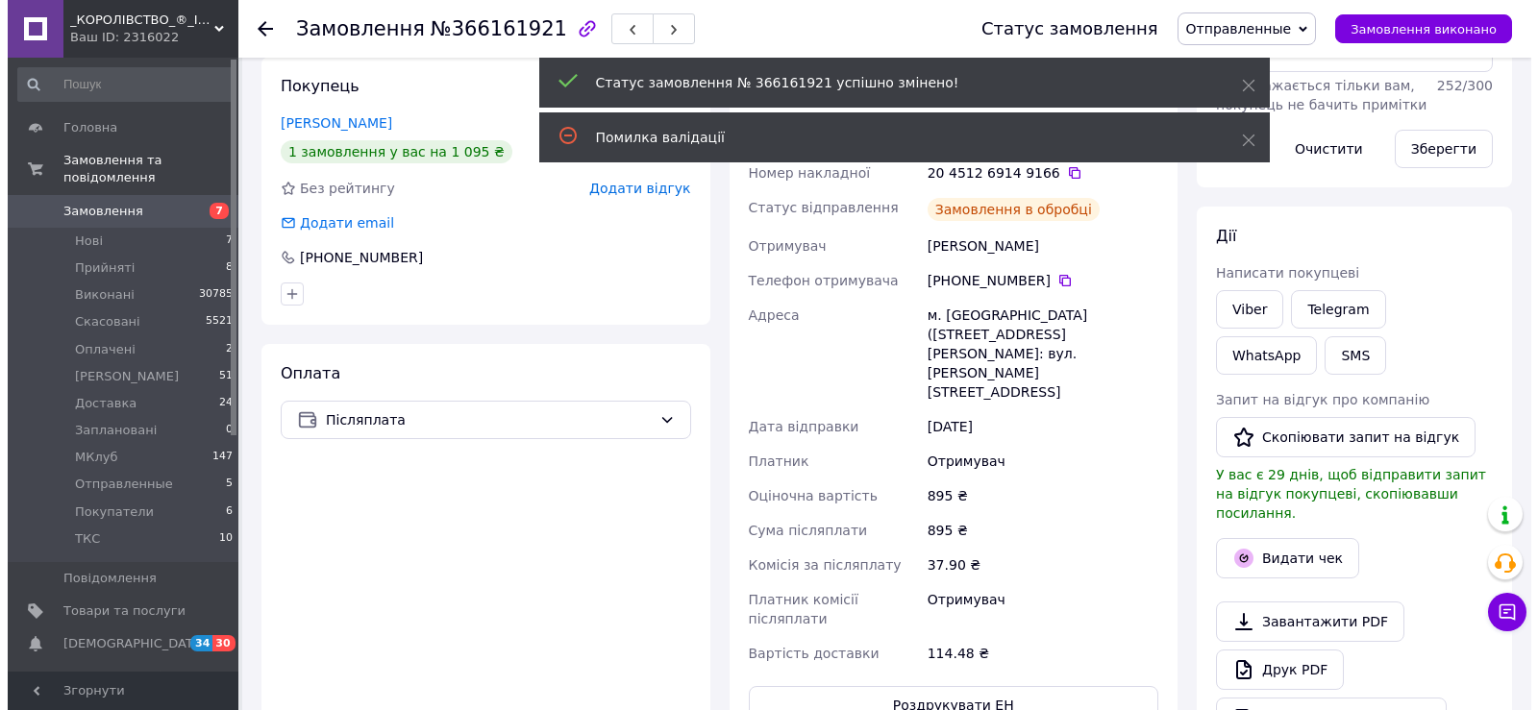
scroll to position [19, 0]
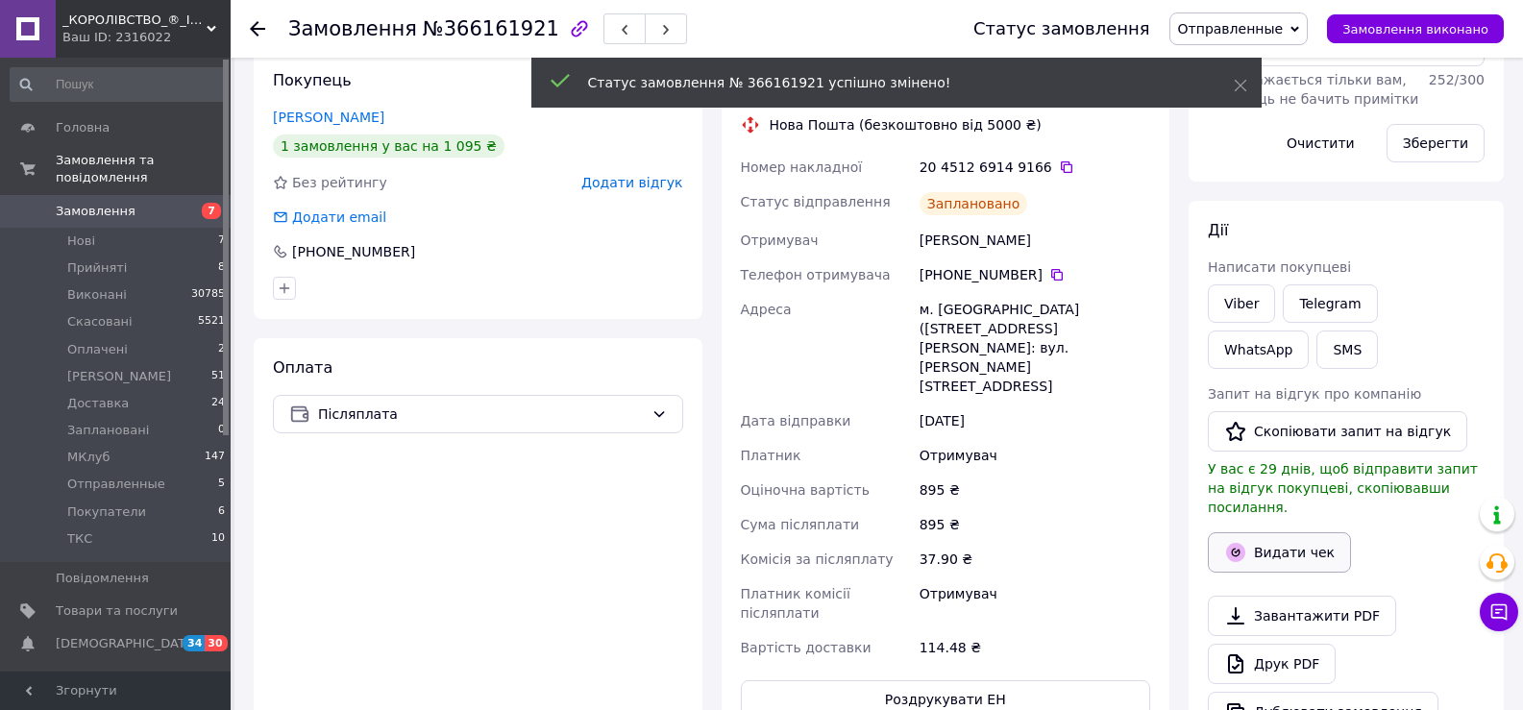
click at [1269, 534] on button "Видати чек" at bounding box center [1279, 552] width 143 height 40
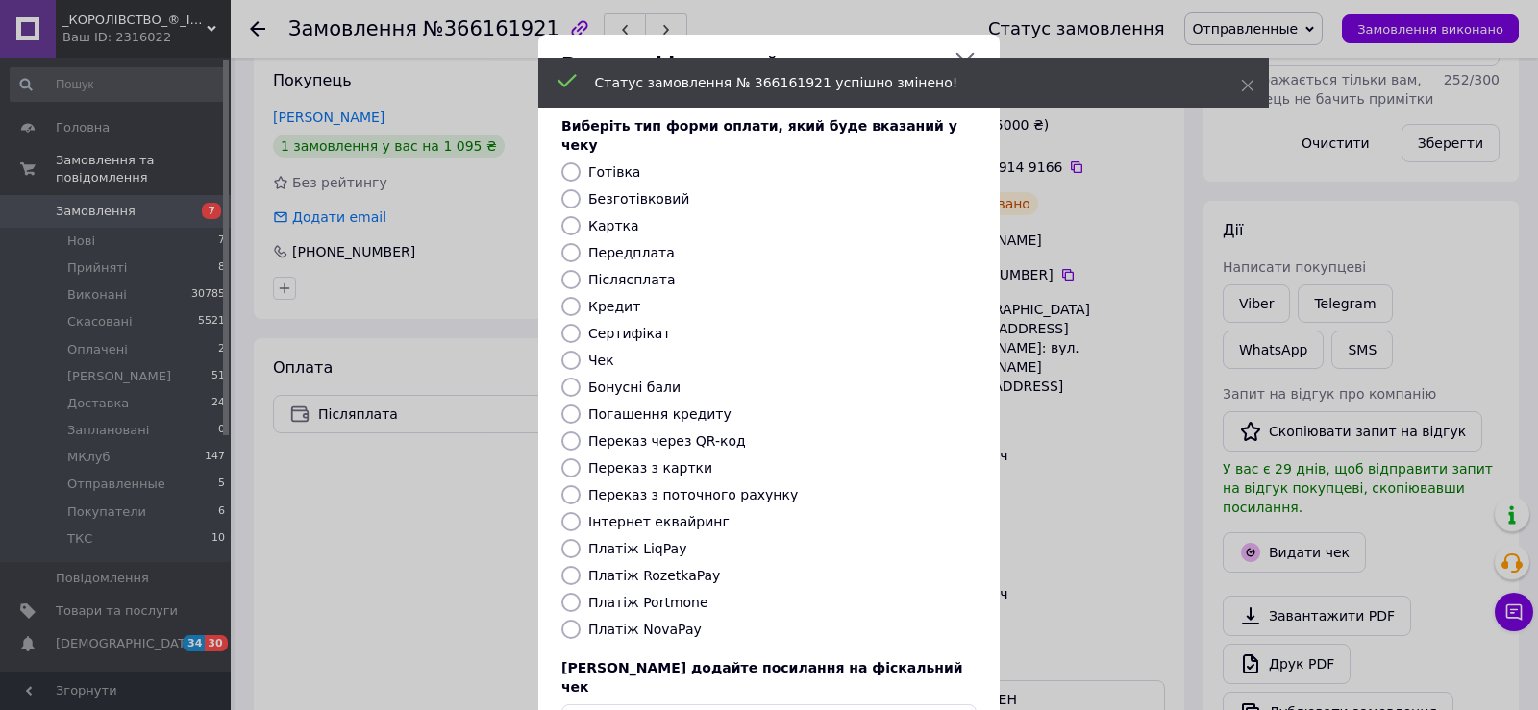
click at [604, 191] on label "Безготівковий" at bounding box center [638, 198] width 101 height 15
click at [580, 189] on input "Безготівковий" at bounding box center [570, 198] width 19 height 19
radio input "true"
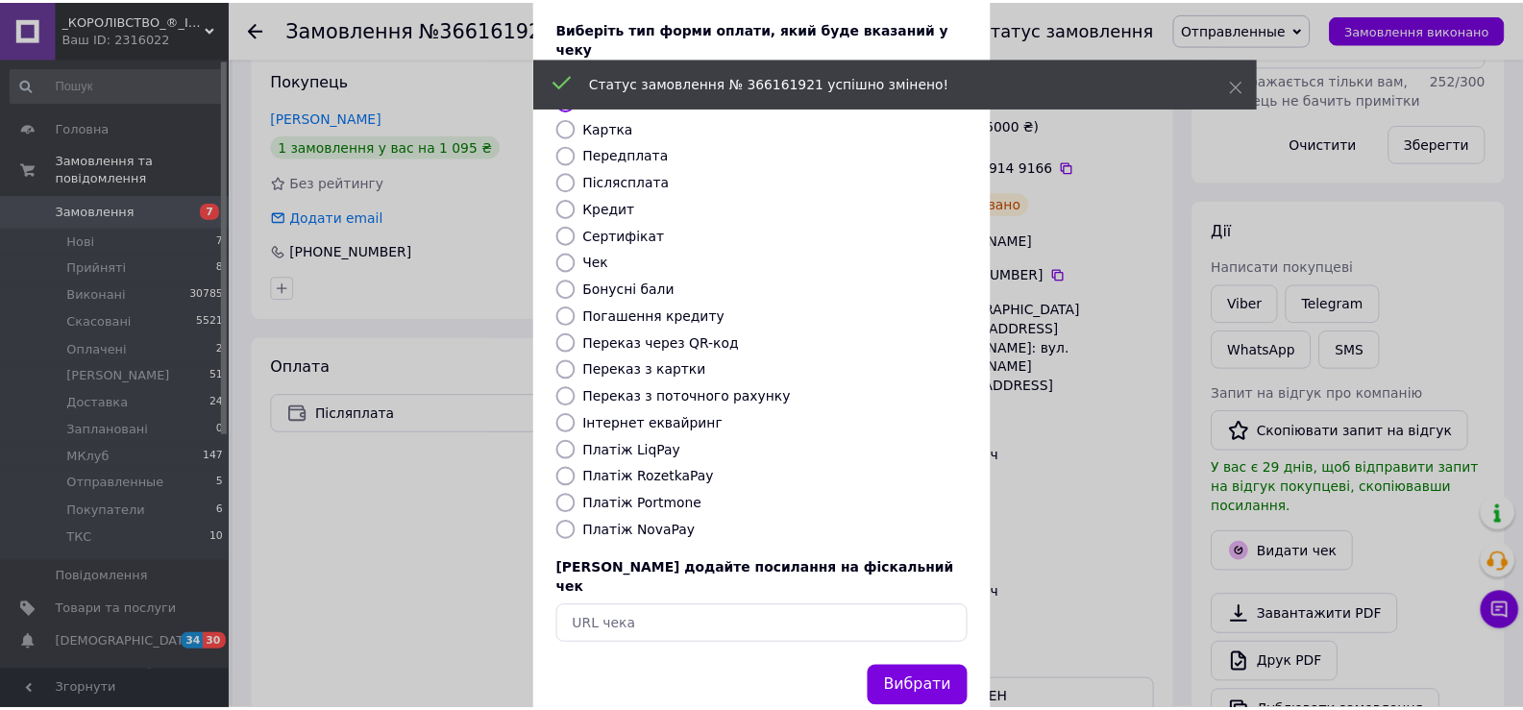
scroll to position [115, 0]
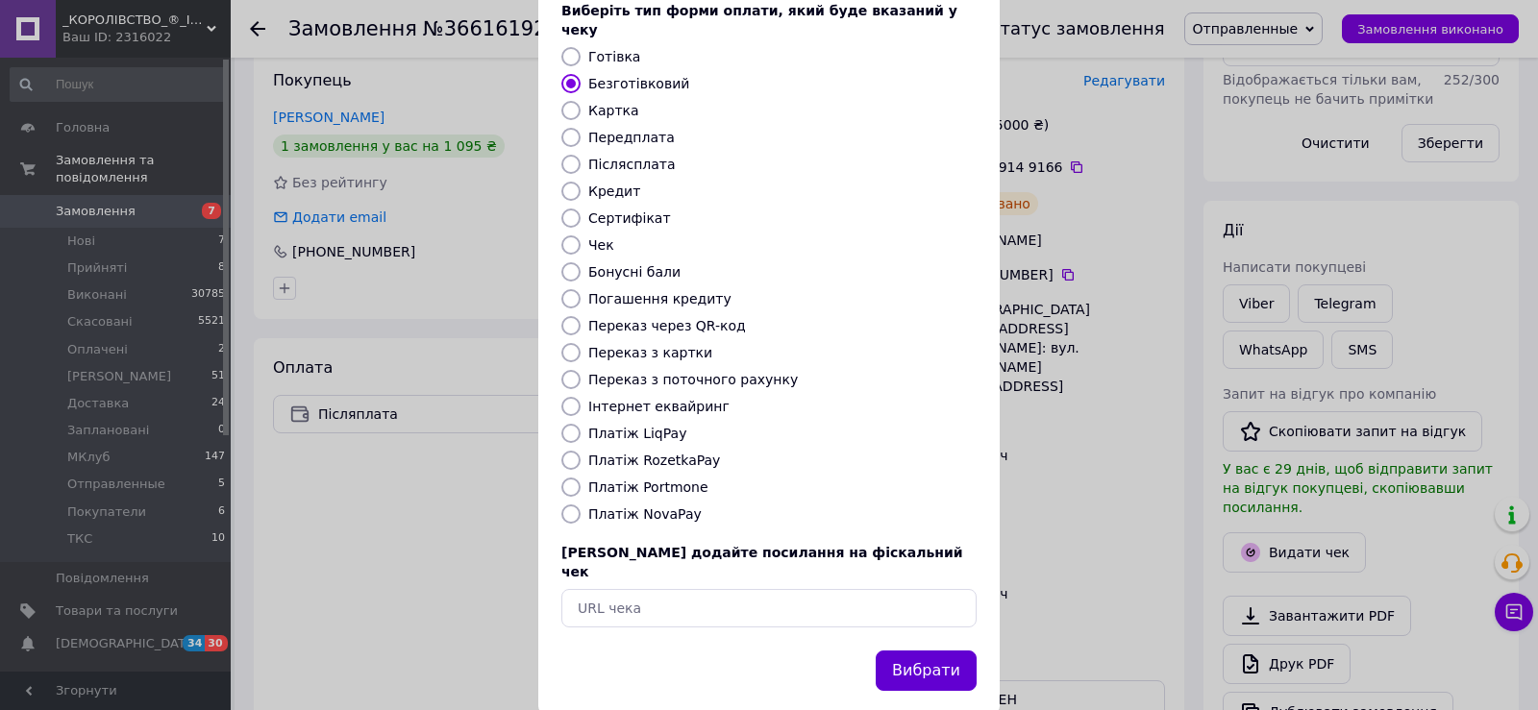
click at [929, 651] on button "Вибрати" at bounding box center [925, 671] width 101 height 41
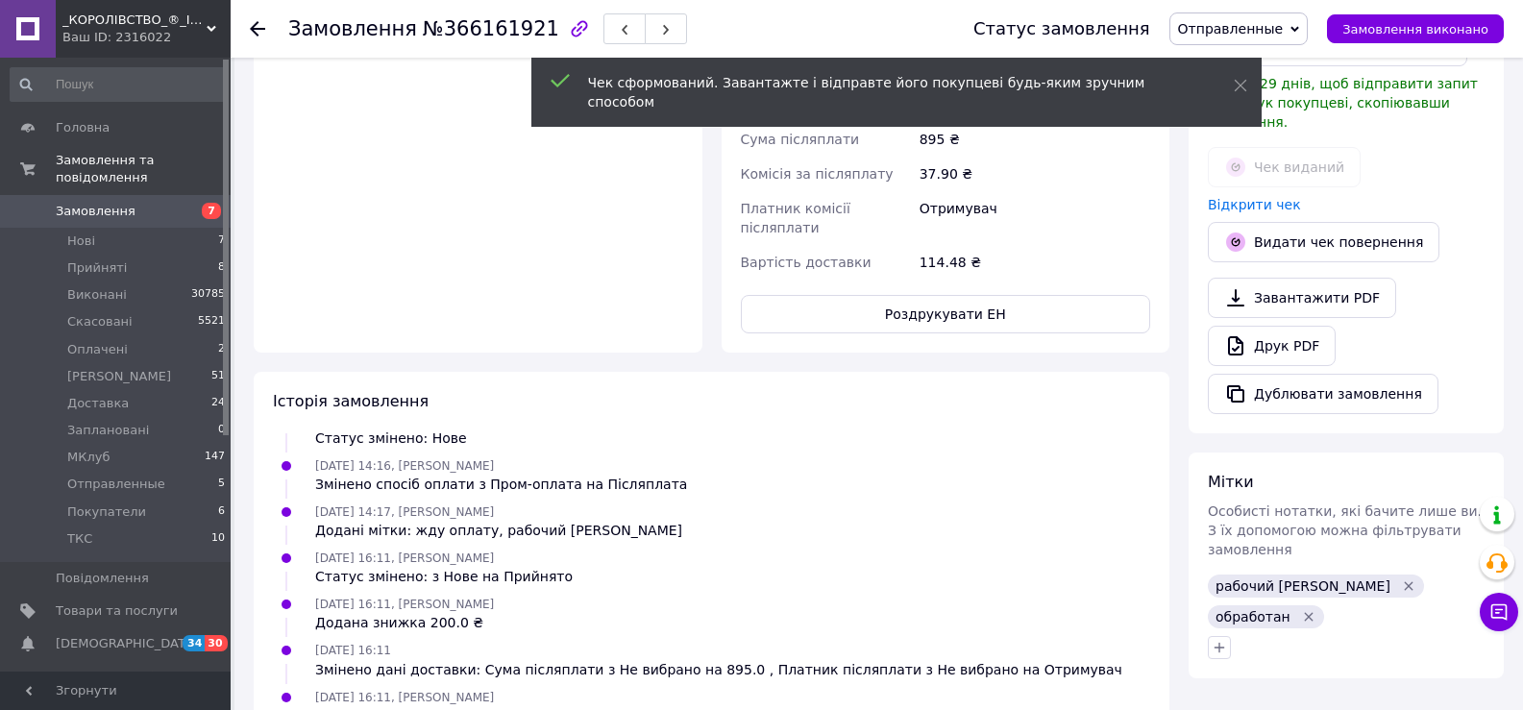
scroll to position [865, 0]
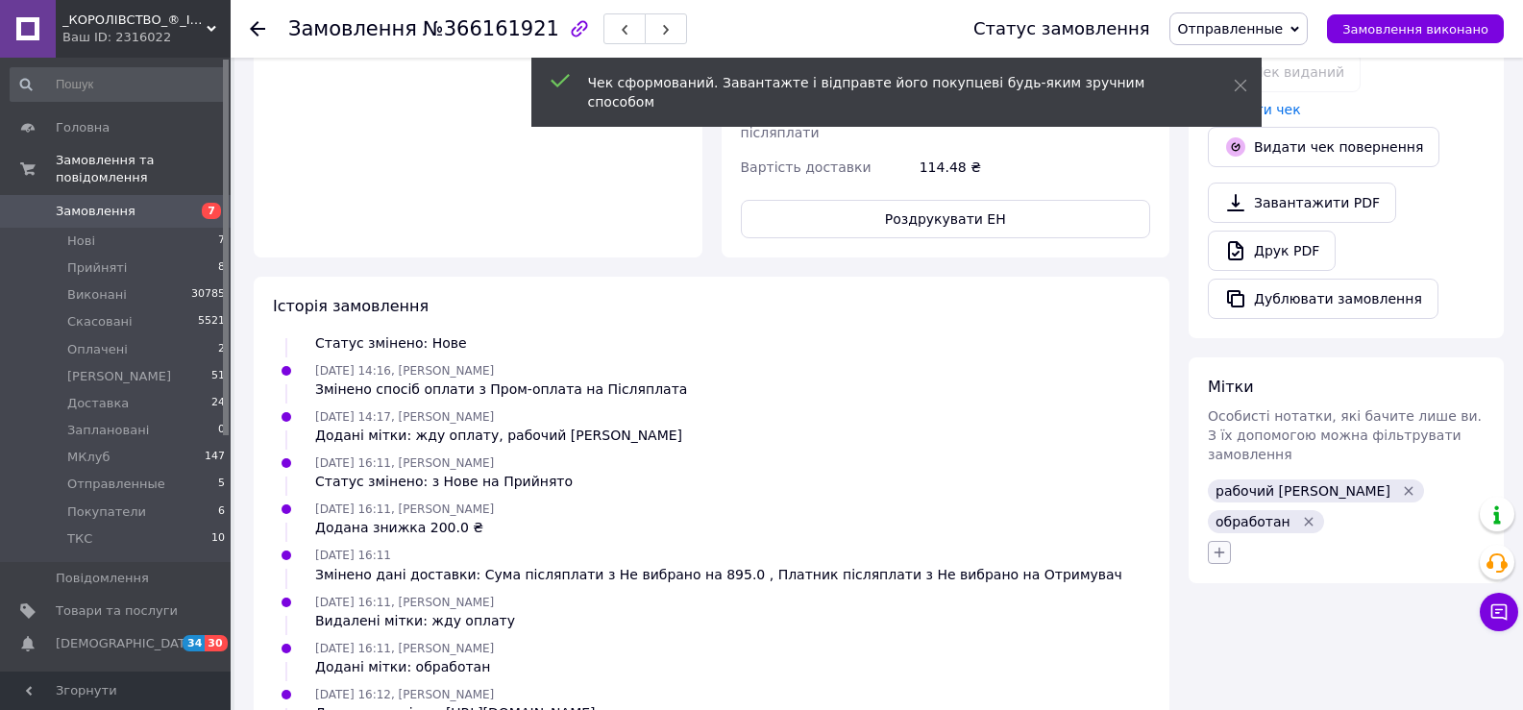
click at [1223, 545] on icon "button" at bounding box center [1219, 552] width 15 height 15
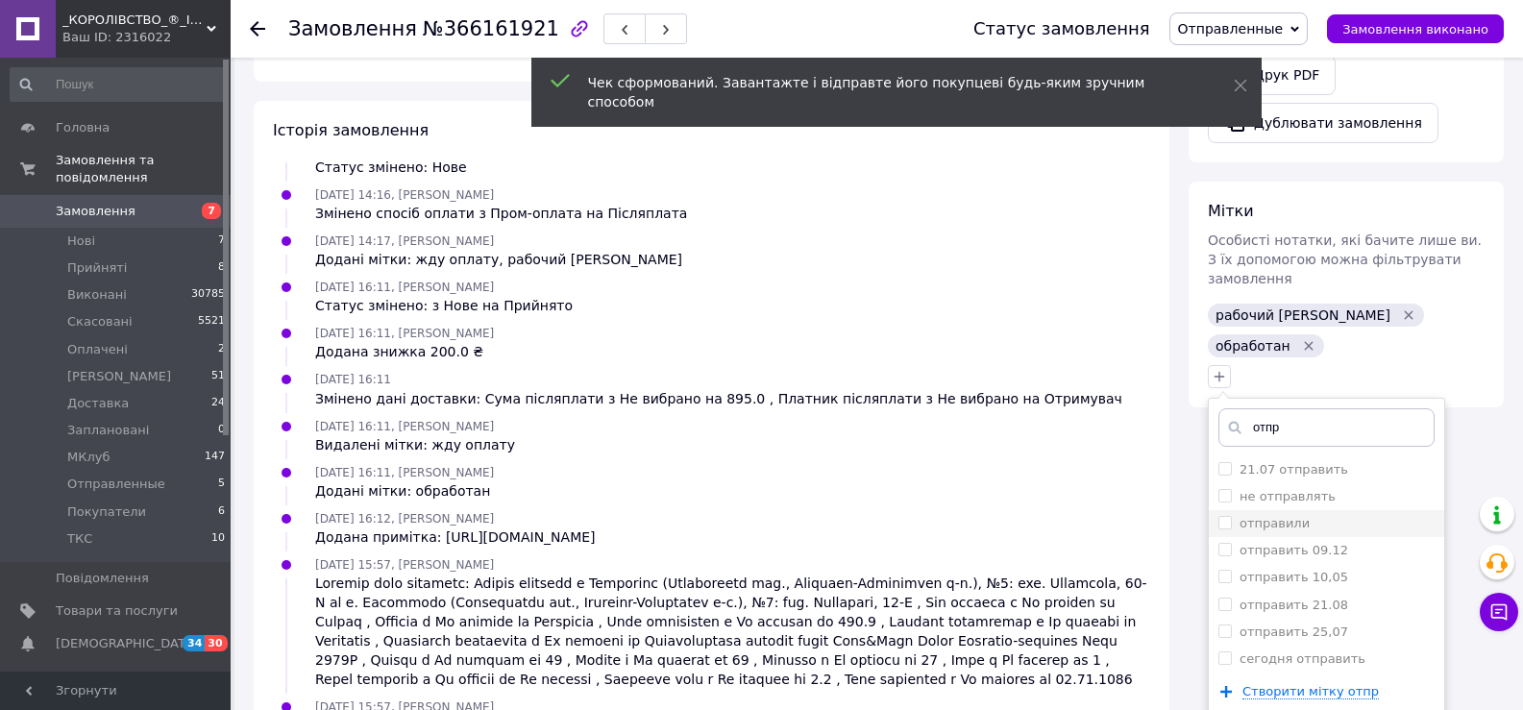
scroll to position [1042, 0]
type input "отпр"
click at [1268, 515] on label "отправили" at bounding box center [1275, 522] width 70 height 14
checkbox input "true"
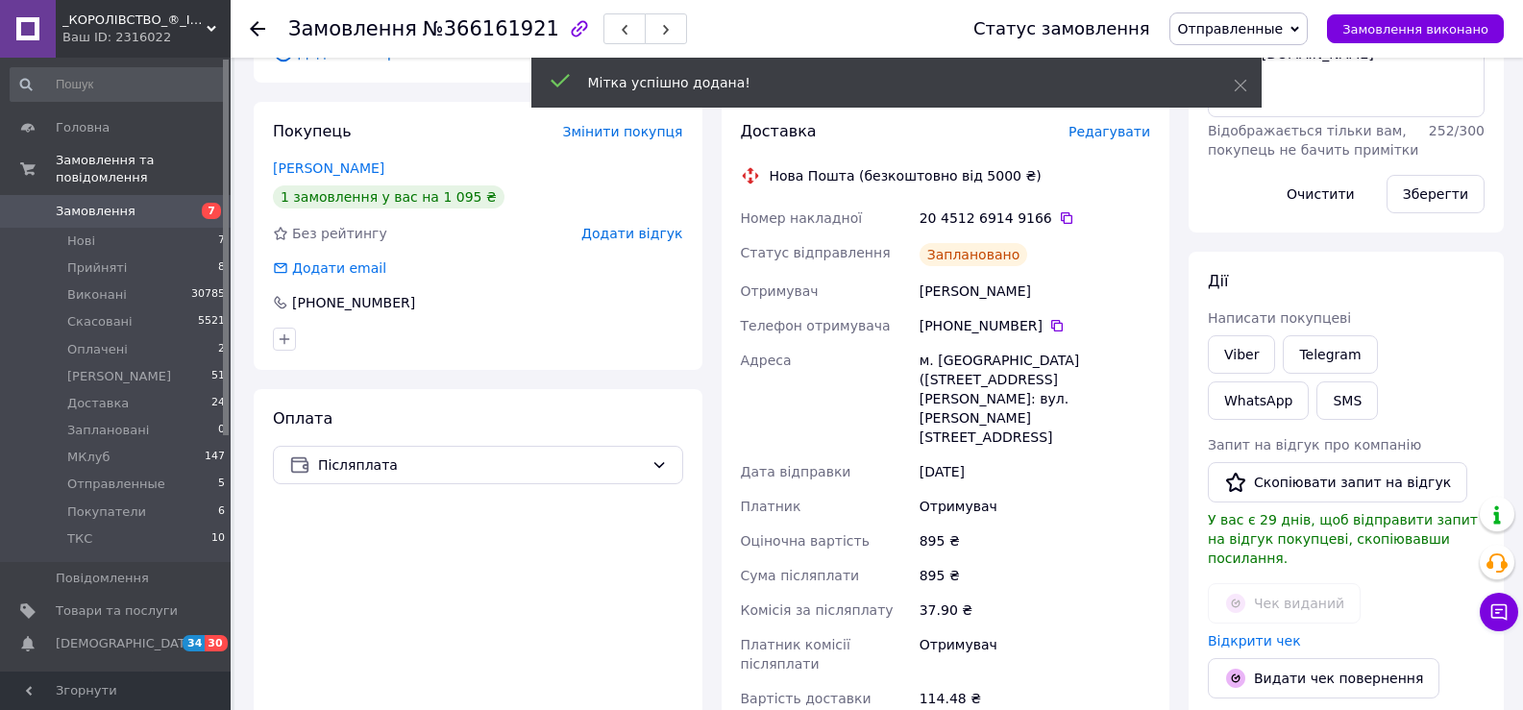
scroll to position [161, 0]
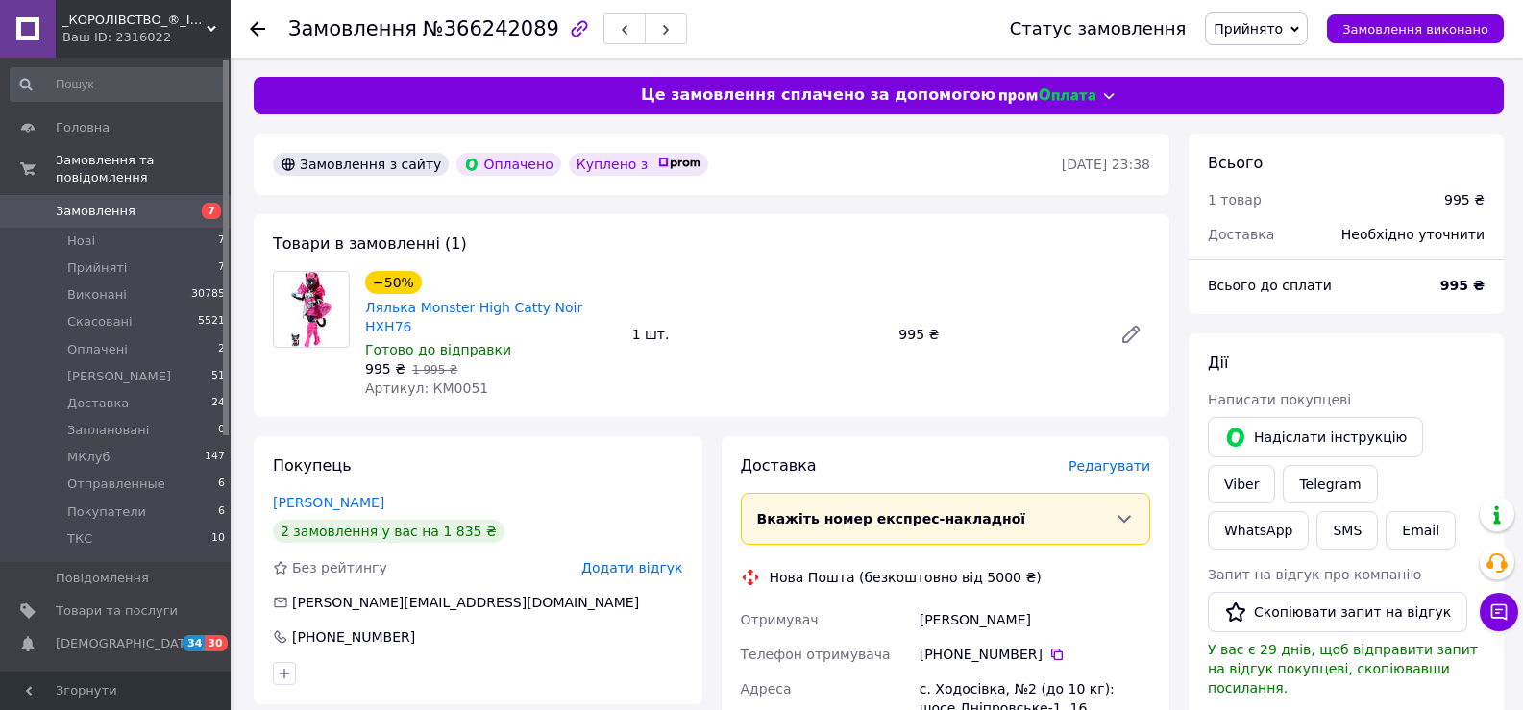
drag, startPoint x: 1321, startPoint y: 181, endPoint x: 1238, endPoint y: 341, distance: 181.0
click at [1319, 197] on div "1 товар" at bounding box center [1314, 200] width 236 height 42
click at [1114, 458] on span "Редагувати" at bounding box center [1110, 465] width 82 height 15
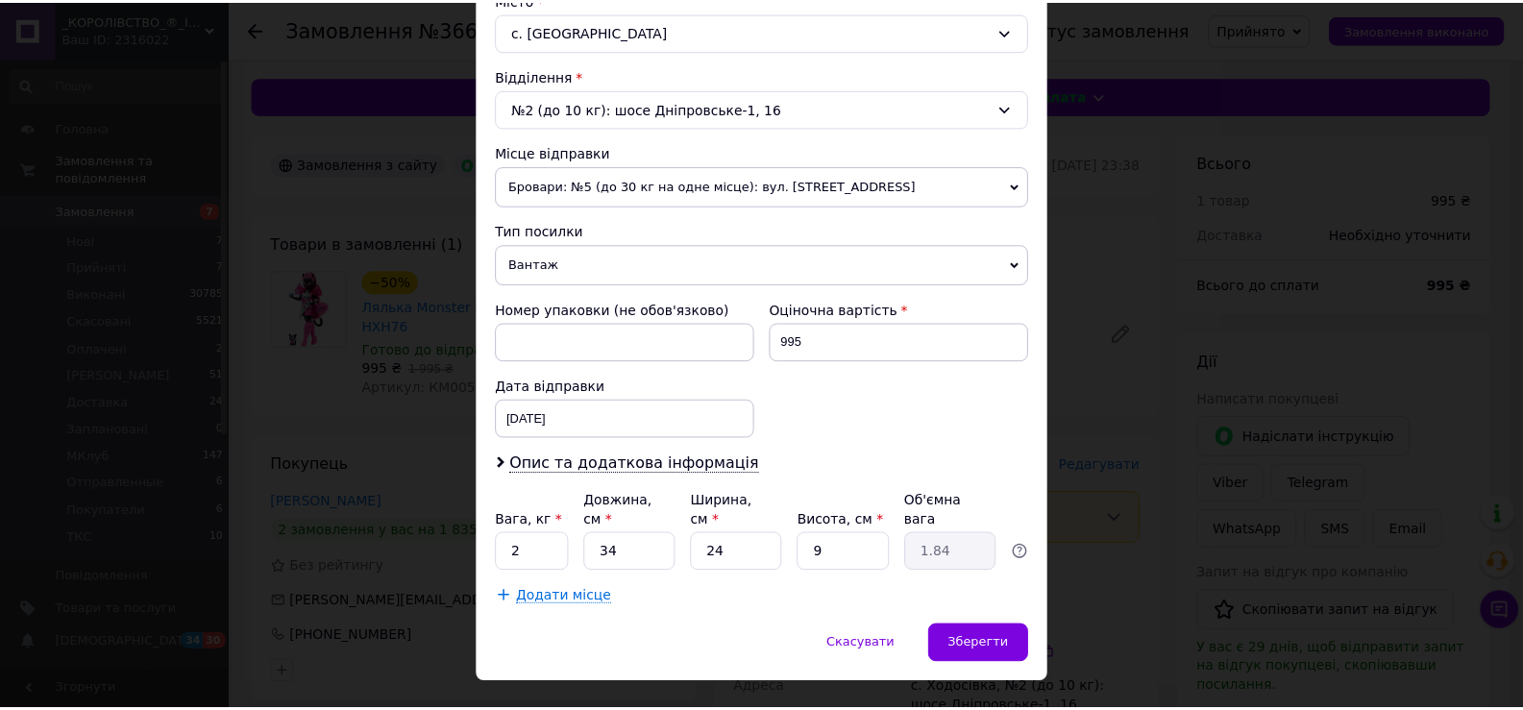
scroll to position [566, 0]
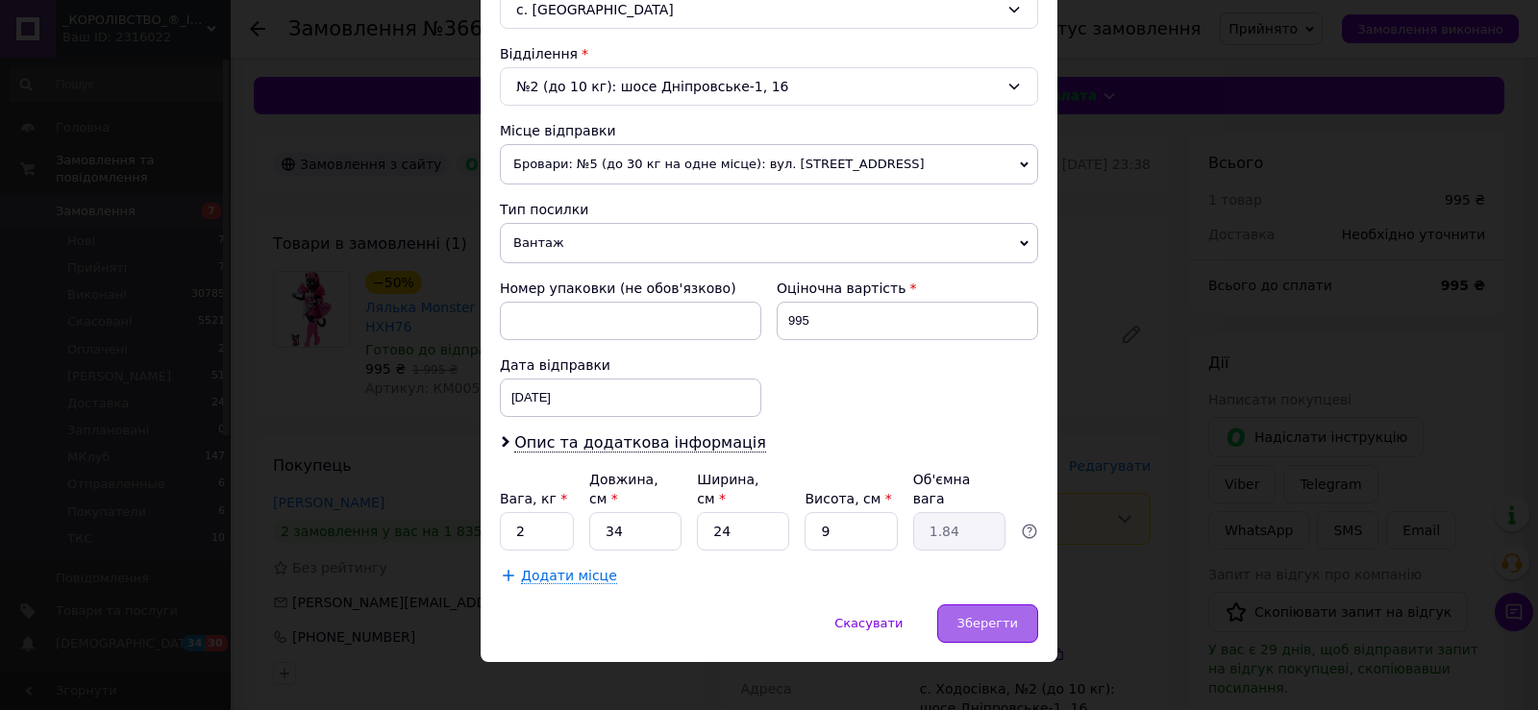
click at [970, 616] on span "Зберегти" at bounding box center [987, 623] width 61 height 14
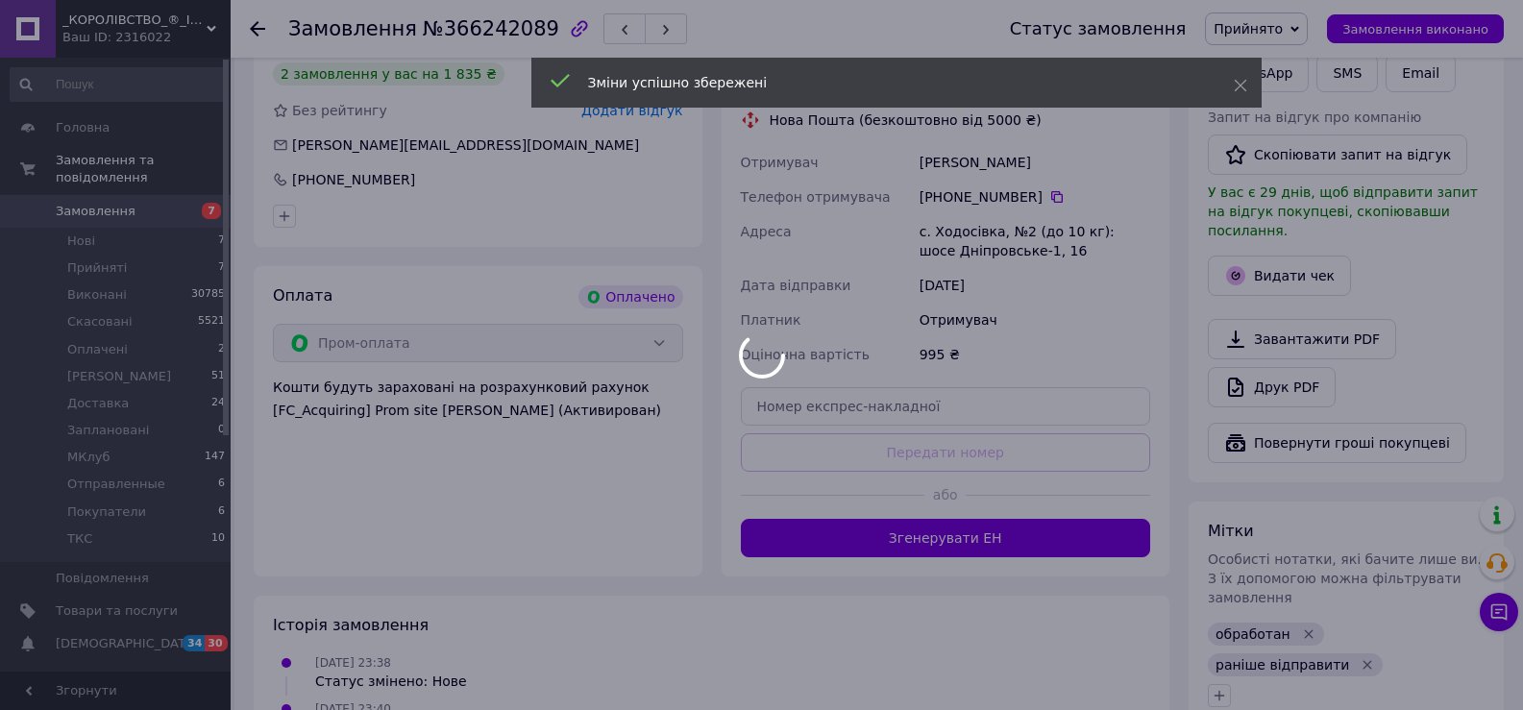
scroll to position [480, 0]
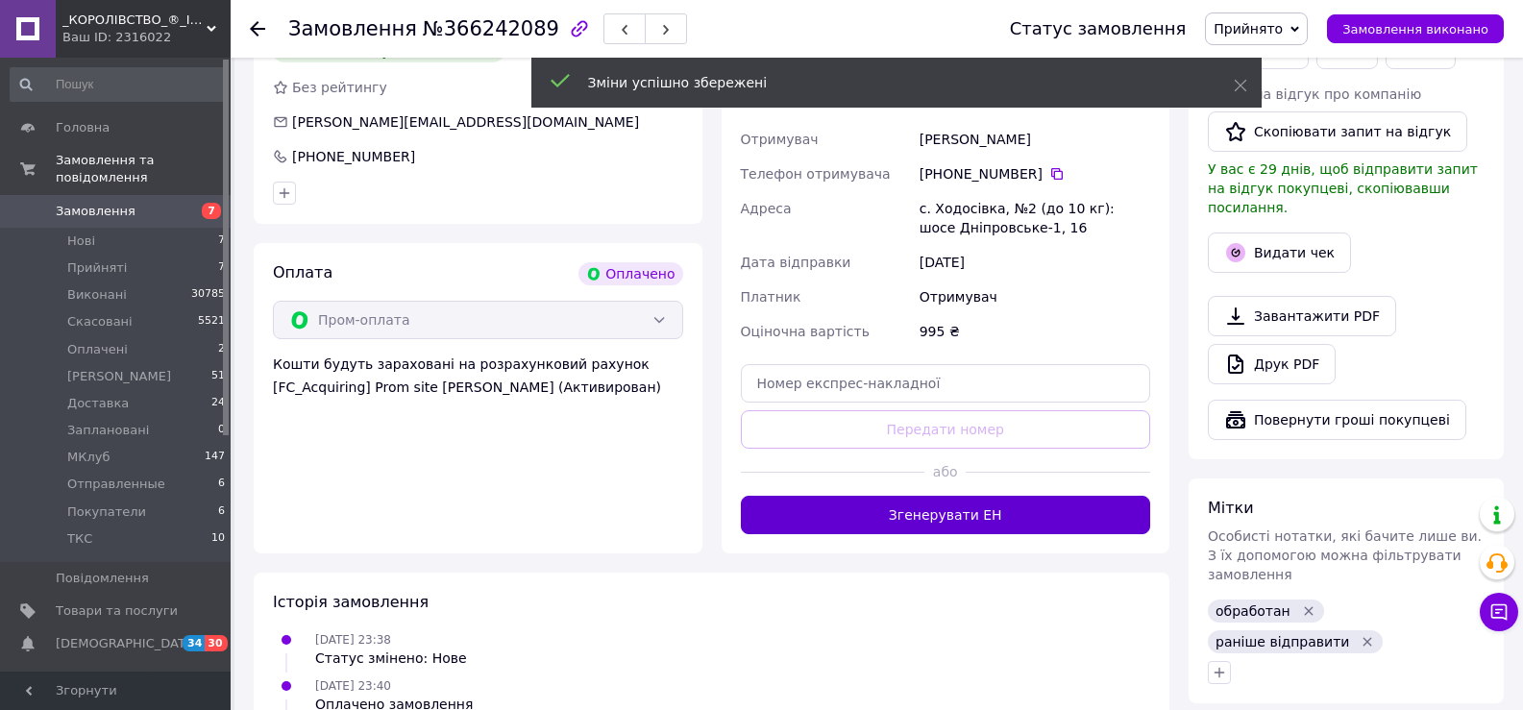
click at [915, 498] on button "Згенерувати ЕН" at bounding box center [946, 515] width 410 height 38
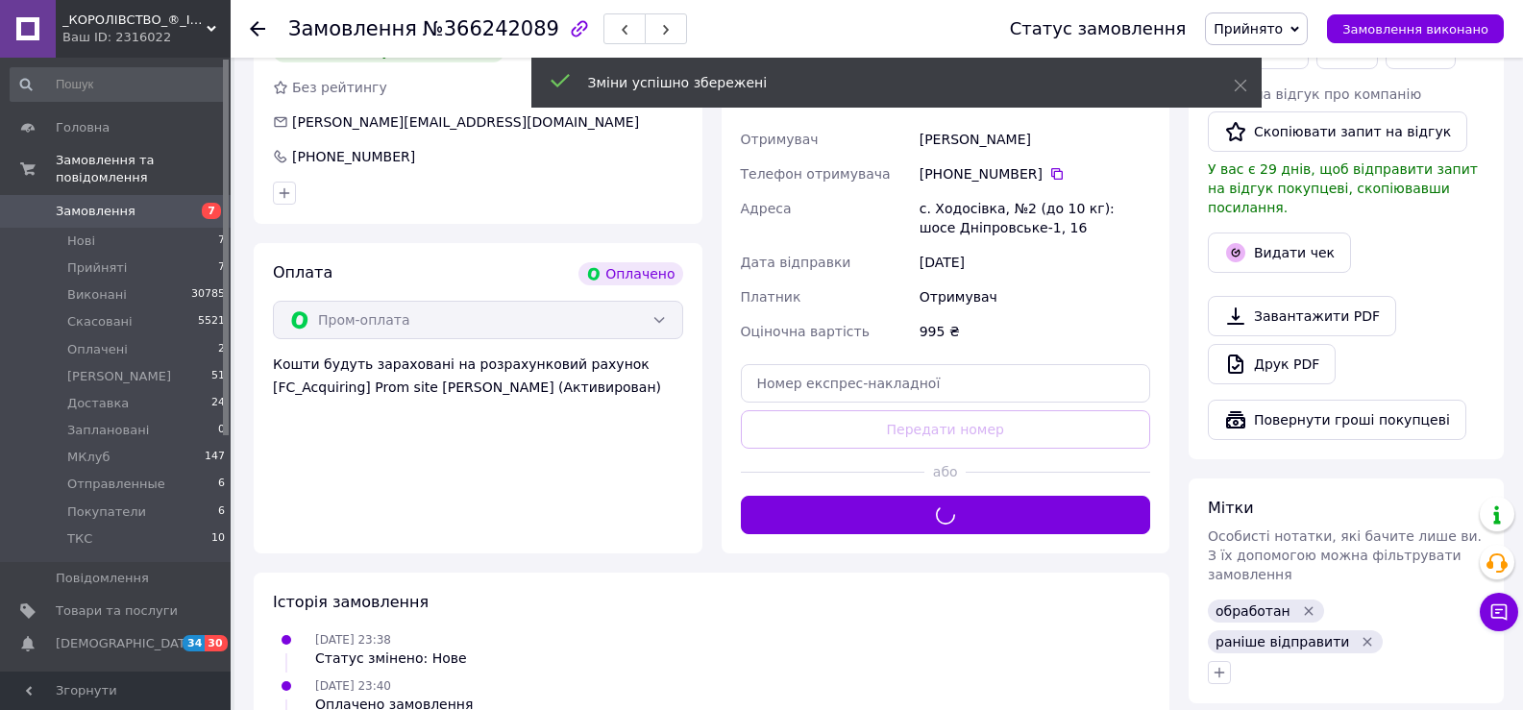
click at [1283, 31] on span "Прийнято" at bounding box center [1248, 28] width 69 height 15
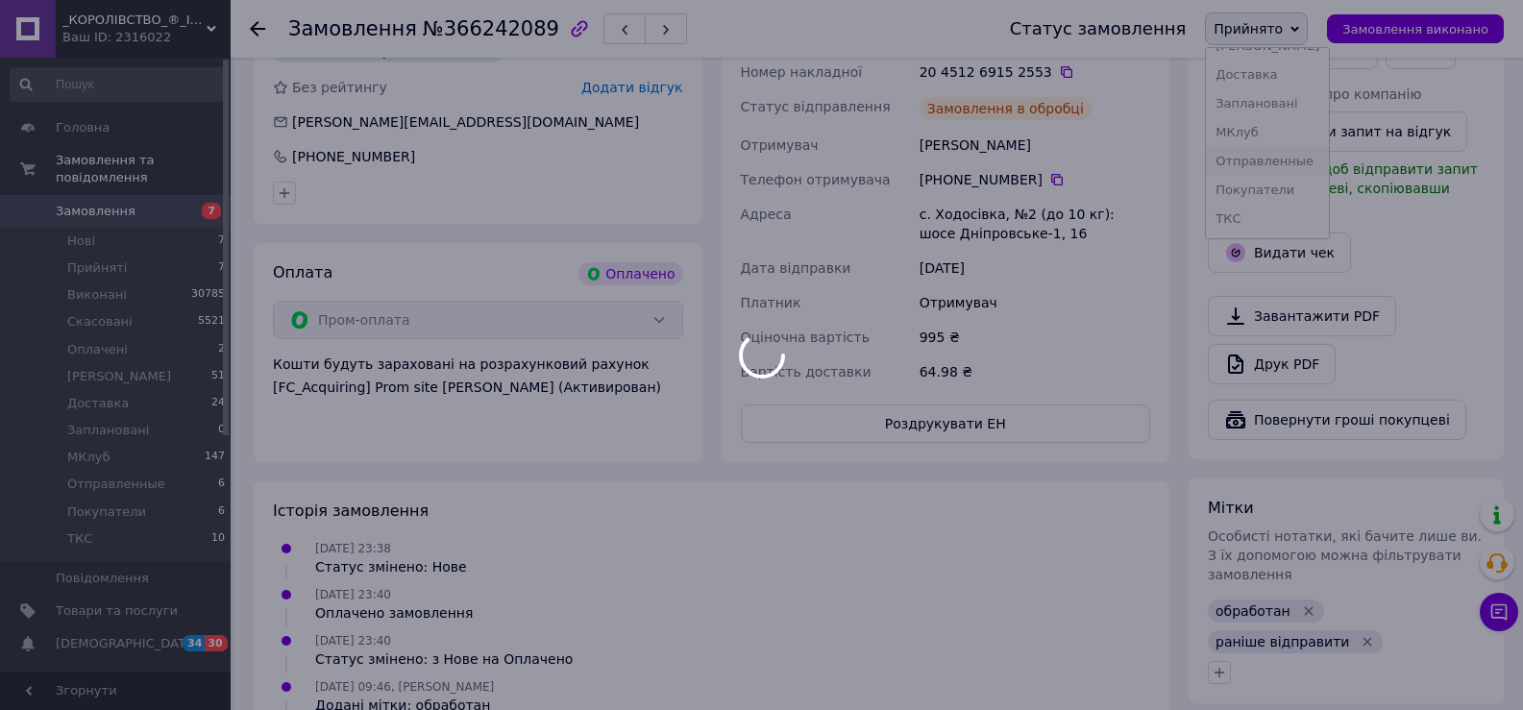
click at [1304, 162] on li "Отправленные" at bounding box center [1267, 161] width 123 height 29
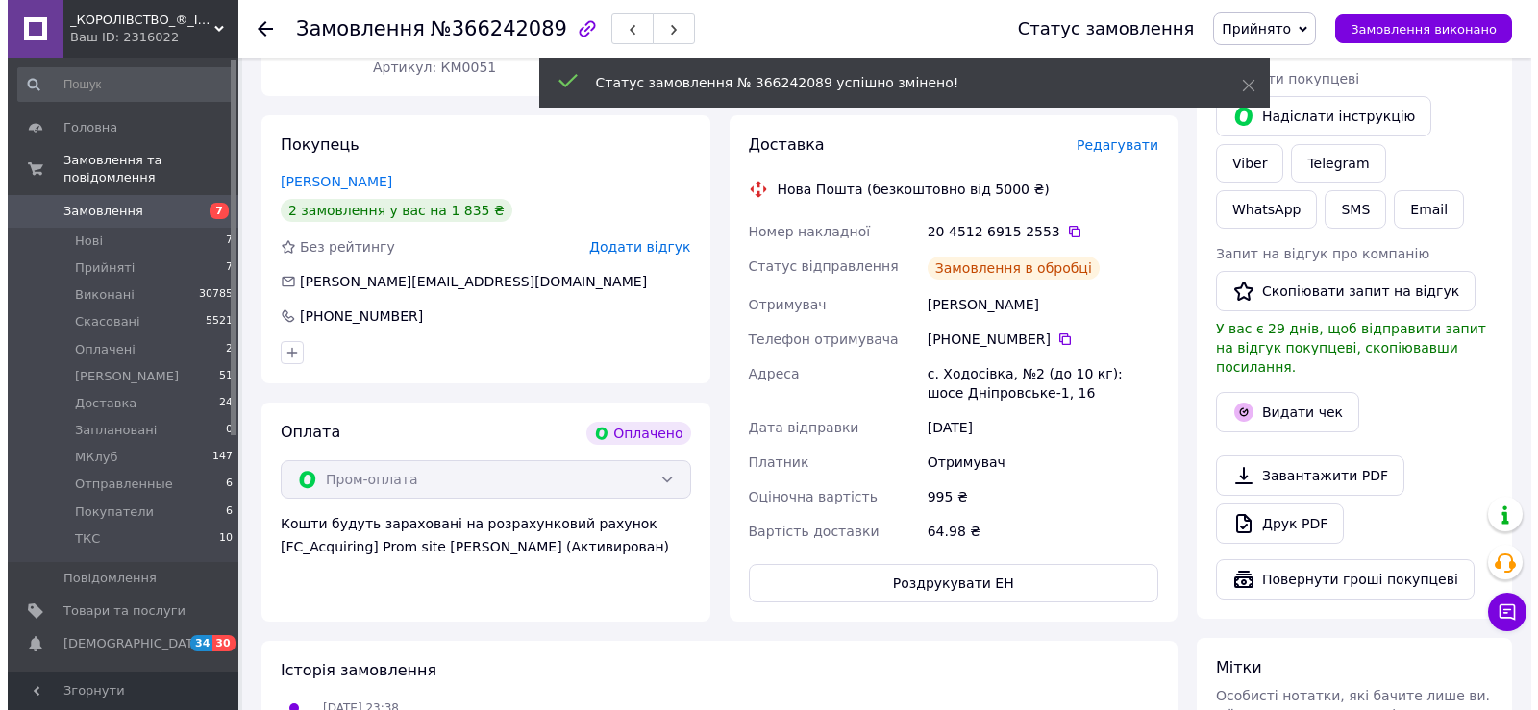
scroll to position [384, 0]
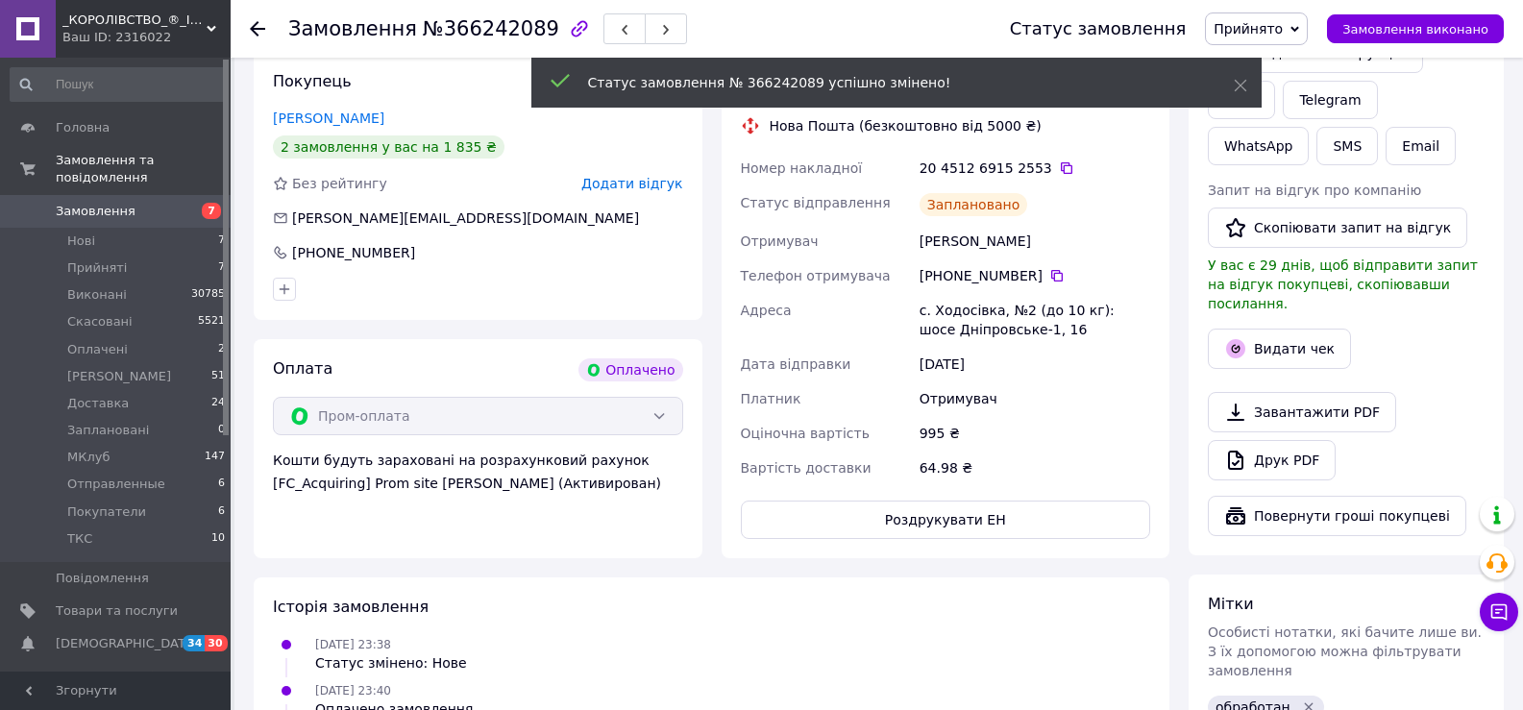
click at [1323, 333] on button "Видати чек" at bounding box center [1279, 349] width 143 height 40
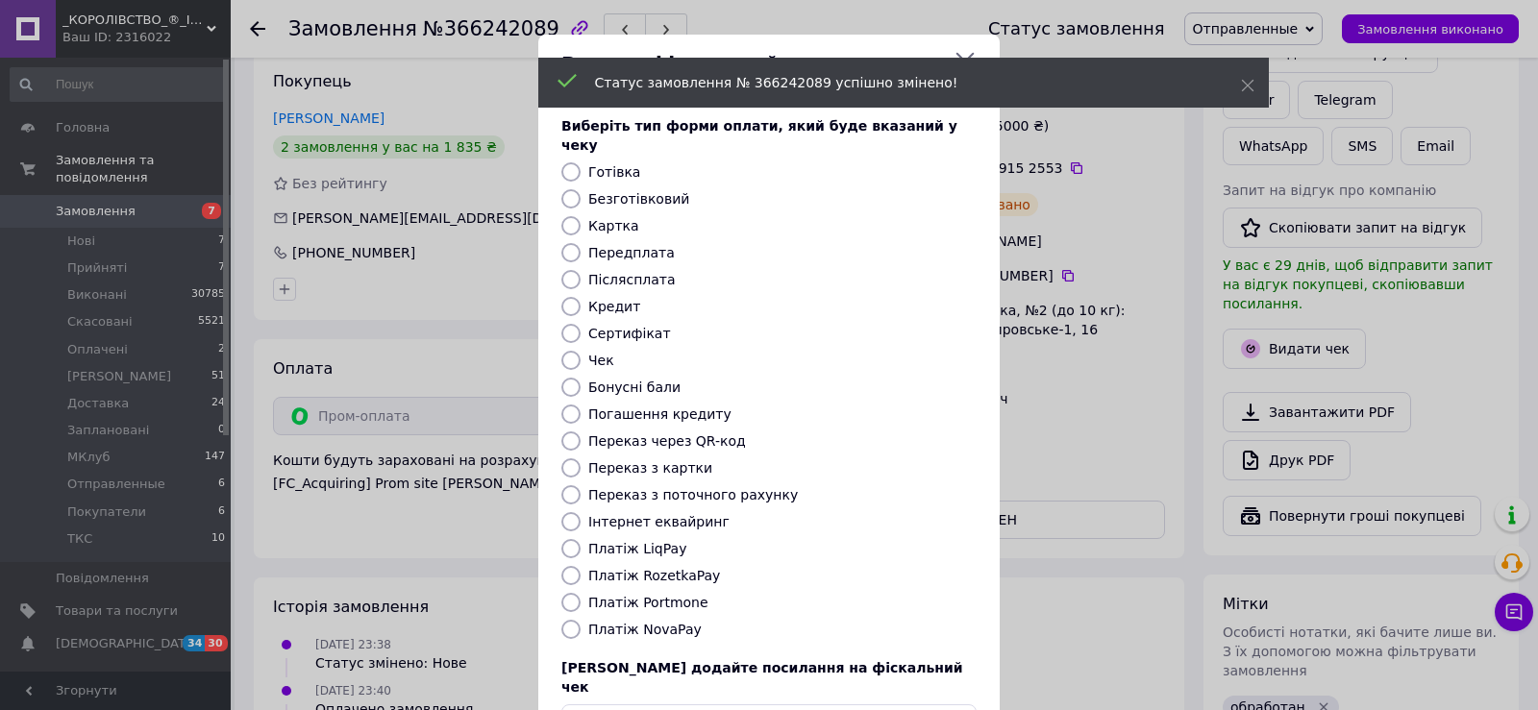
click at [663, 191] on label "Безготівковий" at bounding box center [638, 198] width 101 height 15
click at [580, 189] on input "Безготівковий" at bounding box center [570, 198] width 19 height 19
radio input "true"
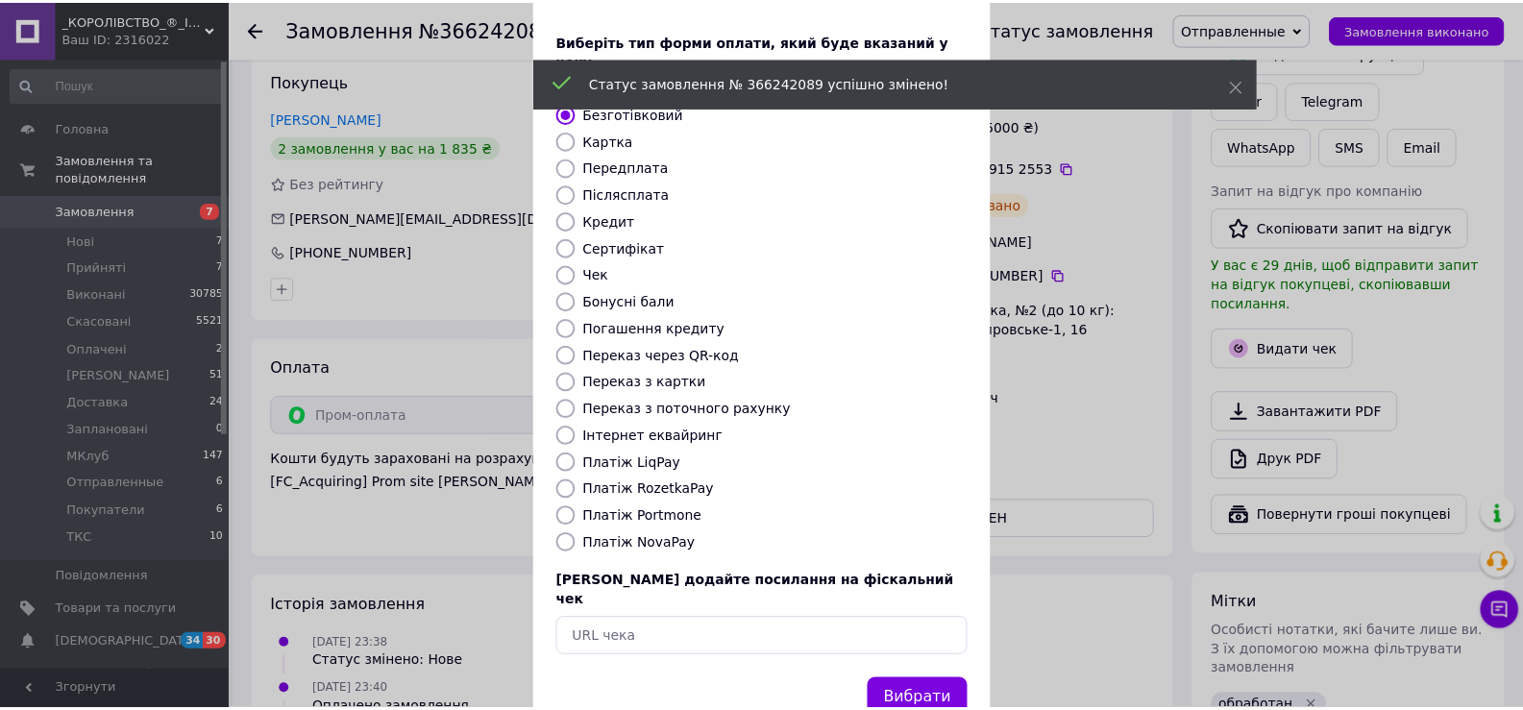
scroll to position [115, 0]
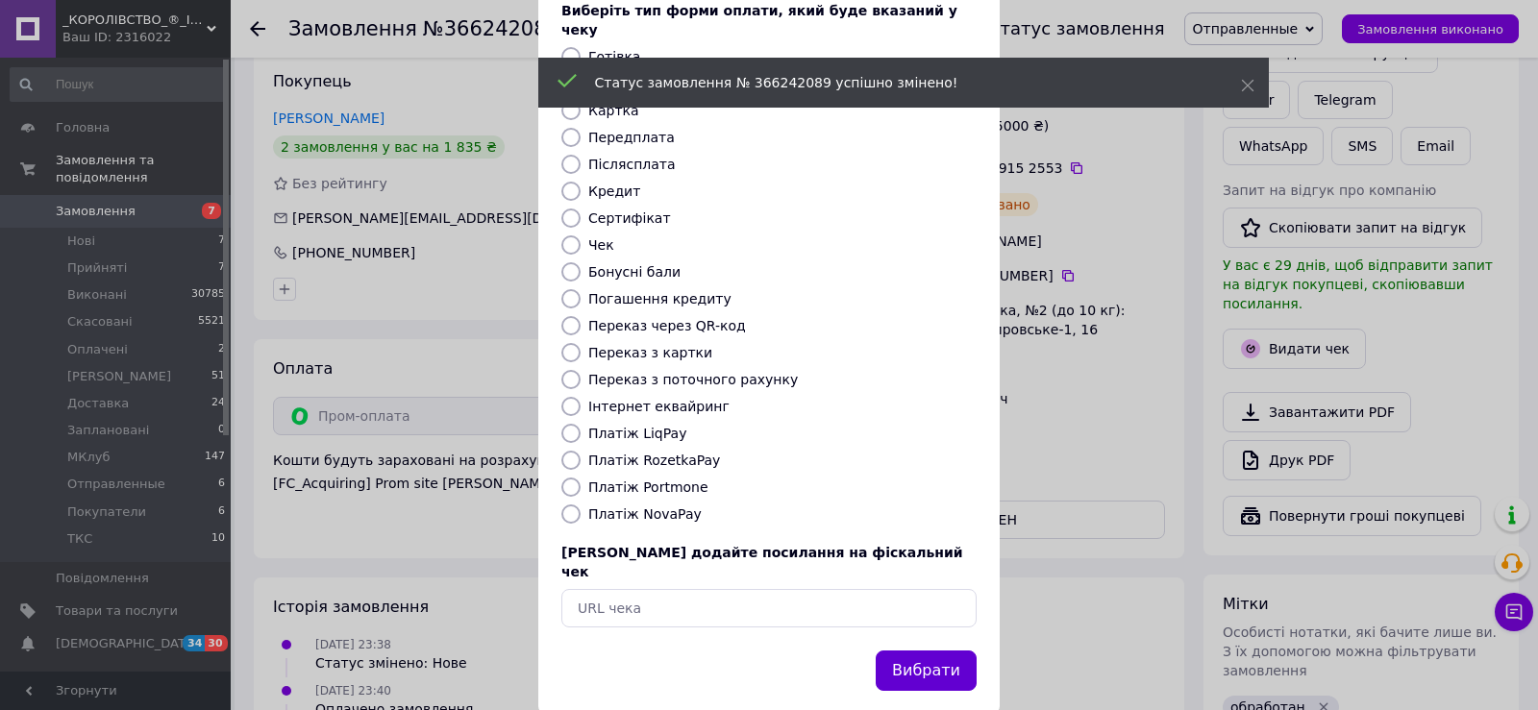
click at [939, 651] on button "Вибрати" at bounding box center [925, 671] width 101 height 41
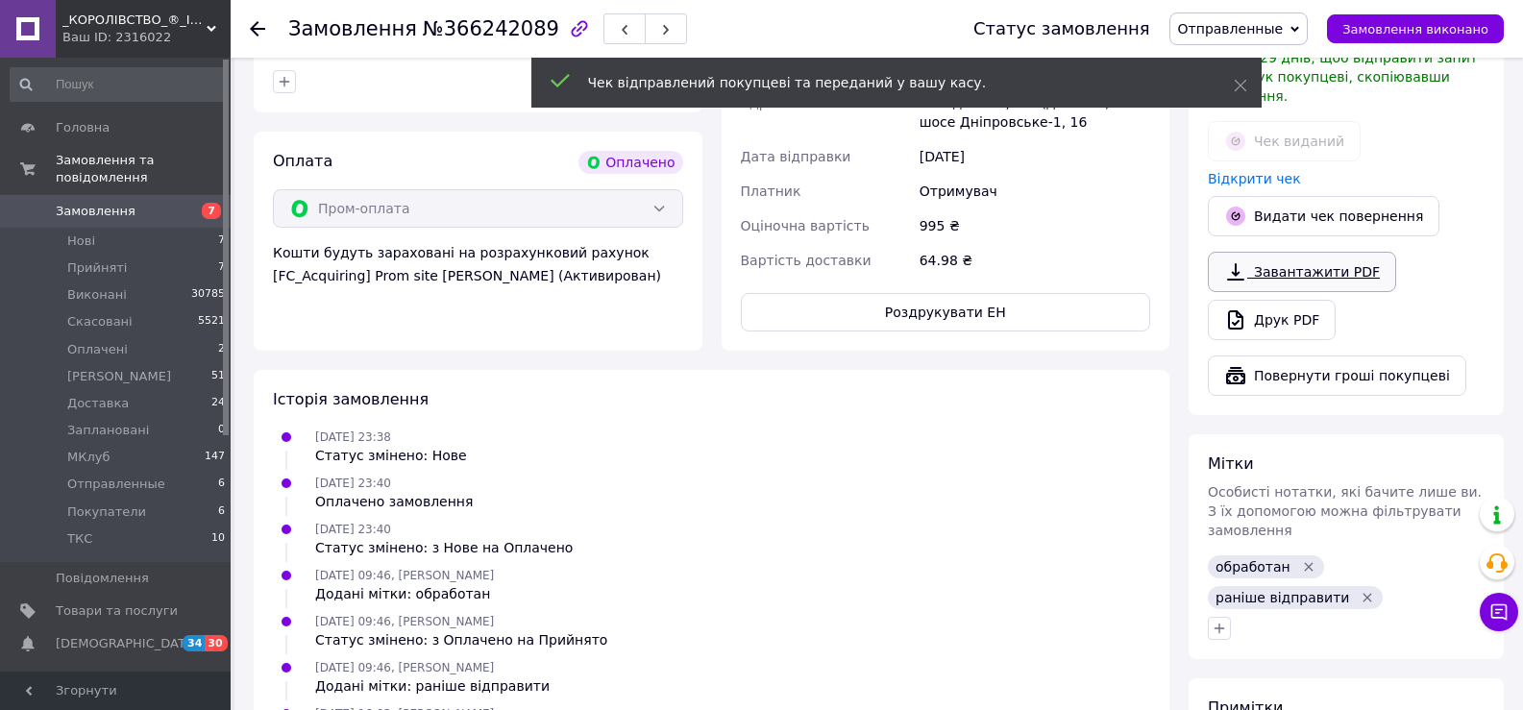
scroll to position [769, 0]
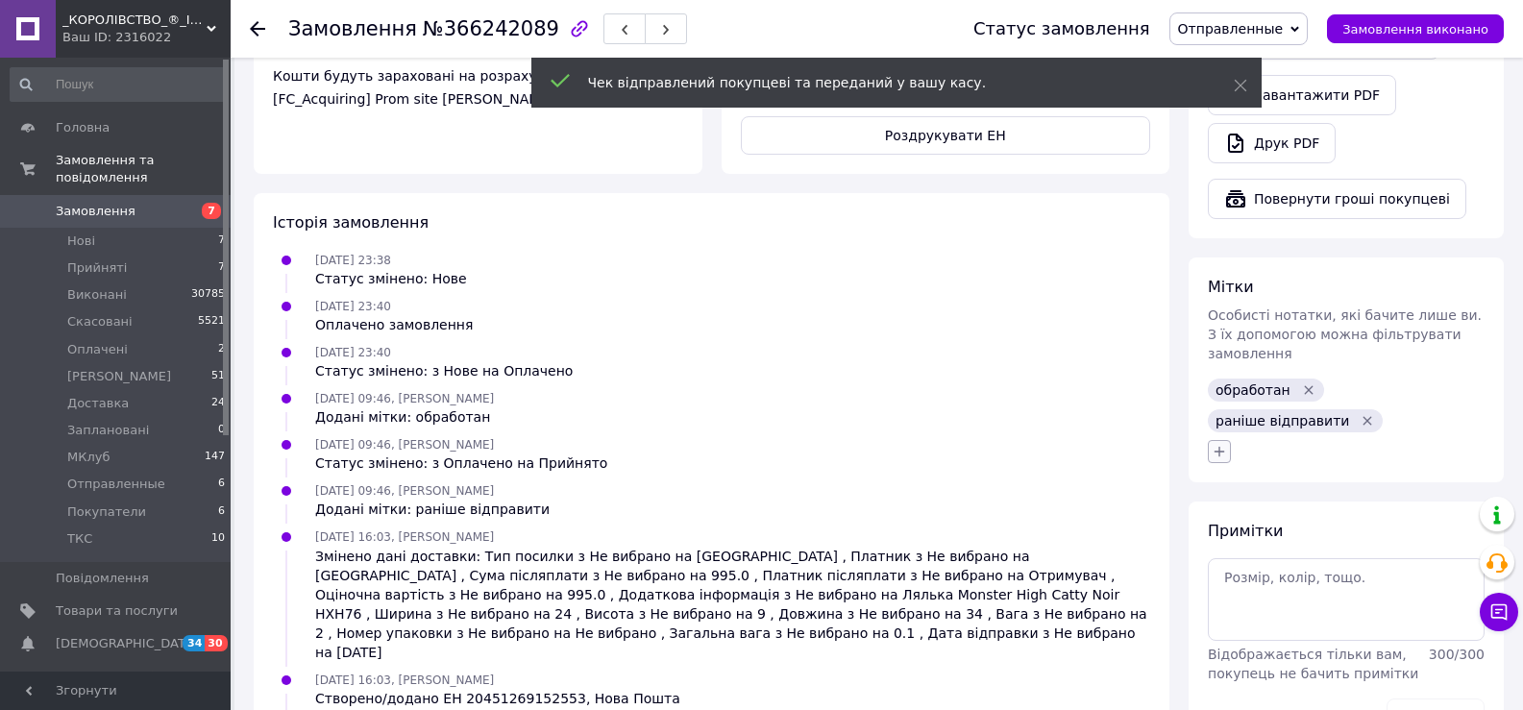
click at [1220, 444] on icon "button" at bounding box center [1219, 451] width 15 height 15
type input "отпр"
click at [1299, 592] on label "отправили" at bounding box center [1275, 599] width 70 height 14
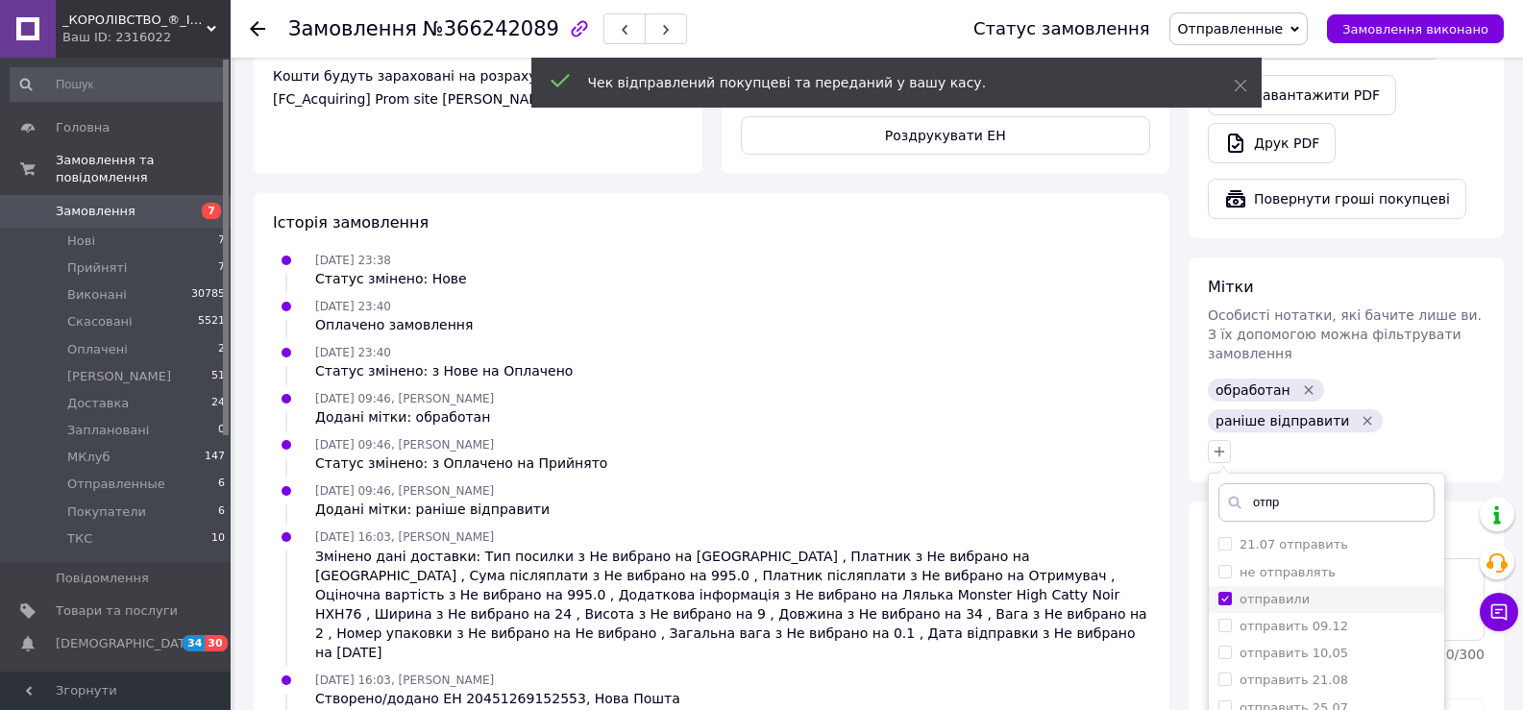
checkbox input "true"
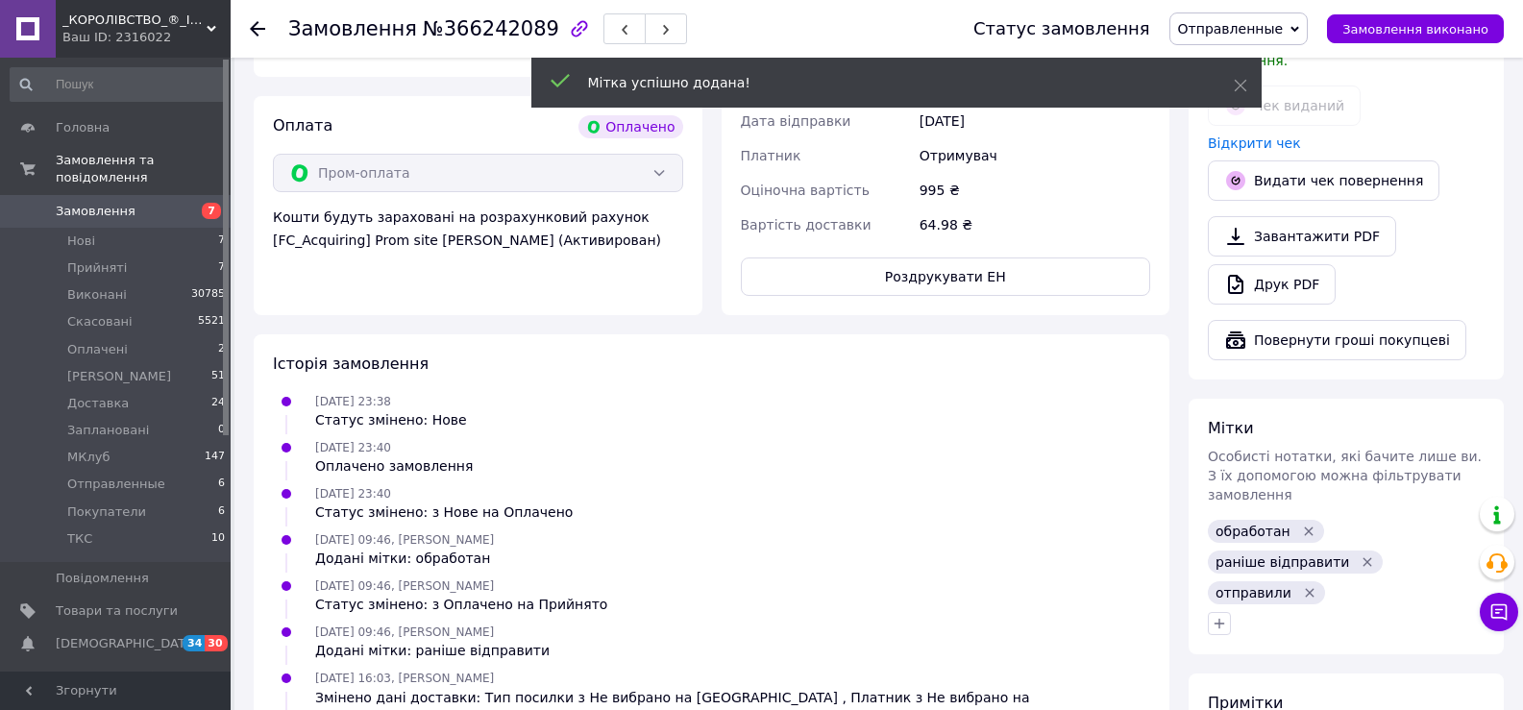
scroll to position [365, 0]
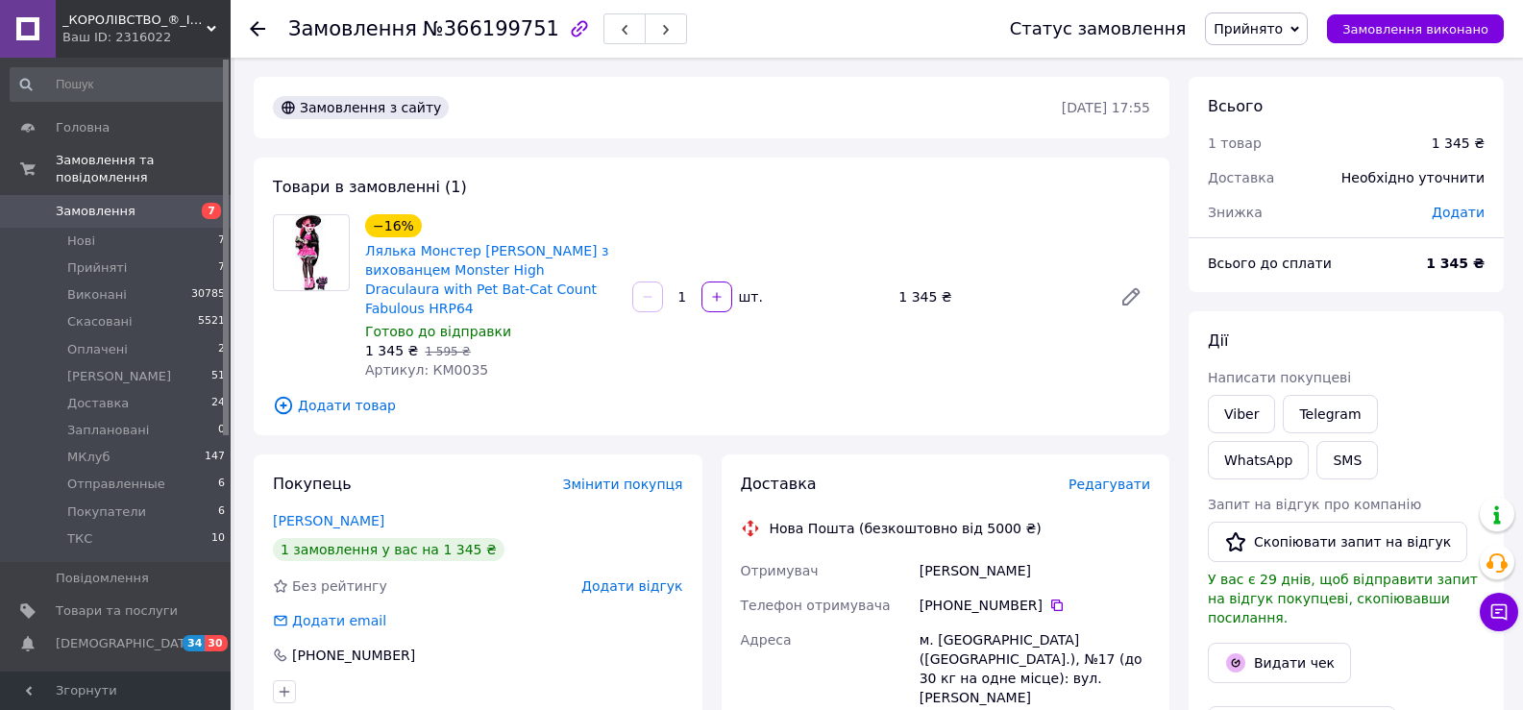
click at [1319, 172] on div "Доставка" at bounding box center [1263, 178] width 134 height 42
click at [1119, 477] on span "Редагувати" at bounding box center [1110, 484] width 82 height 15
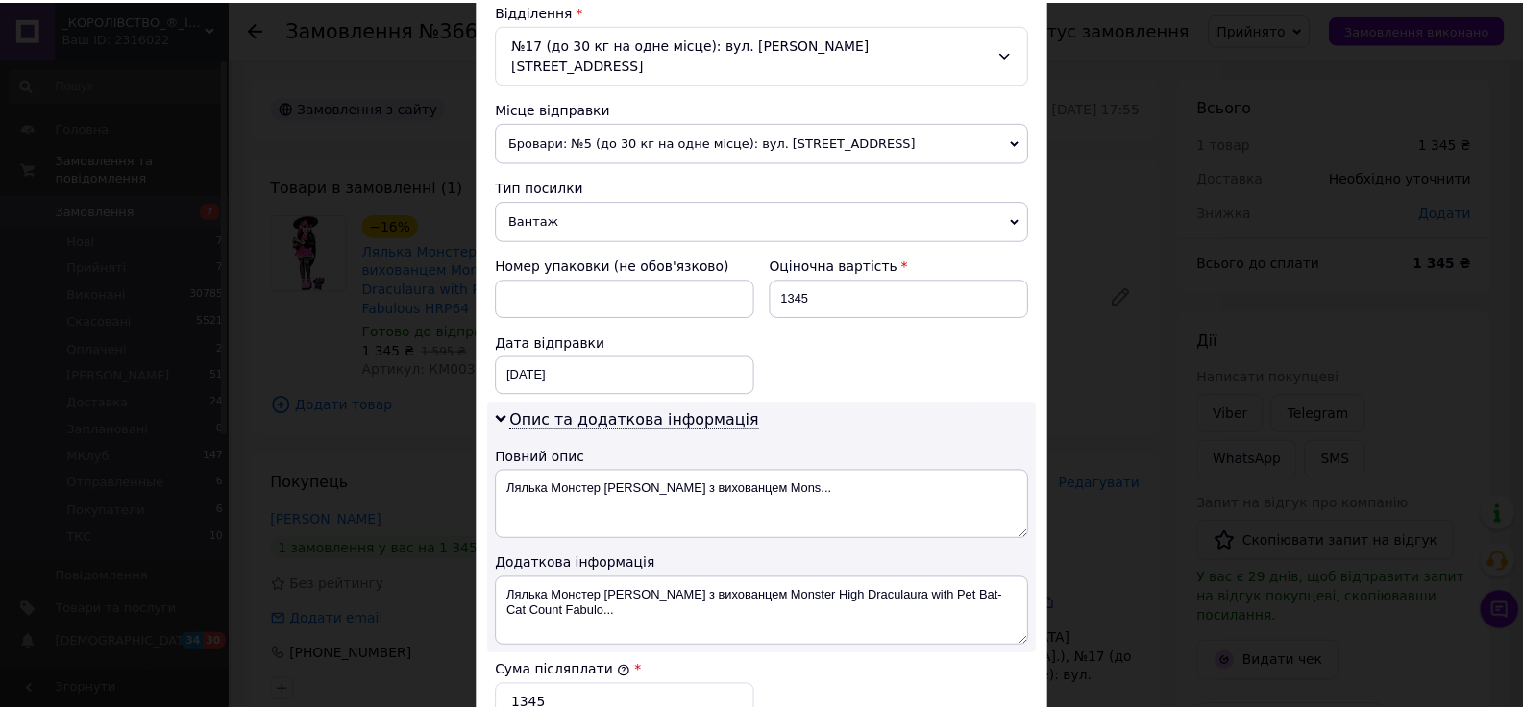
scroll to position [972, 0]
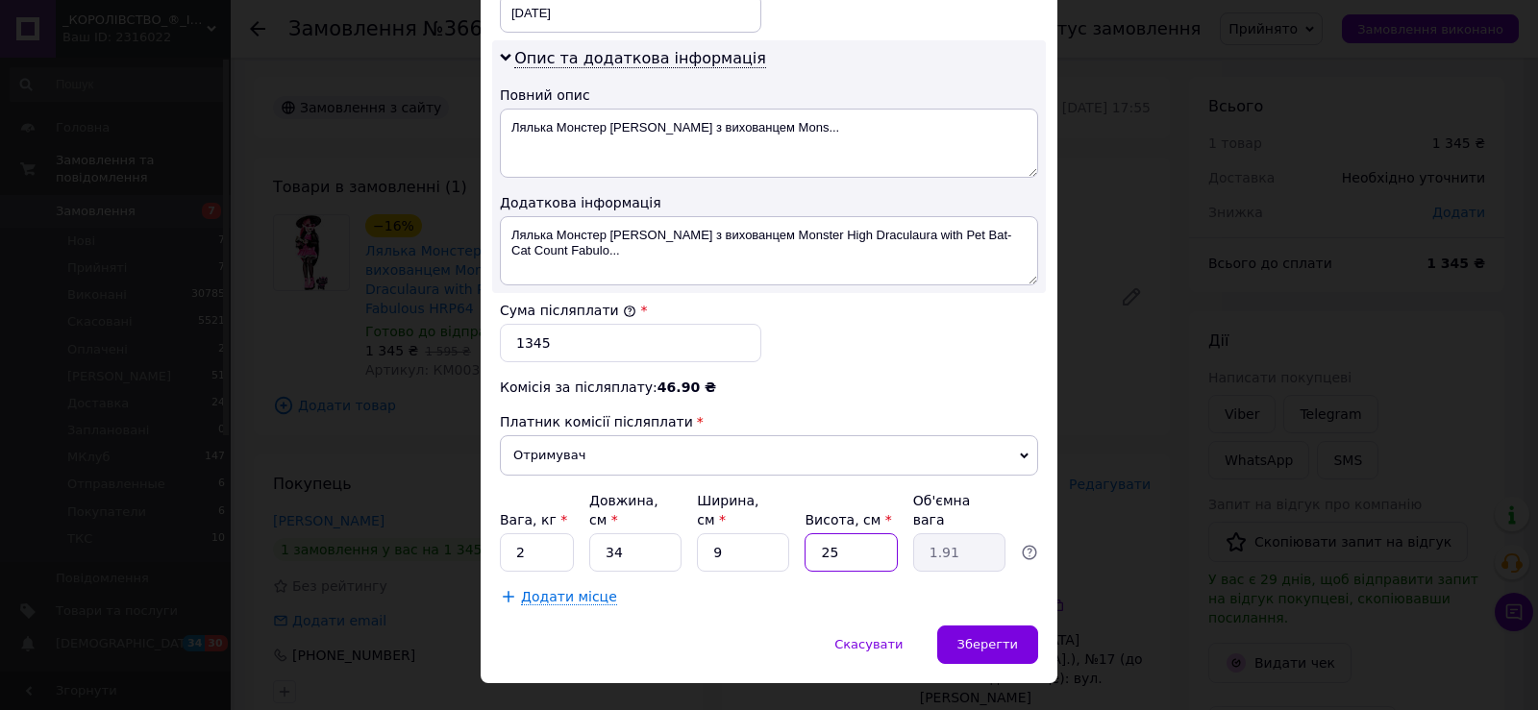
click at [856, 533] on input "25" at bounding box center [850, 552] width 92 height 38
type input "2"
type input "0.15"
type input "24"
type input "1.84"
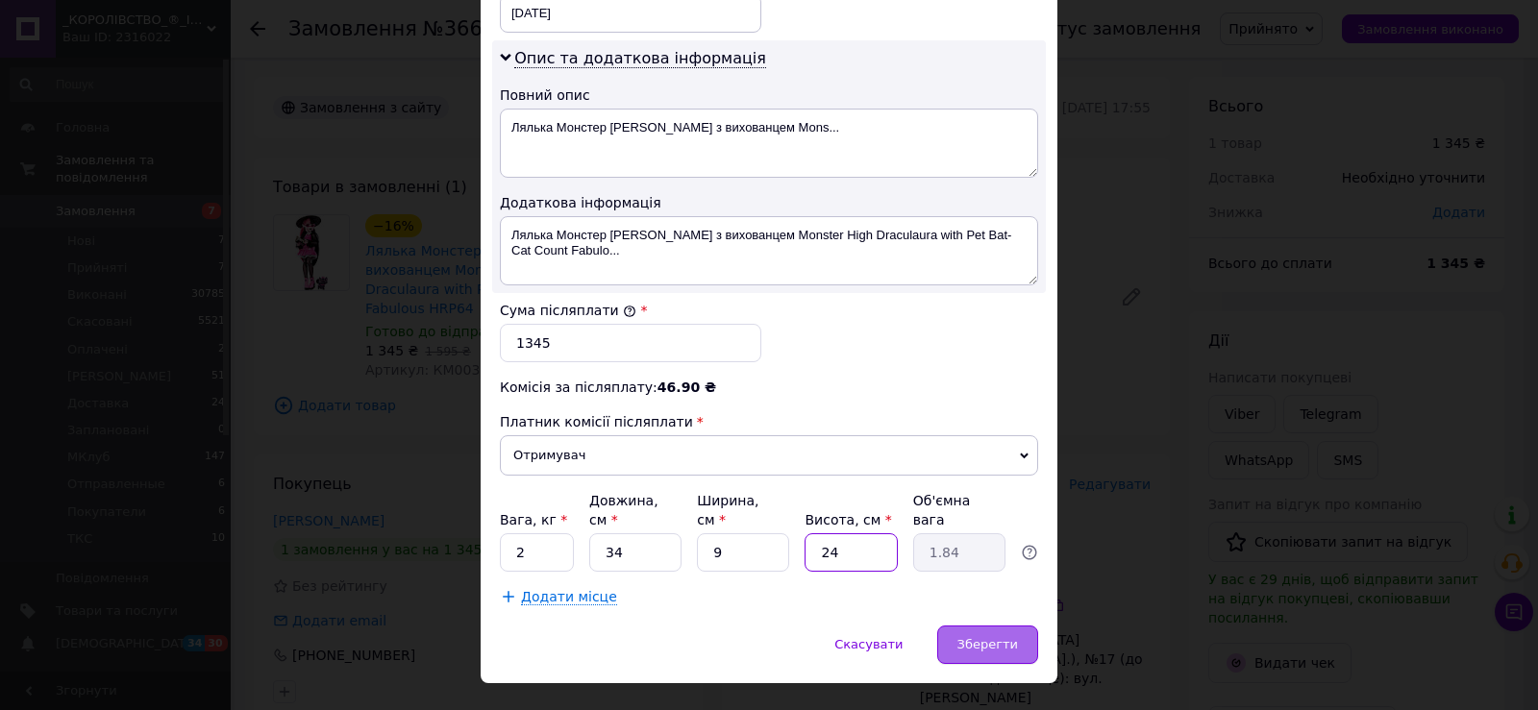
type input "24"
click at [966, 637] on span "Зберегти" at bounding box center [987, 644] width 61 height 14
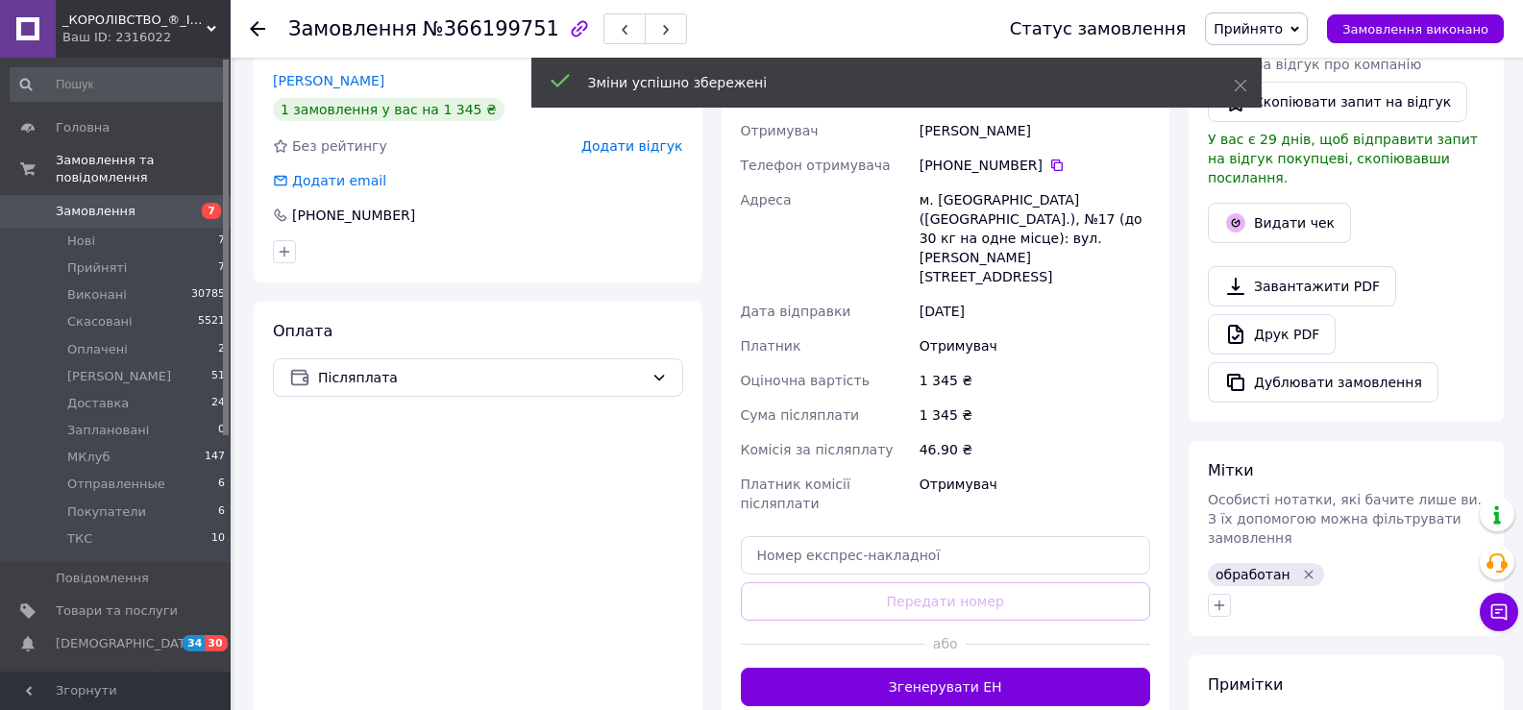
scroll to position [480, 0]
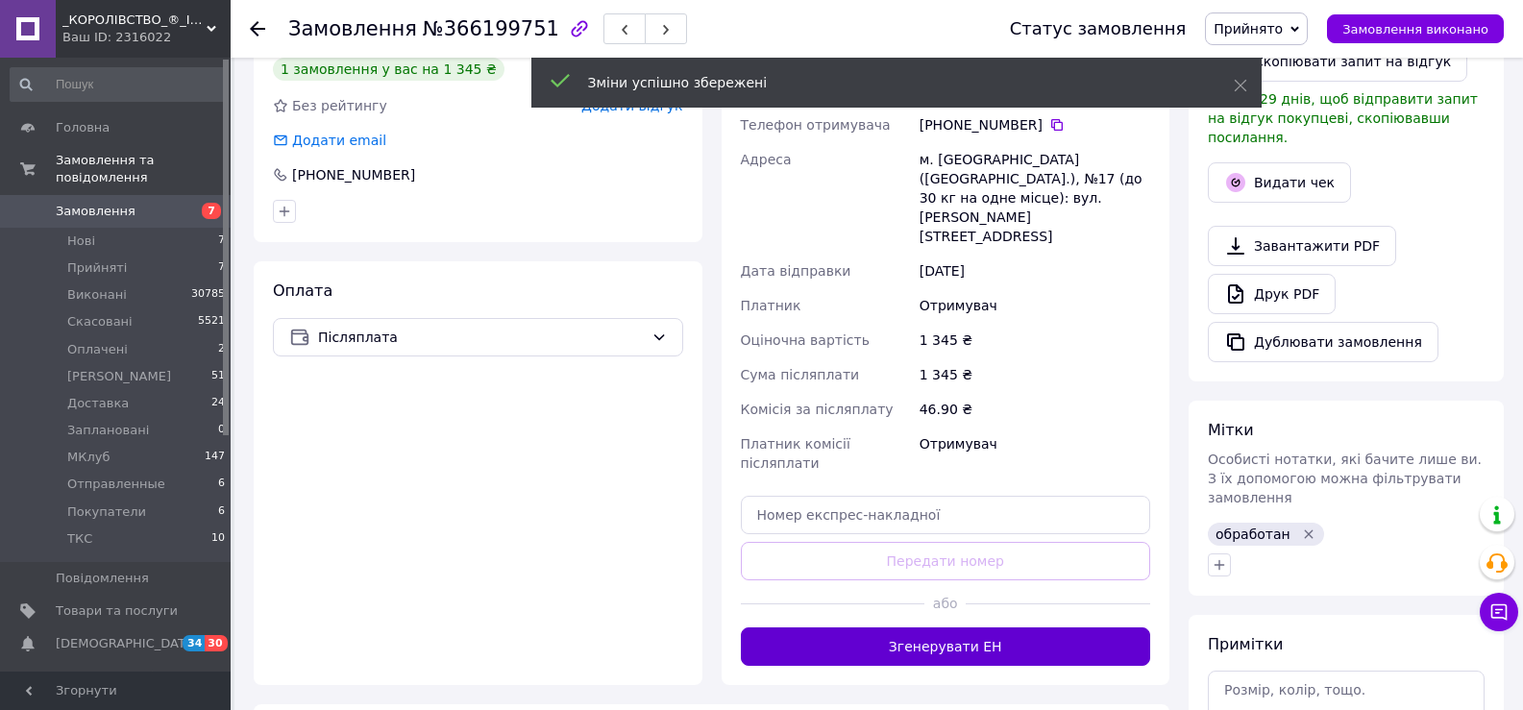
click at [982, 628] on button "Згенерувати ЕН" at bounding box center [946, 647] width 410 height 38
click at [1275, 18] on span "Прийнято" at bounding box center [1256, 28] width 103 height 33
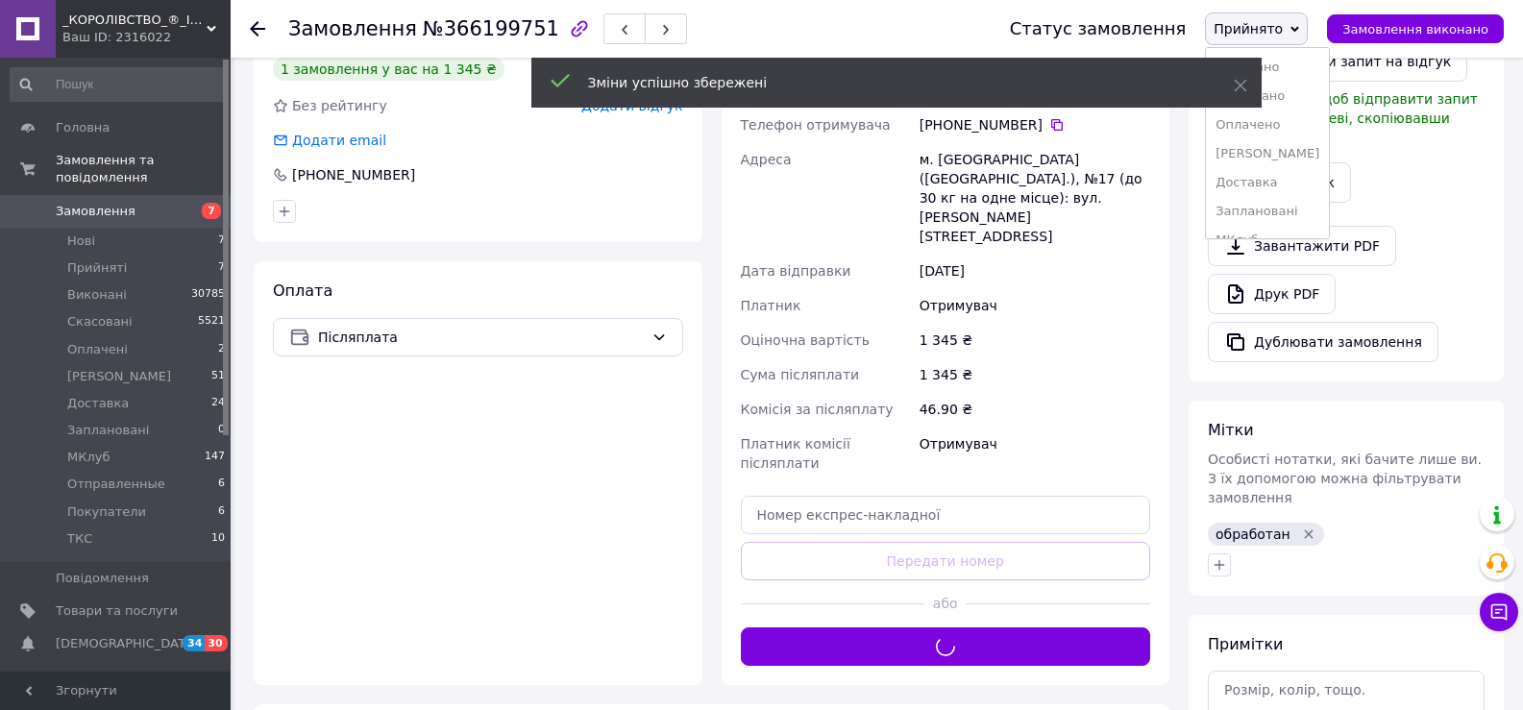
scroll to position [96, 0]
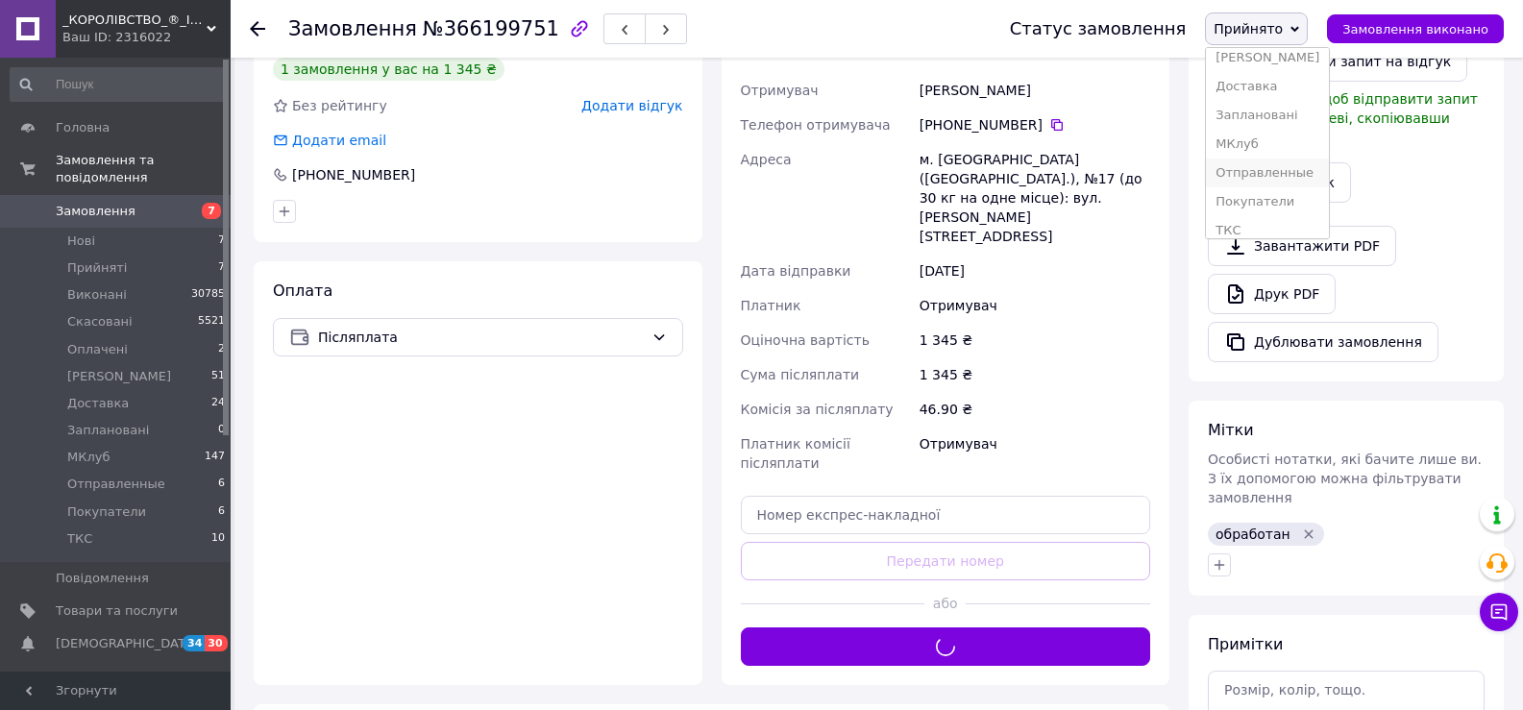
click at [1296, 169] on li "Отправленные" at bounding box center [1267, 173] width 123 height 29
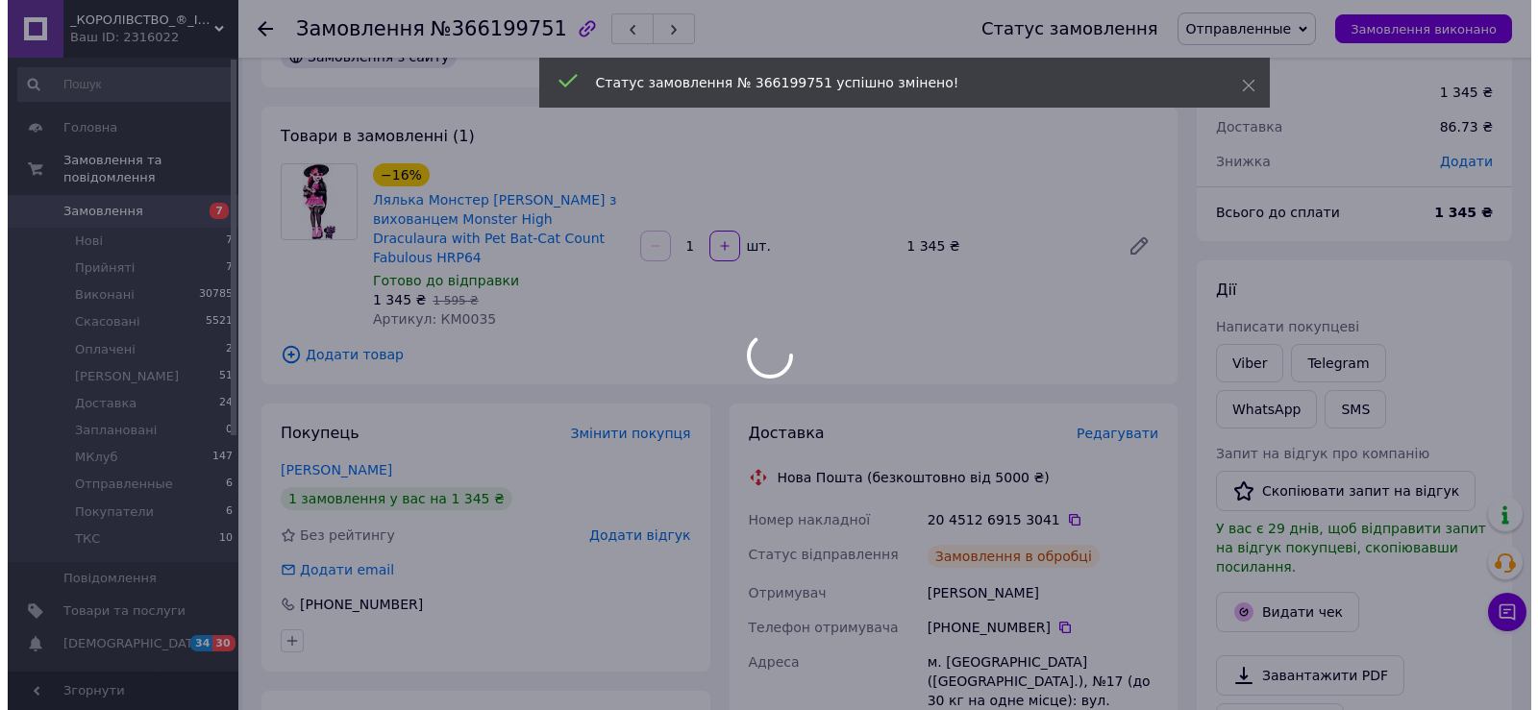
scroll to position [288, 0]
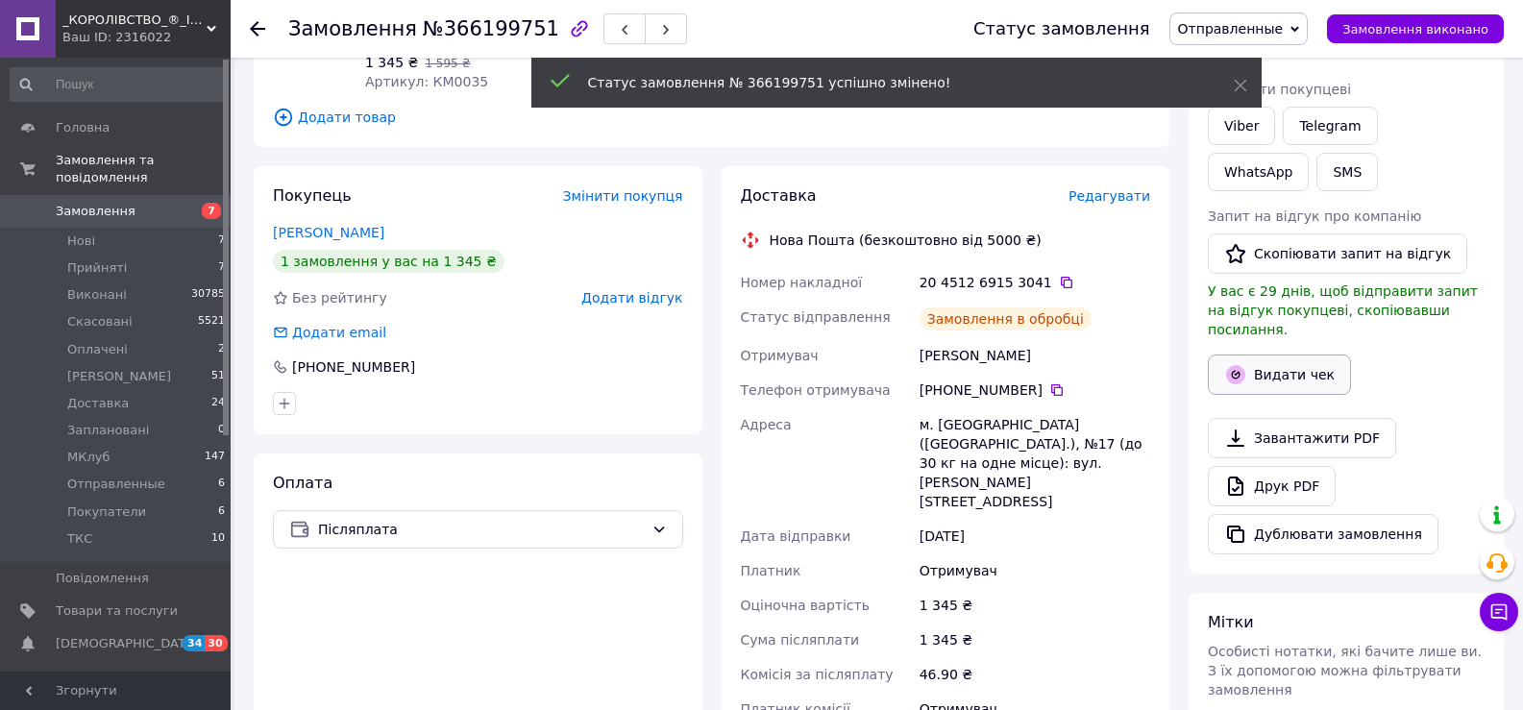
click at [1295, 355] on button "Видати чек" at bounding box center [1279, 375] width 143 height 40
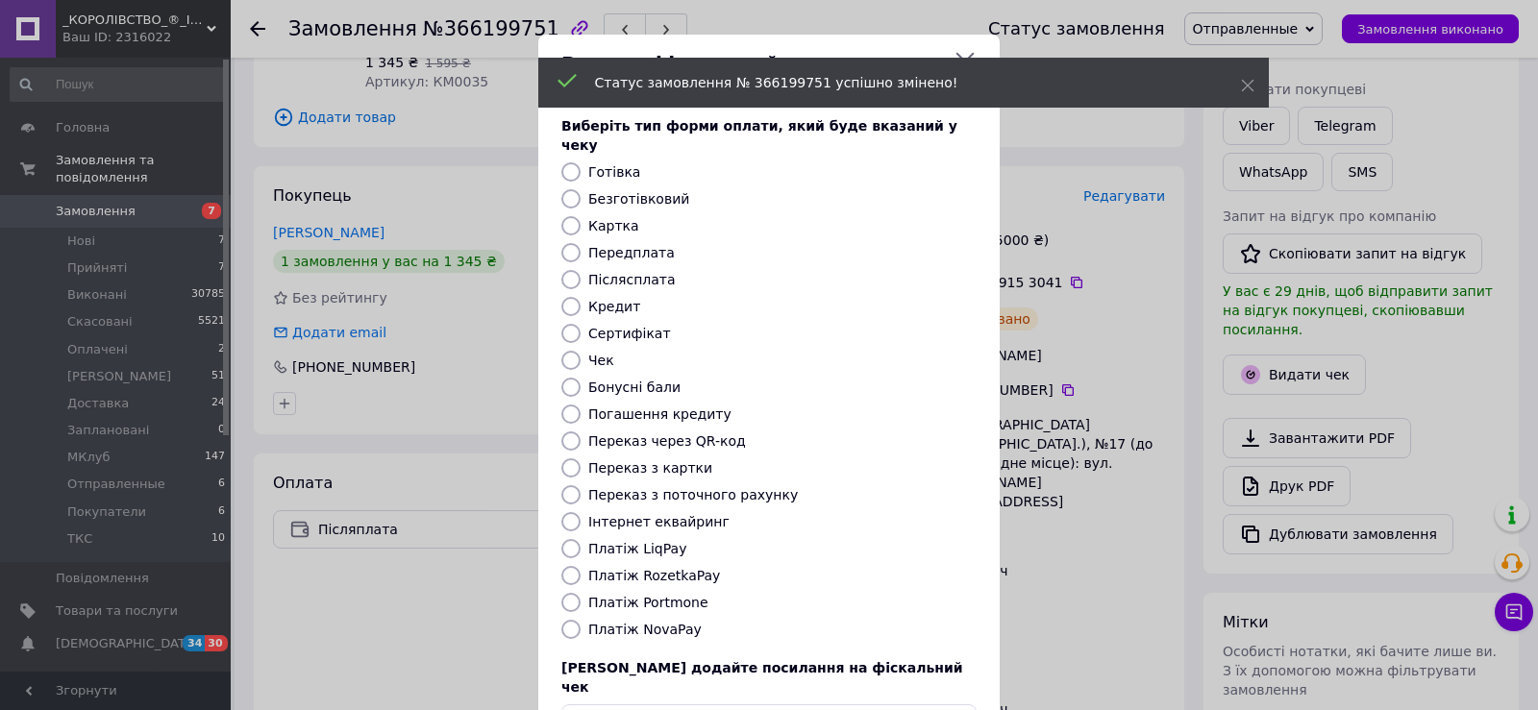
click at [668, 191] on label "Безготівковий" at bounding box center [638, 198] width 101 height 15
click at [580, 189] on input "Безготівковий" at bounding box center [570, 198] width 19 height 19
radio input "true"
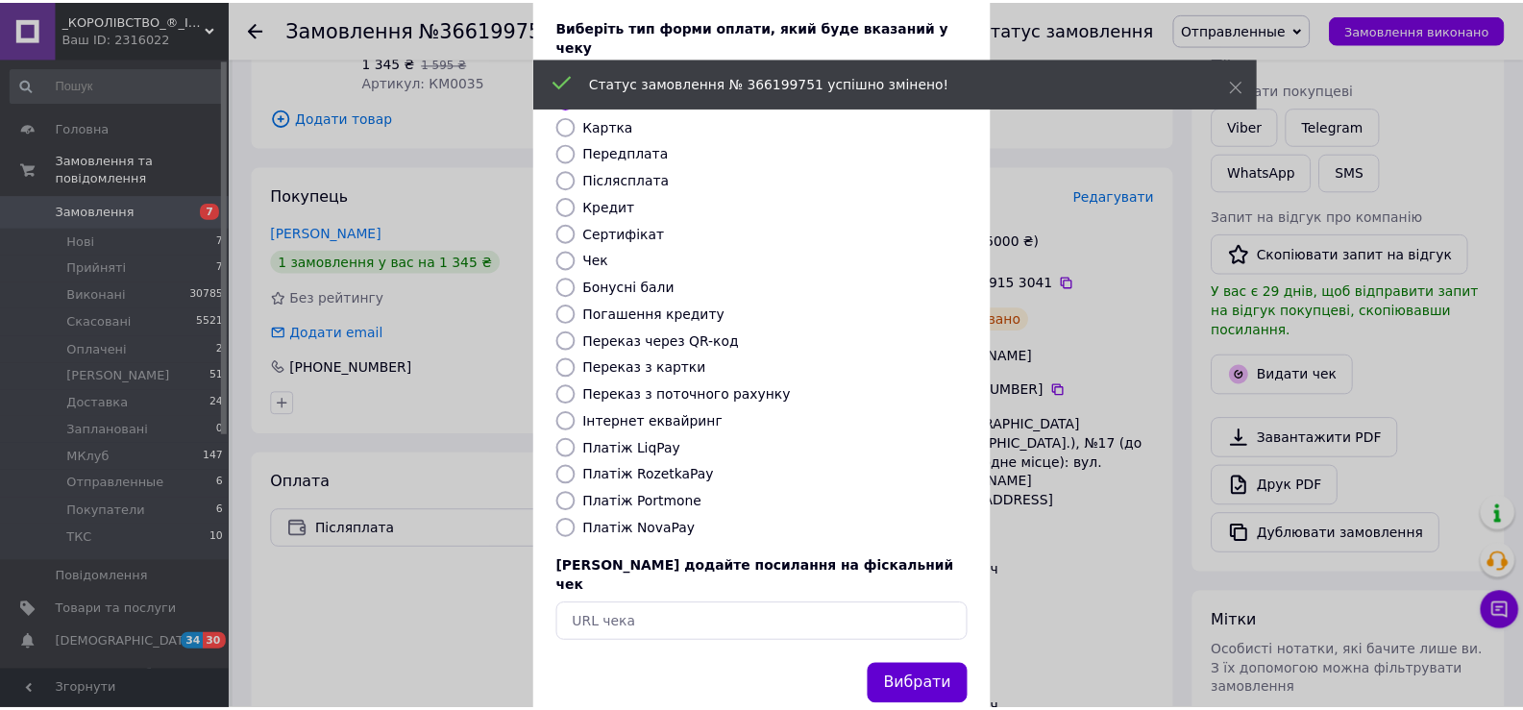
scroll to position [115, 0]
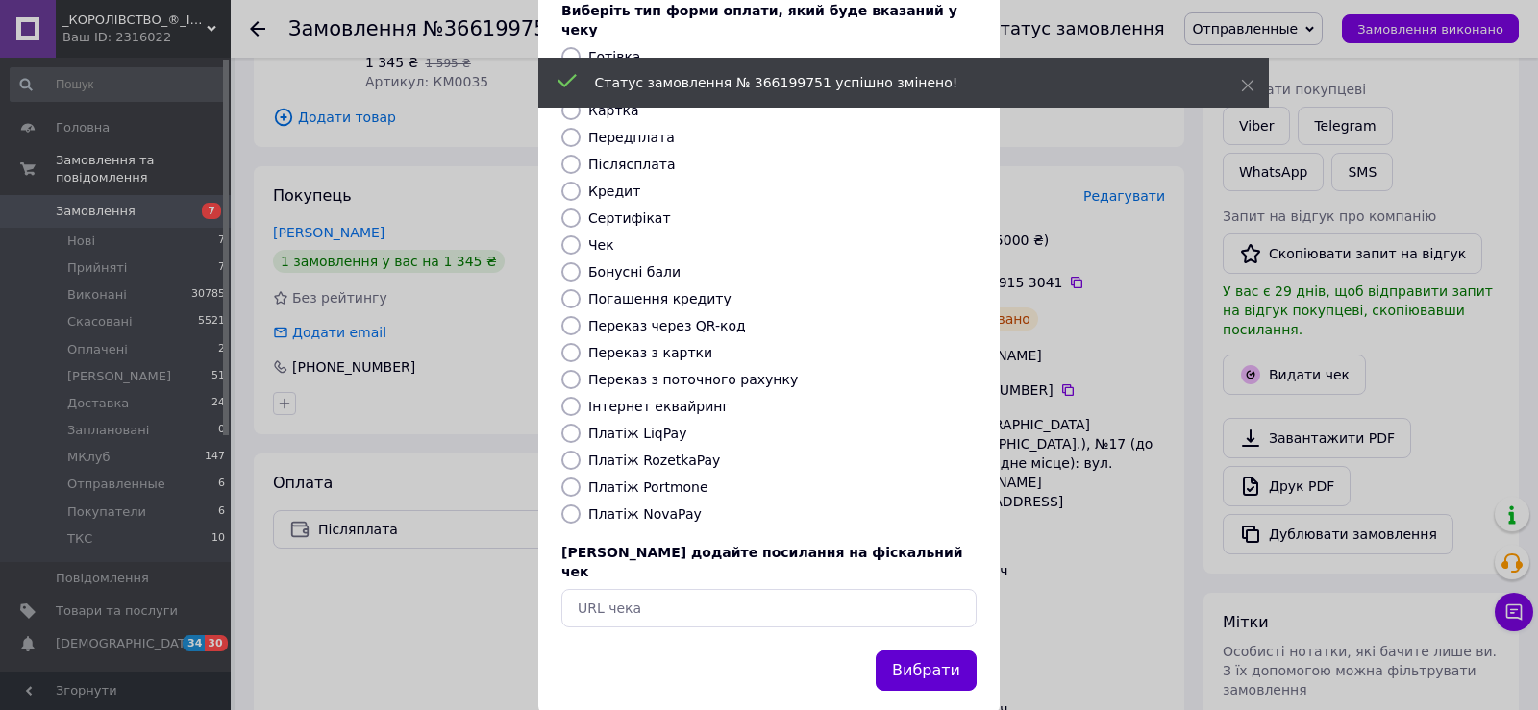
click at [913, 651] on button "Вибрати" at bounding box center [925, 671] width 101 height 41
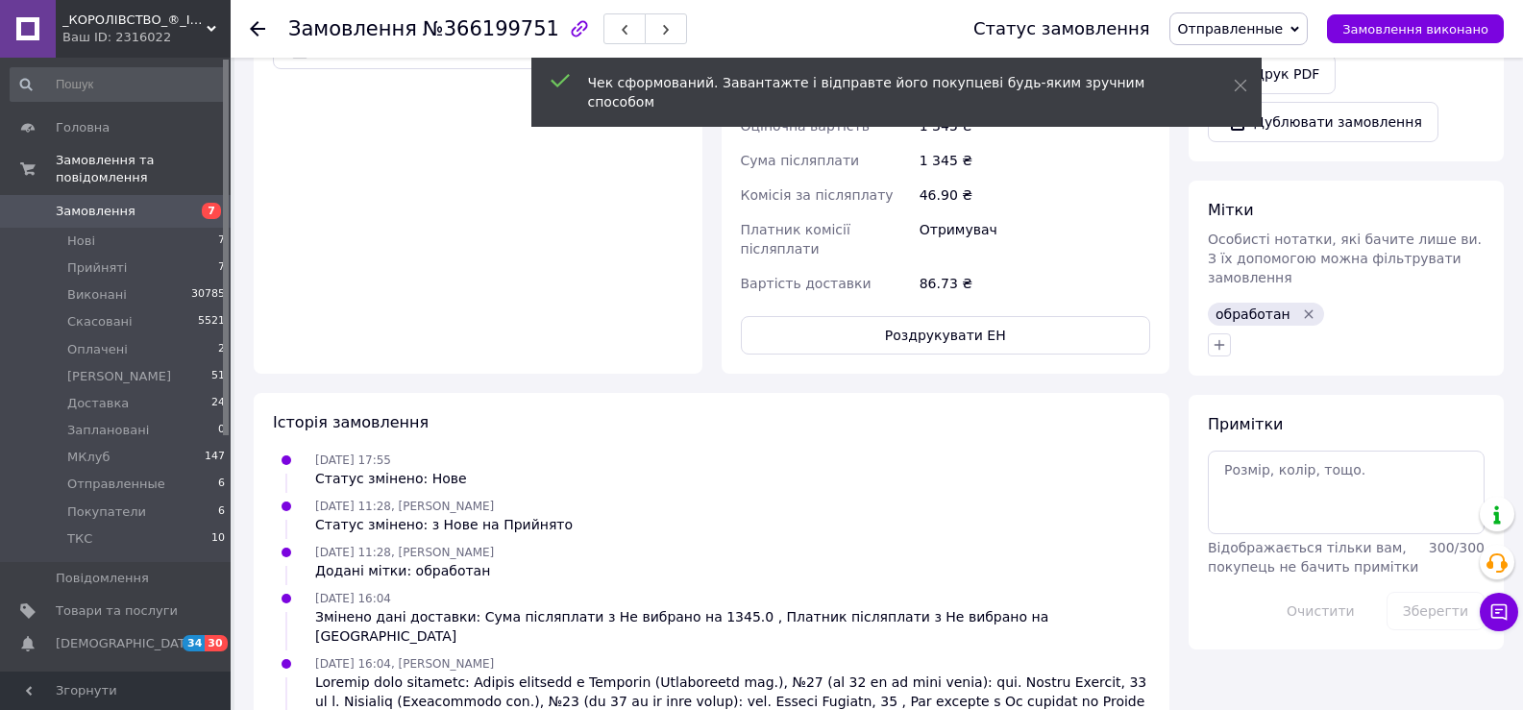
scroll to position [769, 0]
click at [1224, 336] on icon "button" at bounding box center [1219, 343] width 15 height 15
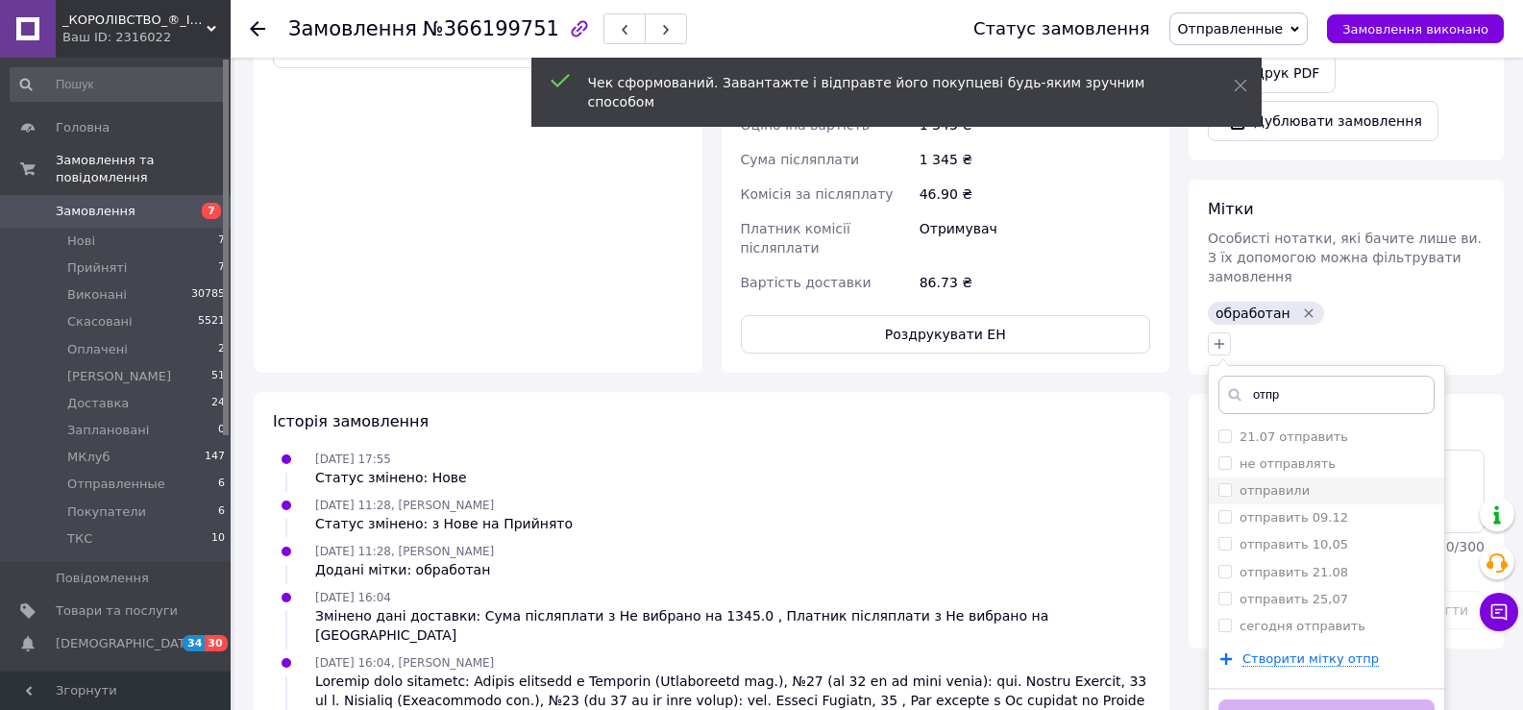
type input "отпр"
click at [1311, 482] on div "отправили" at bounding box center [1327, 490] width 216 height 17
checkbox input "true"
click at [1312, 700] on button "Додати мітку" at bounding box center [1327, 718] width 216 height 37
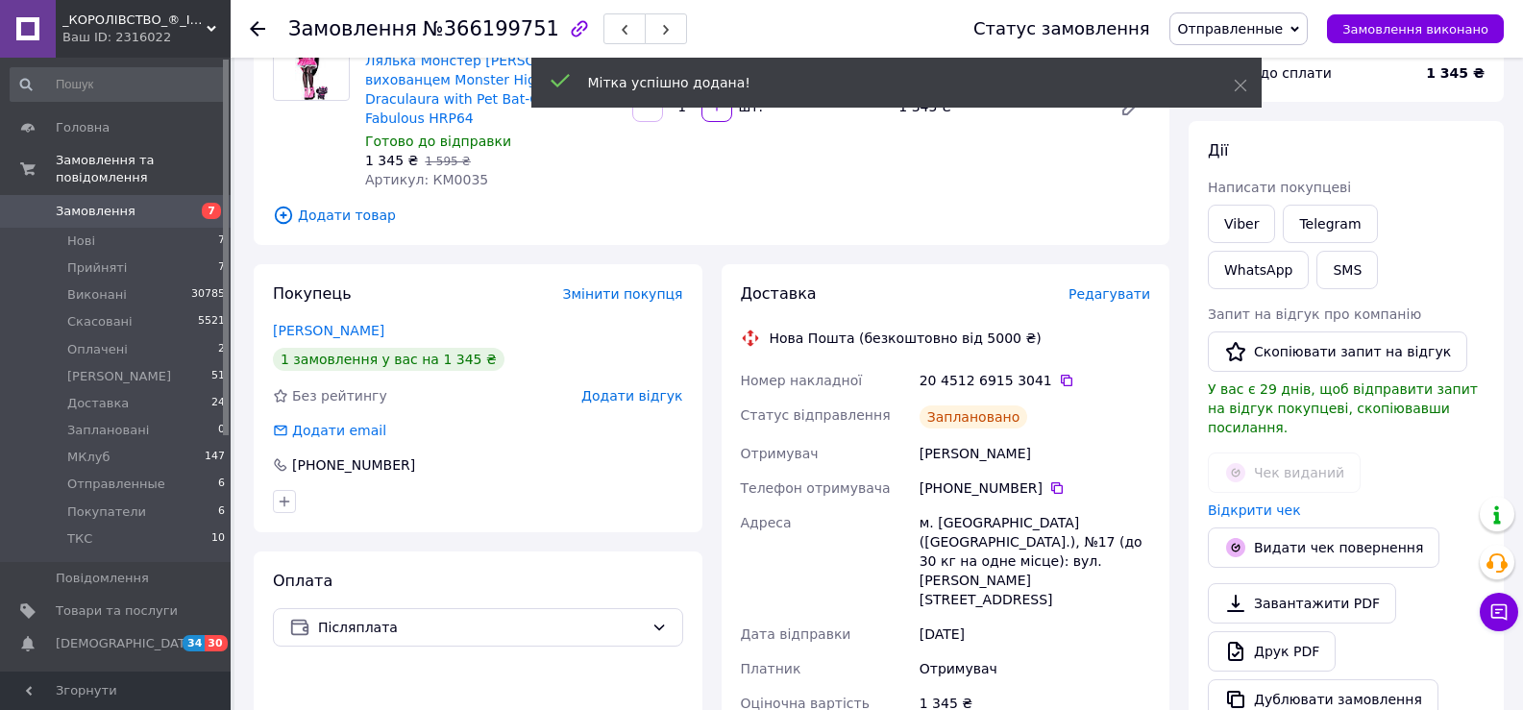
scroll to position [0, 0]
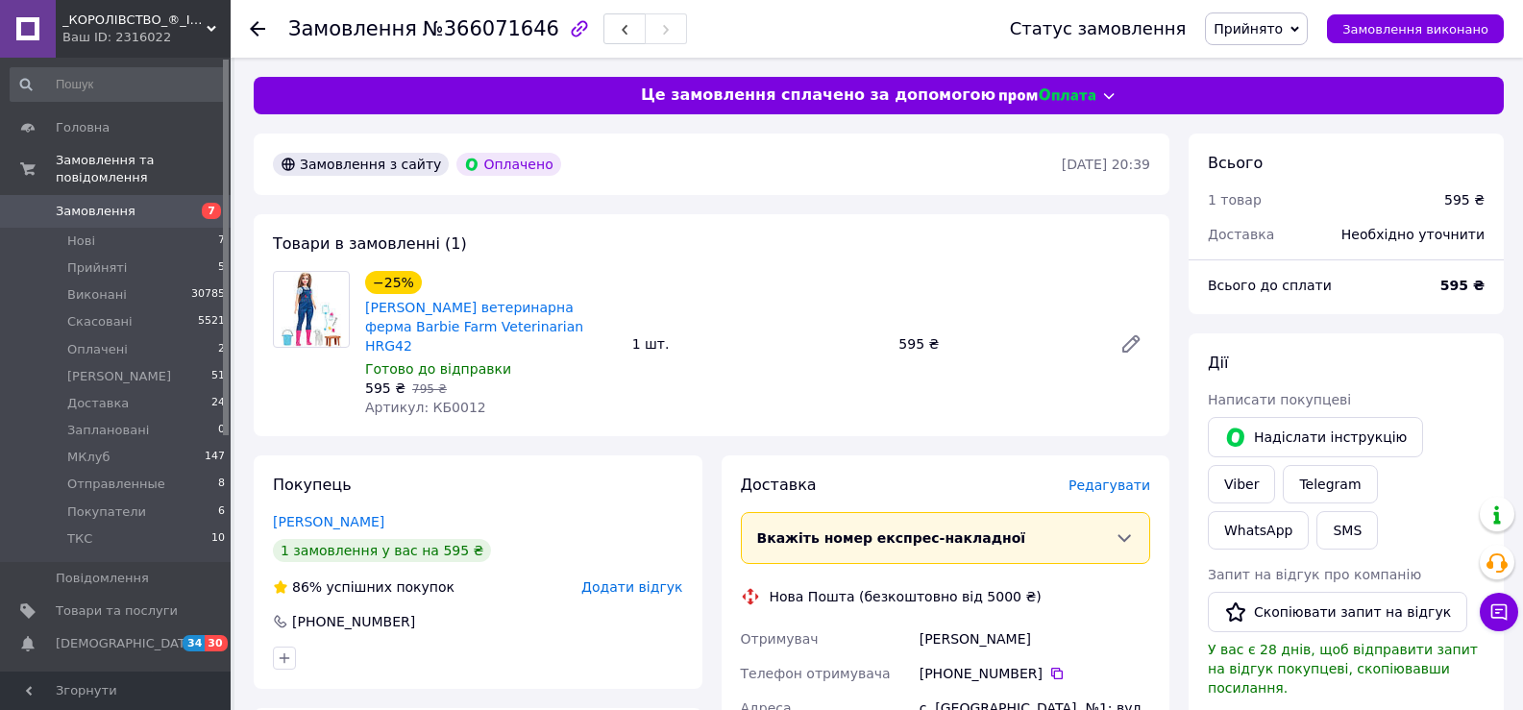
drag, startPoint x: 1272, startPoint y: 146, endPoint x: 1155, endPoint y: 386, distance: 267.3
click at [1272, 148] on div "Всього 1 товар 595 ₴ Доставка Необхідно уточнити" at bounding box center [1346, 189] width 315 height 111
click at [1130, 478] on span "Редагувати" at bounding box center [1110, 485] width 82 height 15
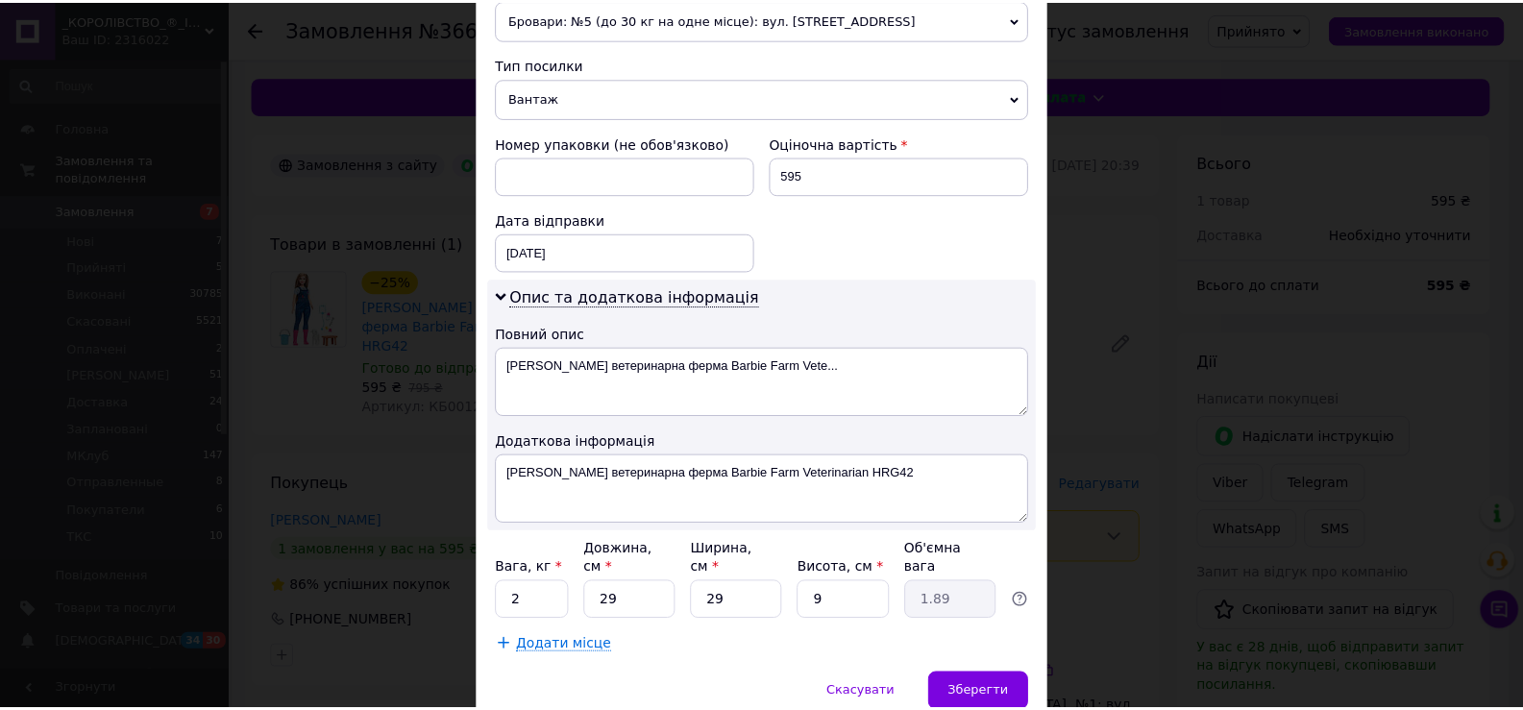
scroll to position [781, 0]
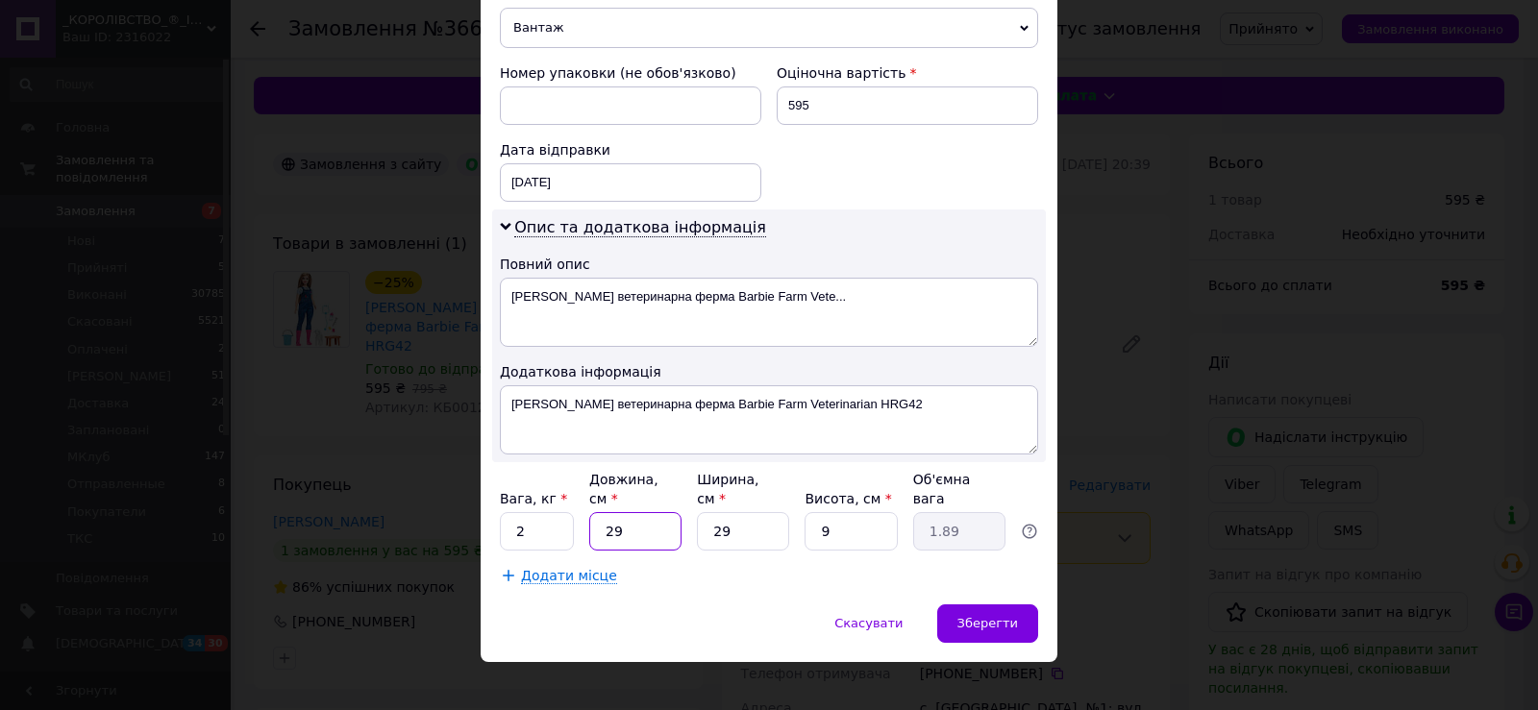
click at [667, 512] on input "29" at bounding box center [635, 531] width 92 height 38
type input "3"
type input "0.2"
type input "34"
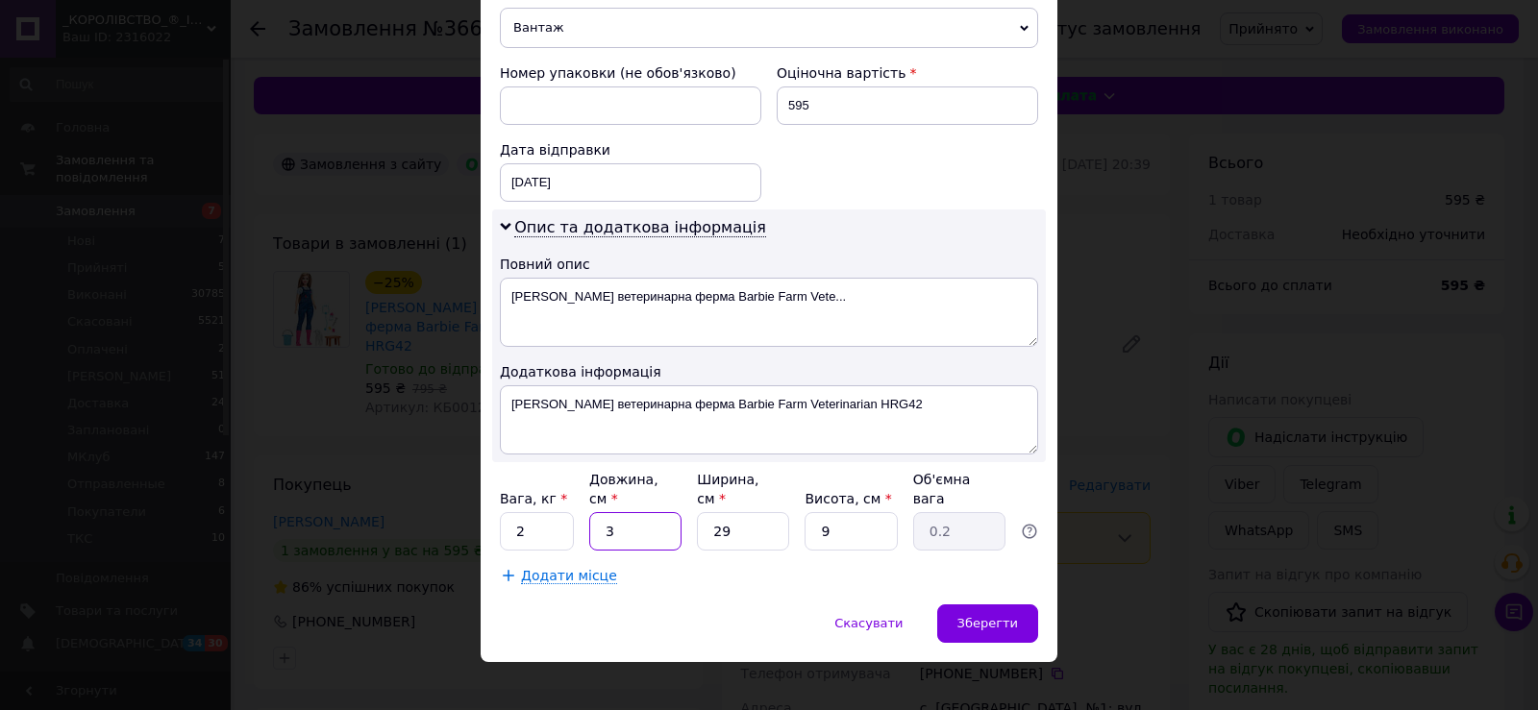
type input "2.22"
type input "34"
click at [744, 512] on input "29" at bounding box center [743, 531] width 92 height 38
type input "2"
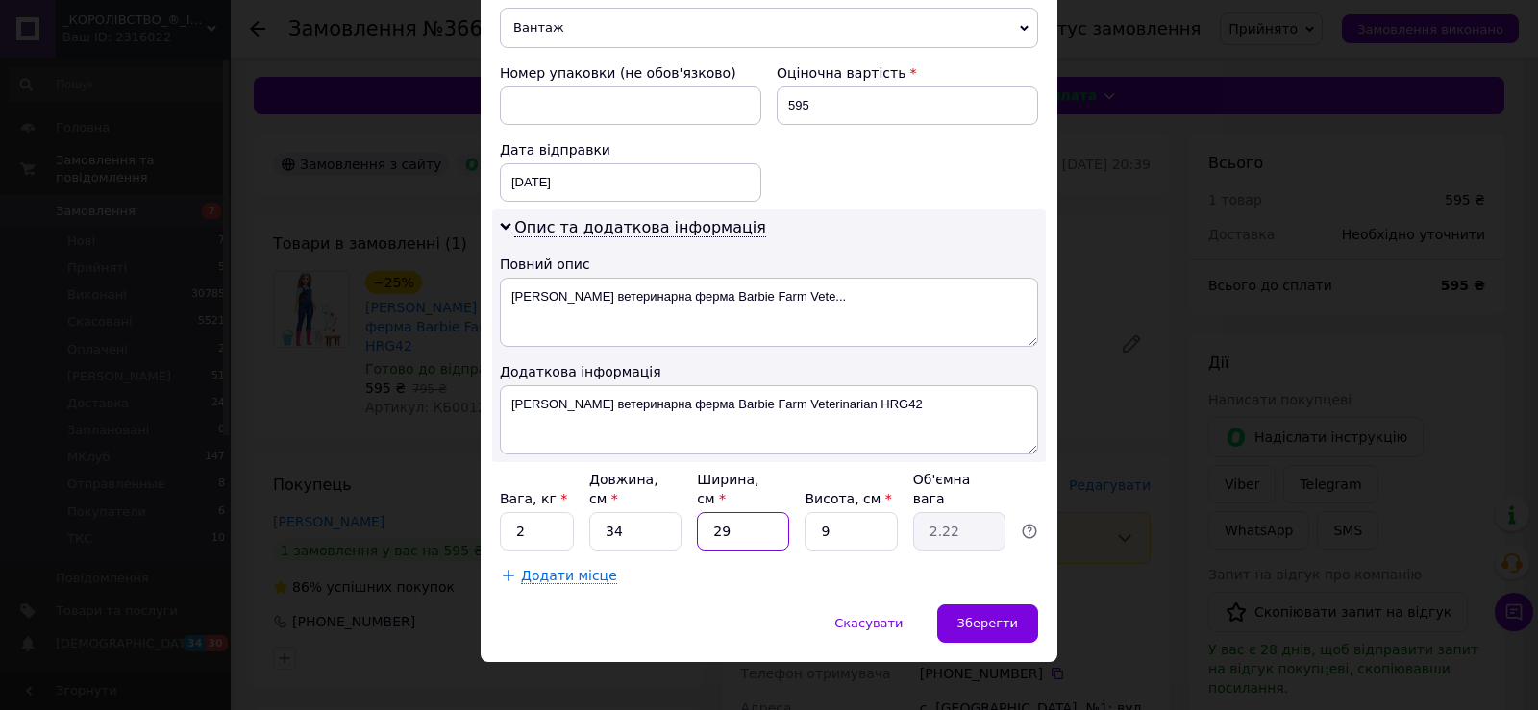
type input "0.15"
type input "24"
type input "1.84"
type input "24"
click at [983, 604] on div "Зберегти" at bounding box center [987, 623] width 101 height 38
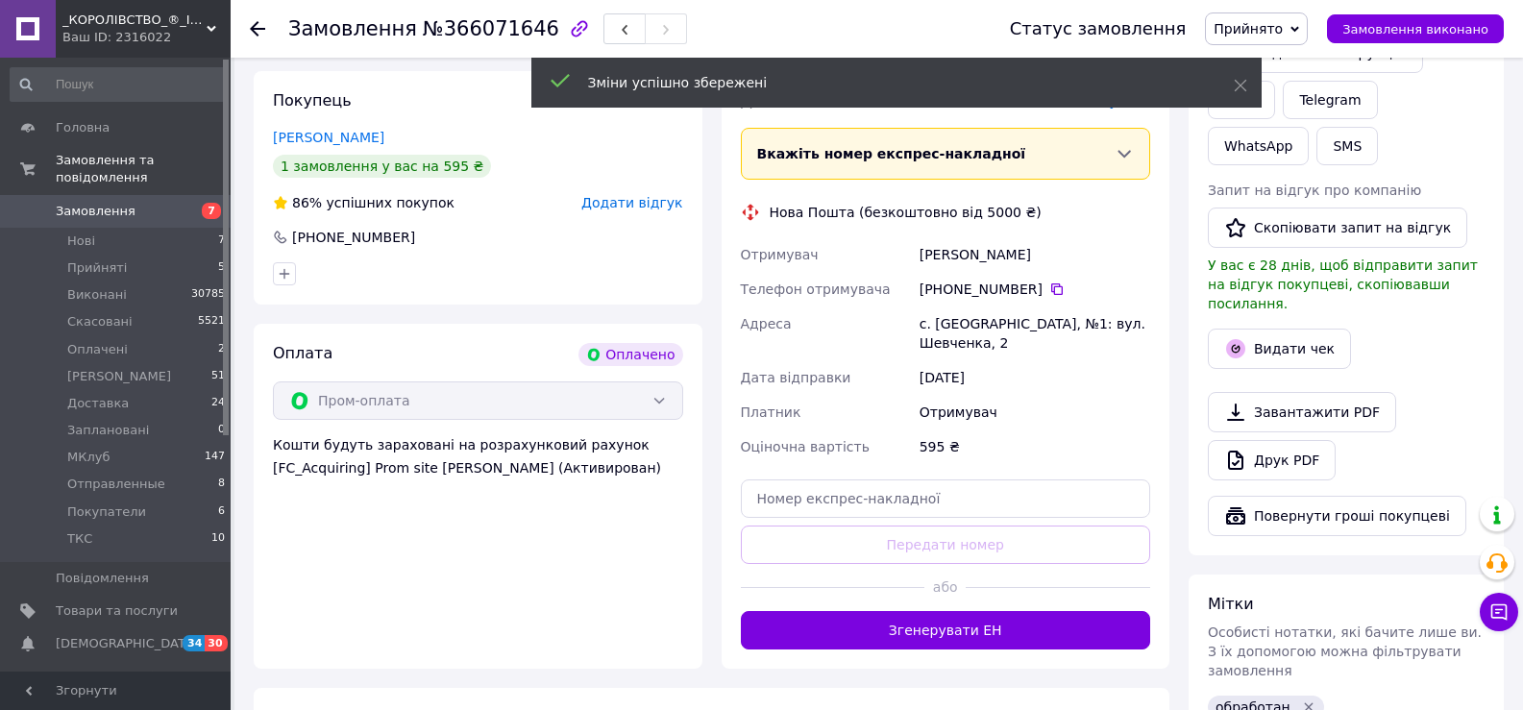
scroll to position [480, 0]
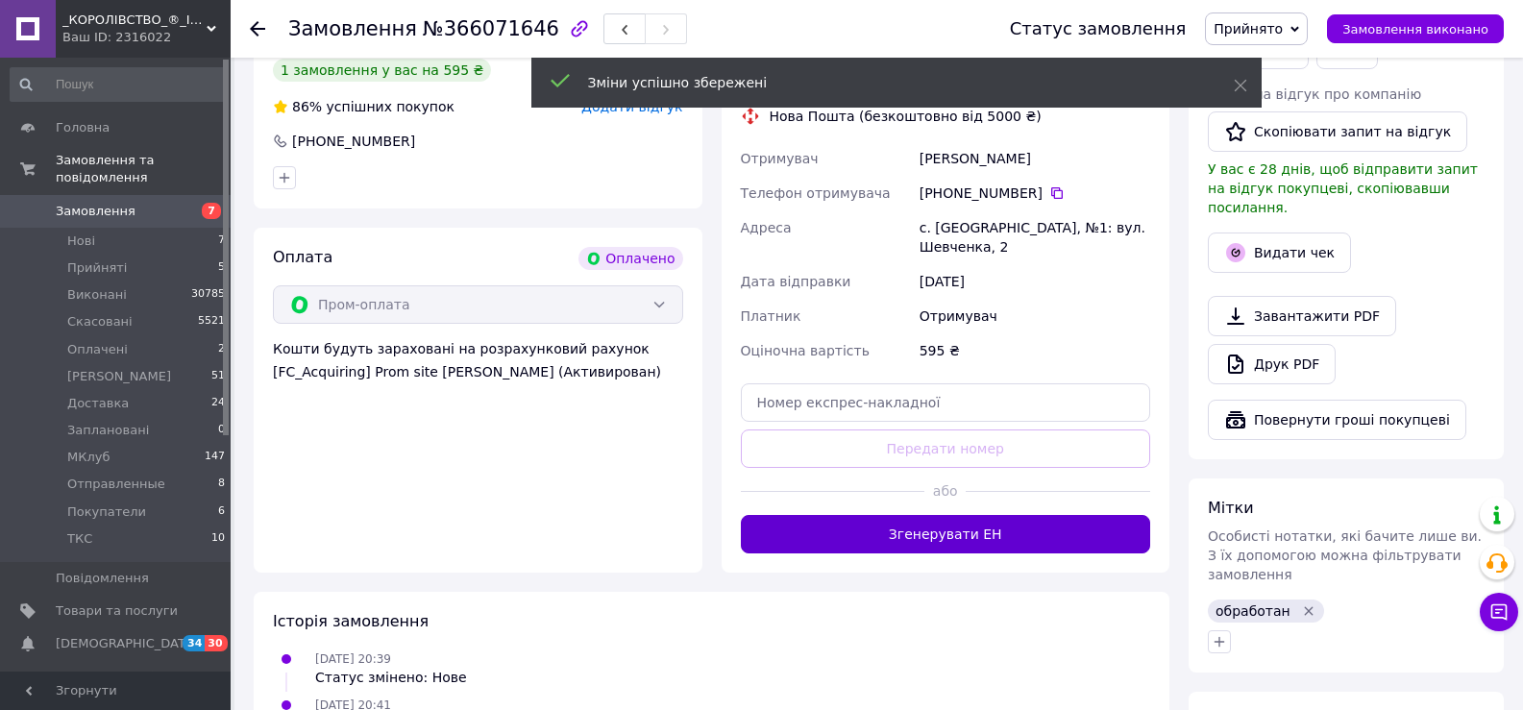
click at [1003, 515] on button "Згенерувати ЕН" at bounding box center [946, 534] width 410 height 38
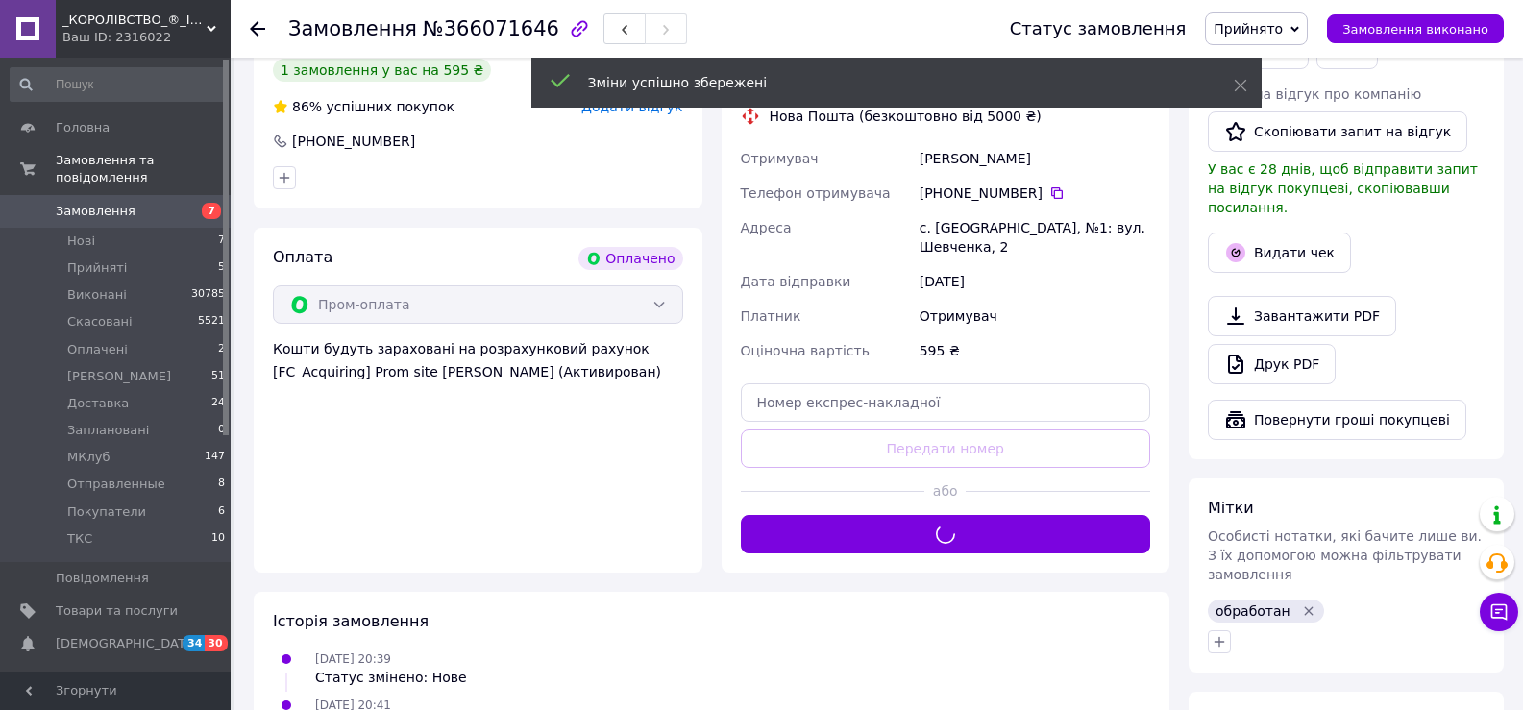
click at [1283, 30] on span "Прийнято" at bounding box center [1248, 28] width 69 height 15
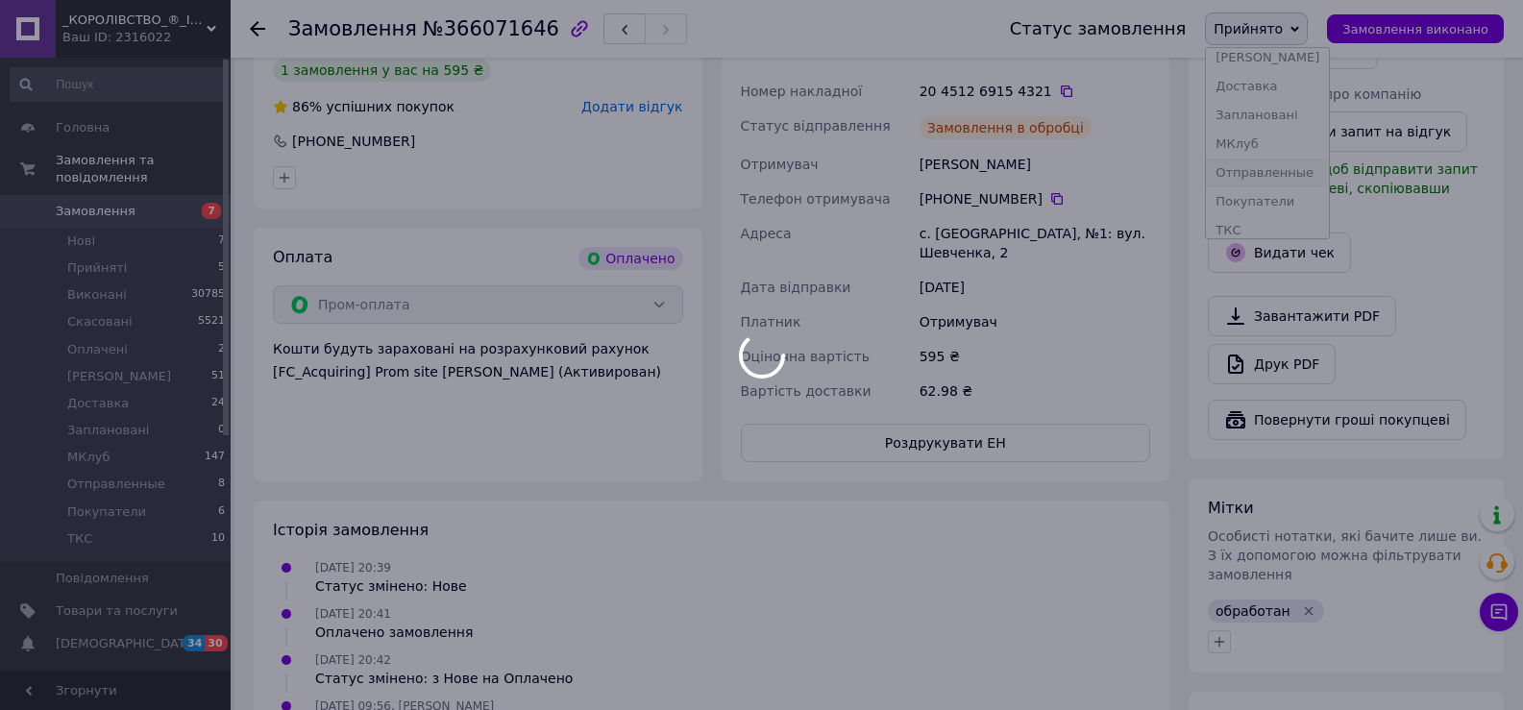
click at [1293, 168] on li "Отправленные" at bounding box center [1267, 173] width 123 height 29
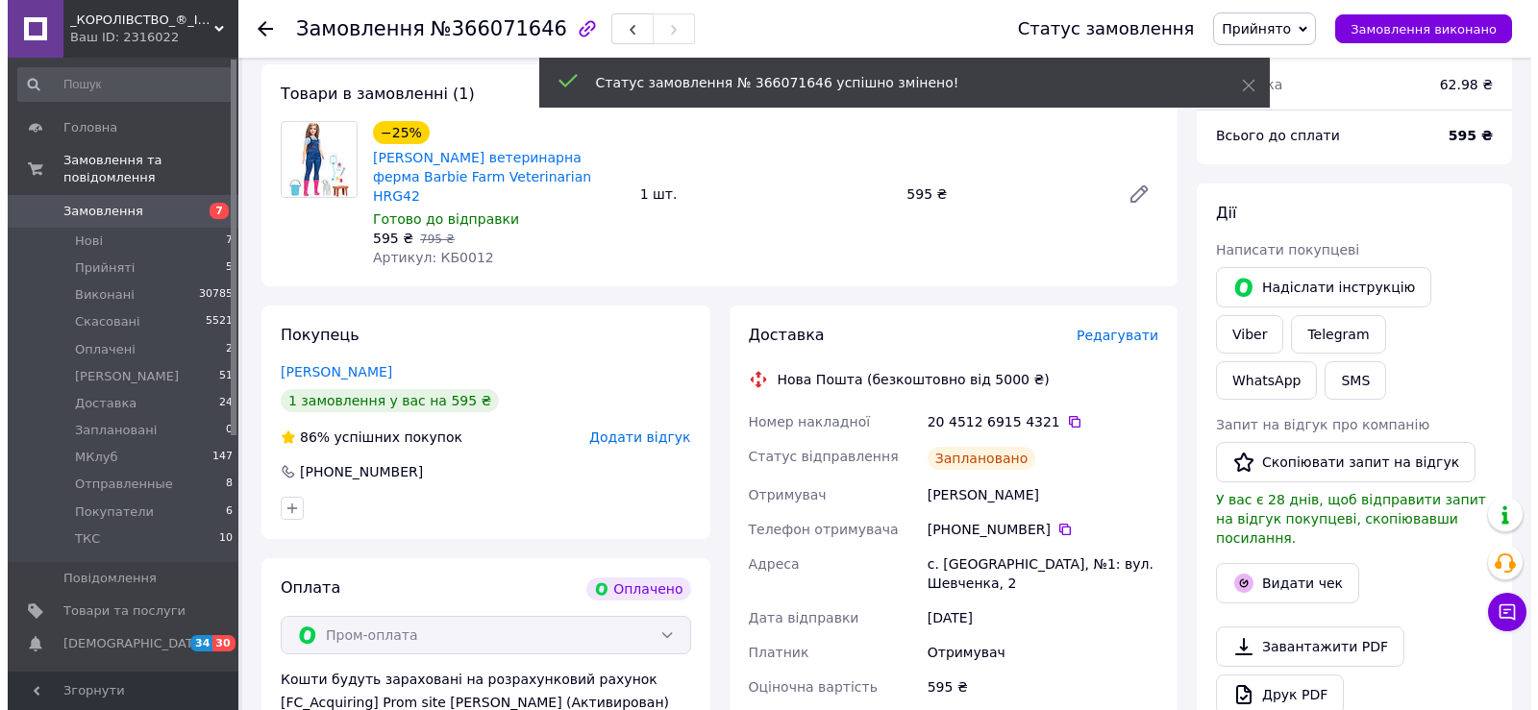
scroll to position [192, 0]
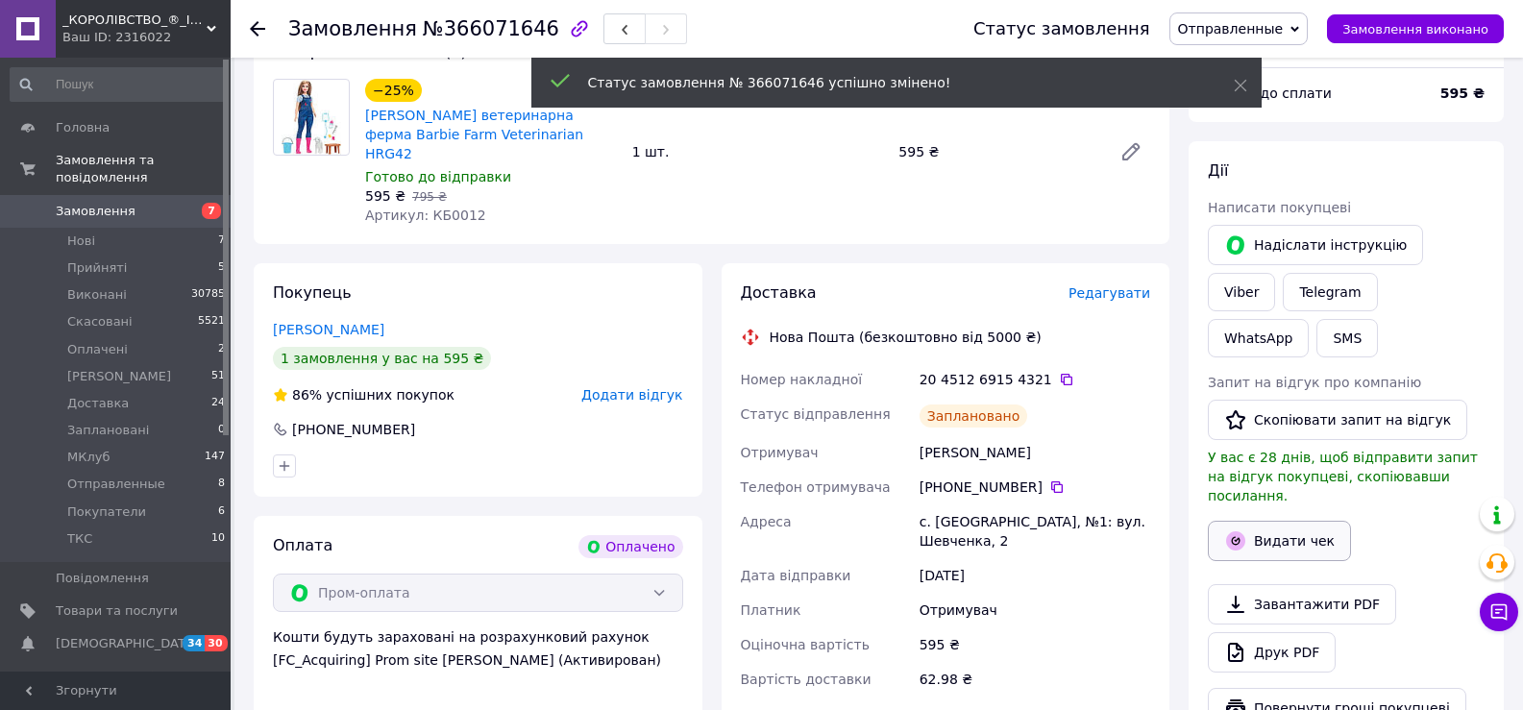
click at [1265, 521] on button "Видати чек" at bounding box center [1279, 541] width 143 height 40
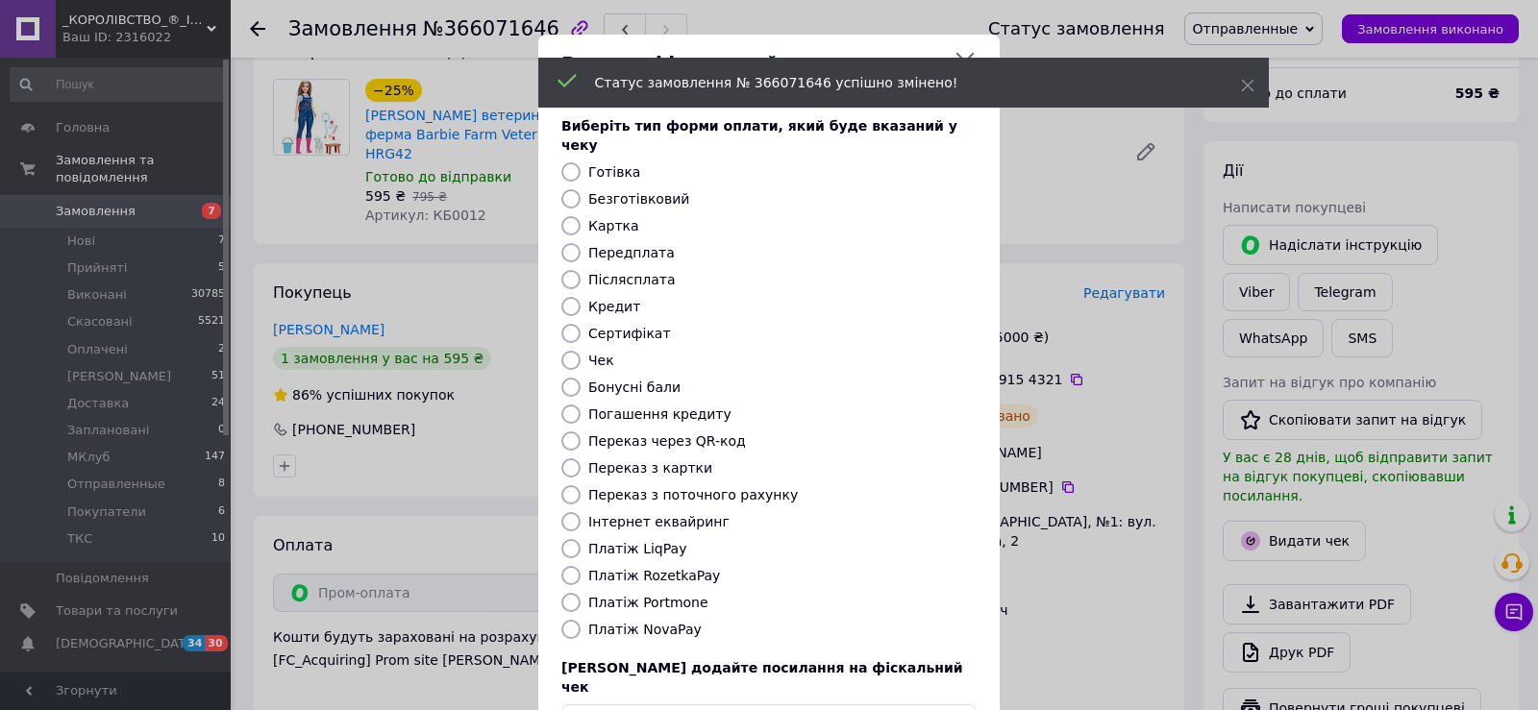
click at [617, 191] on label "Безготівковий" at bounding box center [638, 198] width 101 height 15
click at [580, 189] on input "Безготівковий" at bounding box center [570, 198] width 19 height 19
radio input "true"
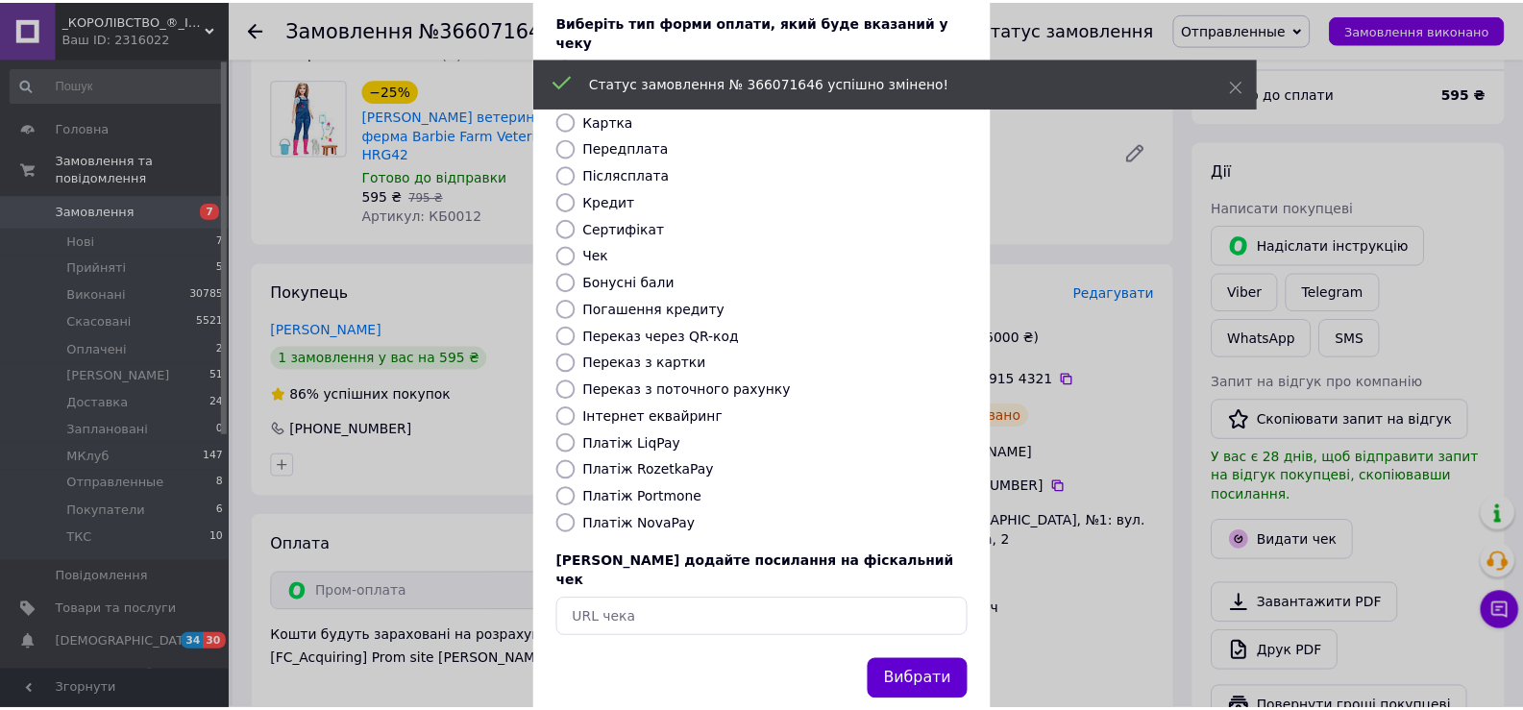
scroll to position [115, 0]
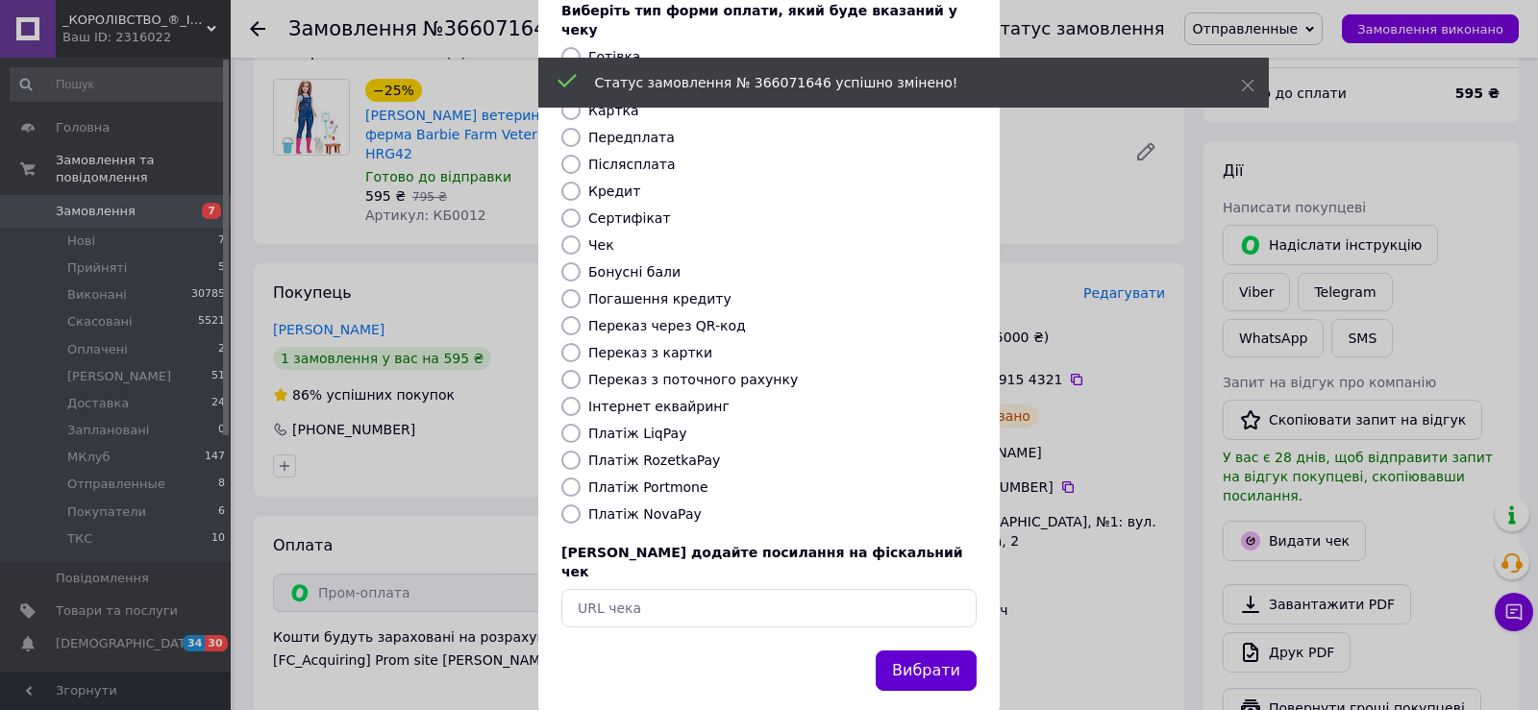
click at [908, 651] on button "Вибрати" at bounding box center [925, 671] width 101 height 41
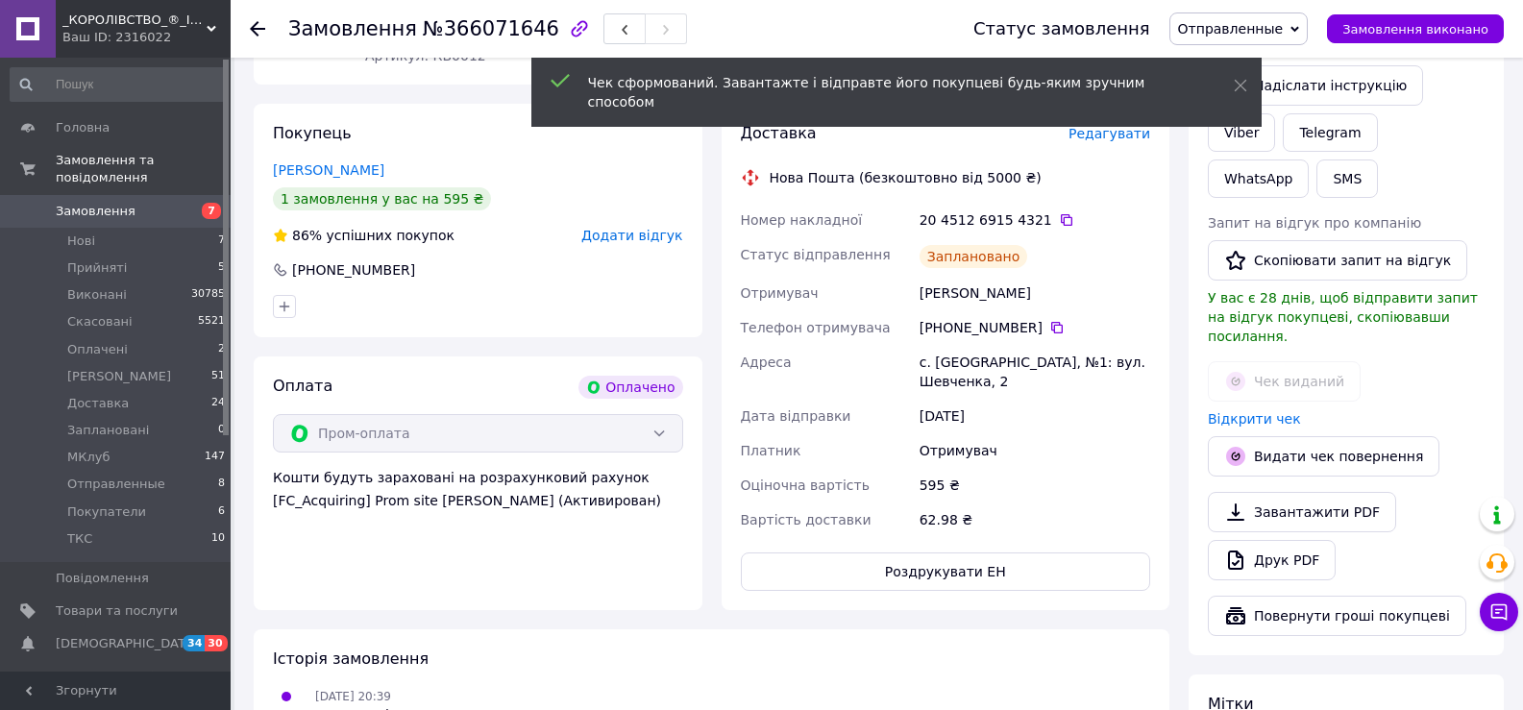
scroll to position [577, 0]
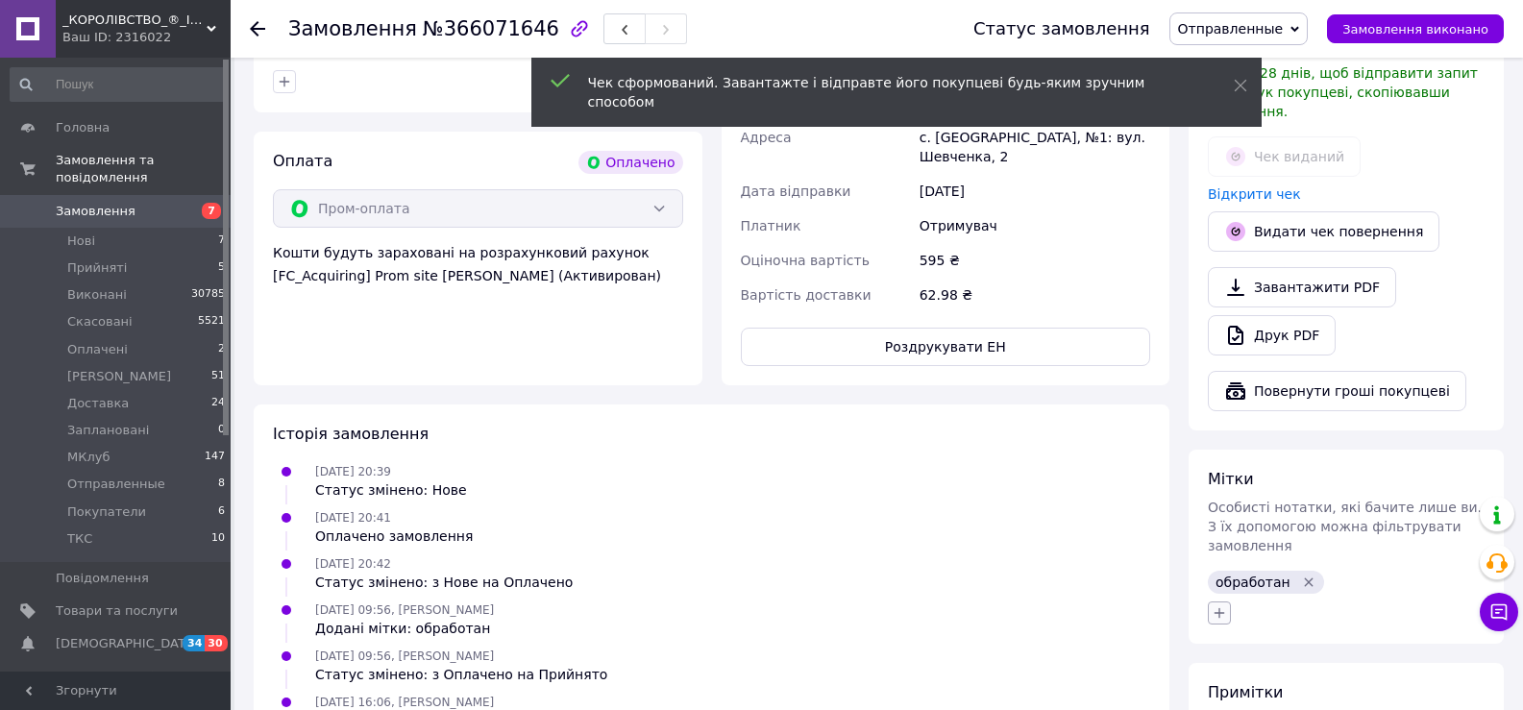
click at [1220, 605] on icon "button" at bounding box center [1219, 612] width 15 height 15
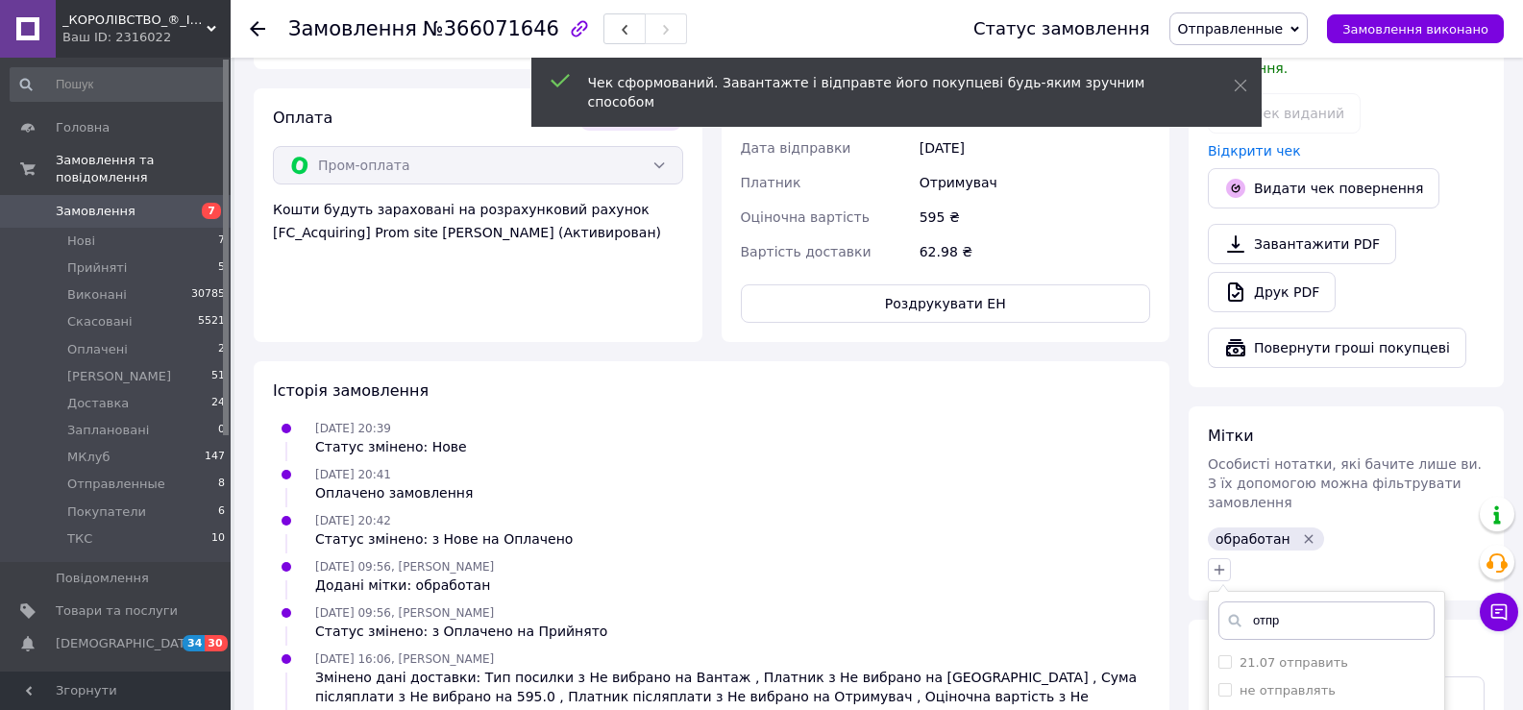
scroll to position [800, 0]
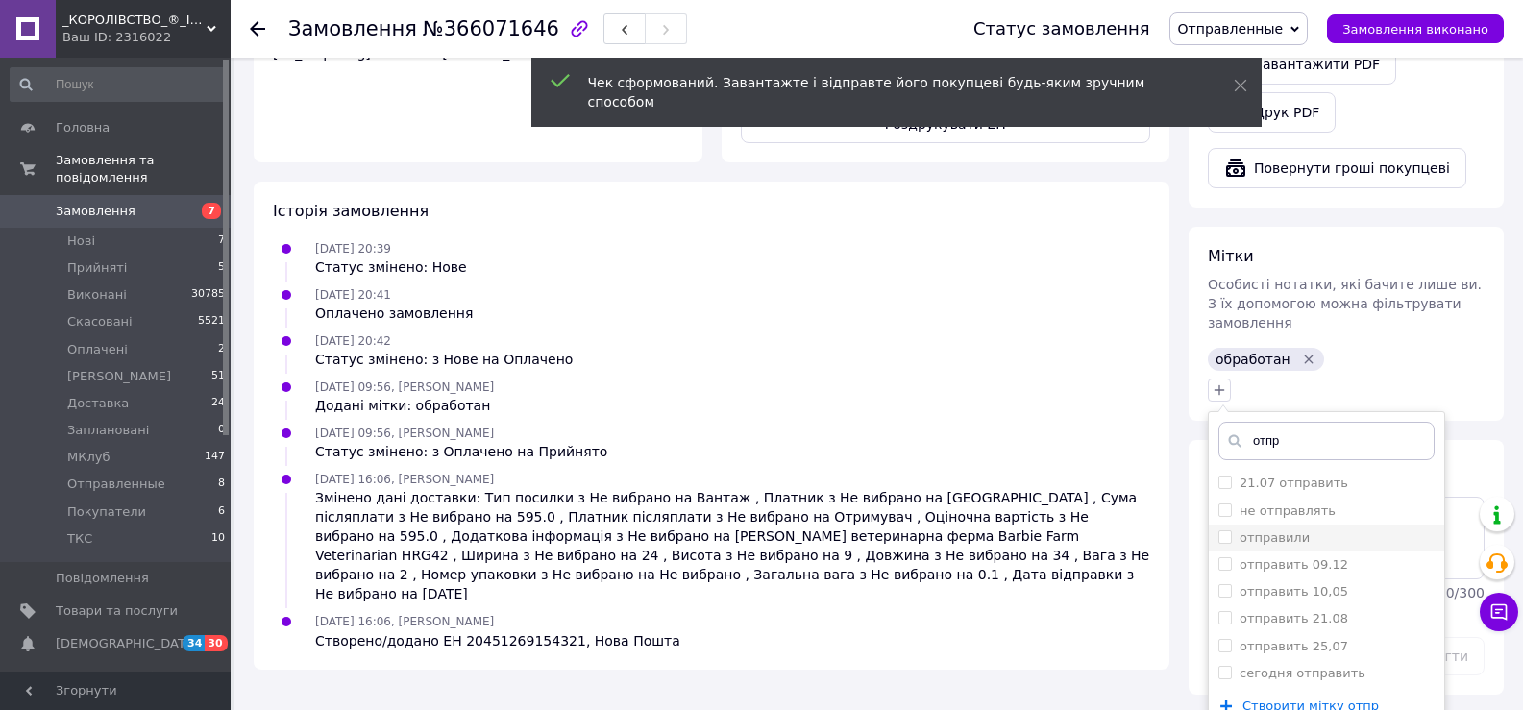
type input "отпр"
click at [1296, 530] on label "отправили" at bounding box center [1275, 537] width 70 height 14
checkbox input "true"
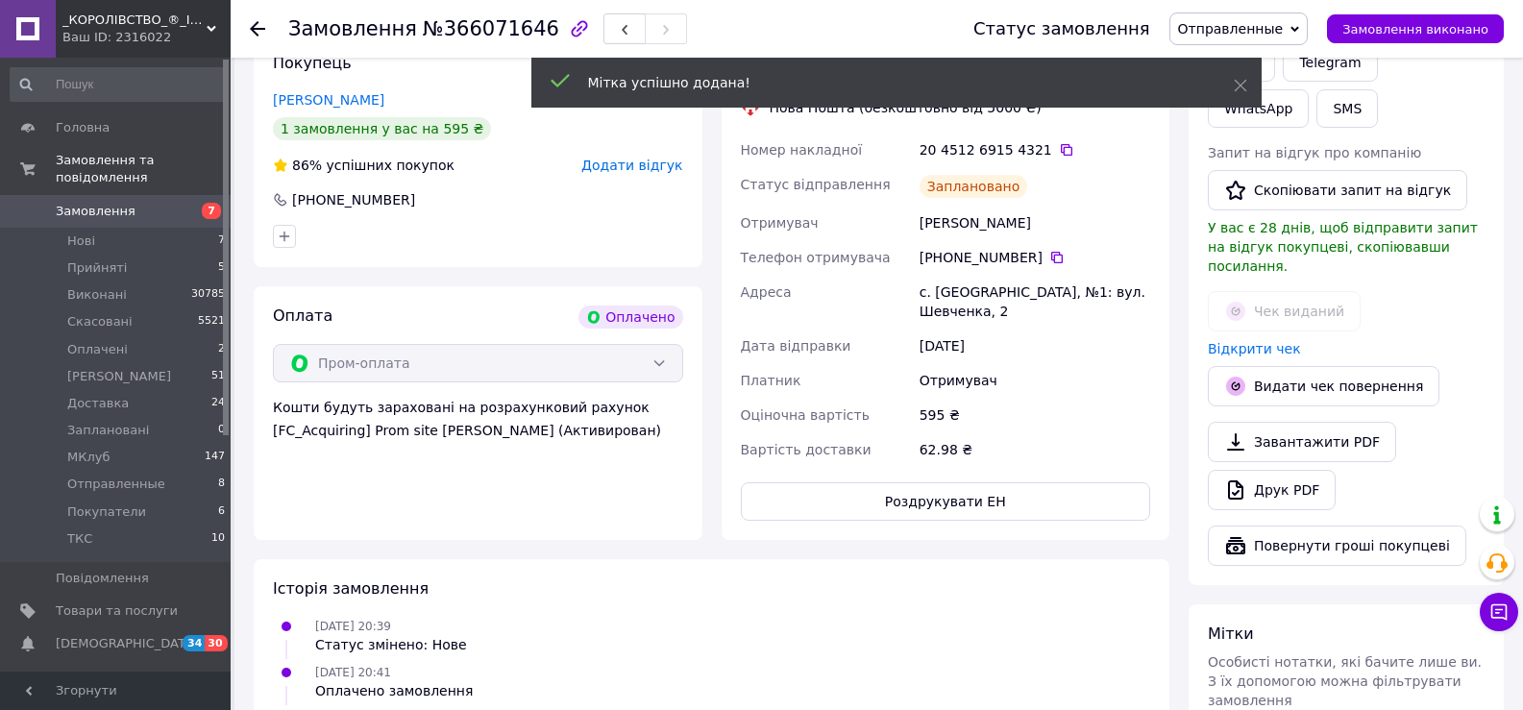
scroll to position [223, 0]
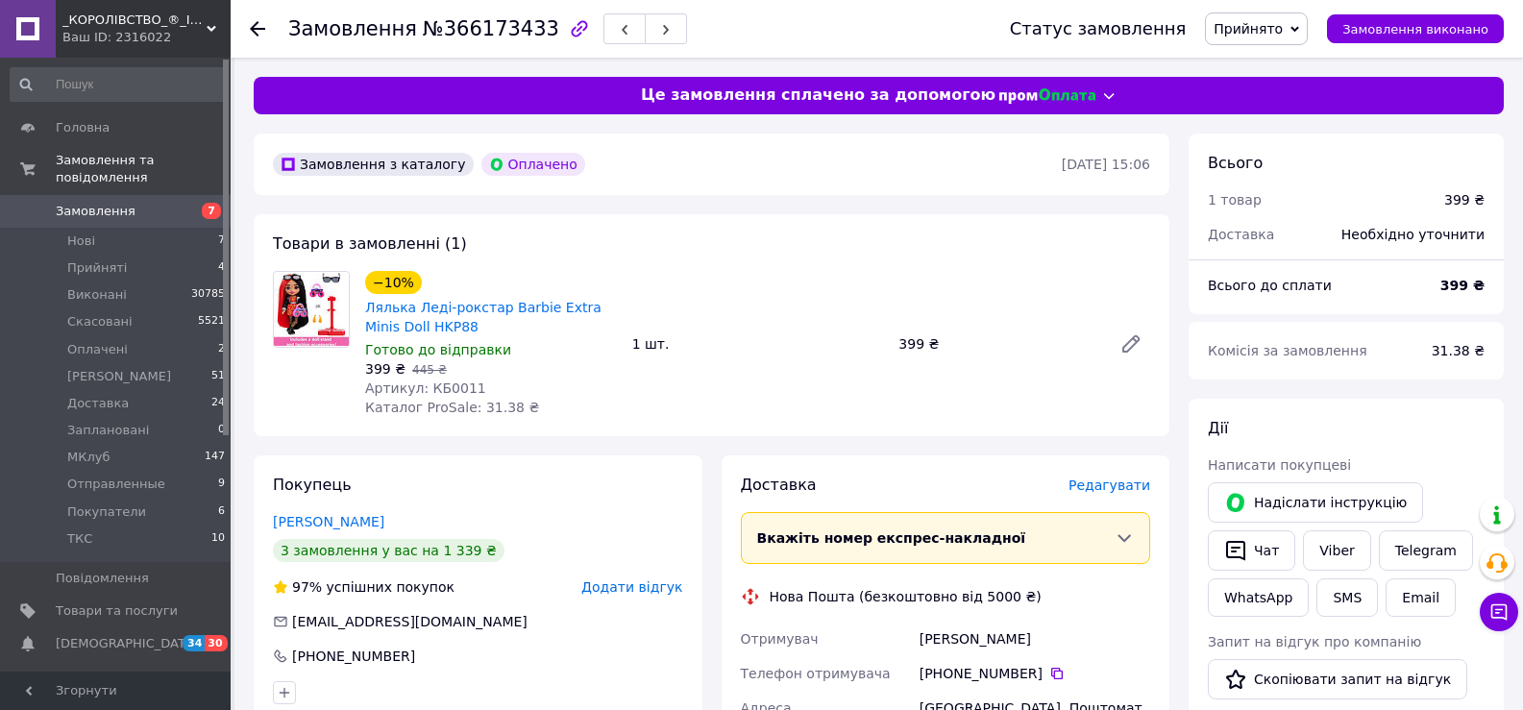
click at [1263, 160] on div "Всього" at bounding box center [1346, 164] width 277 height 22
click at [1126, 475] on div "Доставка Редагувати" at bounding box center [946, 486] width 410 height 22
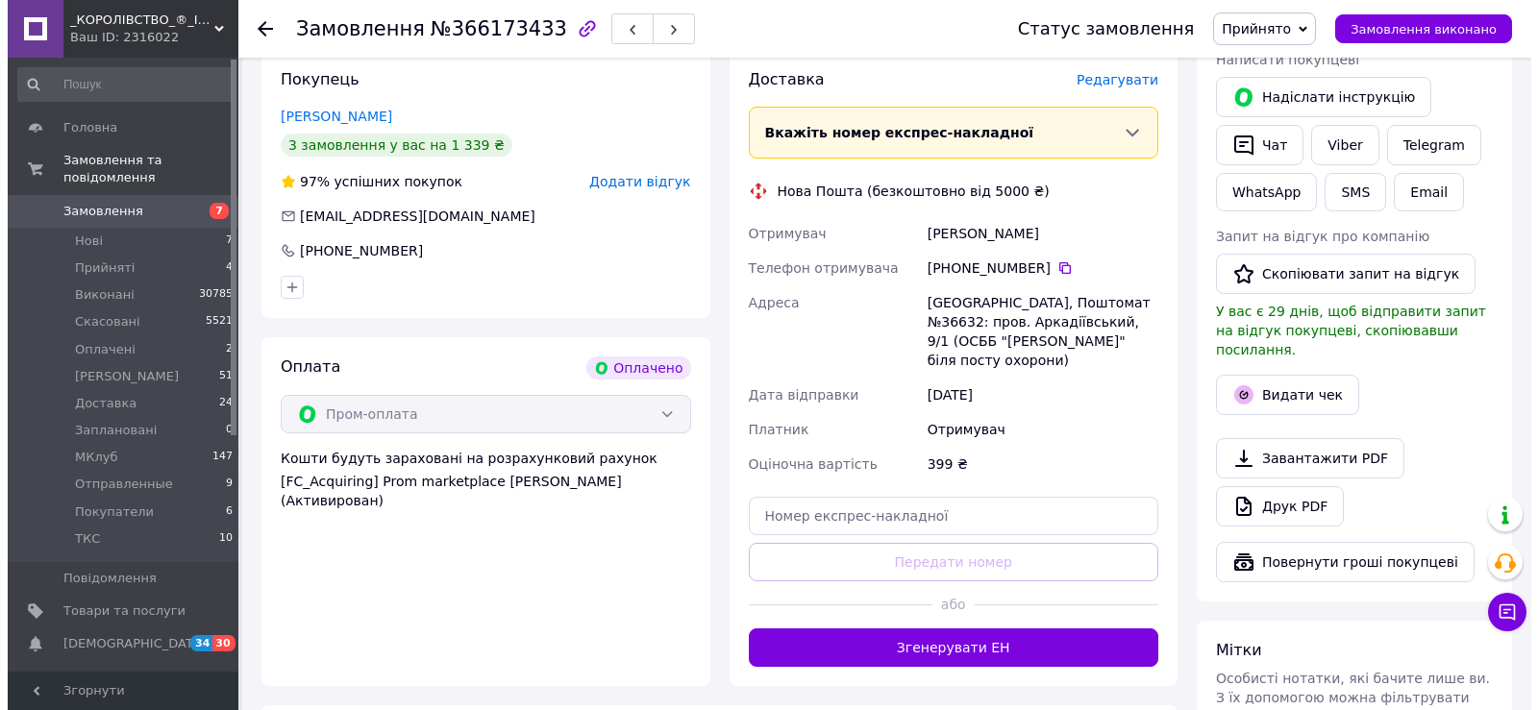
scroll to position [192, 0]
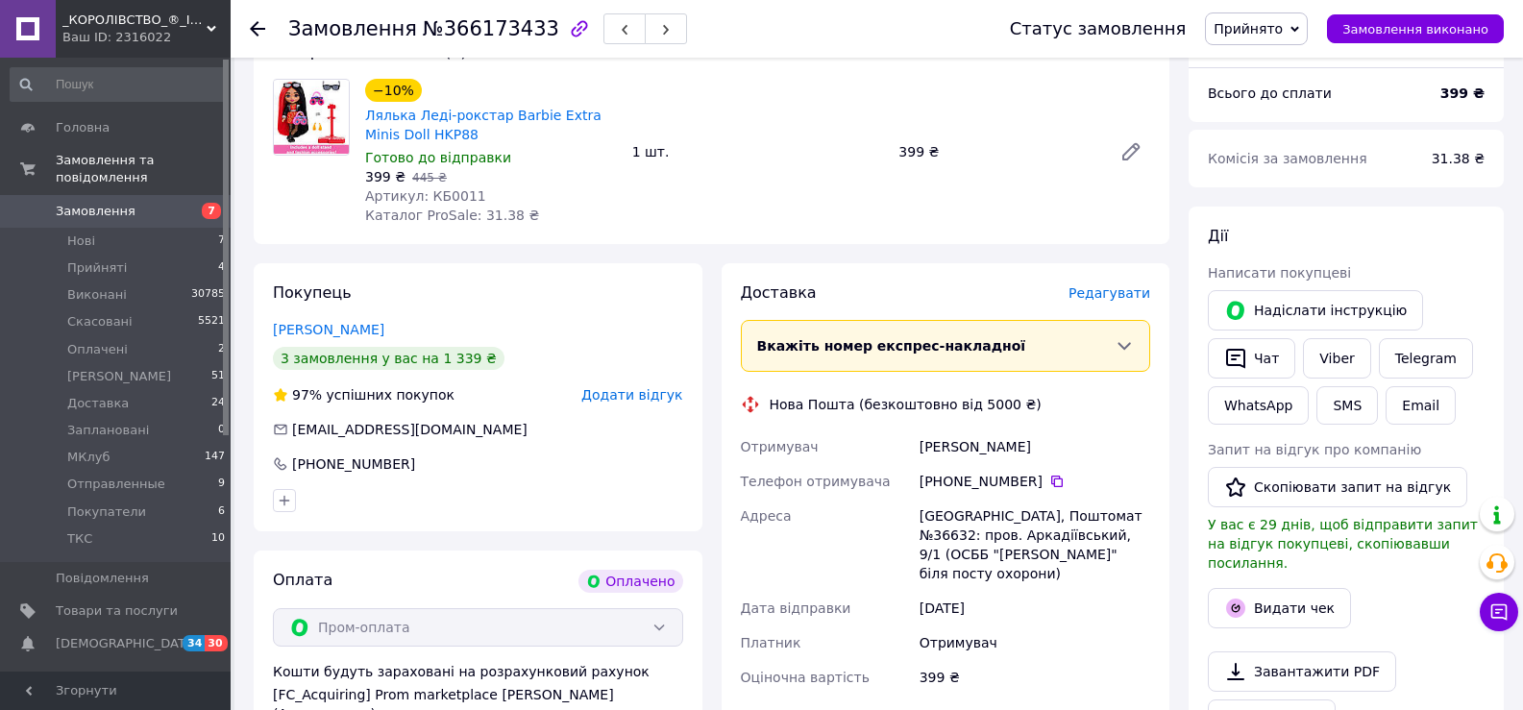
click at [1108, 291] on span "Редагувати" at bounding box center [1110, 292] width 82 height 15
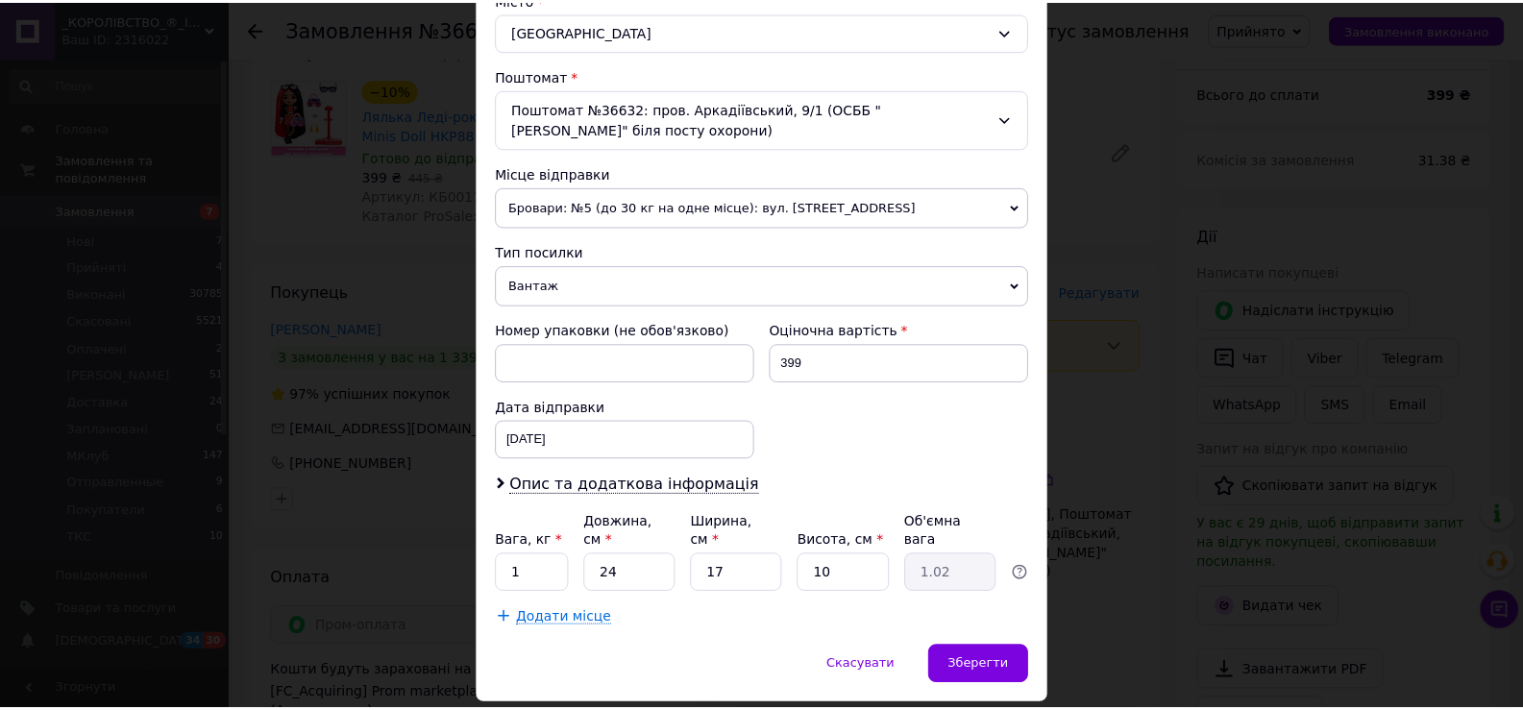
scroll to position [587, 0]
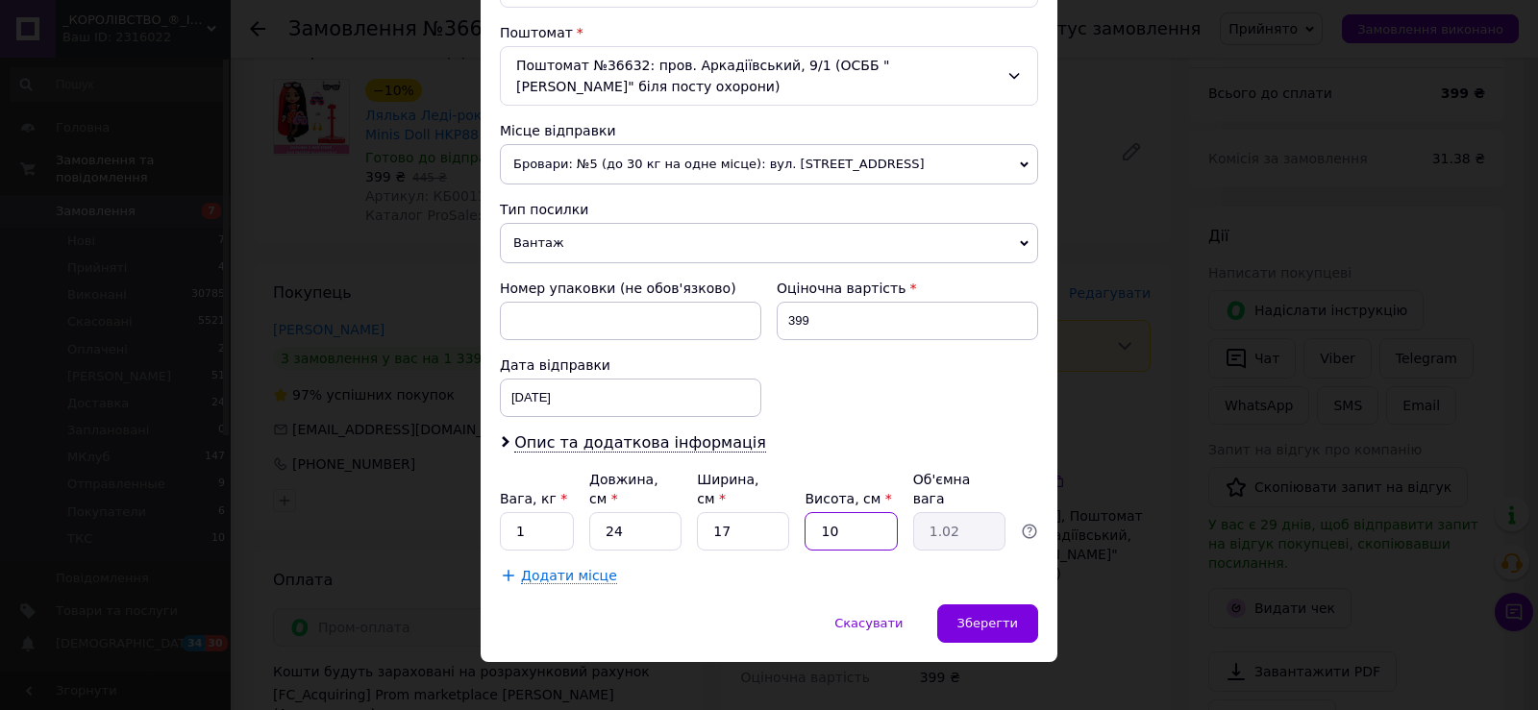
click at [853, 512] on input "10" at bounding box center [850, 531] width 92 height 38
type input "9"
type input "0.92"
type input "9"
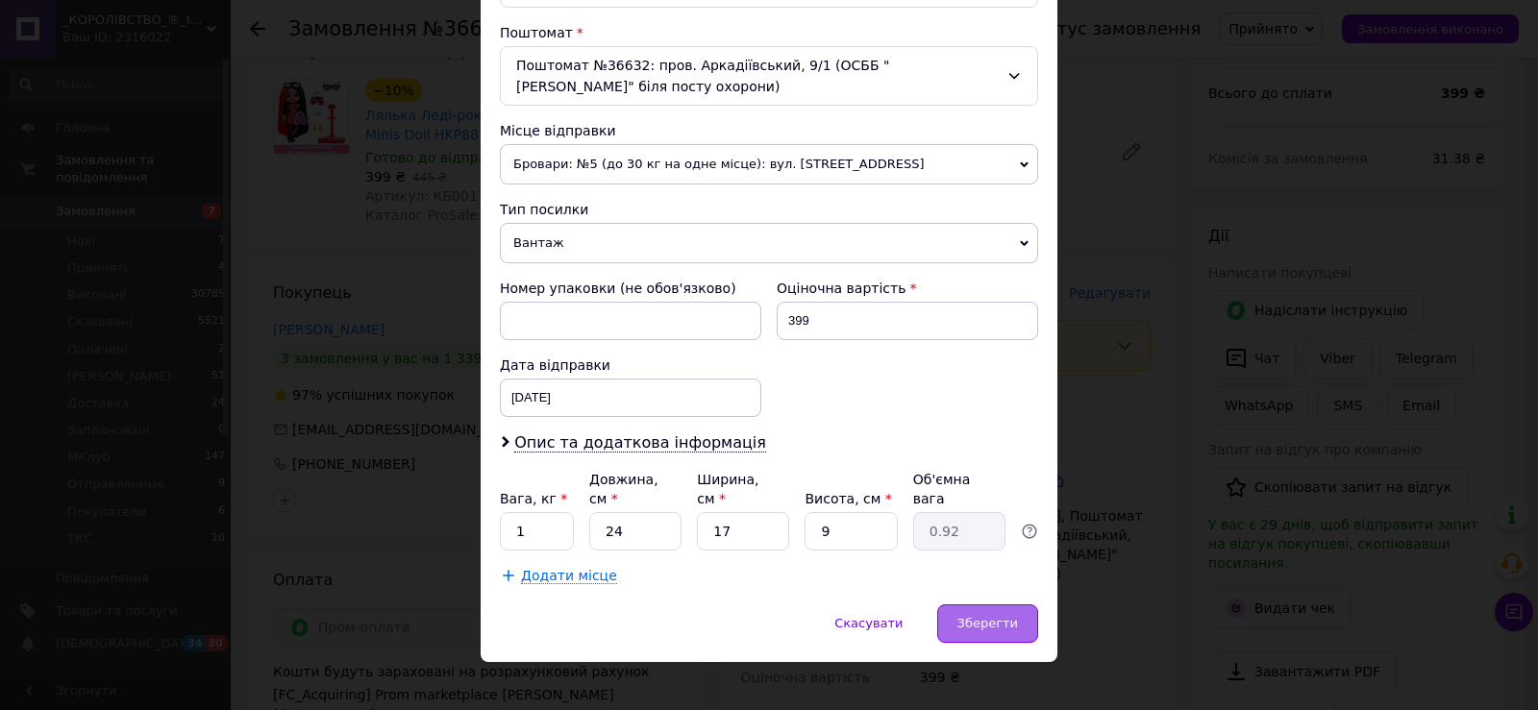
click at [982, 616] on span "Зберегти" at bounding box center [987, 623] width 61 height 14
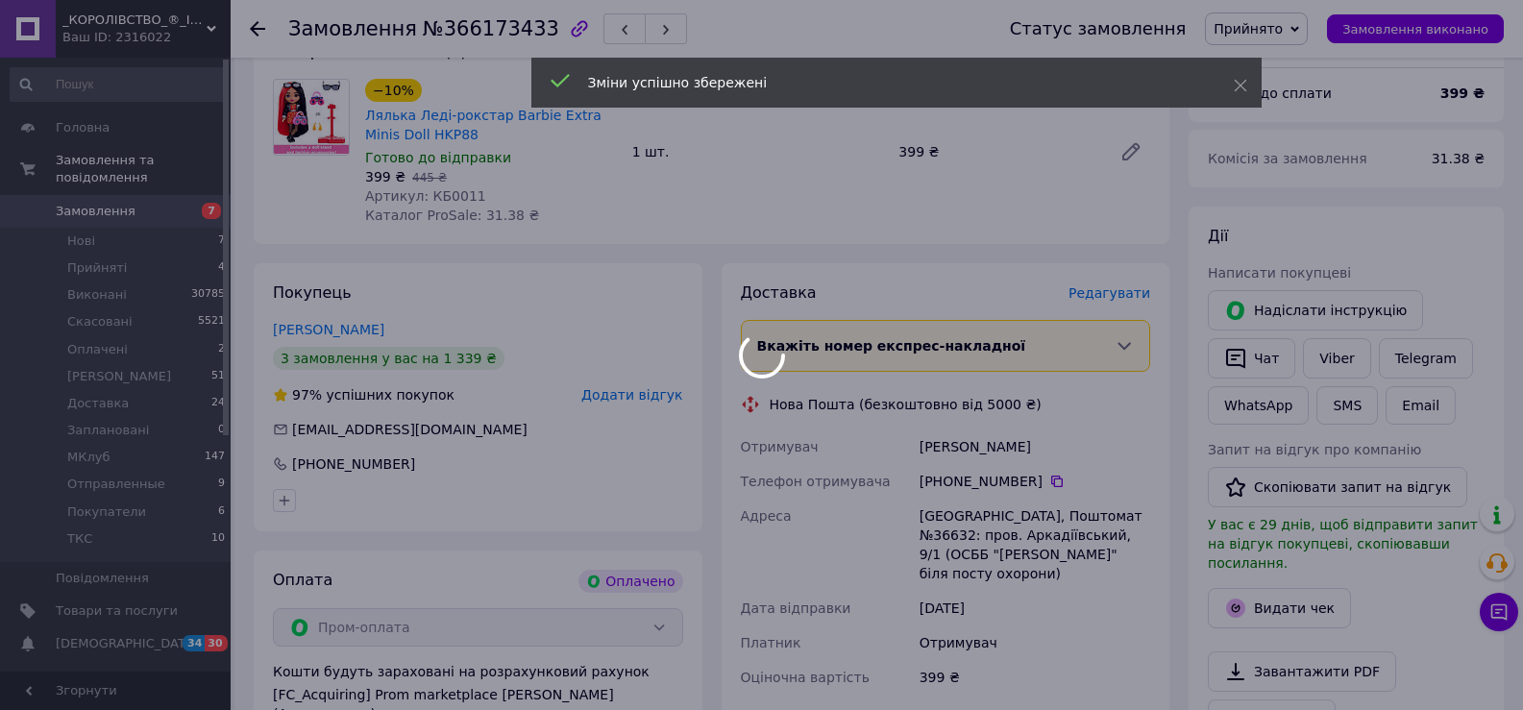
scroll to position [577, 0]
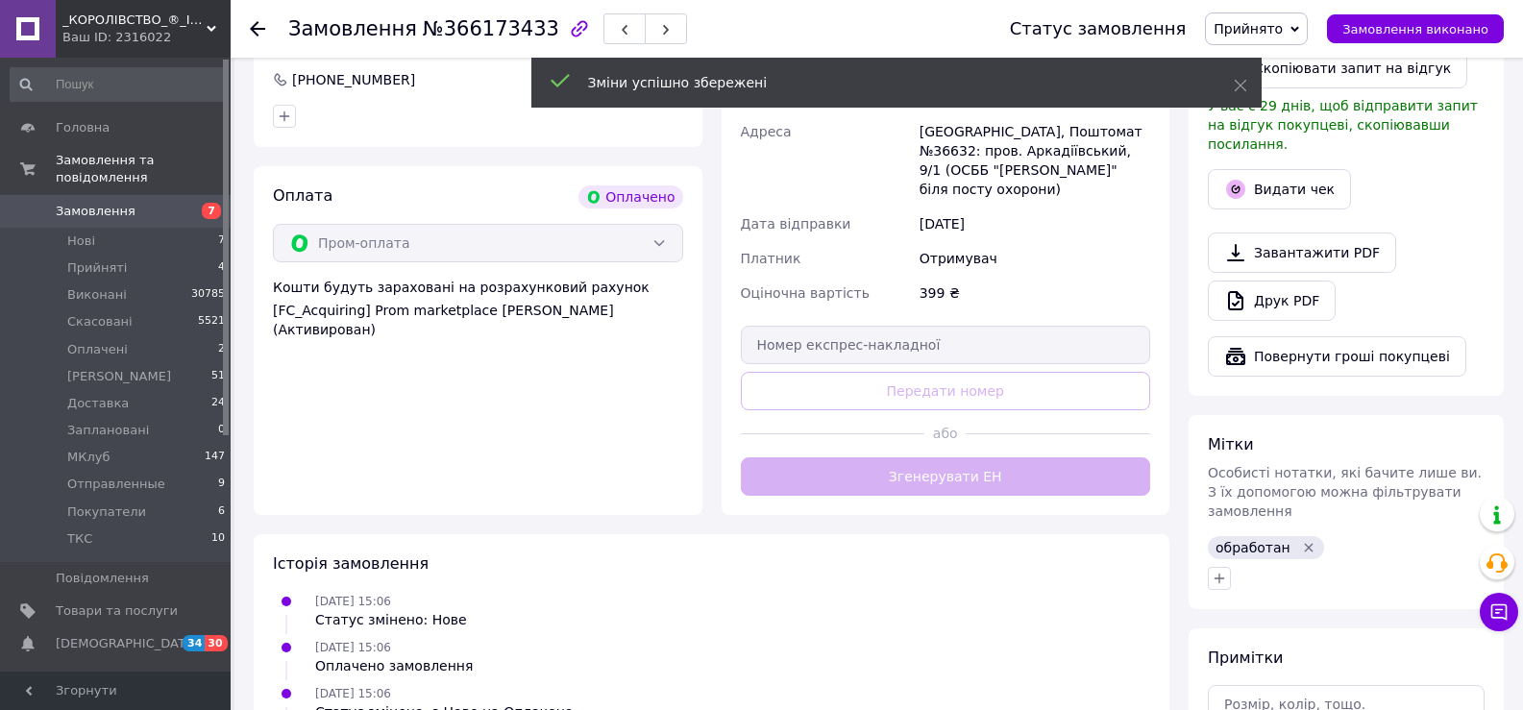
click at [955, 461] on div "Доставка [PERSON_NAME] Вкажіть номер експрес-накладної Обов'язково введіть номе…" at bounding box center [946, 197] width 410 height 598
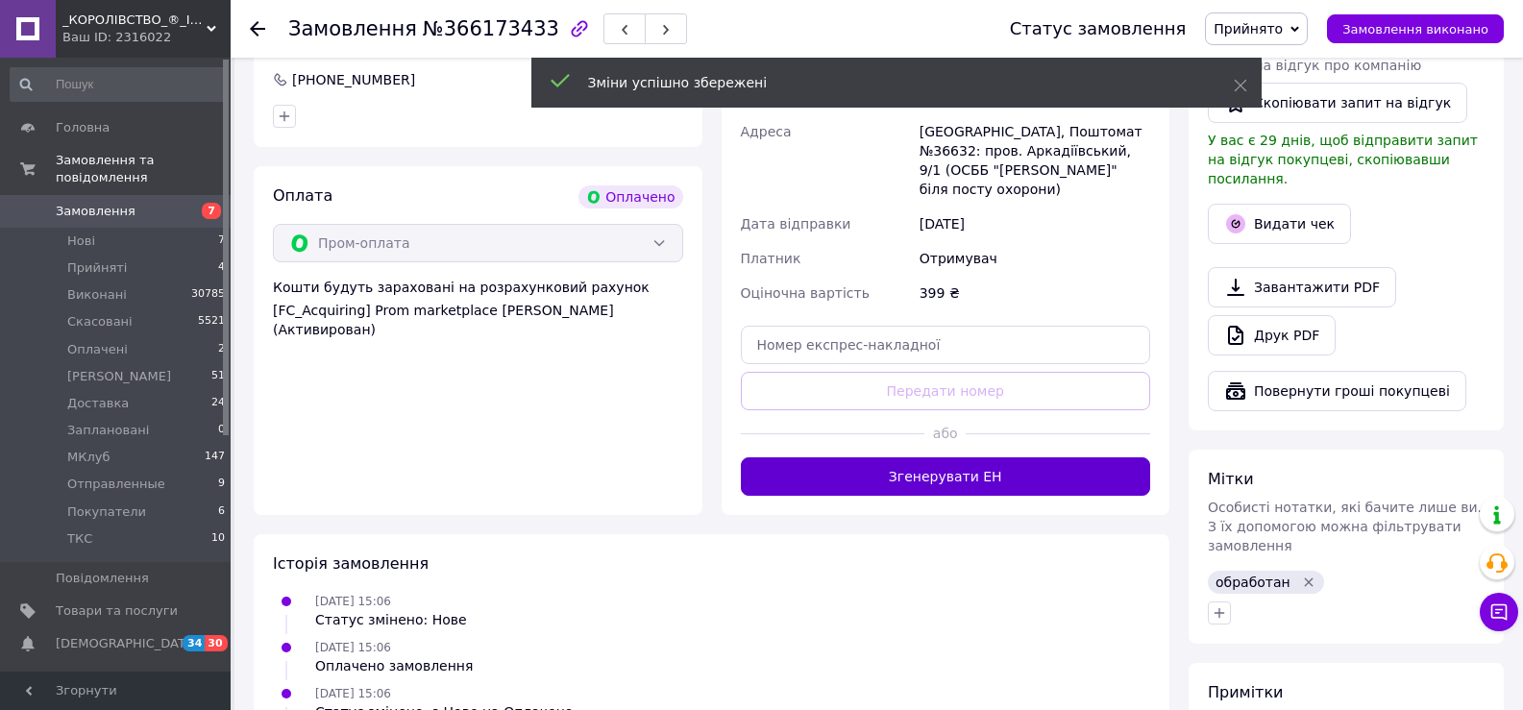
click at [956, 459] on button "Згенерувати ЕН" at bounding box center [946, 476] width 410 height 38
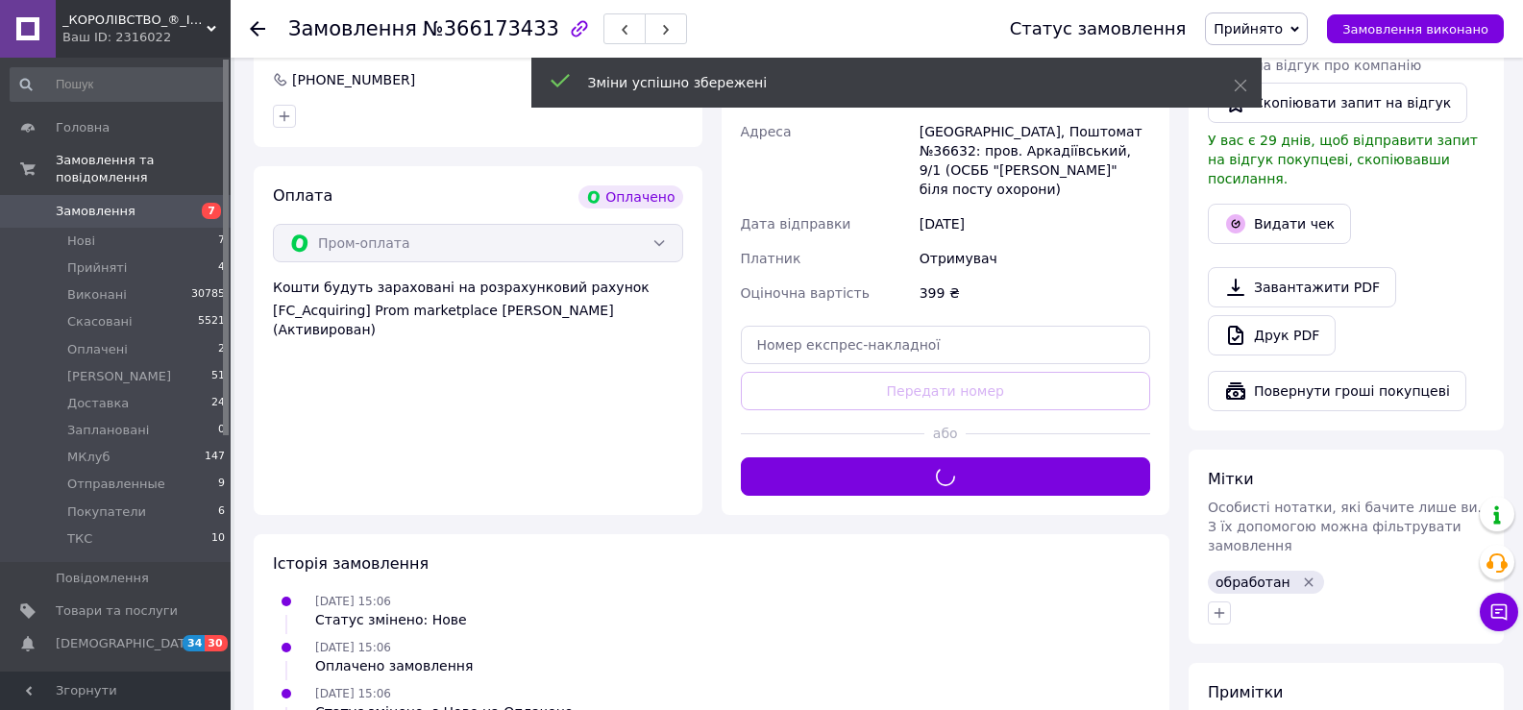
click at [1262, 39] on span "Прийнято" at bounding box center [1256, 28] width 103 height 33
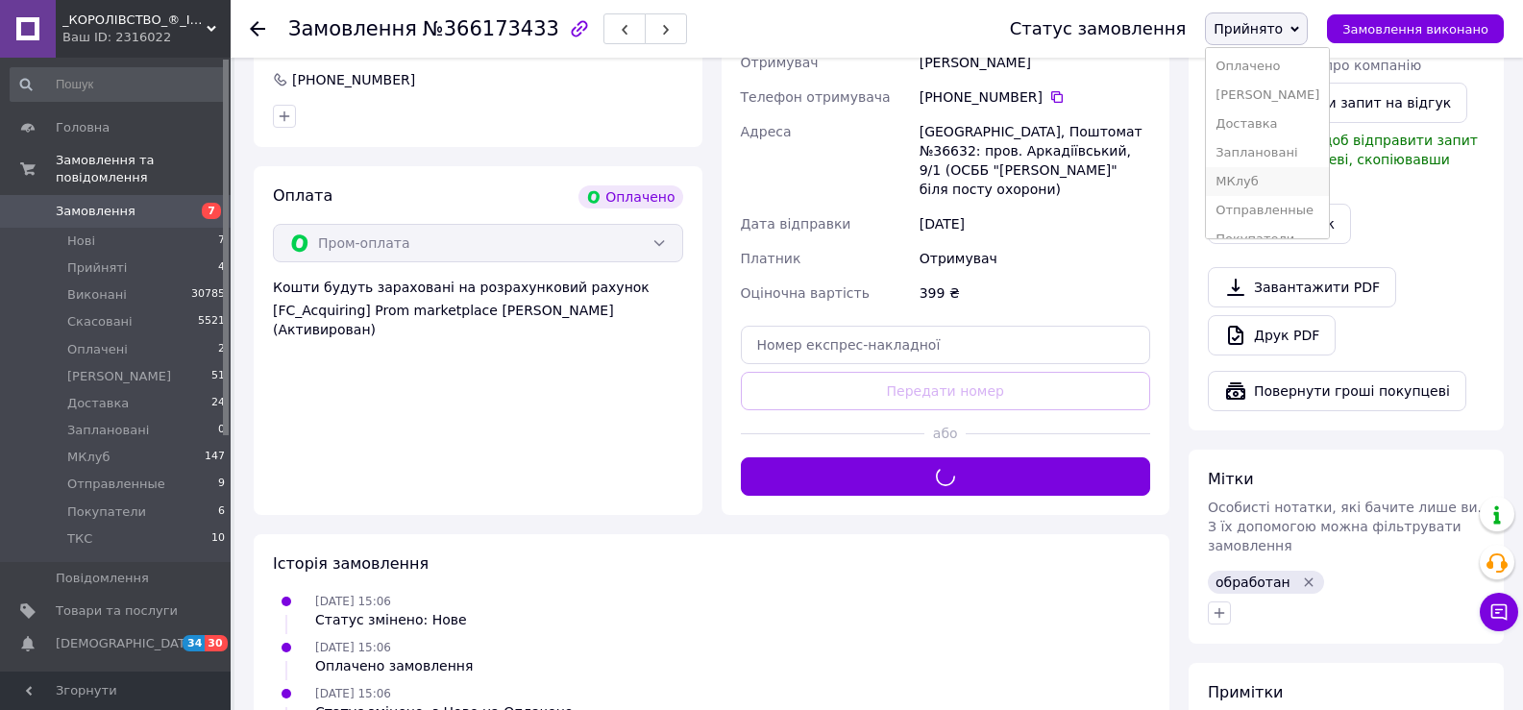
scroll to position [96, 0]
click at [1285, 164] on li "Отправленные" at bounding box center [1267, 173] width 123 height 29
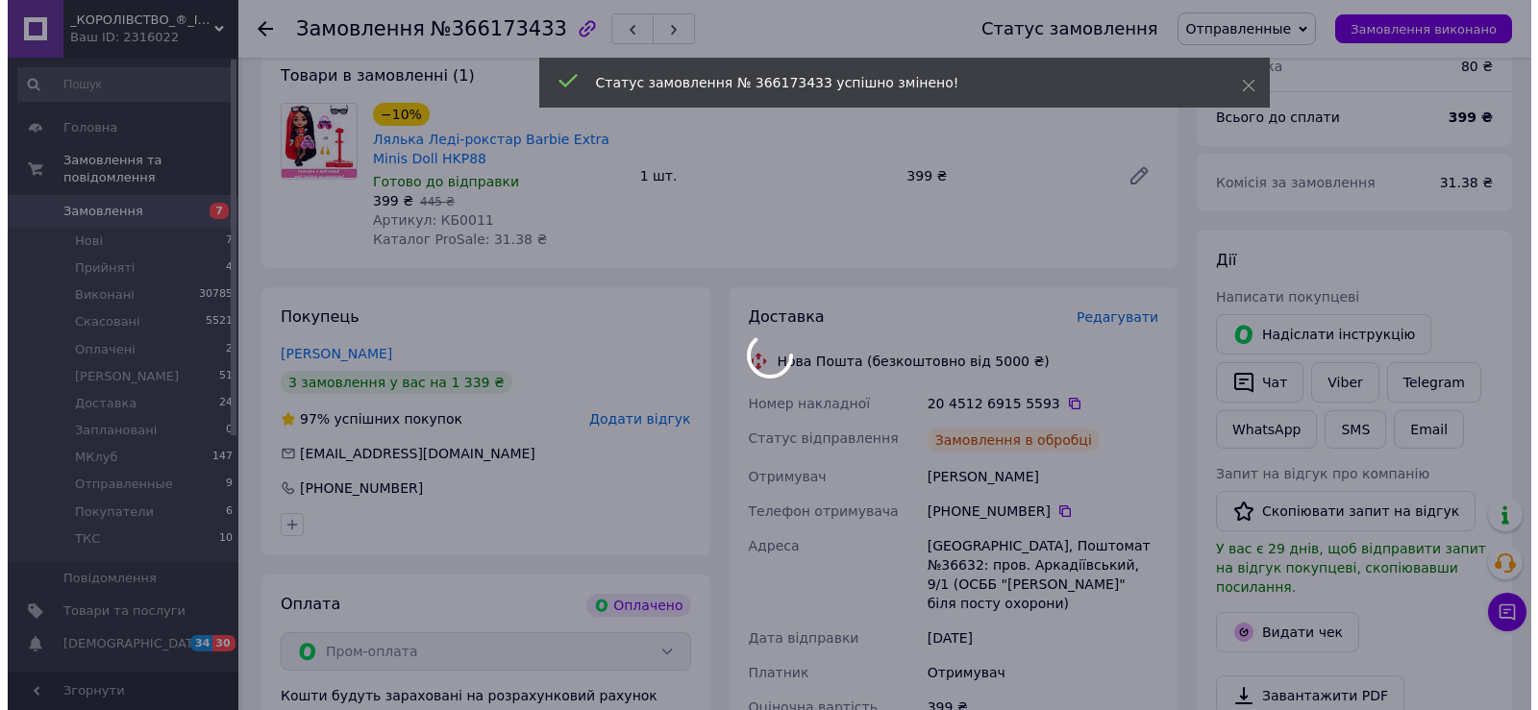
scroll to position [384, 0]
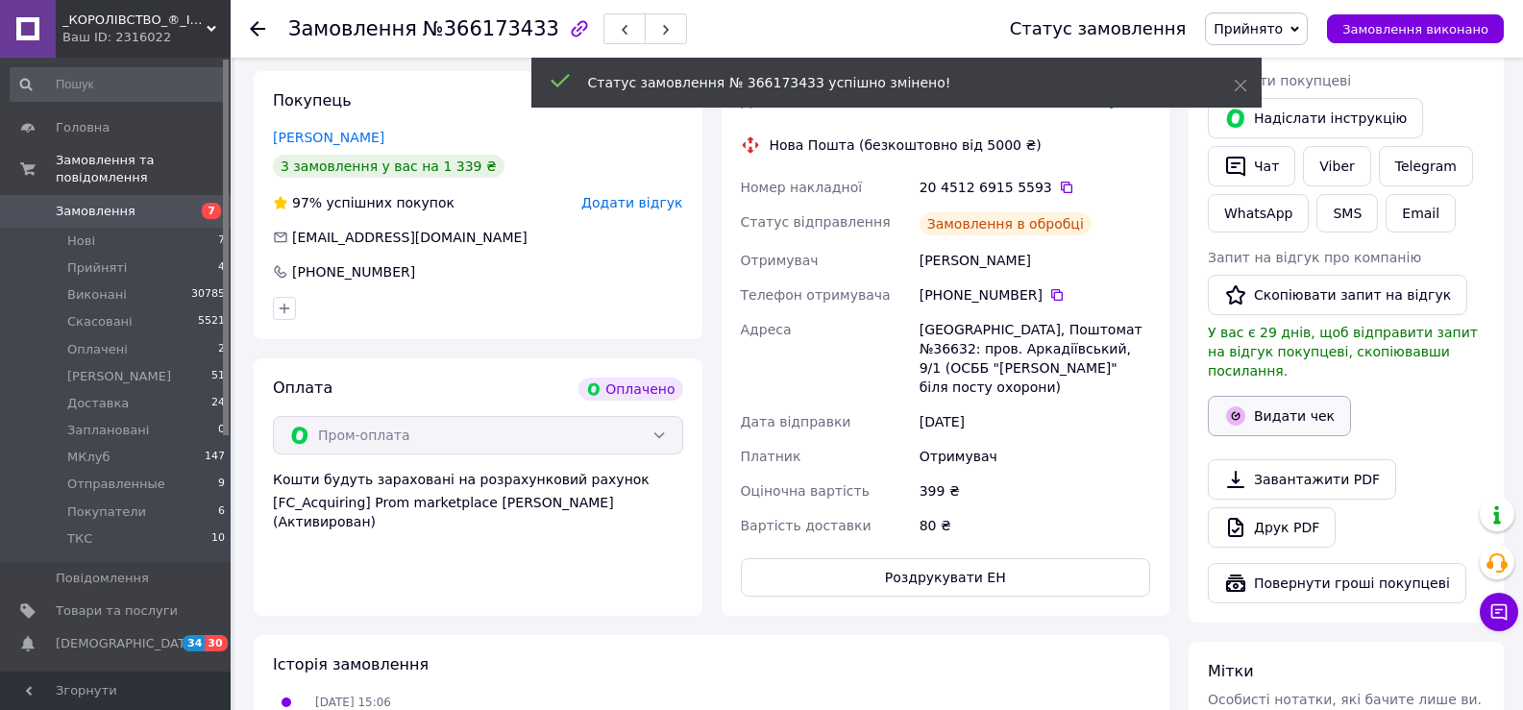
click at [1294, 398] on button "Видати чек" at bounding box center [1279, 416] width 143 height 40
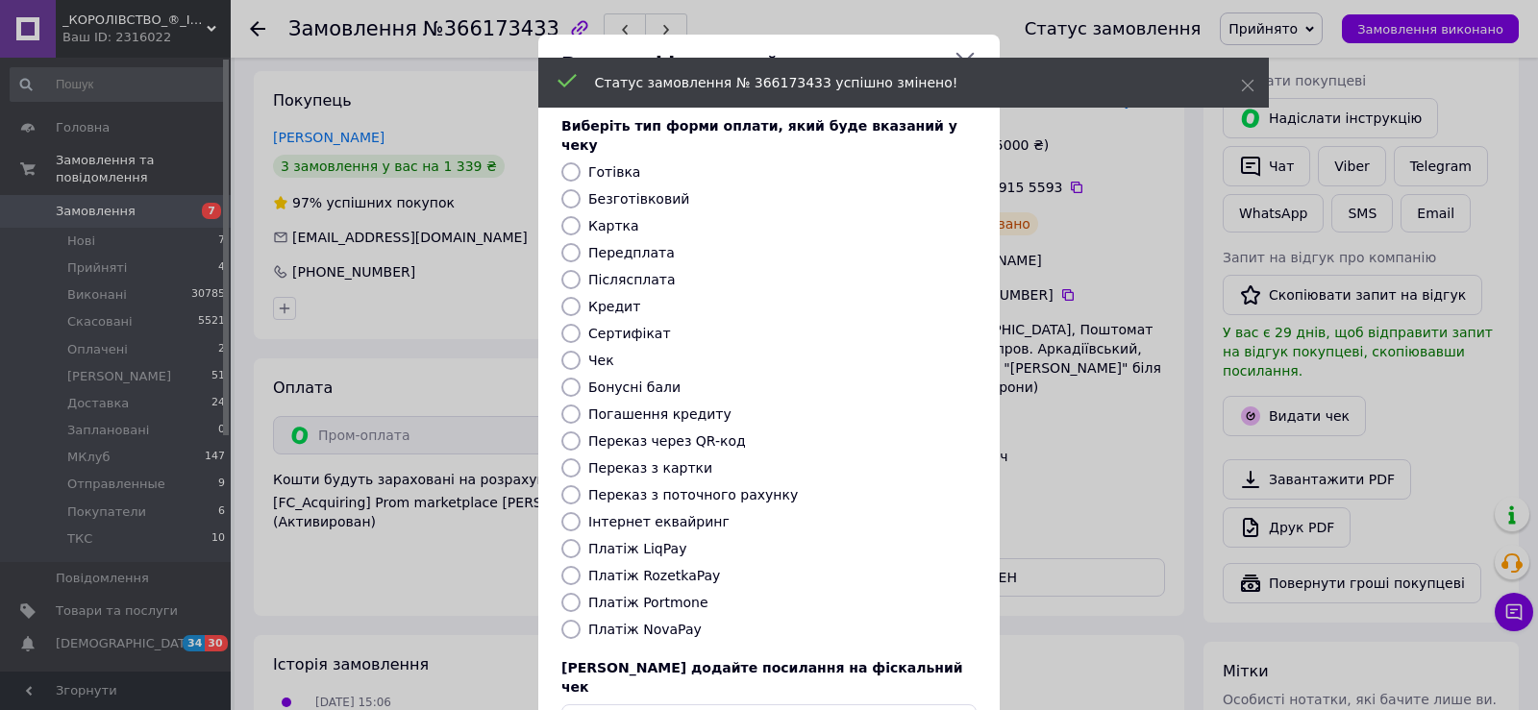
click at [639, 191] on label "Безготівковий" at bounding box center [638, 198] width 101 height 15
click at [580, 189] on input "Безготівковий" at bounding box center [570, 198] width 19 height 19
radio input "true"
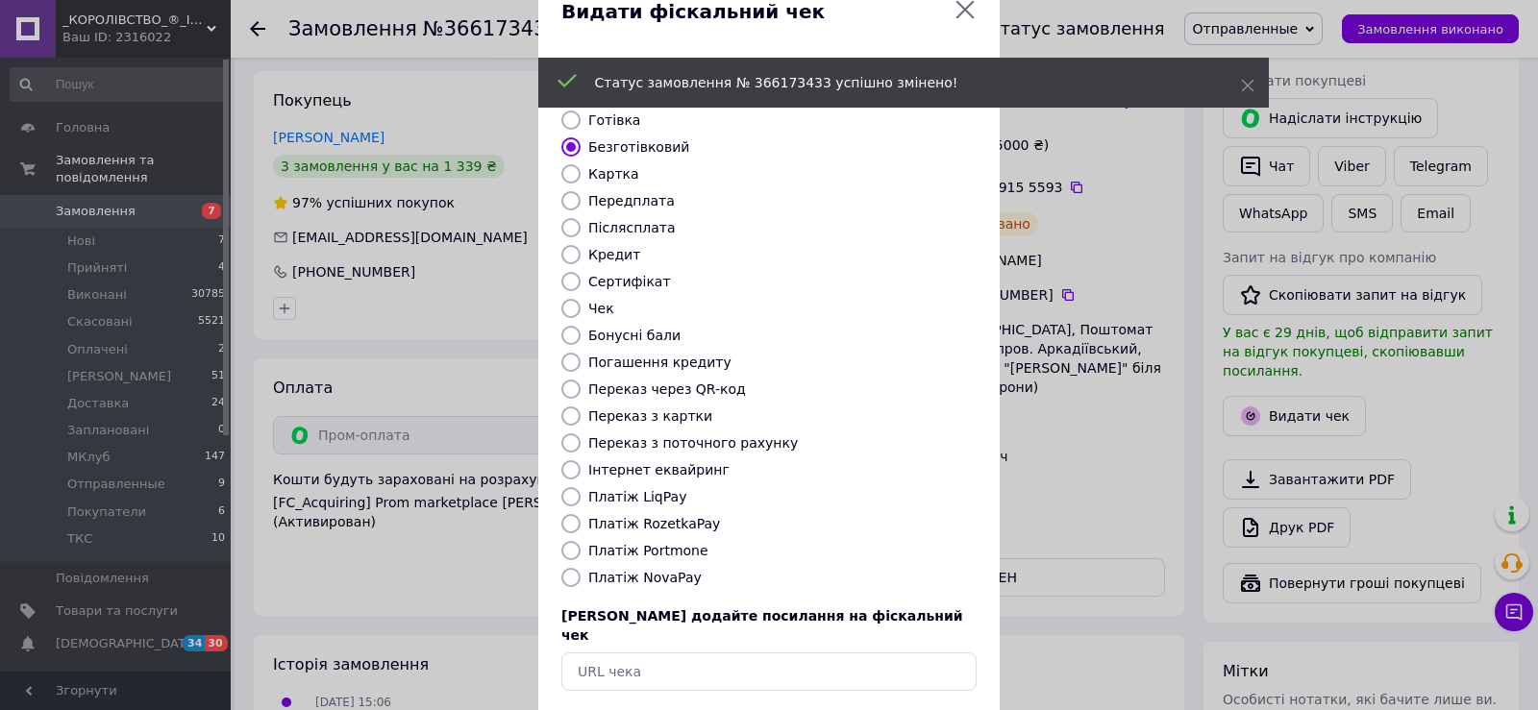
scroll to position [115, 0]
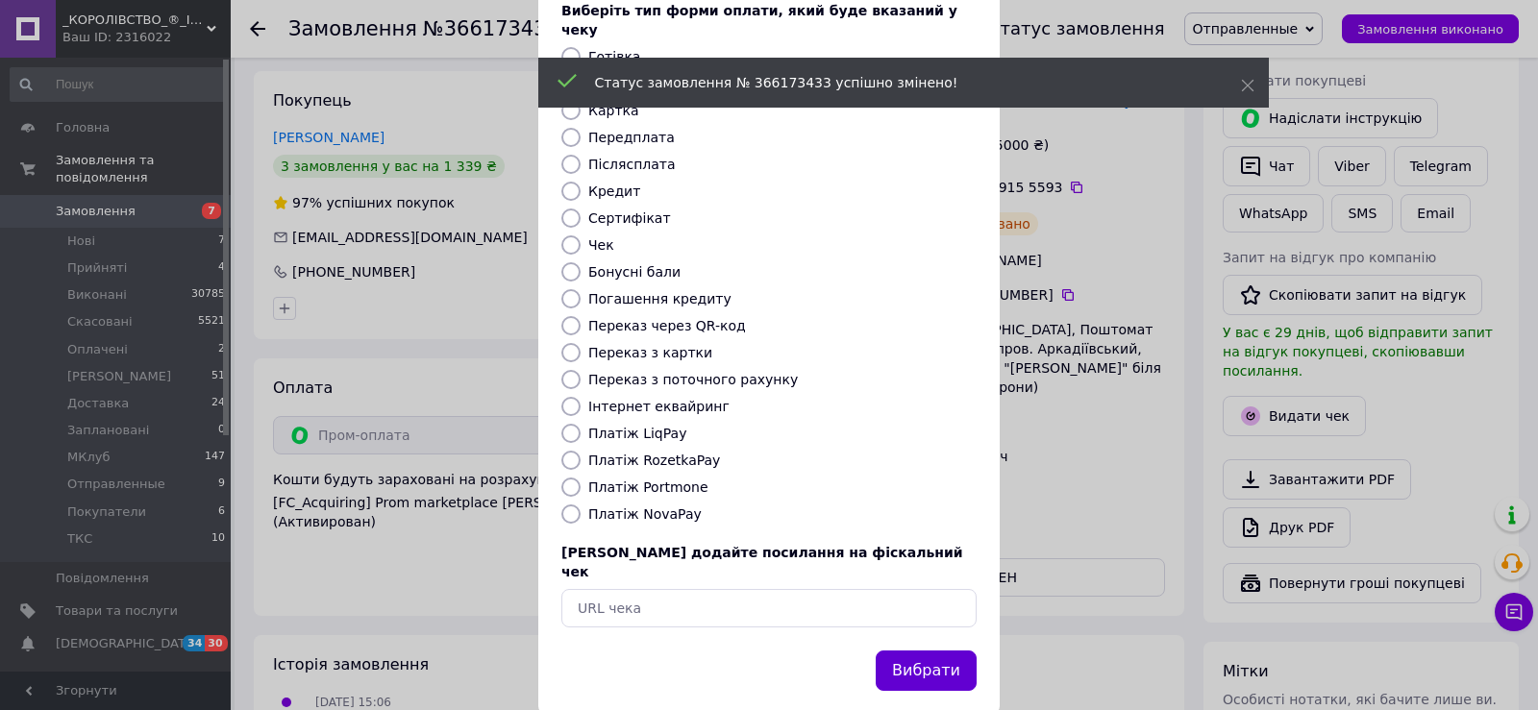
click at [930, 651] on button "Вибрати" at bounding box center [925, 671] width 101 height 41
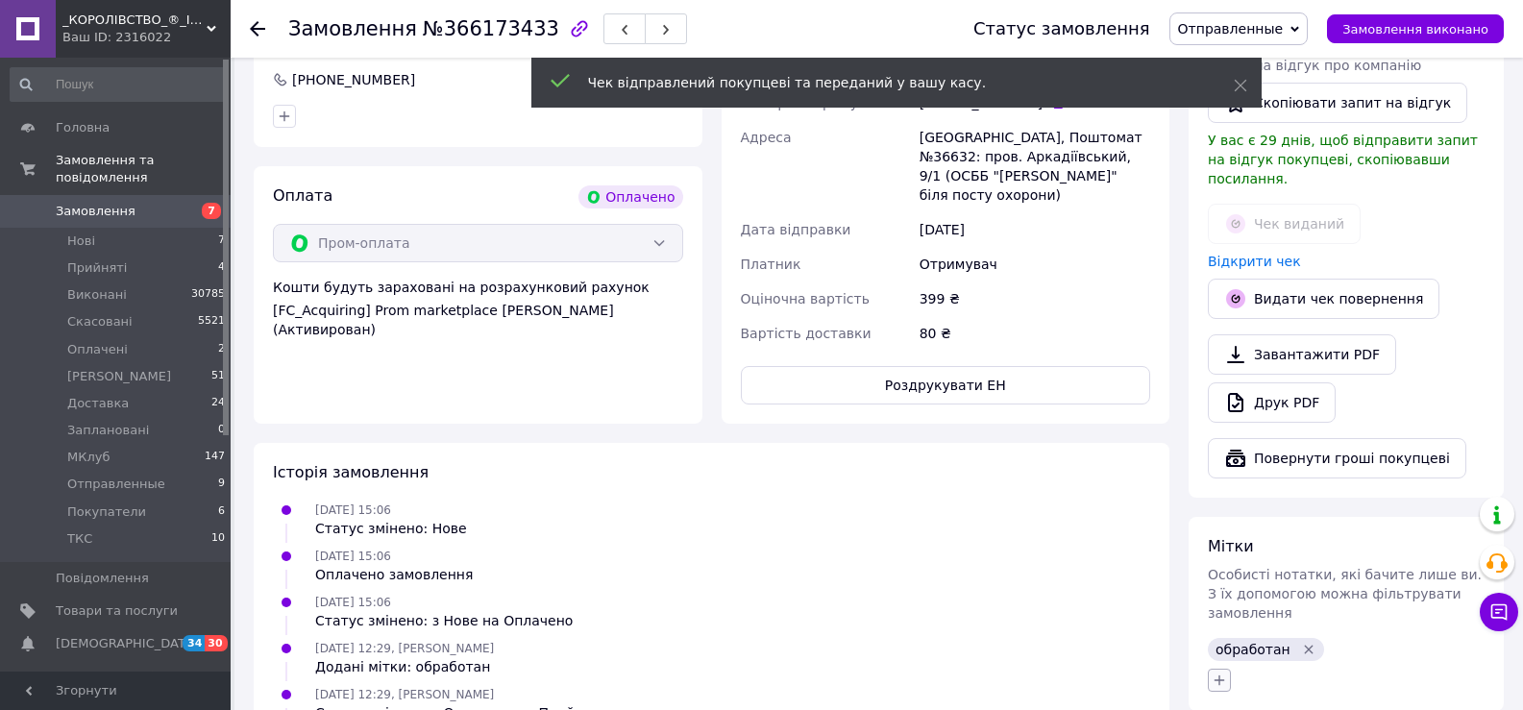
click at [1223, 673] on icon "button" at bounding box center [1219, 680] width 15 height 15
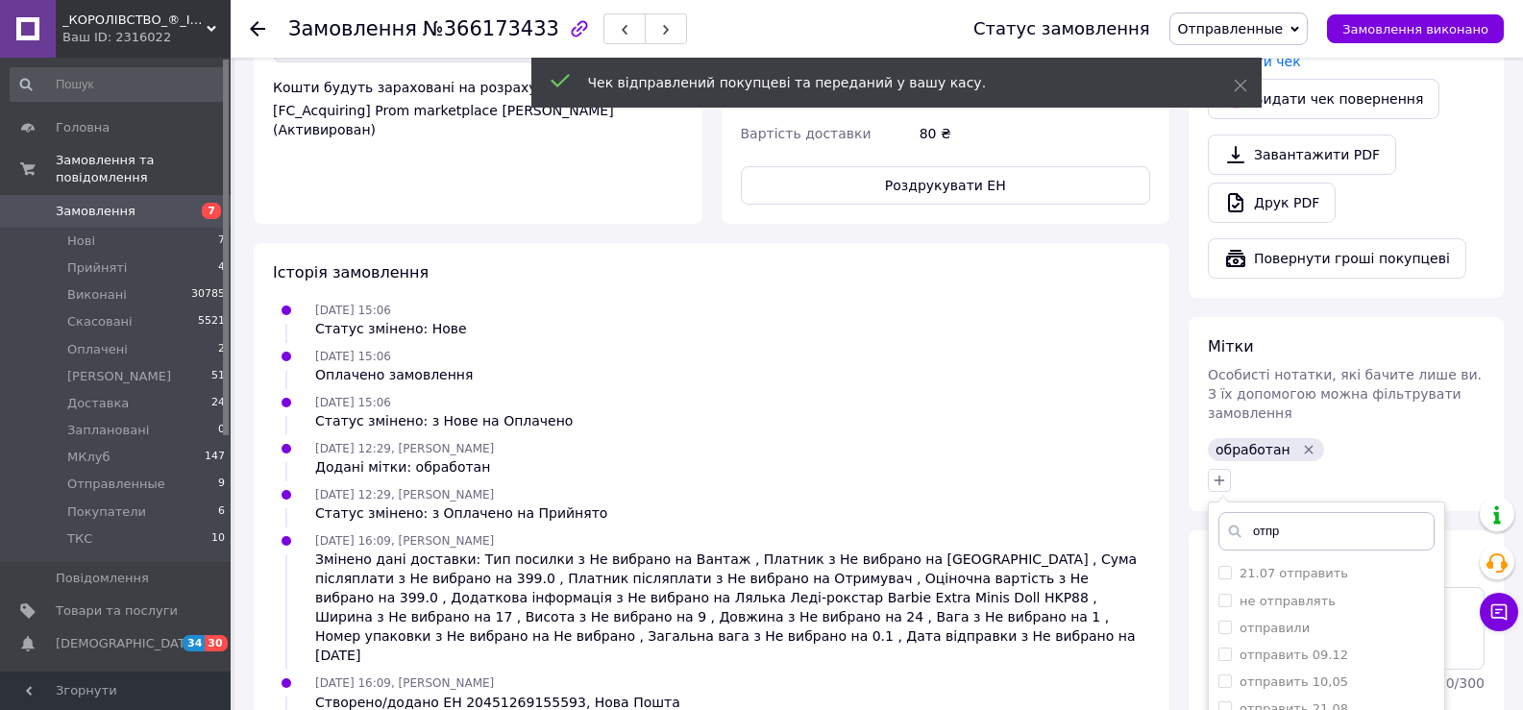
scroll to position [913, 0]
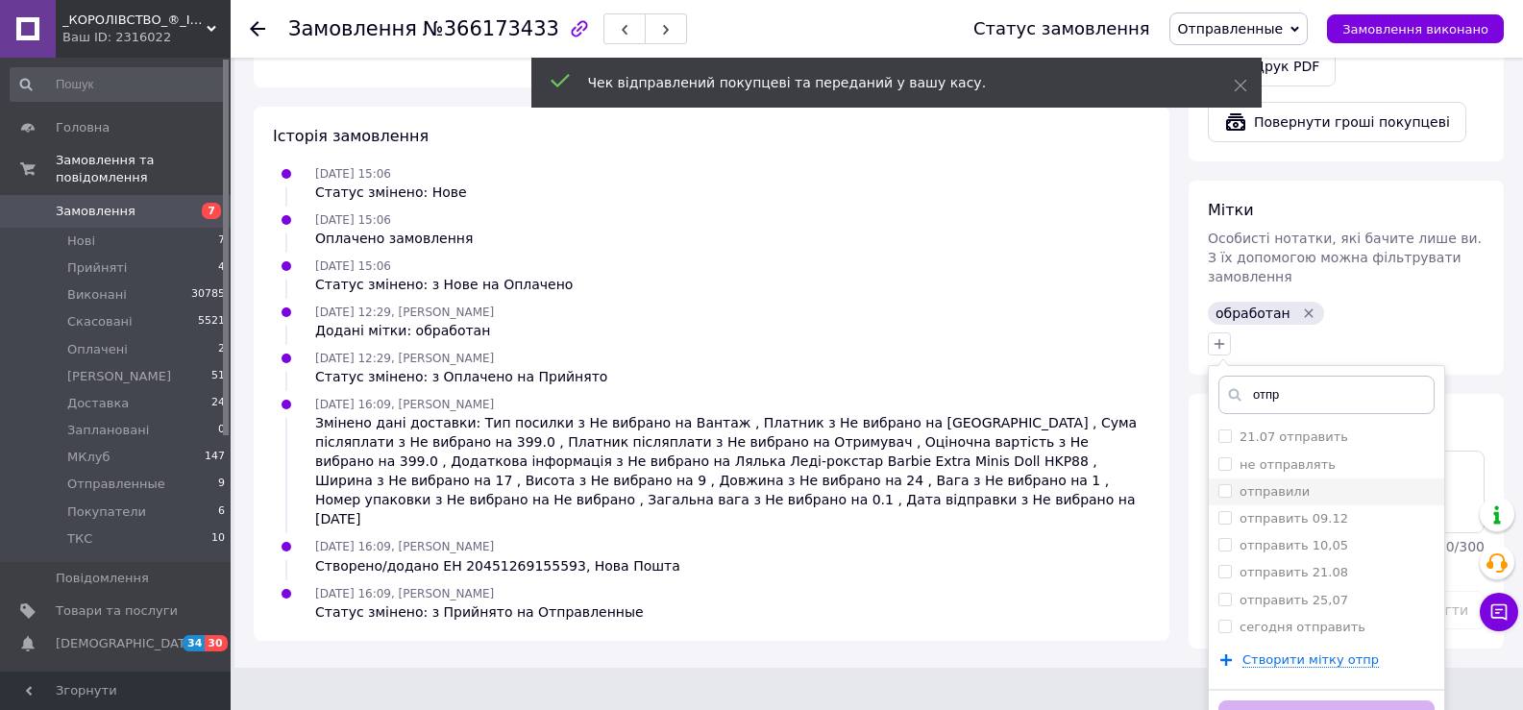
type input "отпр"
click at [1279, 484] on label "отправили" at bounding box center [1275, 491] width 70 height 14
checkbox input "true"
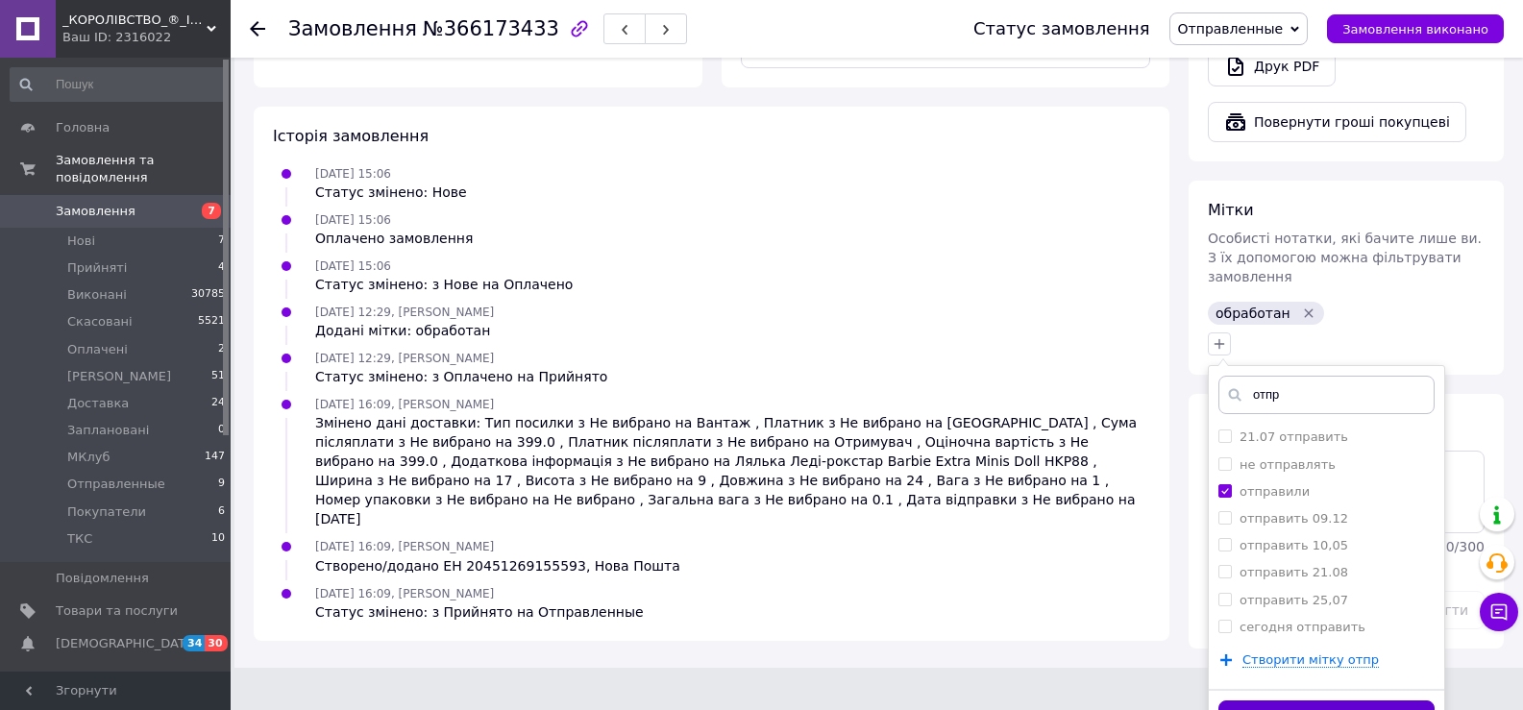
click at [1285, 701] on button "Додати мітку" at bounding box center [1327, 719] width 216 height 37
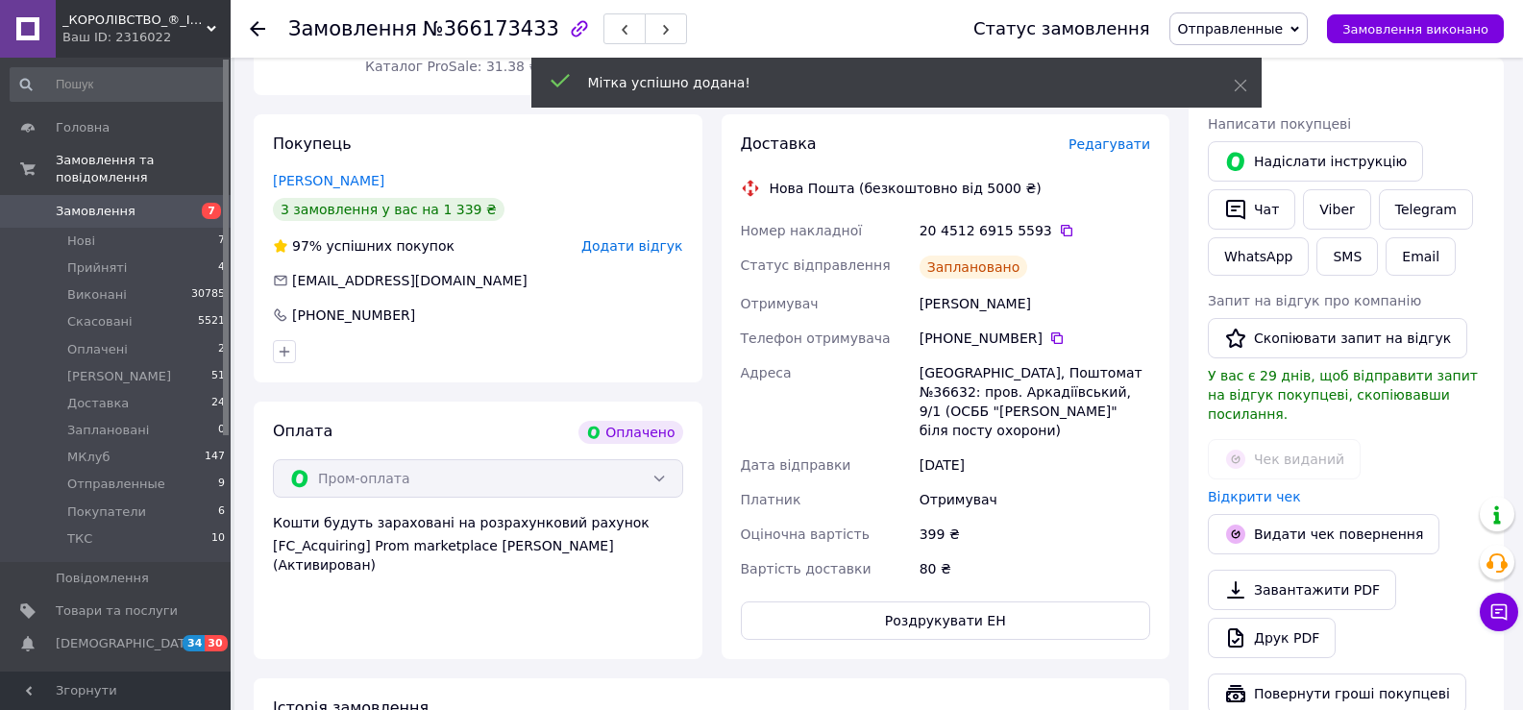
scroll to position [48, 0]
